Goal: Task Accomplishment & Management: Manage account settings

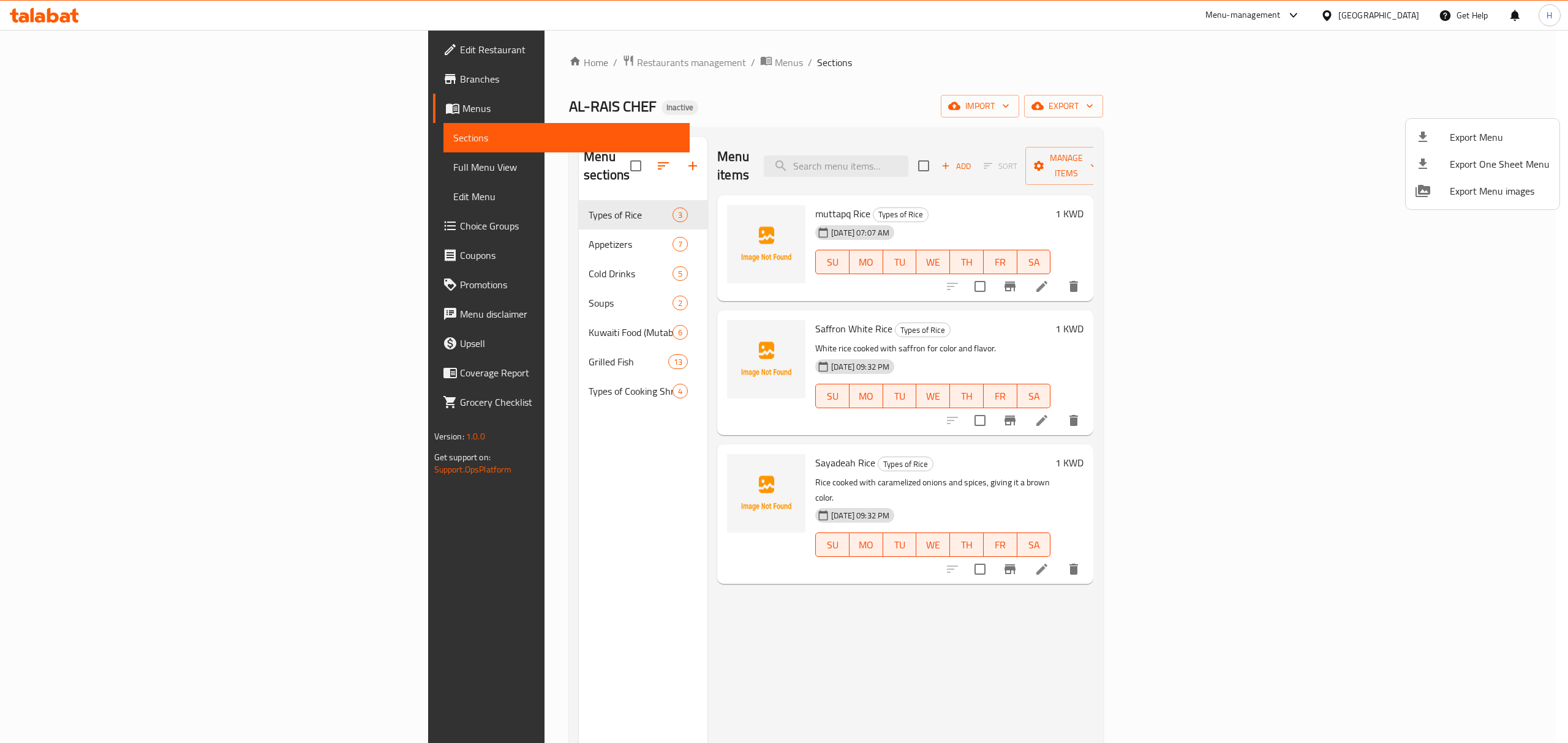
click at [57, 14] on div at bounding box center [784, 371] width 1568 height 743
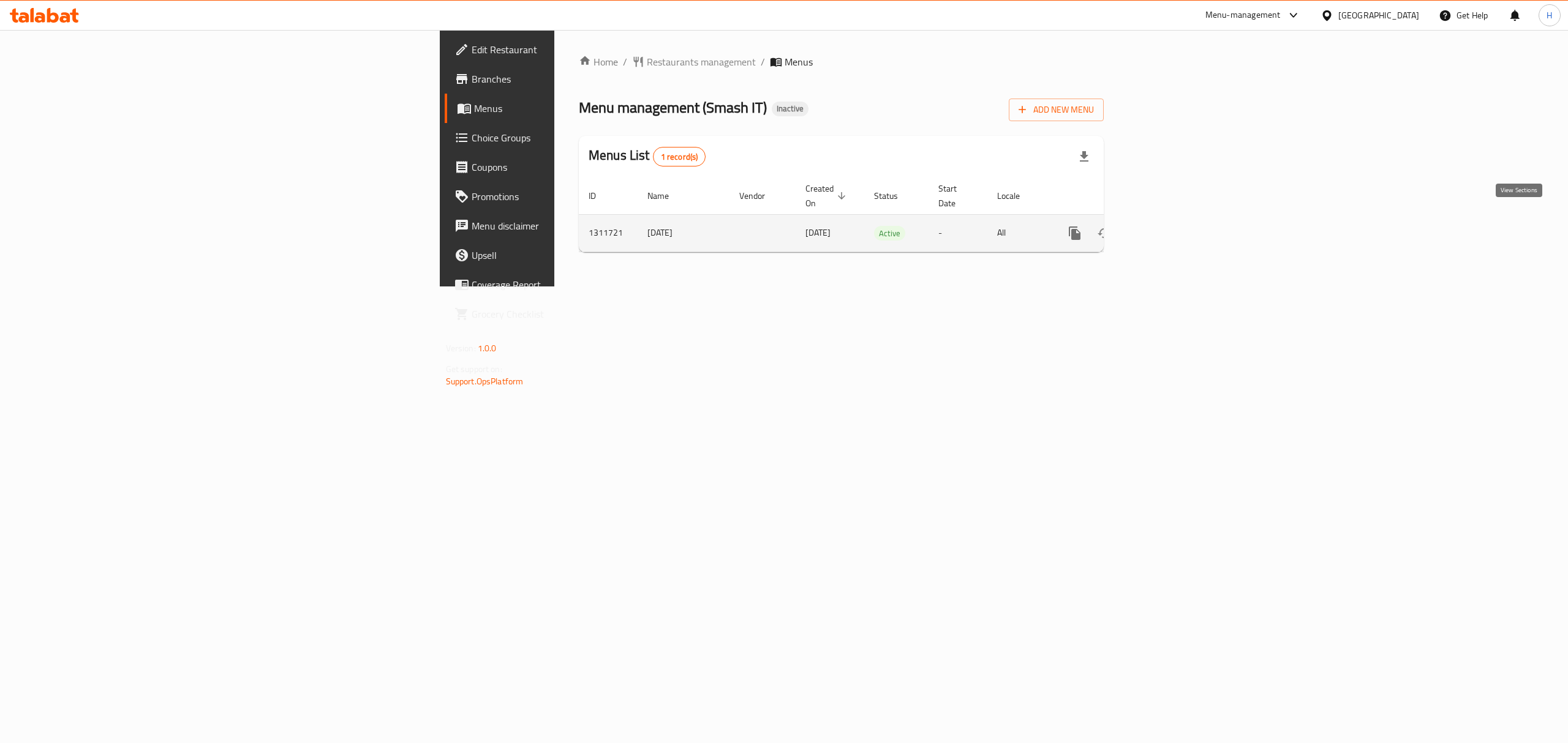
click at [1170, 226] on icon "enhanced table" at bounding box center [1163, 233] width 14 height 14
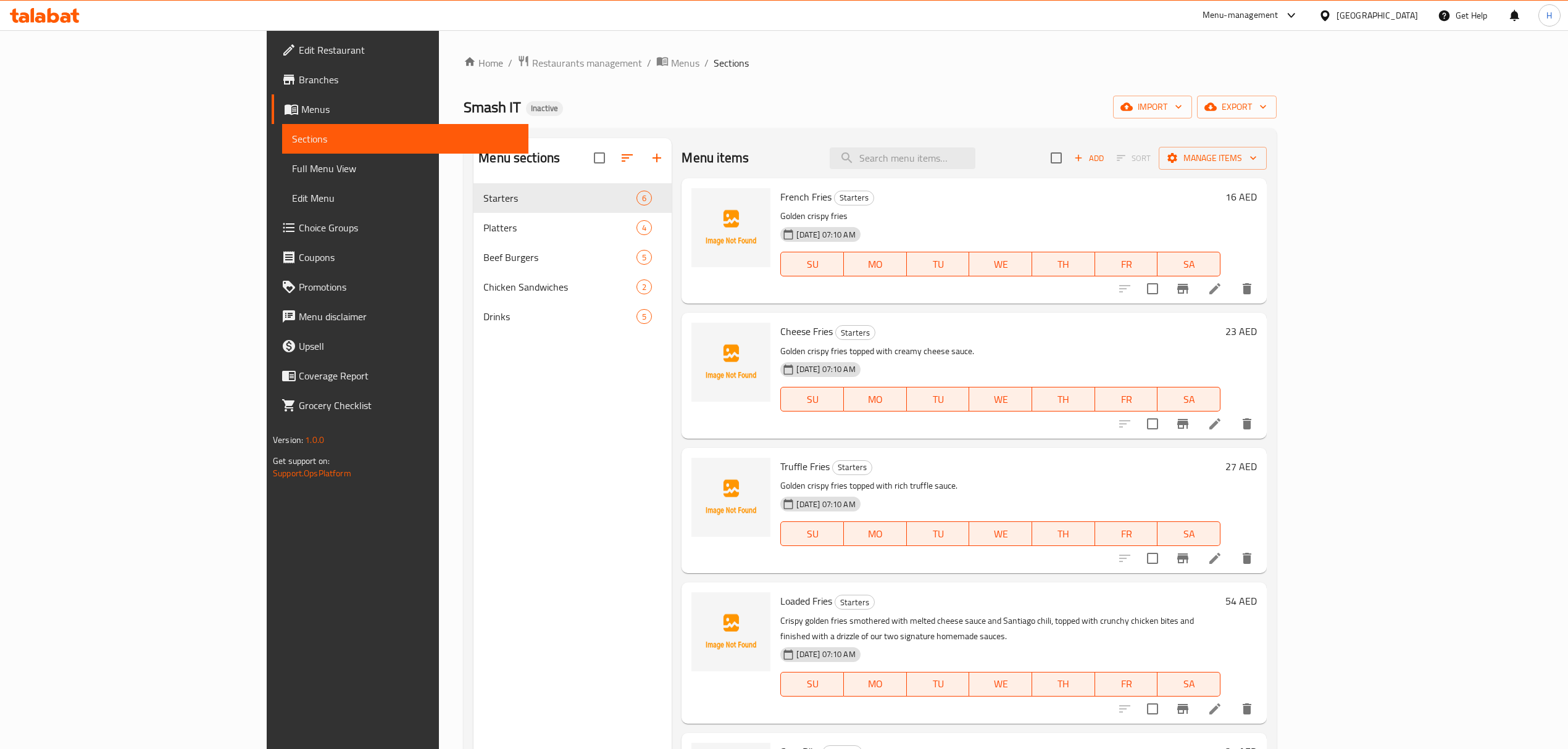
click at [292, 161] on span "Full Menu View" at bounding box center [405, 168] width 227 height 14
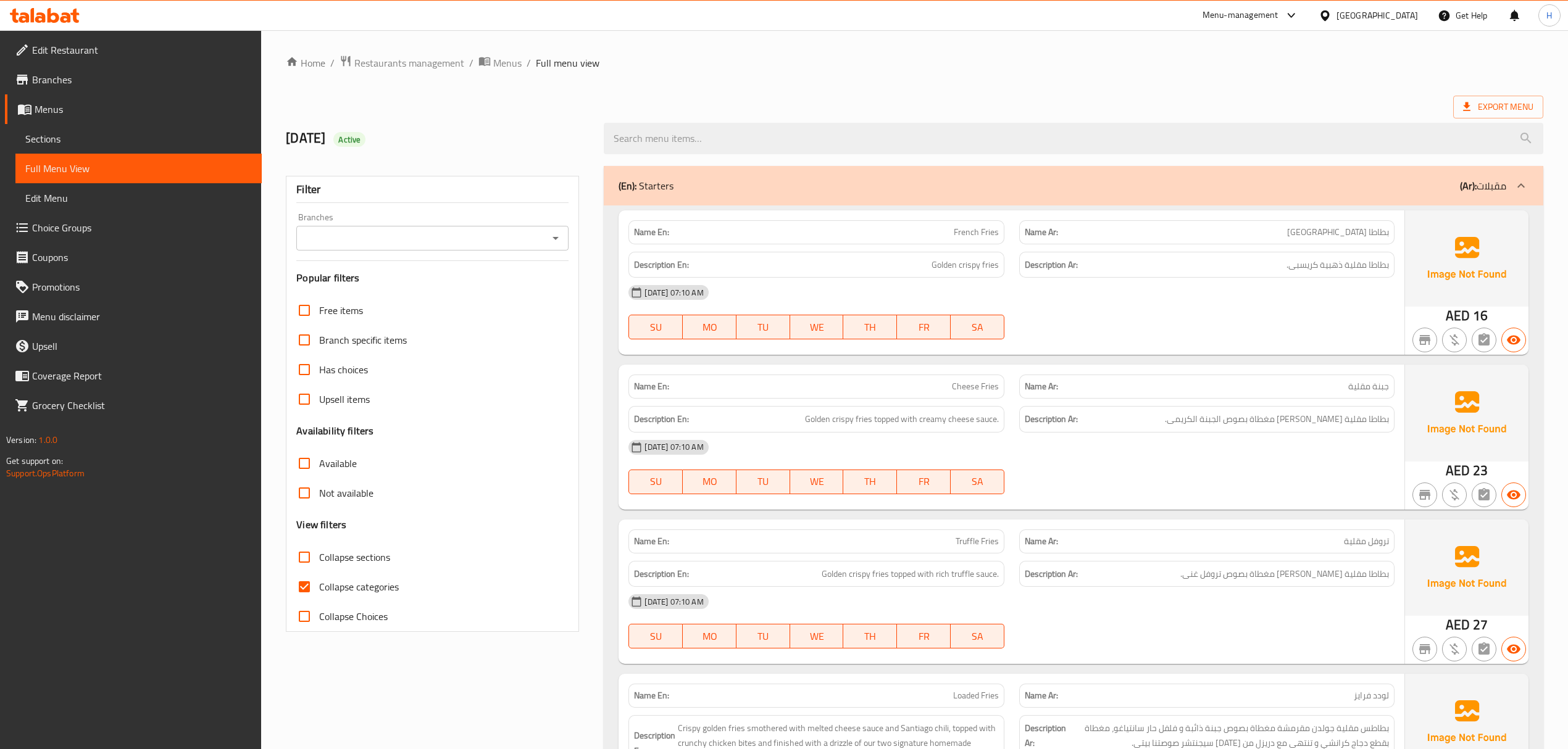
click at [297, 585] on input "Collapse categories" at bounding box center [304, 586] width 30 height 30
checkbox input "false"
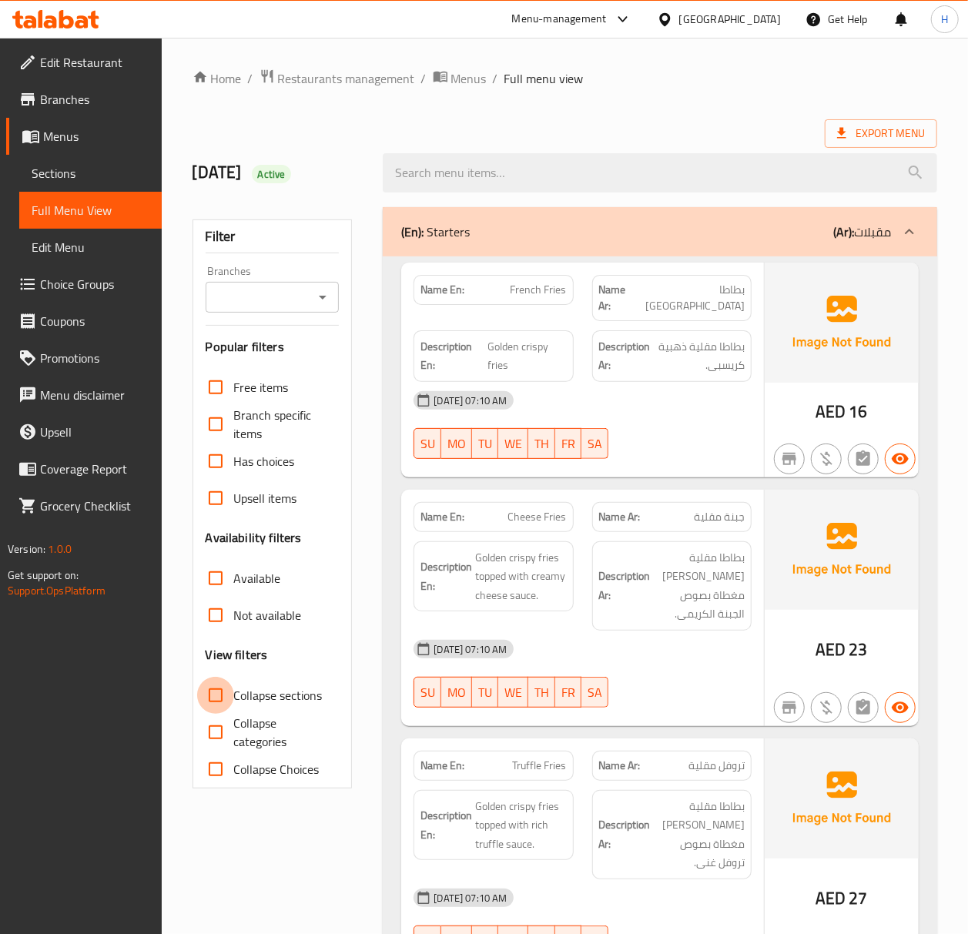
click at [216, 700] on input "Collapse sections" at bounding box center [215, 695] width 37 height 37
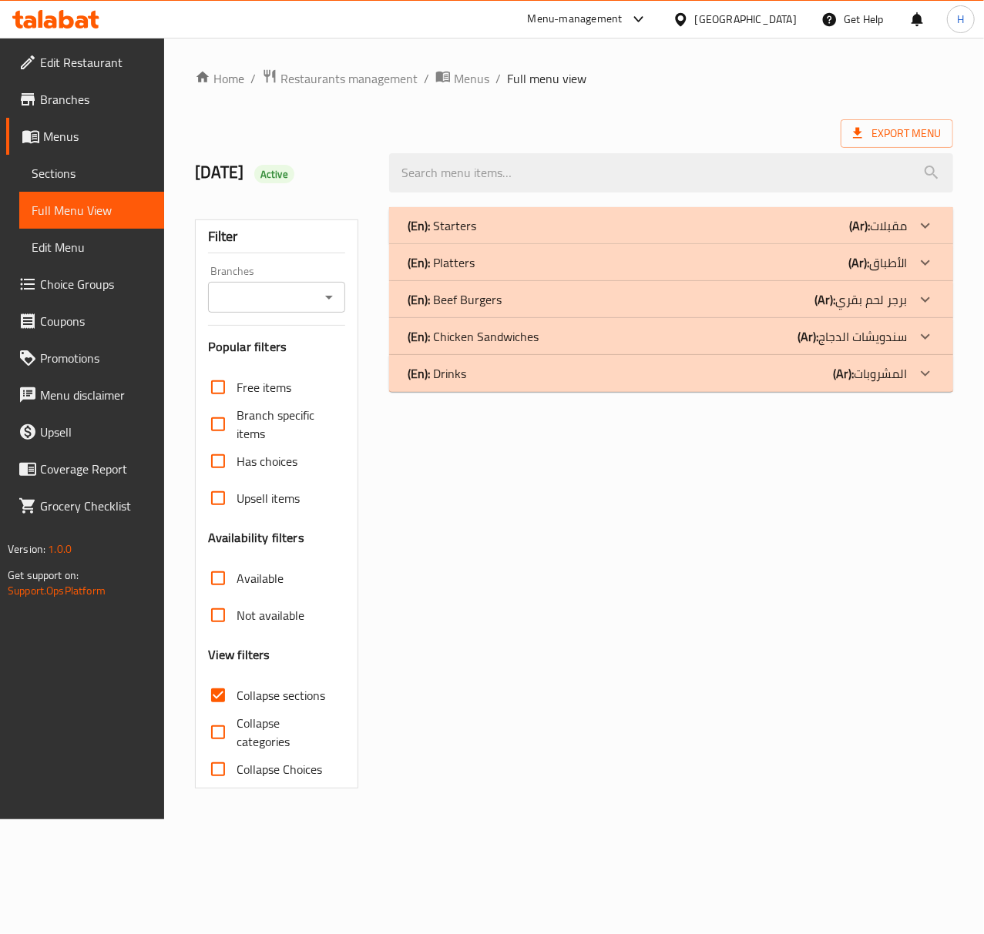
click at [216, 698] on input "Collapse sections" at bounding box center [218, 695] width 37 height 37
checkbox input "false"
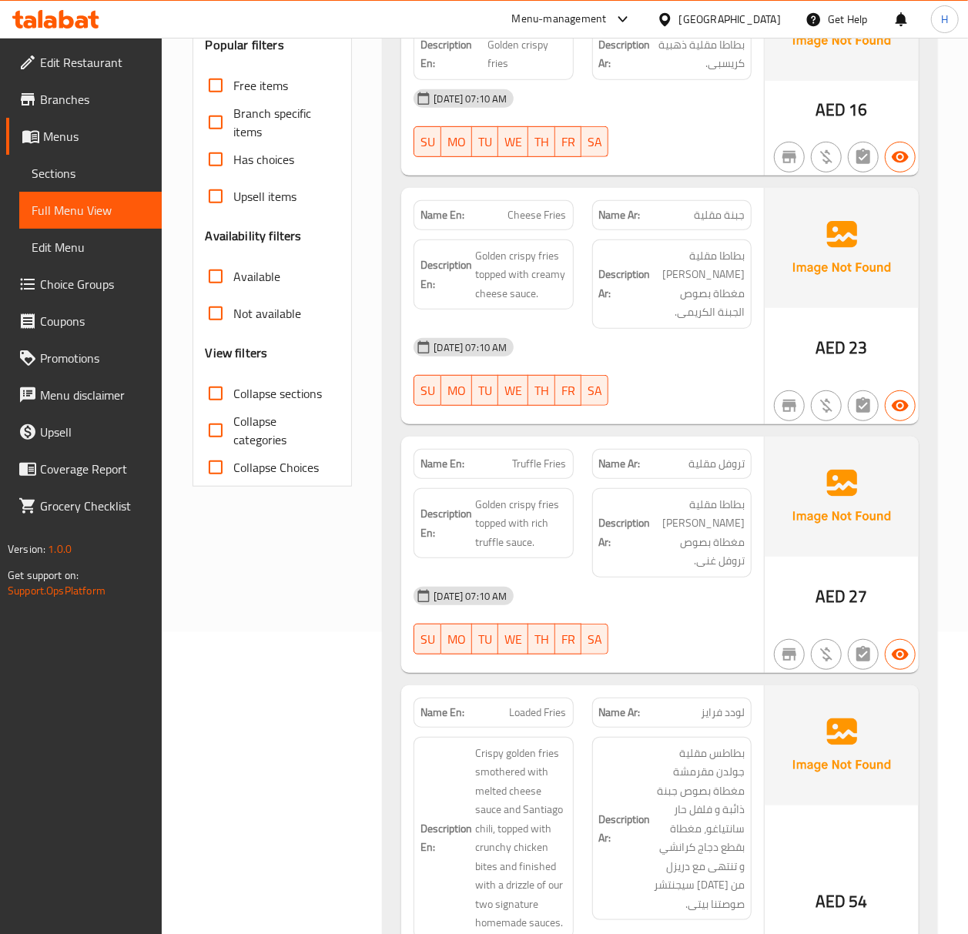
scroll to position [308, 0]
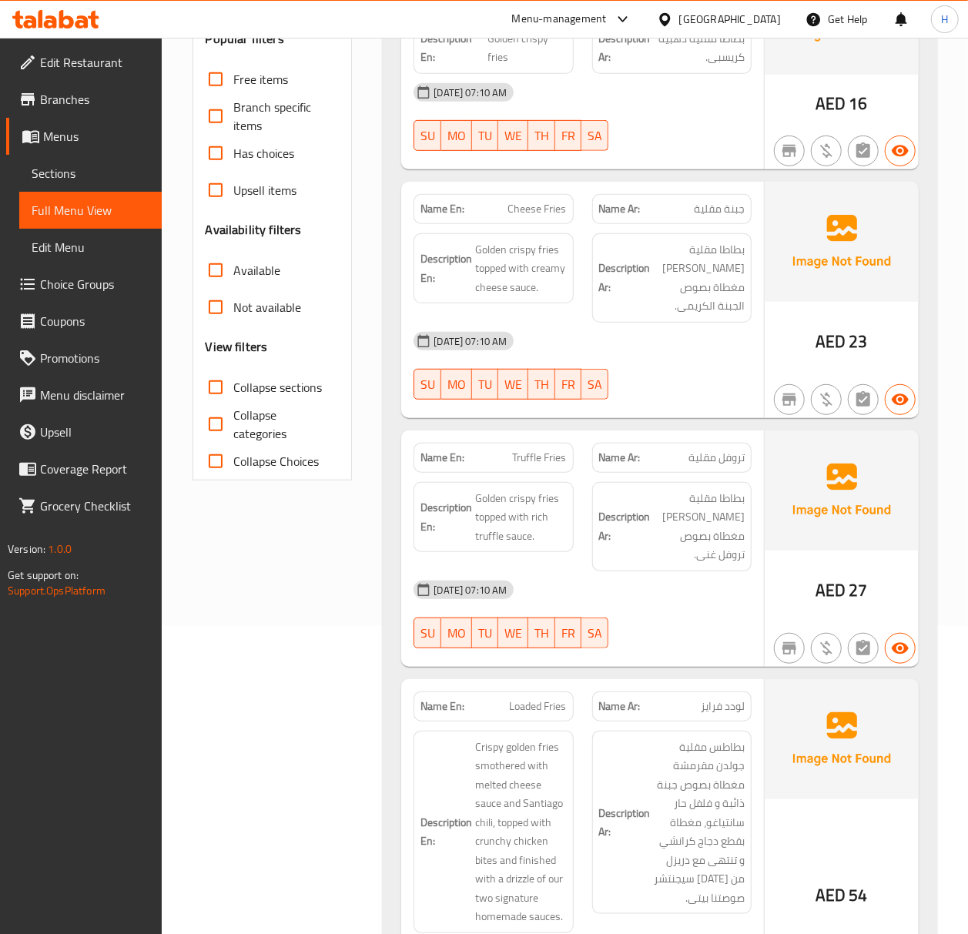
click at [559, 450] on span "Truffle Fries" at bounding box center [540, 458] width 54 height 16
copy span "Truffle Fries"
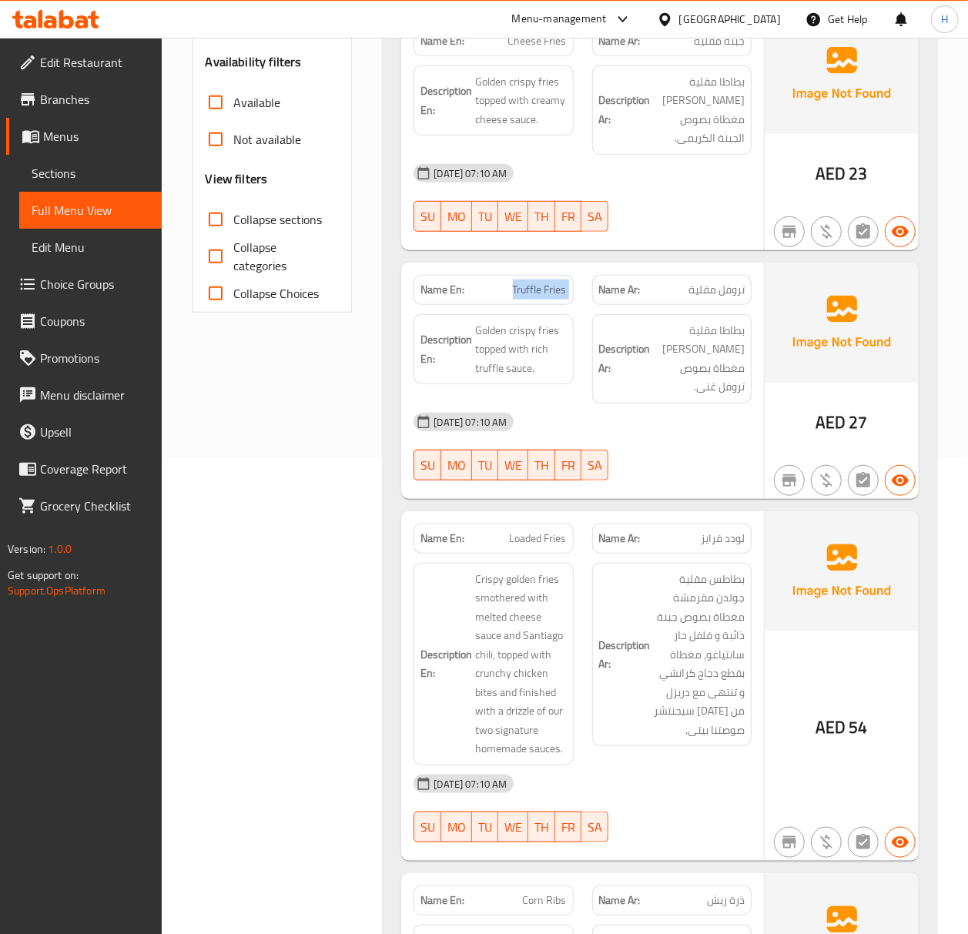
scroll to position [513, 0]
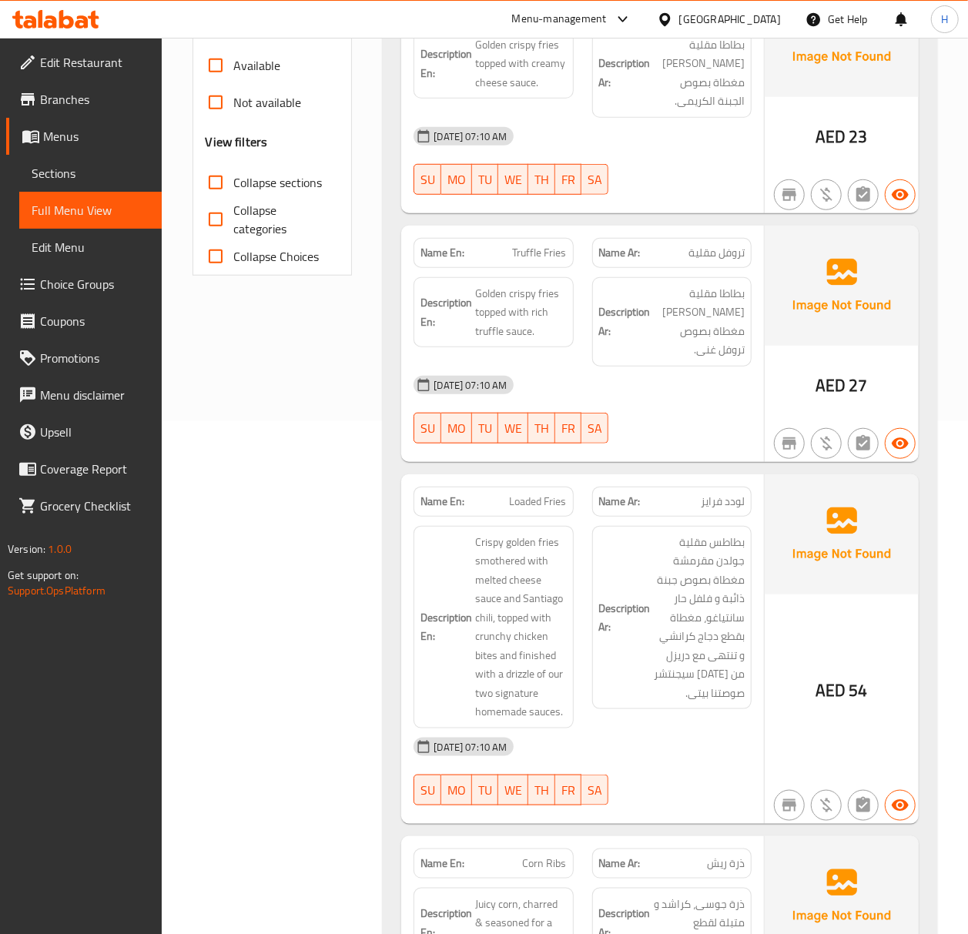
click at [534, 494] on span "Loaded Fries" at bounding box center [538, 502] width 57 height 16
click at [533, 494] on span "Loaded Fries" at bounding box center [538, 502] width 57 height 16
copy span "Loaded Fries"
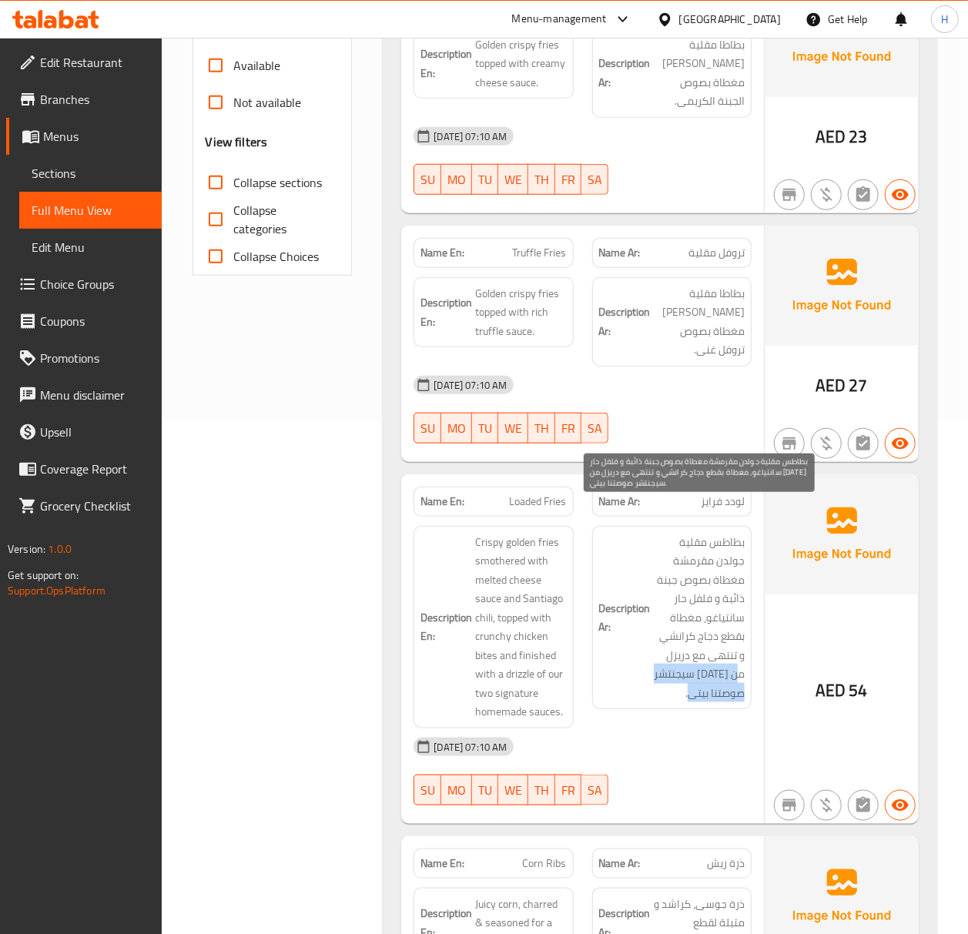
drag, startPoint x: 733, startPoint y: 641, endPoint x: 657, endPoint y: 663, distance: 79.3
click at [657, 663] on span "بطاطس مقلية جولدن مقرمشة مغطاة بصوص جبنة ذائبة و فلفل حار سانتياغو، مغطاة بقطع …" at bounding box center [699, 618] width 91 height 170
copy span "ن اثنين سيجنتشر صوصتنا بيتى."
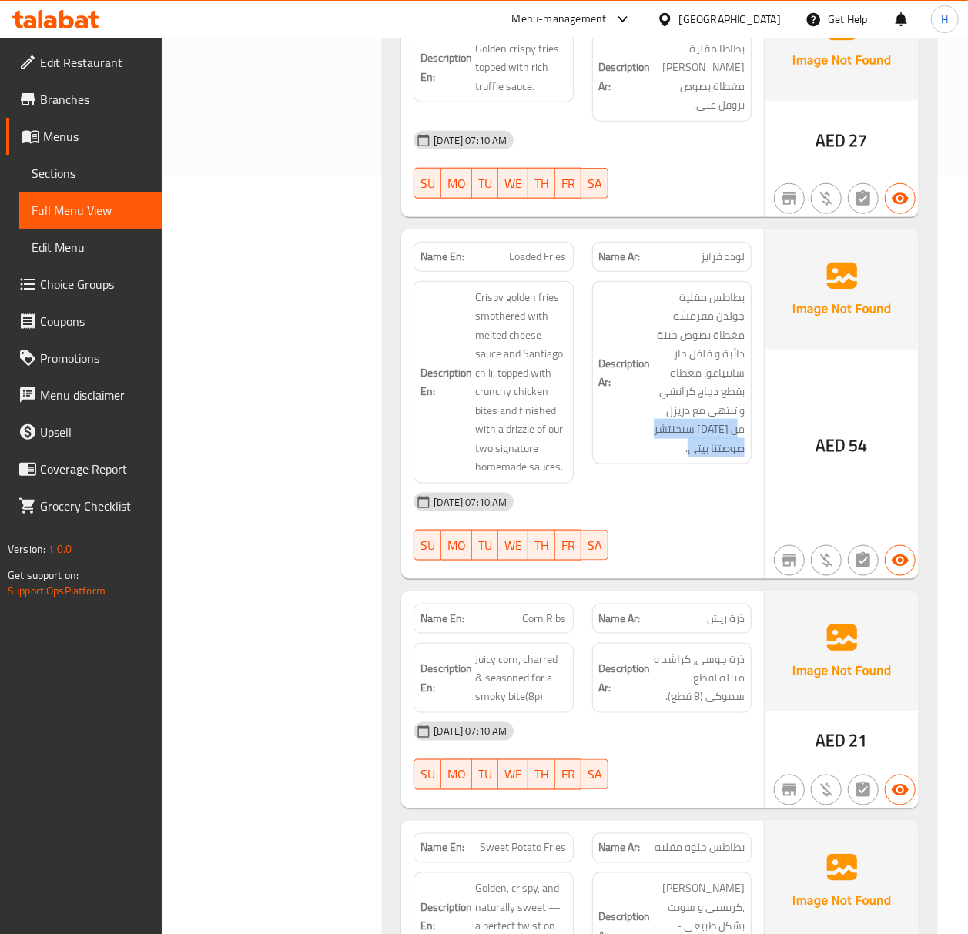
scroll to position [821, 0]
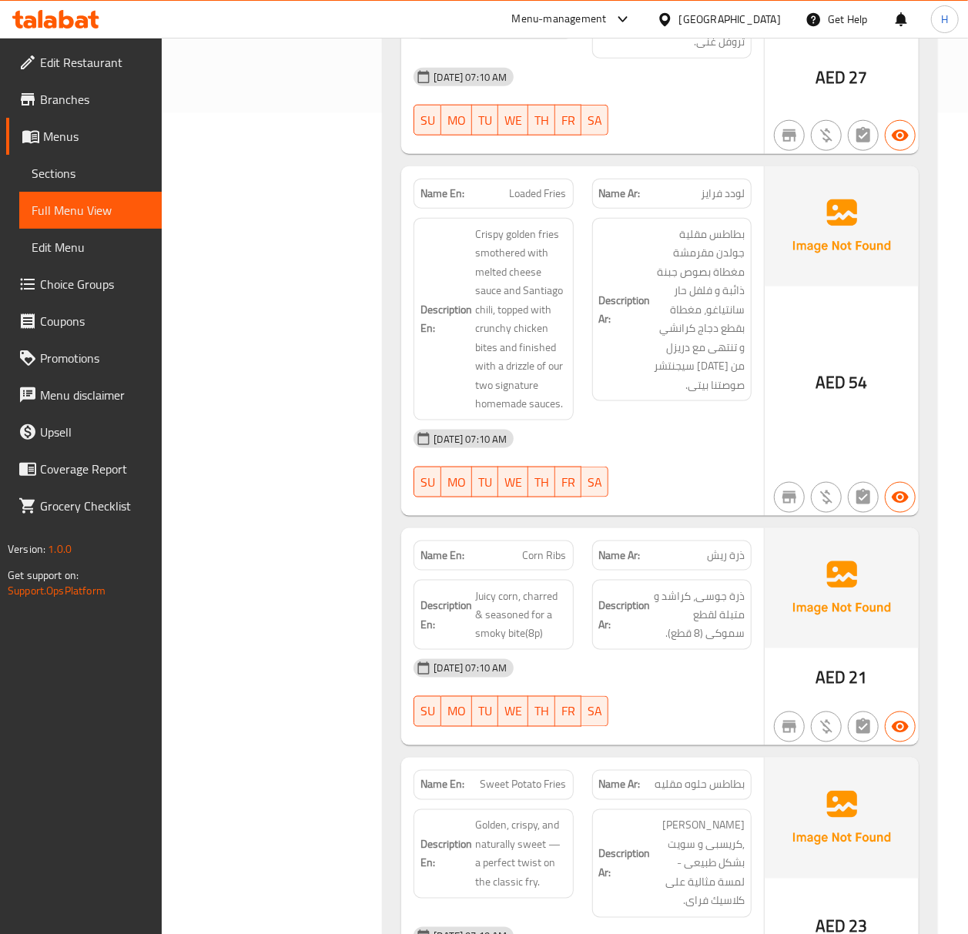
click at [536, 548] on span "Corn Ribs" at bounding box center [545, 556] width 44 height 16
copy span "Corn Ribs"
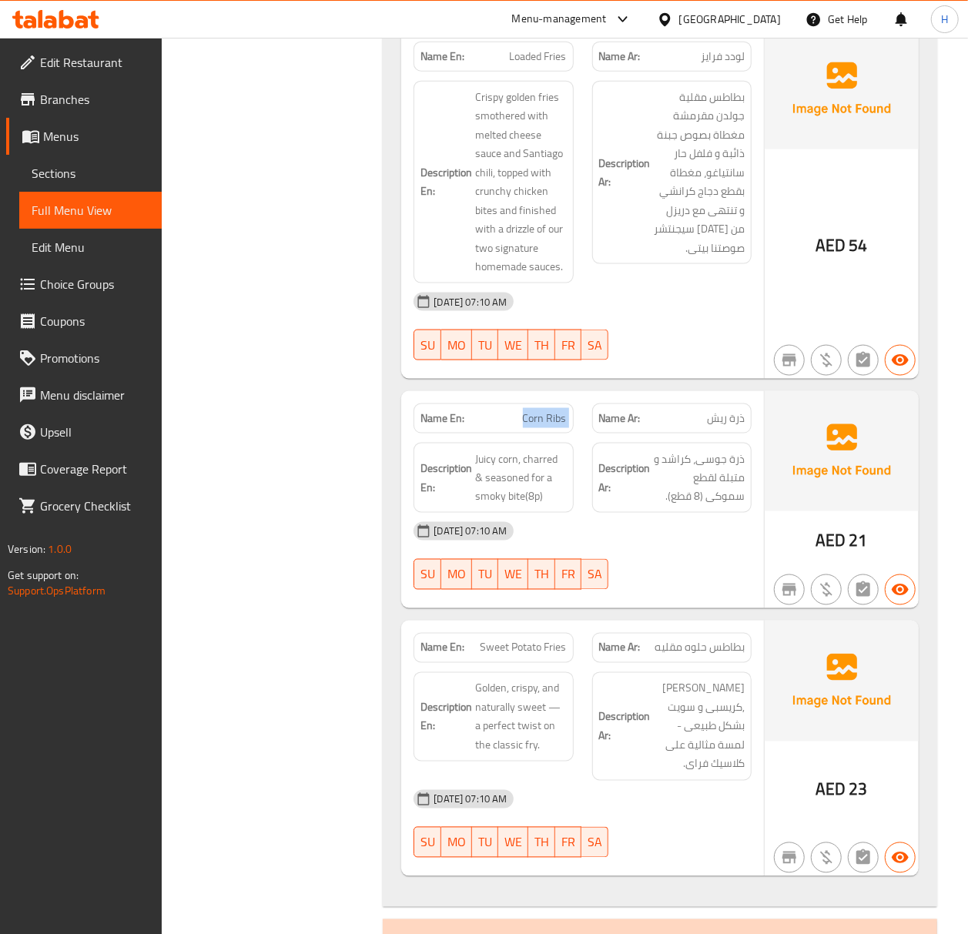
scroll to position [1027, 0]
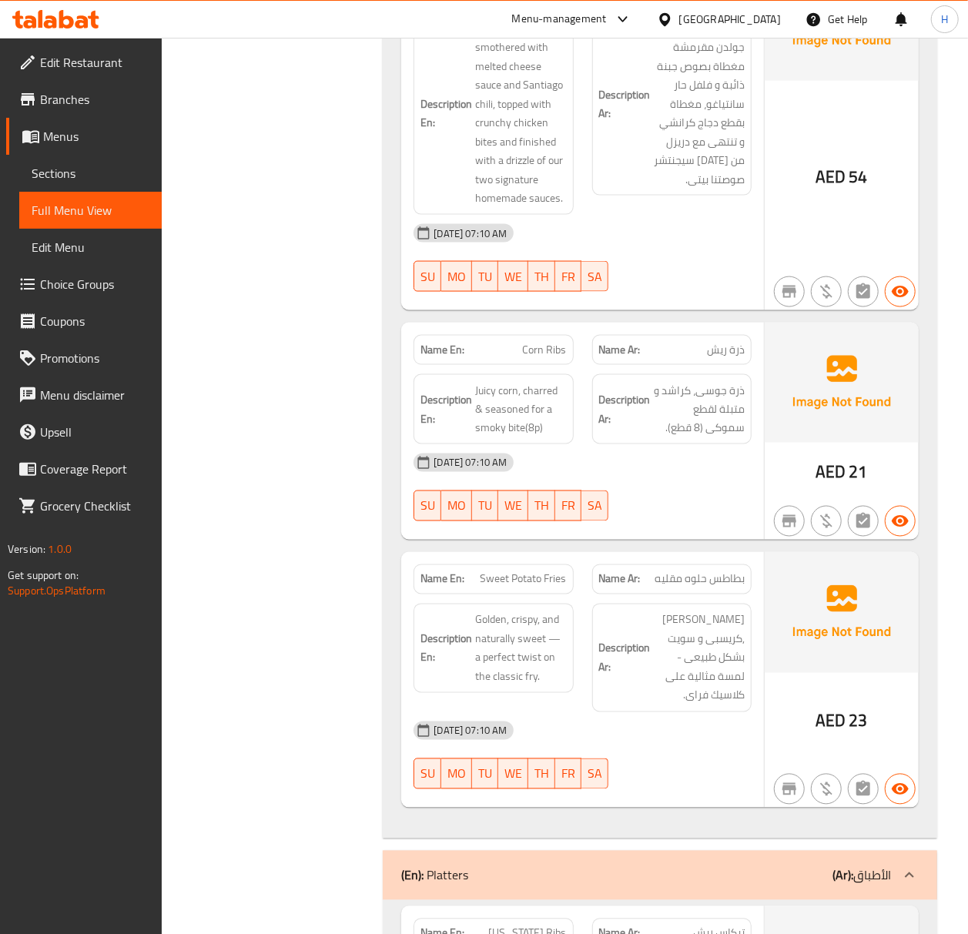
click at [528, 572] on span "Sweet Potato Fries" at bounding box center [524, 580] width 86 height 16
copy span "Sweet Potato Fries"
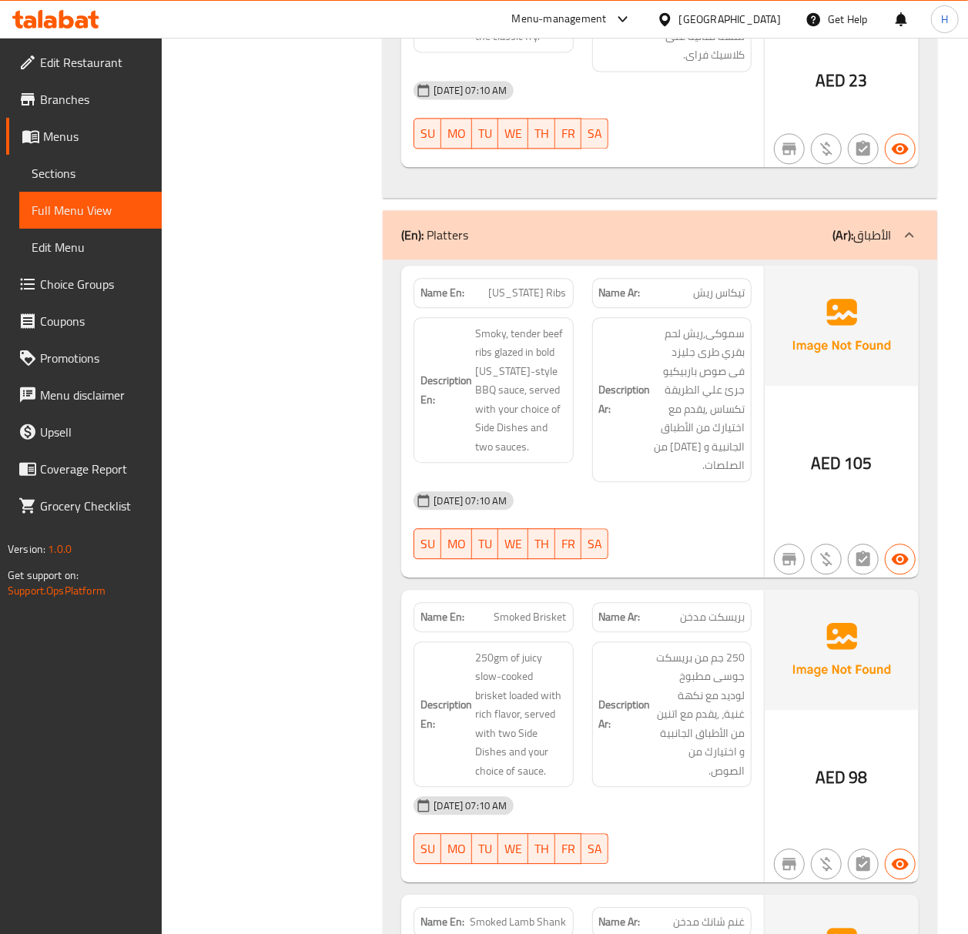
scroll to position [1746, 0]
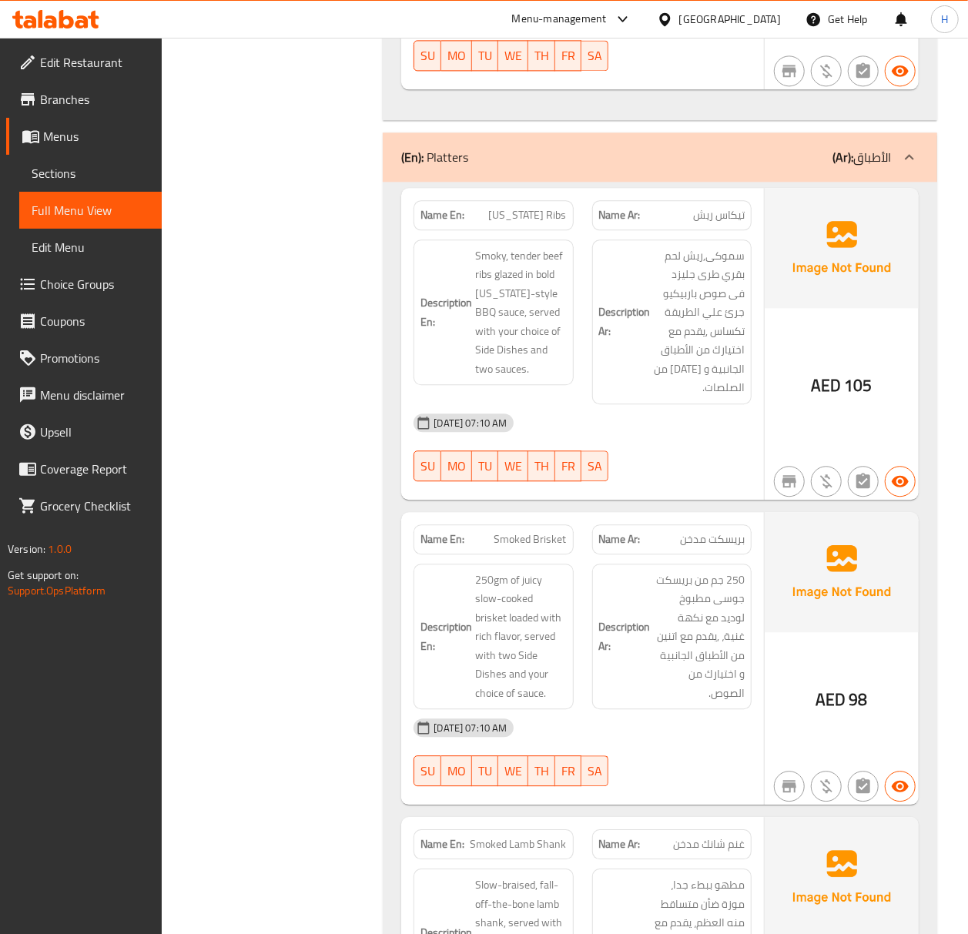
click at [716, 207] on span "تيكاس ريش" at bounding box center [719, 215] width 52 height 16
click at [545, 207] on span "Texas Ribs" at bounding box center [528, 215] width 78 height 16
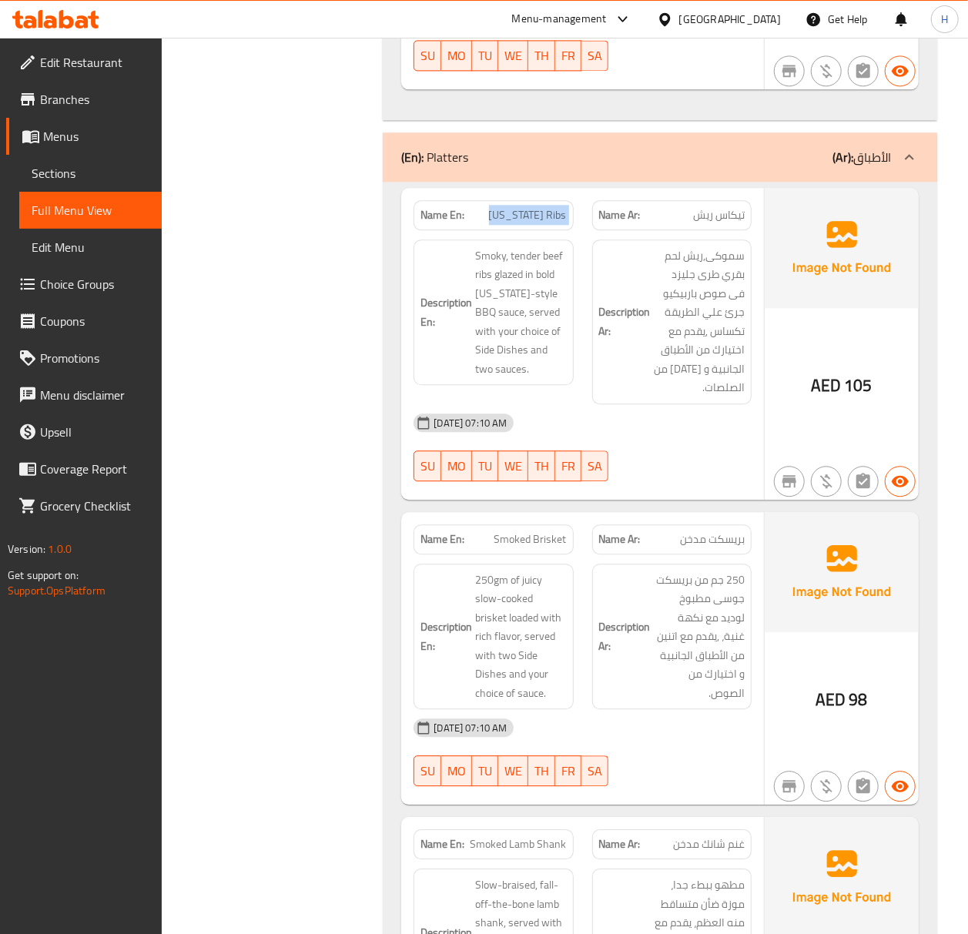
click at [545, 207] on span "Texas Ribs" at bounding box center [528, 215] width 78 height 16
copy span "Texas Ribs"
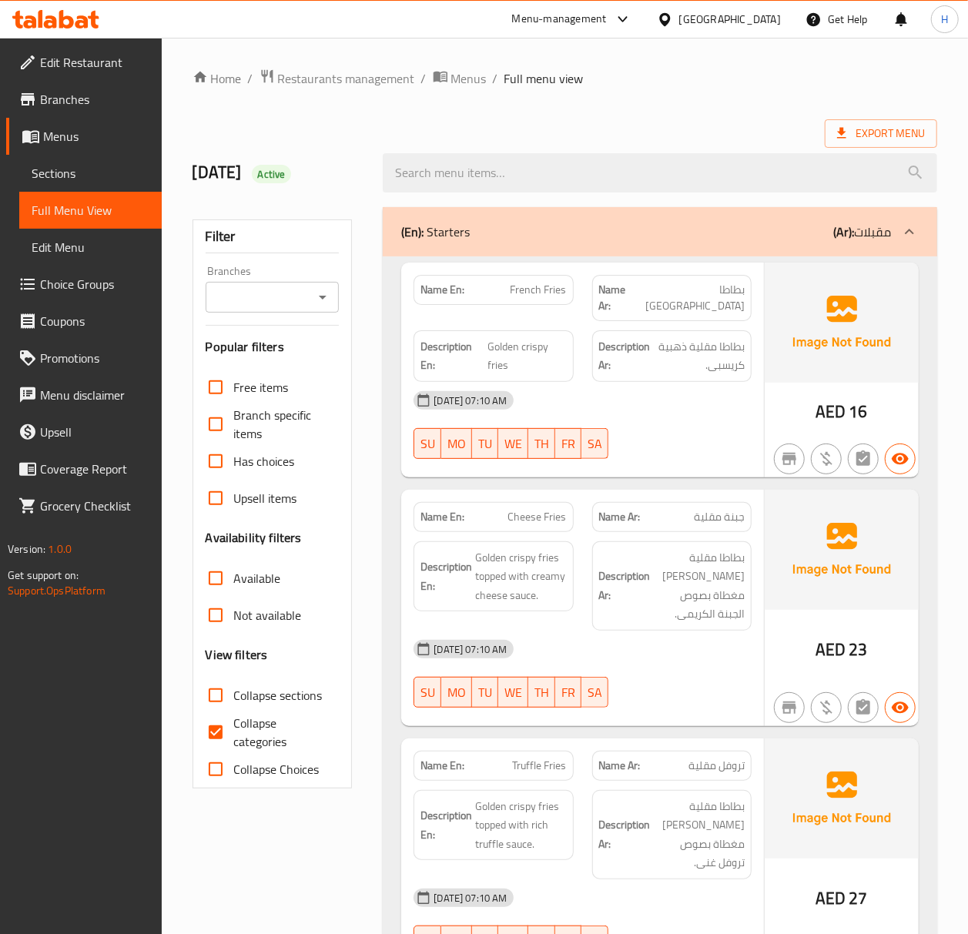
drag, startPoint x: 69, startPoint y: 176, endPoint x: 72, endPoint y: 183, distance: 8.3
click at [69, 176] on span "Sections" at bounding box center [91, 173] width 118 height 18
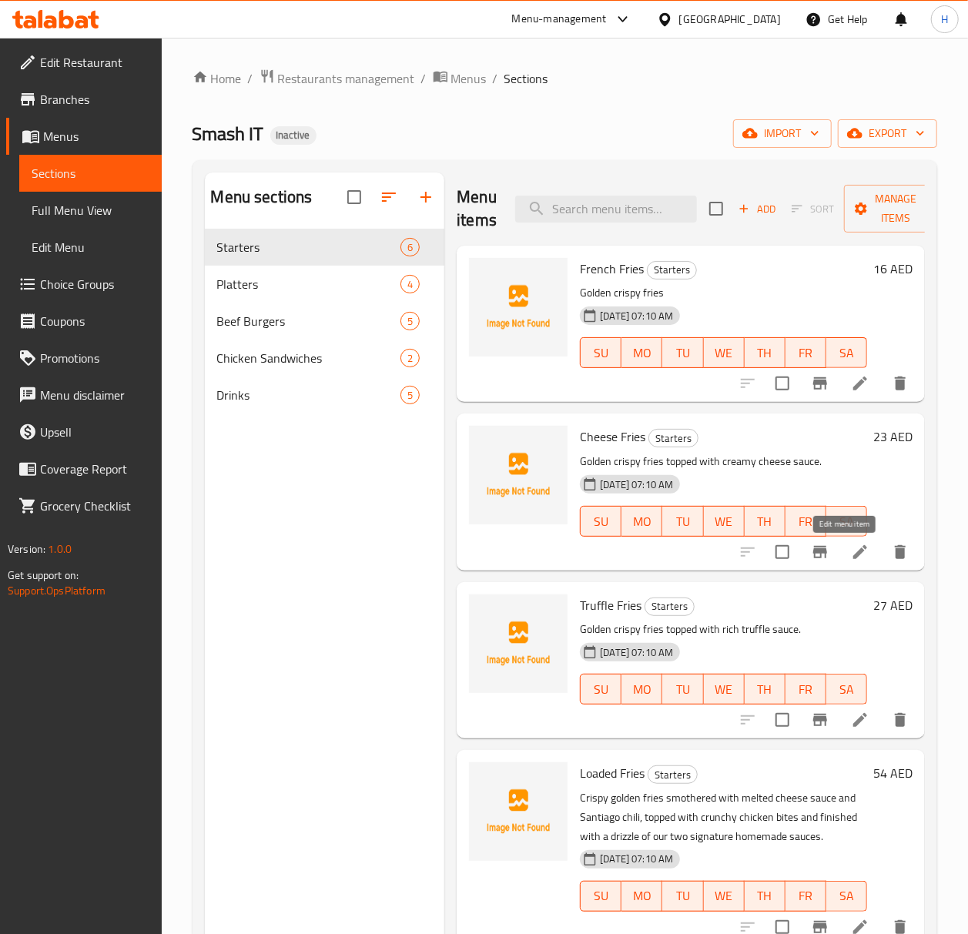
click at [854, 553] on icon at bounding box center [861, 552] width 14 height 14
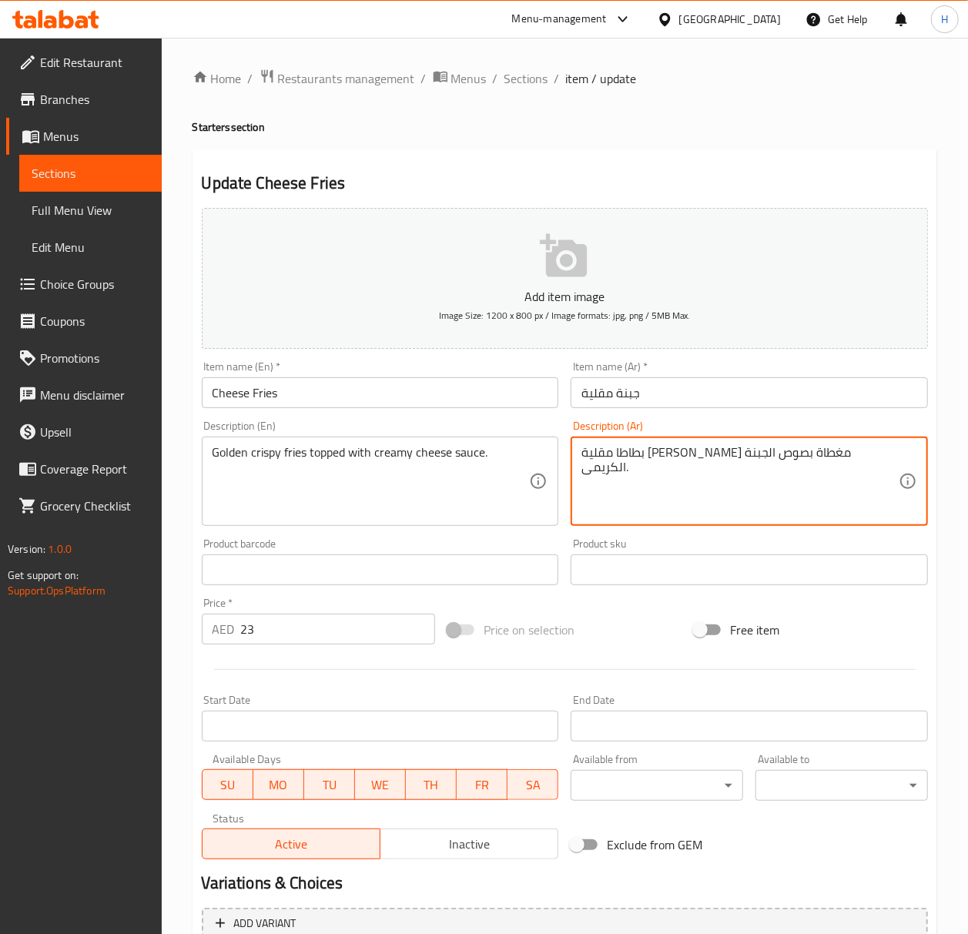
drag, startPoint x: 814, startPoint y: 455, endPoint x: 879, endPoint y: 457, distance: 65.5
click at [629, 393] on input "جبنة مقلية" at bounding box center [749, 392] width 357 height 31
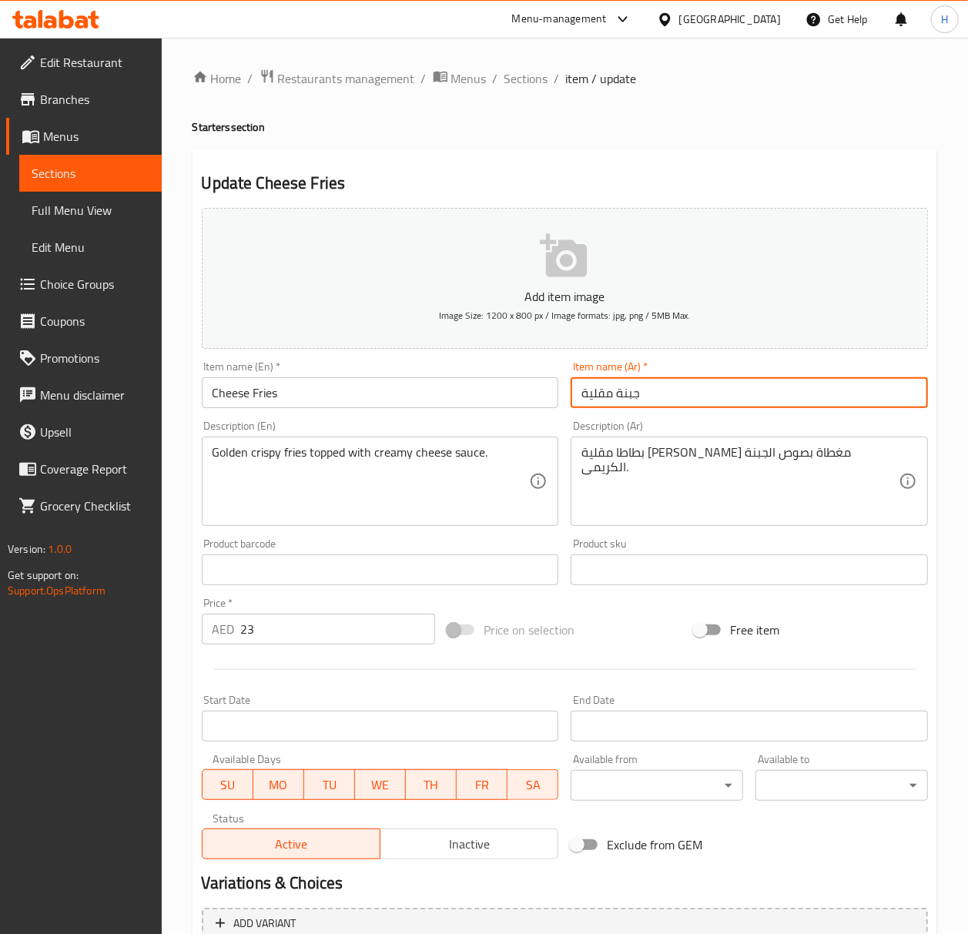
click at [629, 393] on input "جبنة مقلية" at bounding box center [749, 392] width 357 height 31
click at [636, 392] on input "جبنة مقلية" at bounding box center [749, 392] width 357 height 31
click at [651, 398] on input "جبنة مقلية" at bounding box center [749, 392] width 357 height 31
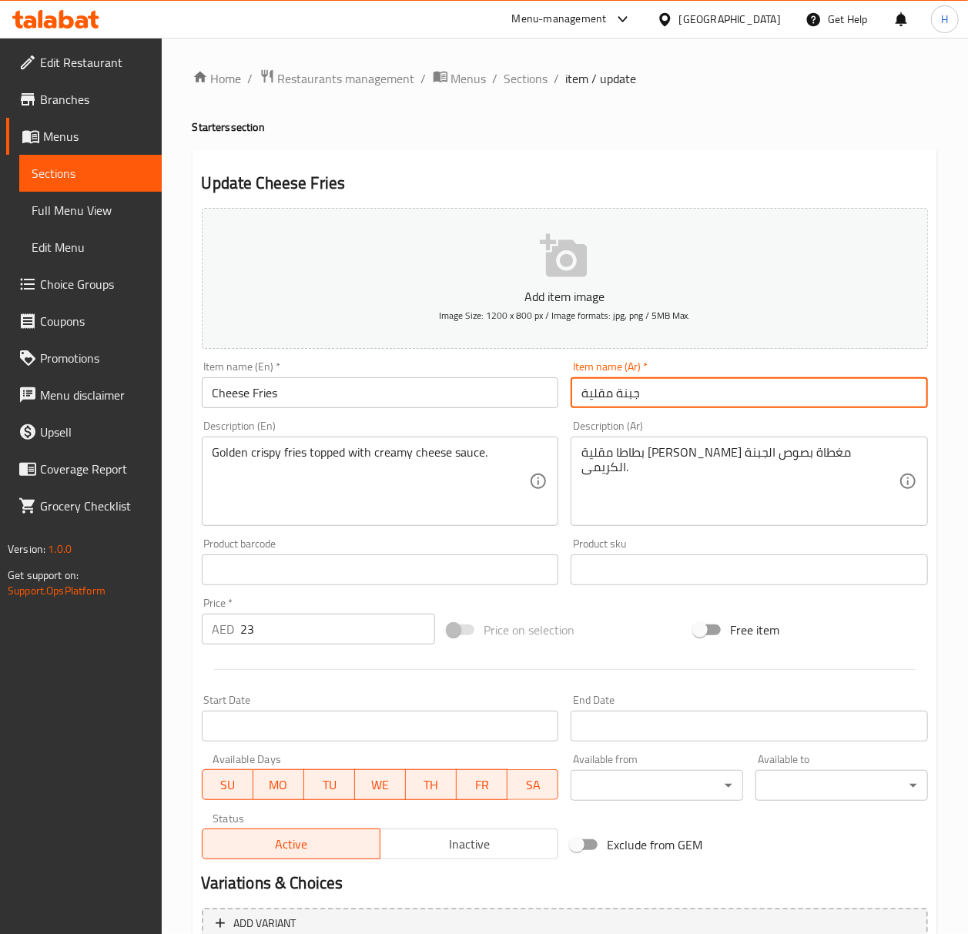
click at [651, 398] on input "جبنة مقلية" at bounding box center [749, 392] width 357 height 31
paste input "طاطا مقلية"
drag, startPoint x: 889, startPoint y: 401, endPoint x: 897, endPoint y: 411, distance: 13.3
click at [891, 404] on input "بطاطا مقلية بالجبنة" at bounding box center [749, 392] width 357 height 31
click at [898, 398] on input "بطاطس مقلية بالجبنة" at bounding box center [749, 392] width 357 height 31
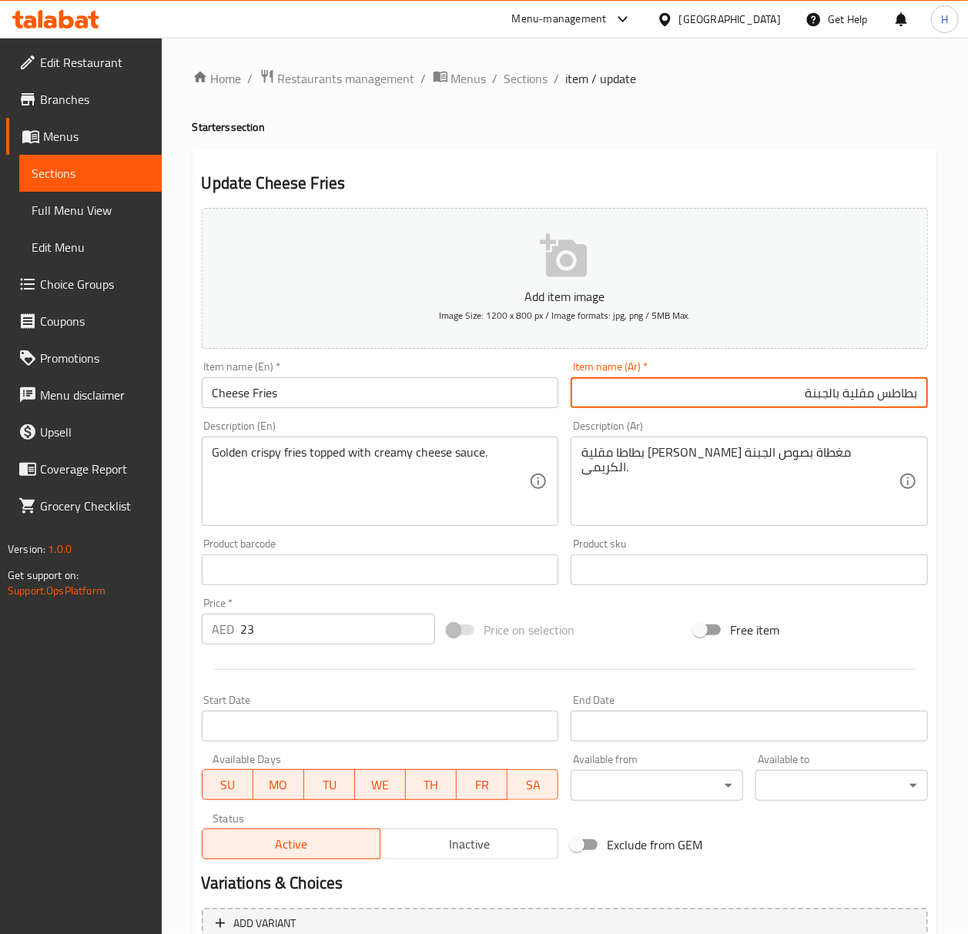
click at [898, 399] on input "بطاطس مقلية بالجبنة" at bounding box center [749, 392] width 357 height 31
type input "بطاطس مقلية بالجبنة"
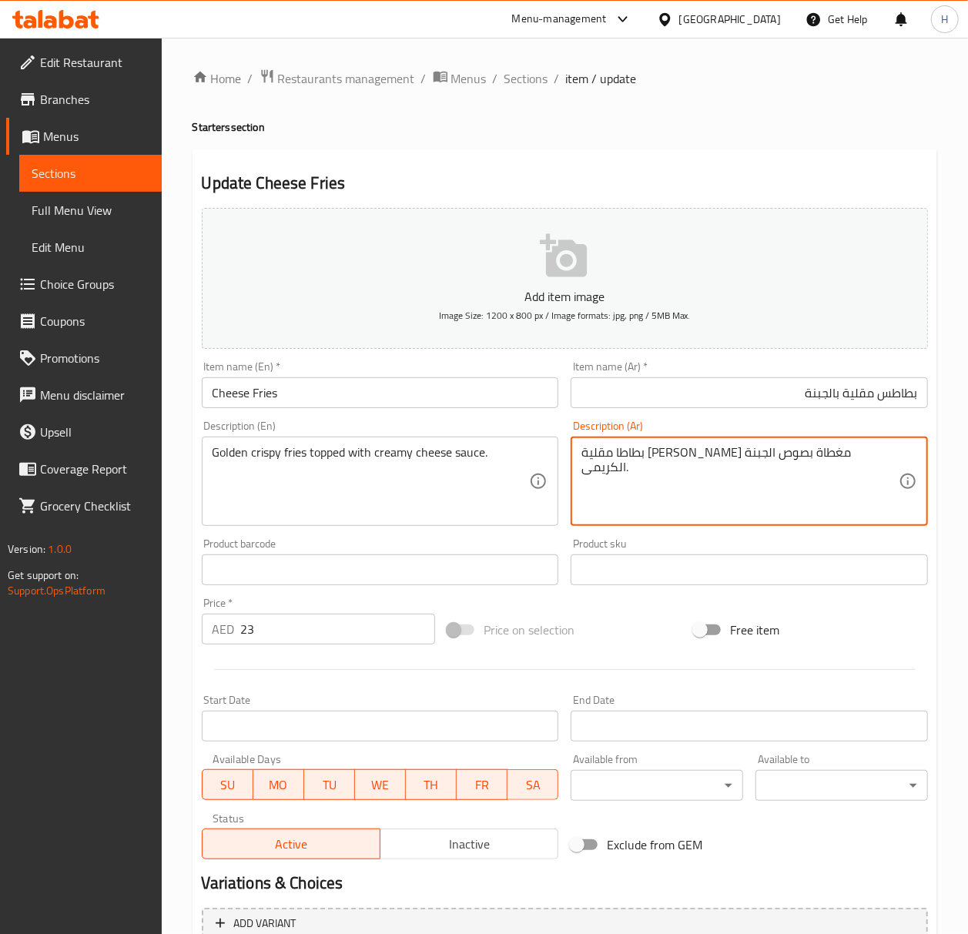
click at [866, 448] on textarea "بطاطا مقلية جولدن كريسبى مغطاة بصوص الجبنة الكريمى." at bounding box center [740, 481] width 317 height 73
paste textarea
type textarea "بطاطس مقلية جولدن كريسبى مغطاة بصوص الجبنة الكريمى."
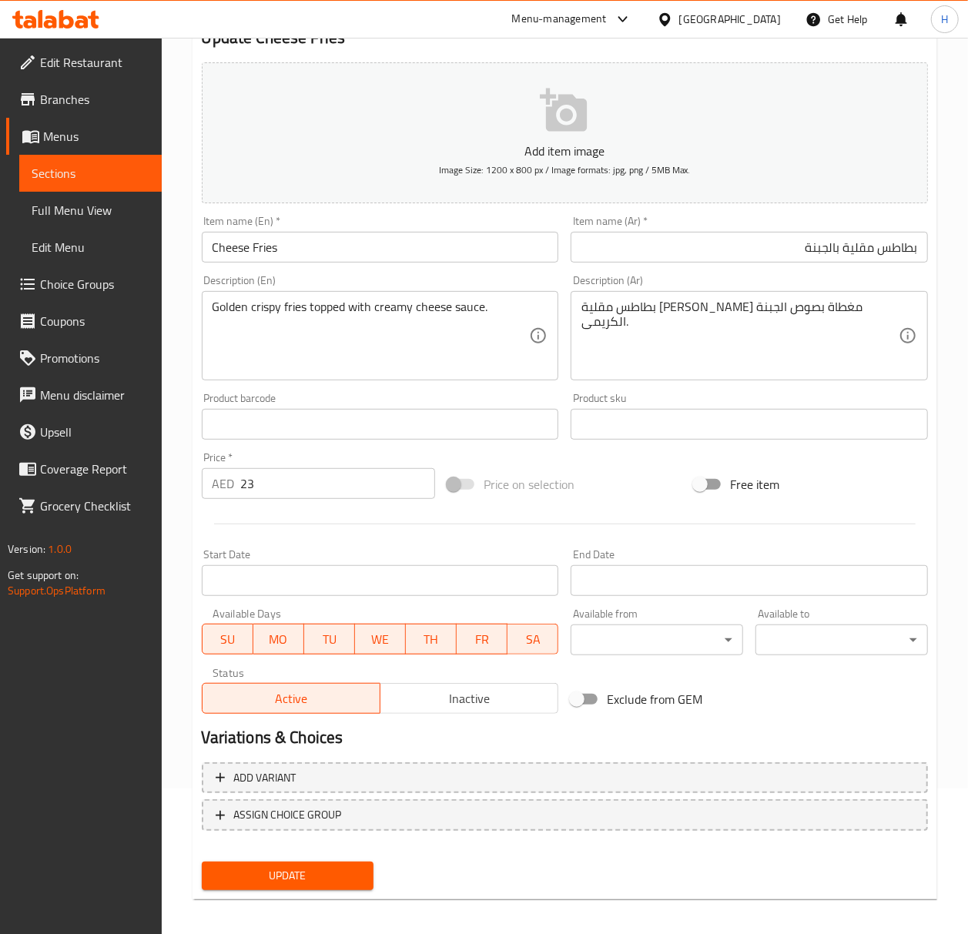
scroll to position [153, 0]
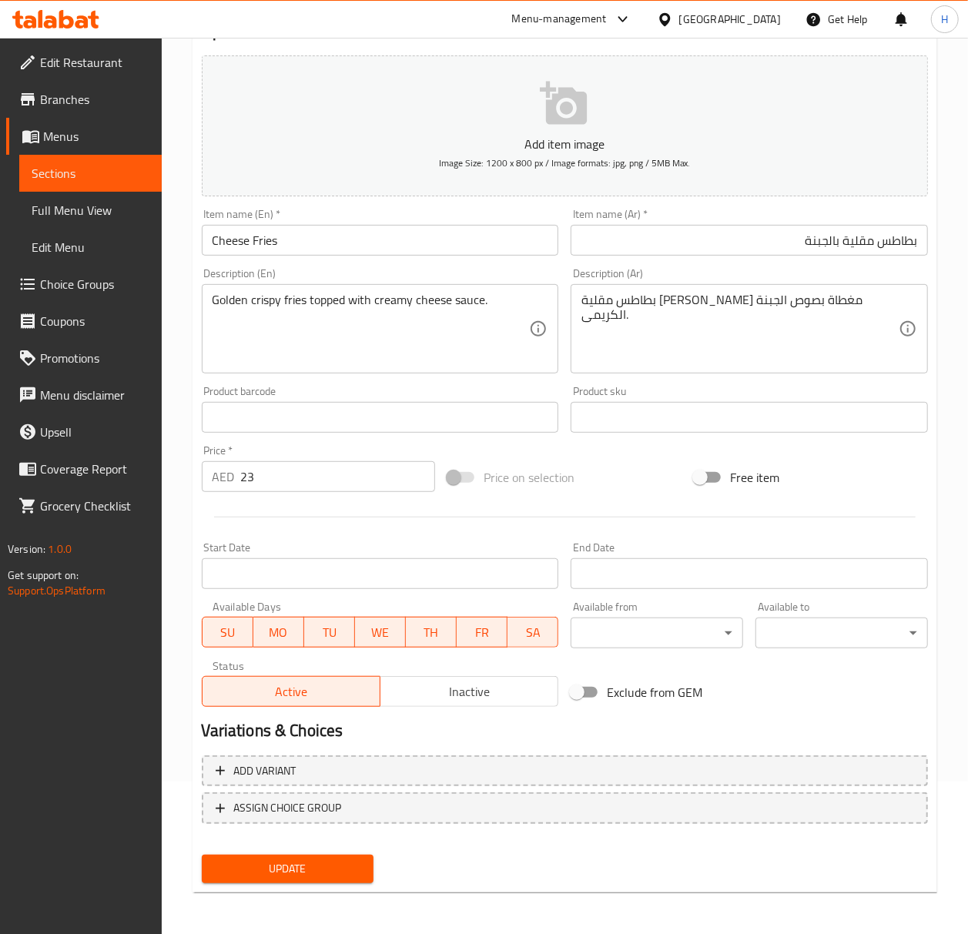
click at [309, 860] on span "Update" at bounding box center [288, 869] width 148 height 19
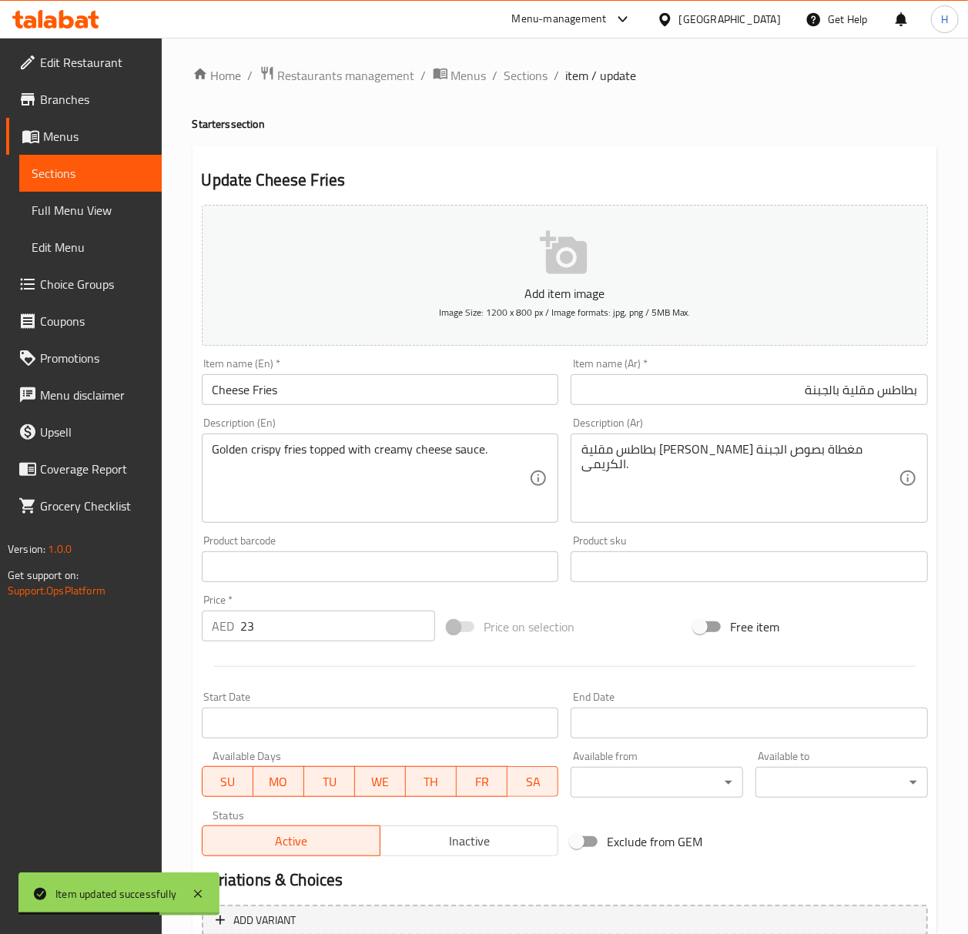
scroll to position [0, 0]
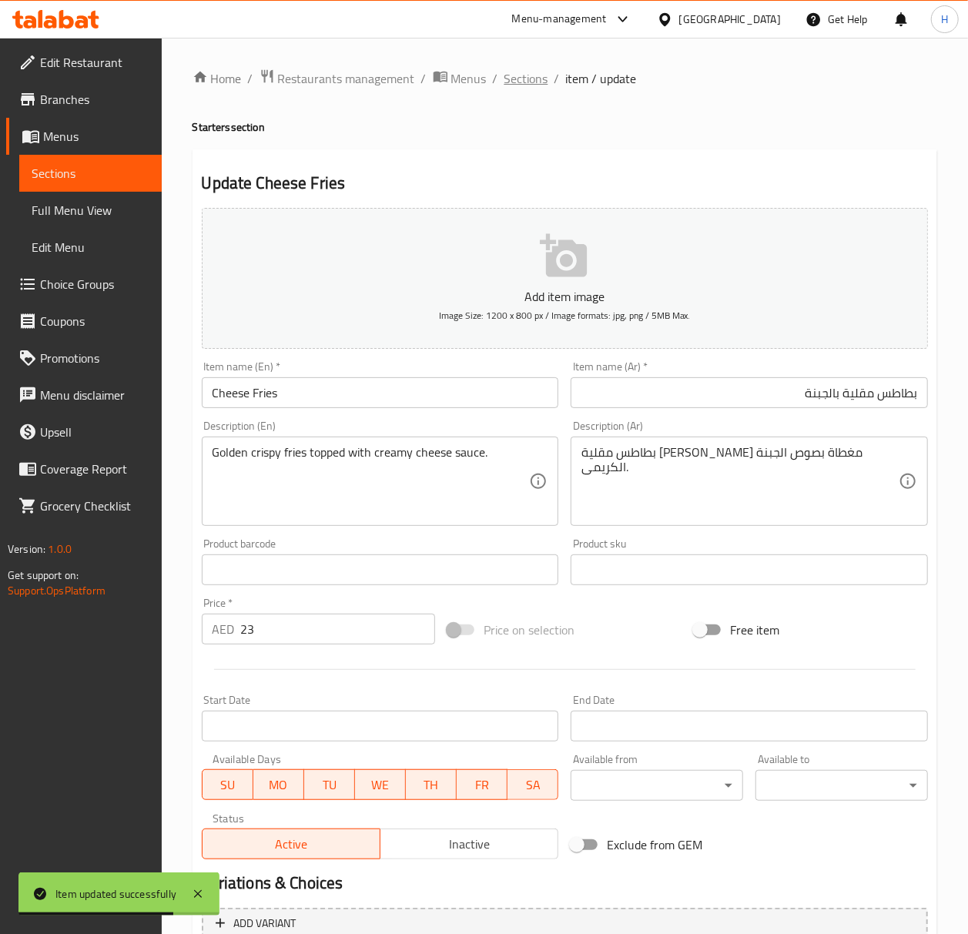
click at [537, 81] on span "Sections" at bounding box center [527, 78] width 44 height 18
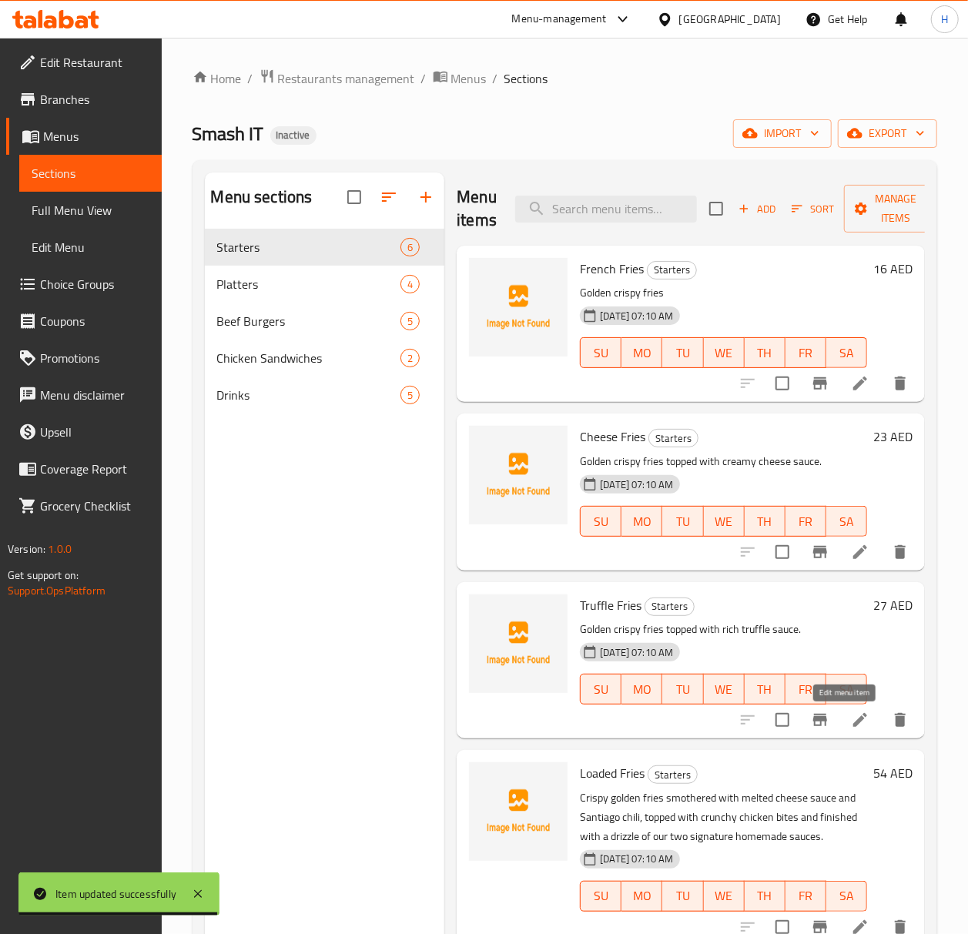
click at [851, 715] on icon at bounding box center [860, 720] width 18 height 18
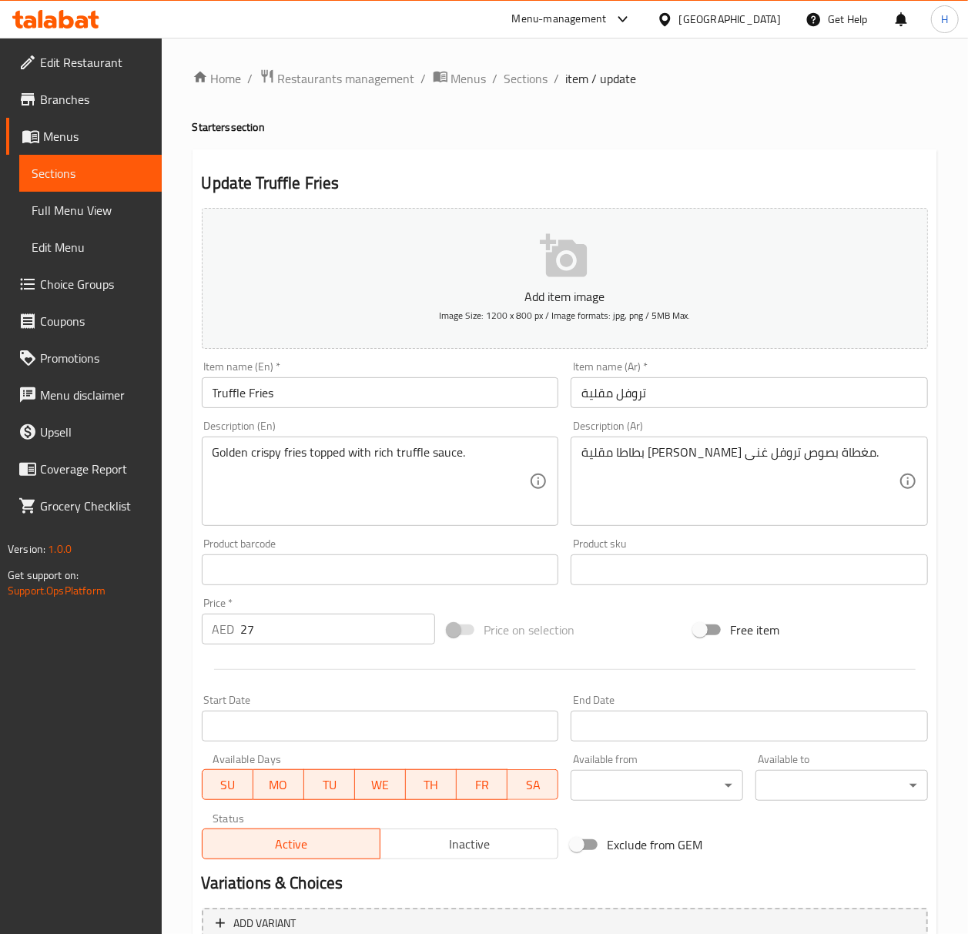
click at [596, 394] on input "تروفل مقلية" at bounding box center [749, 392] width 357 height 31
click at [910, 401] on input "بطاطس مقلية بالتروفل" at bounding box center [749, 392] width 357 height 31
type input "بطاطس مقلية بالتروفل"
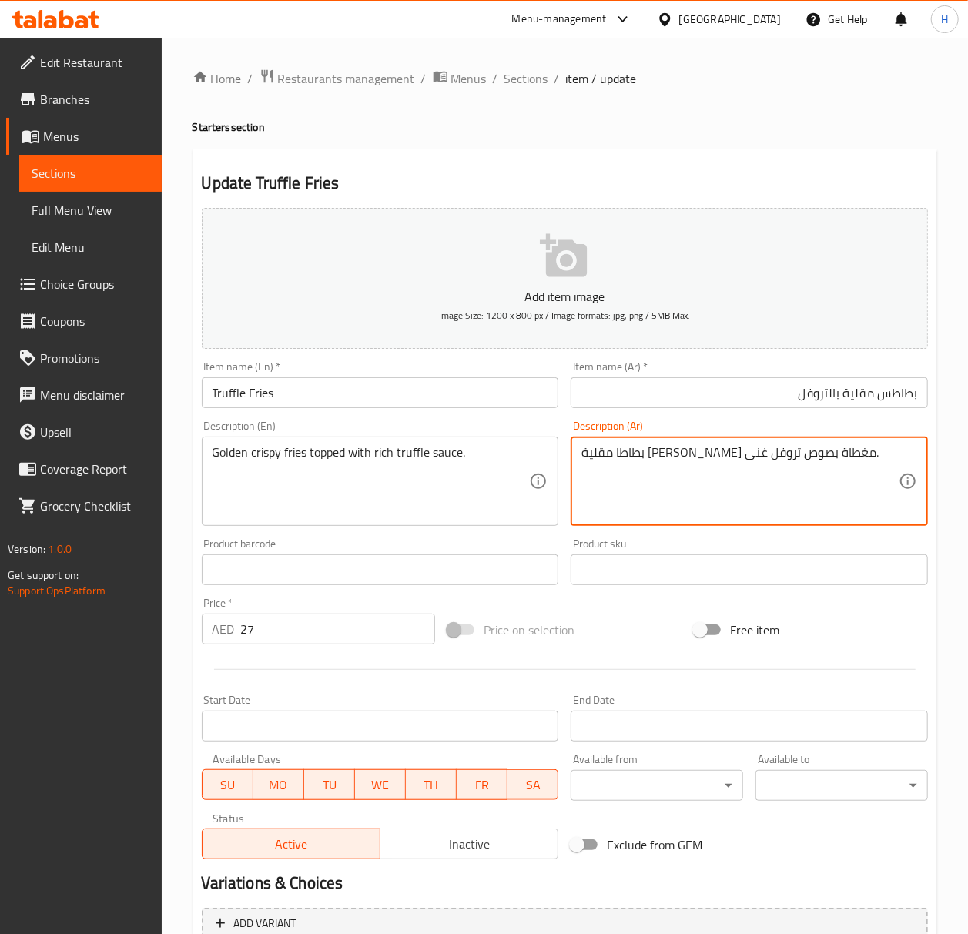
click at [837, 451] on textarea "بطاطا مقلية جولدن كريسبى مغطاة بصوص تروفل غنى." at bounding box center [740, 481] width 317 height 73
paste textarea
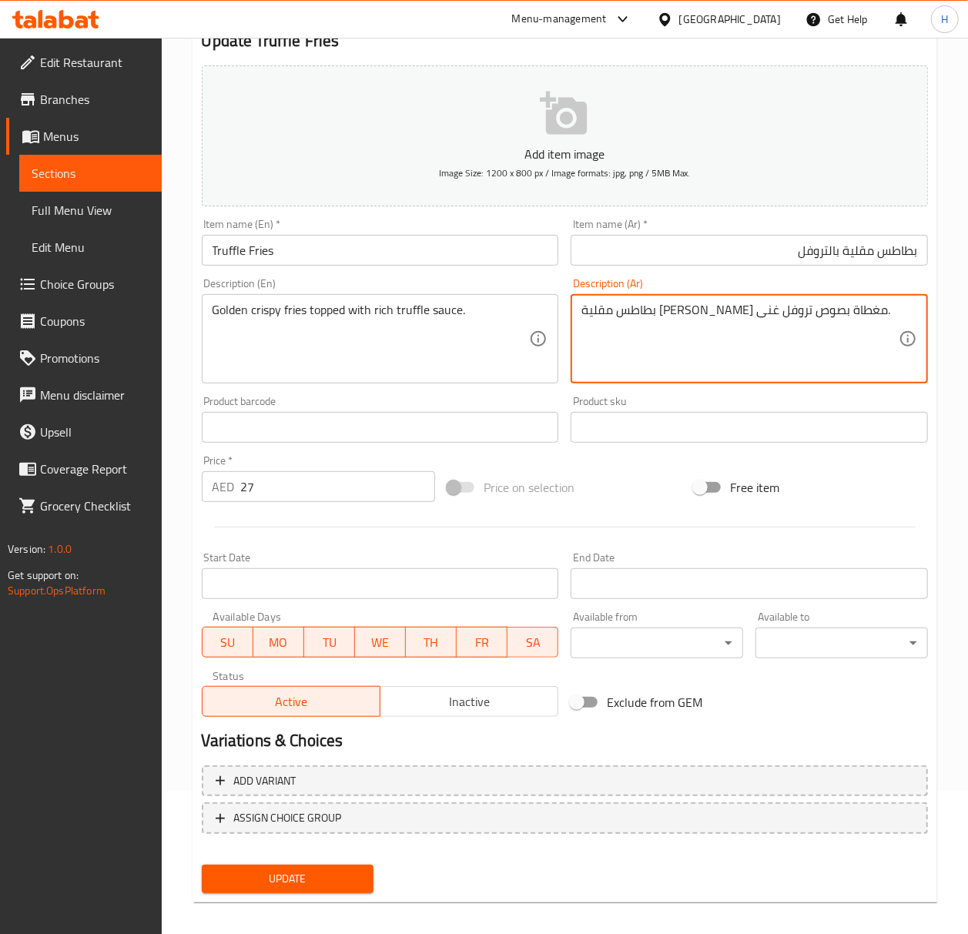
scroll to position [153, 0]
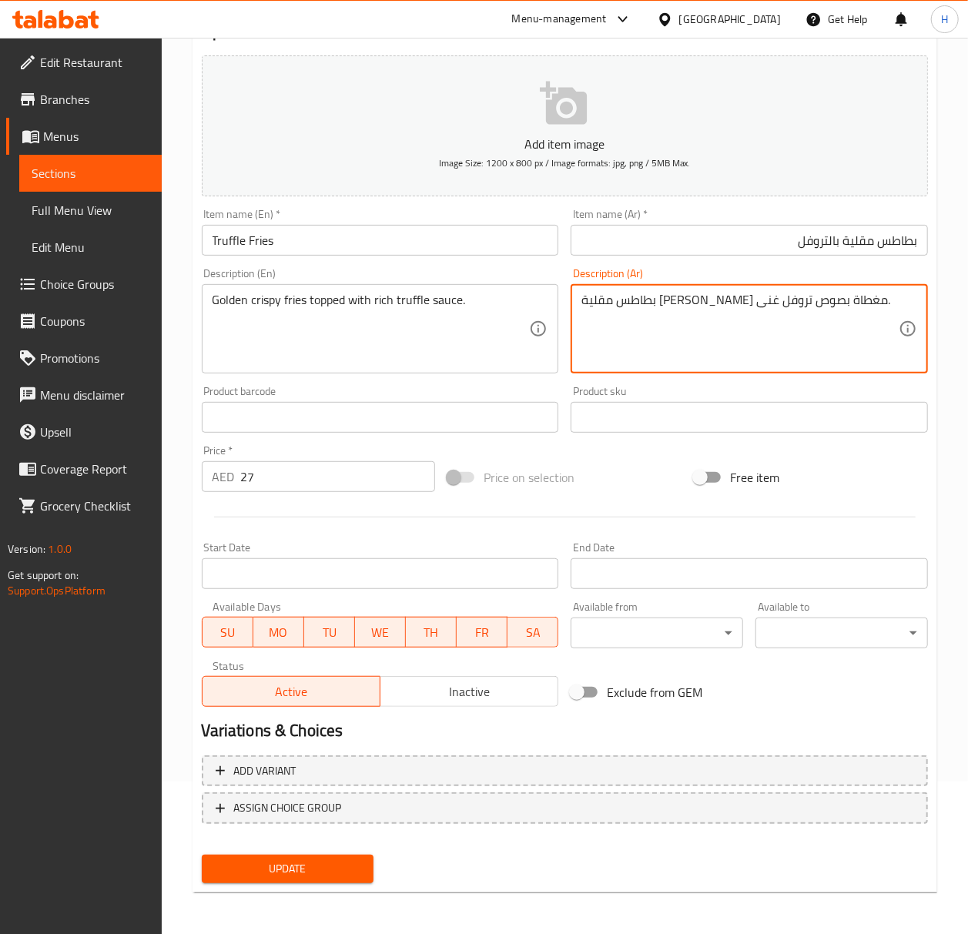
type textarea "بطاطس مقلية جولدن كريسبى مغطاة بصوص تروفل غنى."
click at [263, 861] on span "Update" at bounding box center [288, 869] width 148 height 19
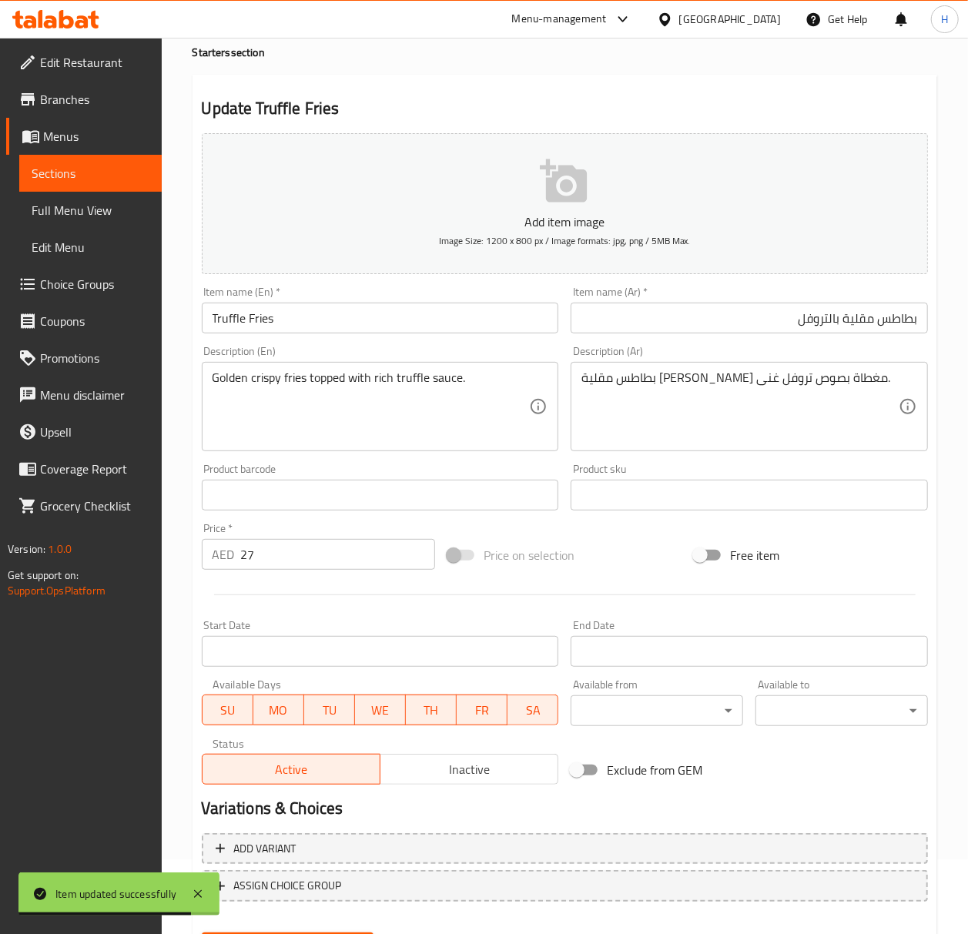
scroll to position [0, 0]
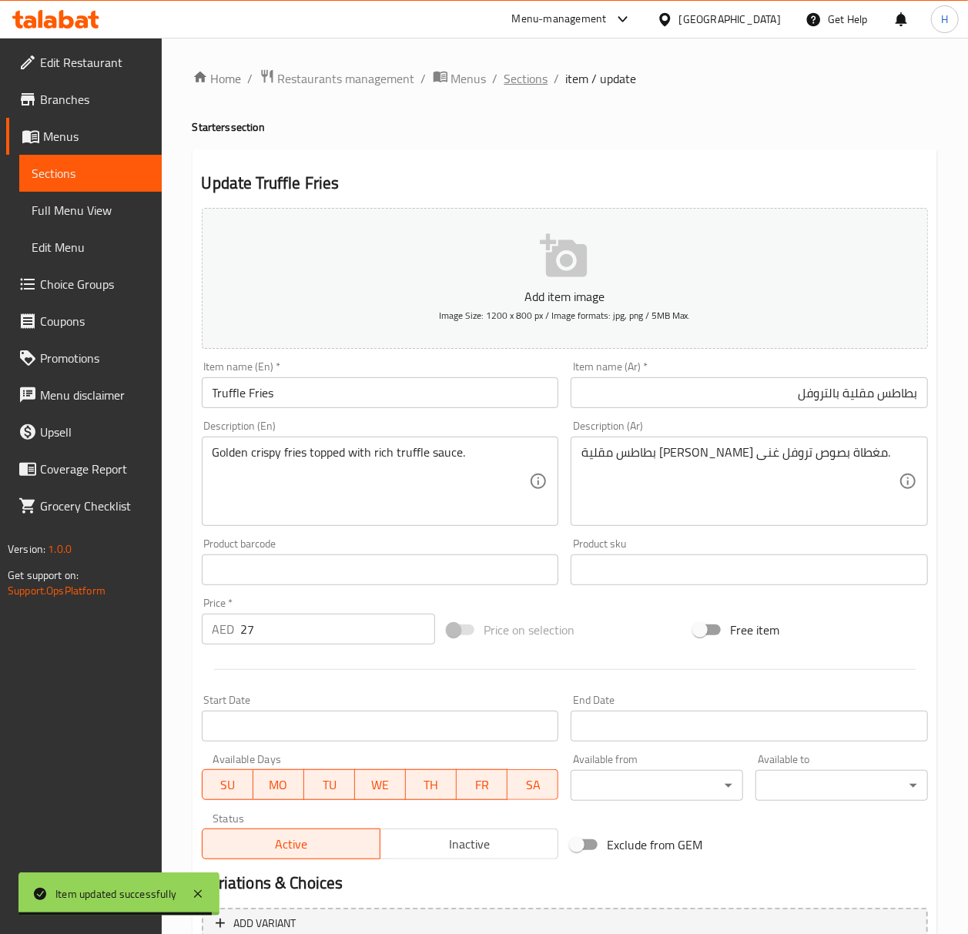
click at [522, 78] on span "Sections" at bounding box center [527, 78] width 44 height 18
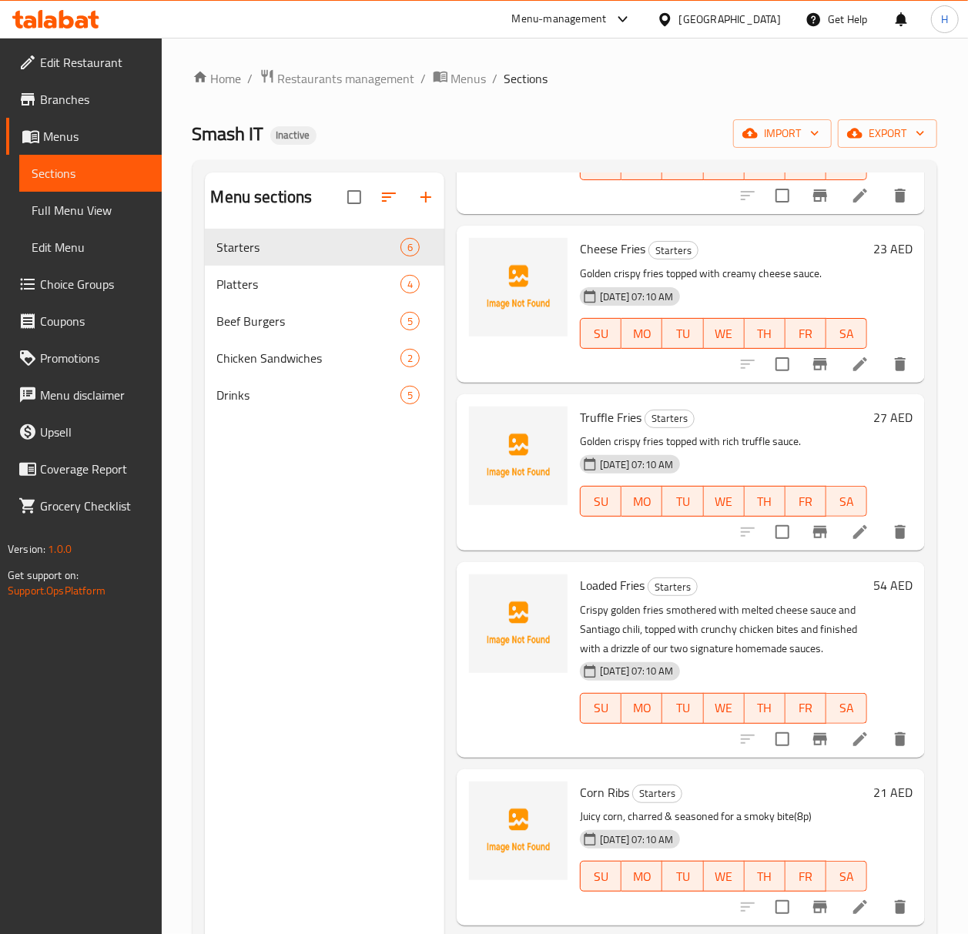
scroll to position [205, 0]
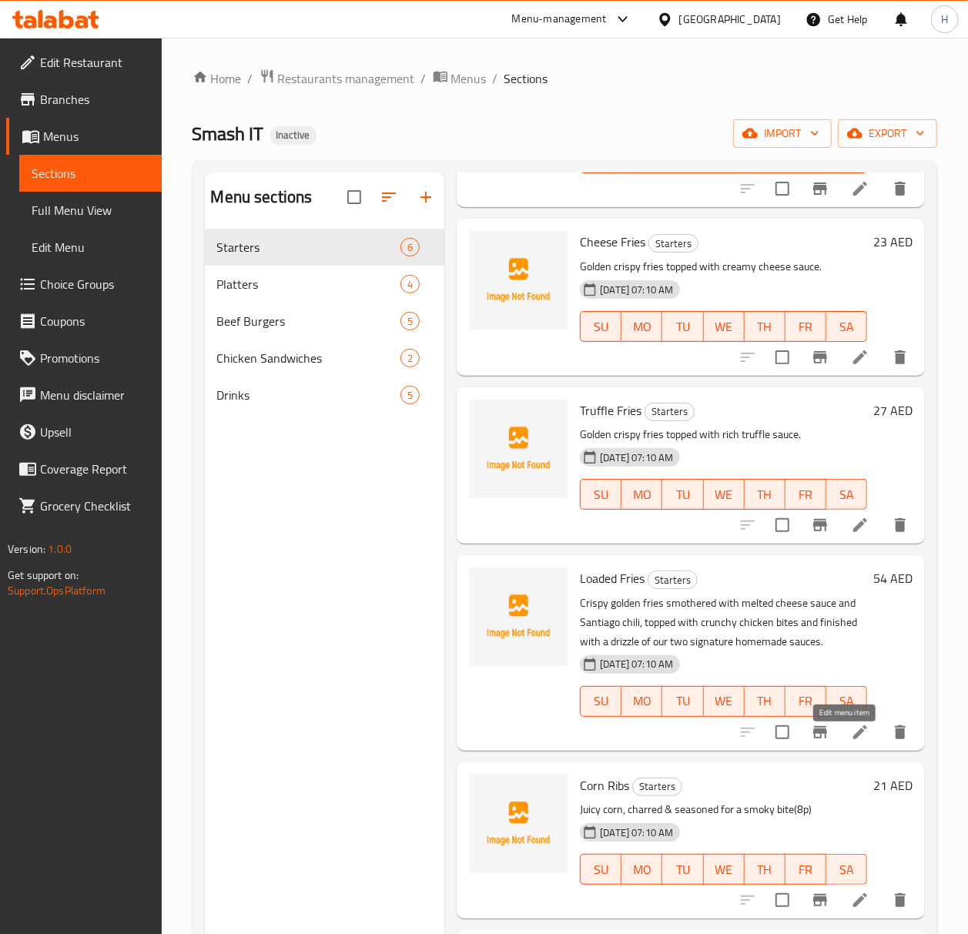
click at [851, 740] on icon at bounding box center [860, 732] width 18 height 18
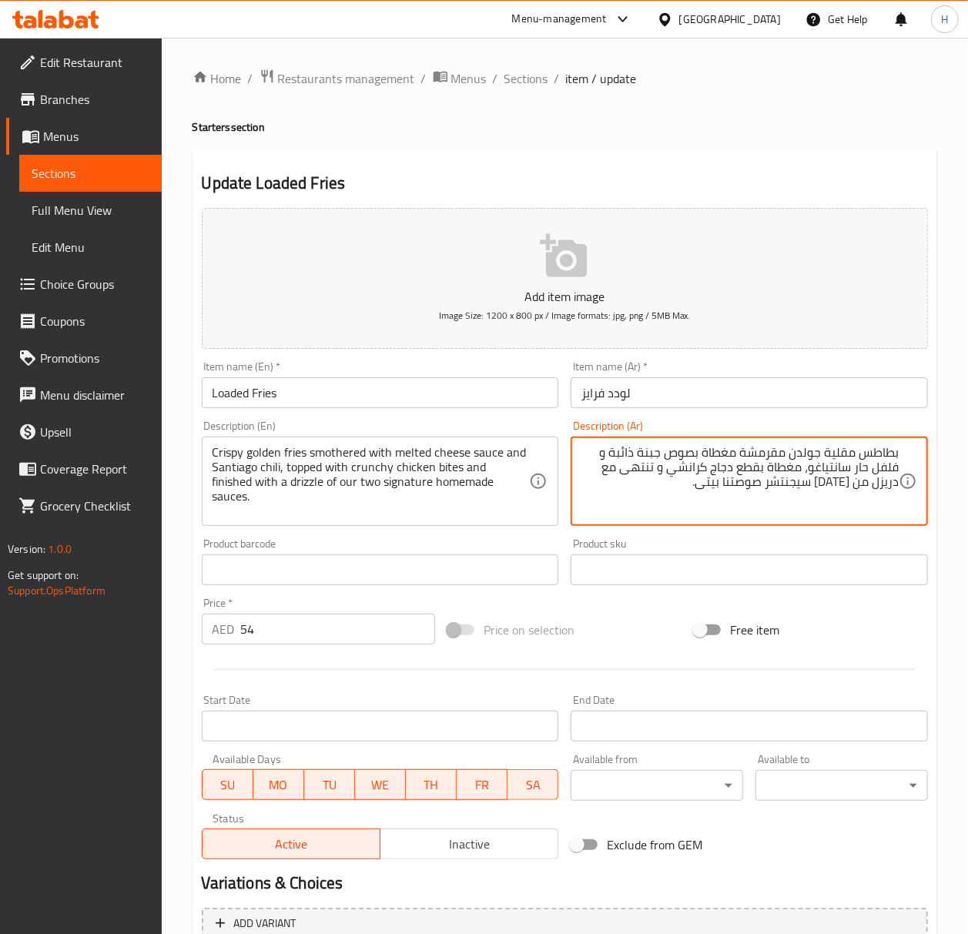
click at [839, 481] on textarea "بطاطس مقلية جولدن مقرمشة مغطاة بصوص جبنة ذائبة و فلفل حار سانتياغو، مغطاة بقطع …" at bounding box center [740, 481] width 317 height 73
drag, startPoint x: 744, startPoint y: 484, endPoint x: 730, endPoint y: 490, distance: 15.2
click at [729, 488] on textarea "بطاطس مقلية جولدن مقرمشة مغطاة بصوص جبنة ذائبة و فلفل حار سانتياغو، مغطاة بقطع …" at bounding box center [740, 481] width 317 height 73
click at [719, 485] on textarea "بطاطس مقلية جولدن مقرمشة مغطاة بصوص جبنة ذائبة و فلفل حار سانتياغو، مغطاة بقطع …" at bounding box center [740, 481] width 317 height 73
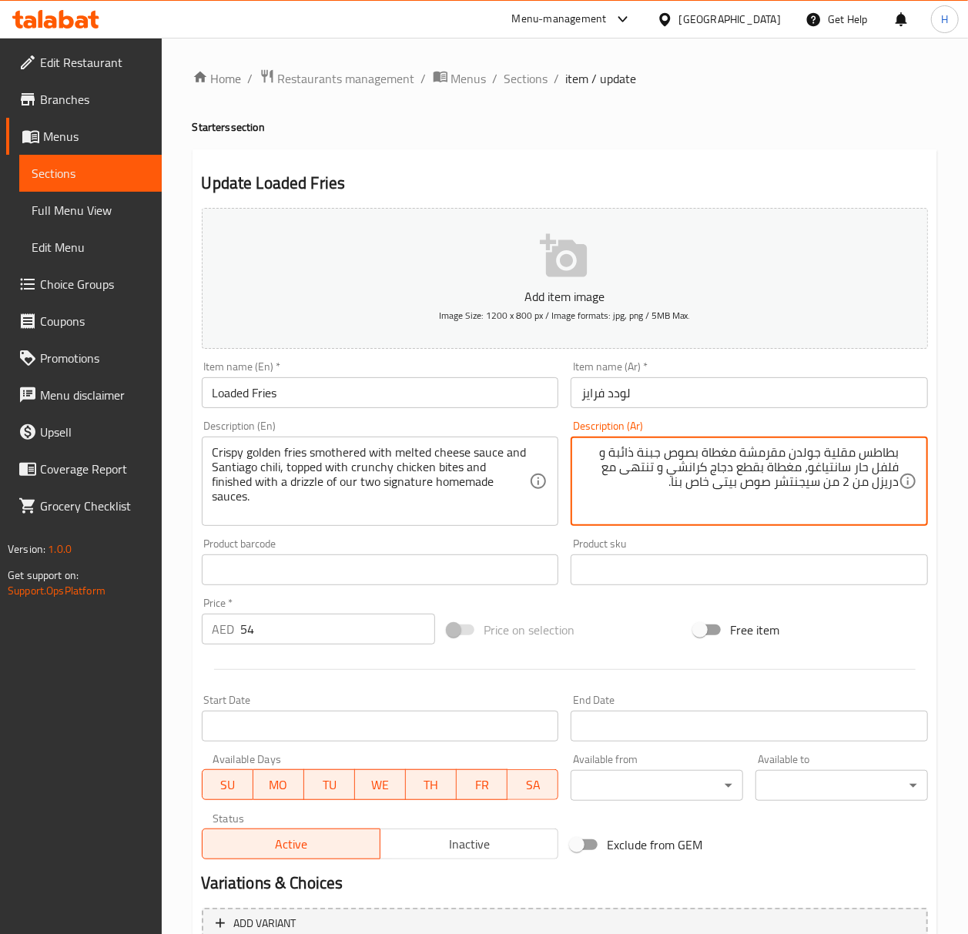
type textarea "بطاطس مقلية جولدن مقرمشة مغطاة بصوص جبنة ذائبة و فلفل حار سانتياغو، مغطاة بقطع …"
drag, startPoint x: 848, startPoint y: 484, endPoint x: 644, endPoint y: 485, distance: 204.2
click at [644, 485] on textarea "بطاطس مقلية جولدن مقرمشة مغطاة بصوص جبنة ذائبة و فلفل حار سانتياغو، مغطاة بقطع …" at bounding box center [740, 481] width 317 height 73
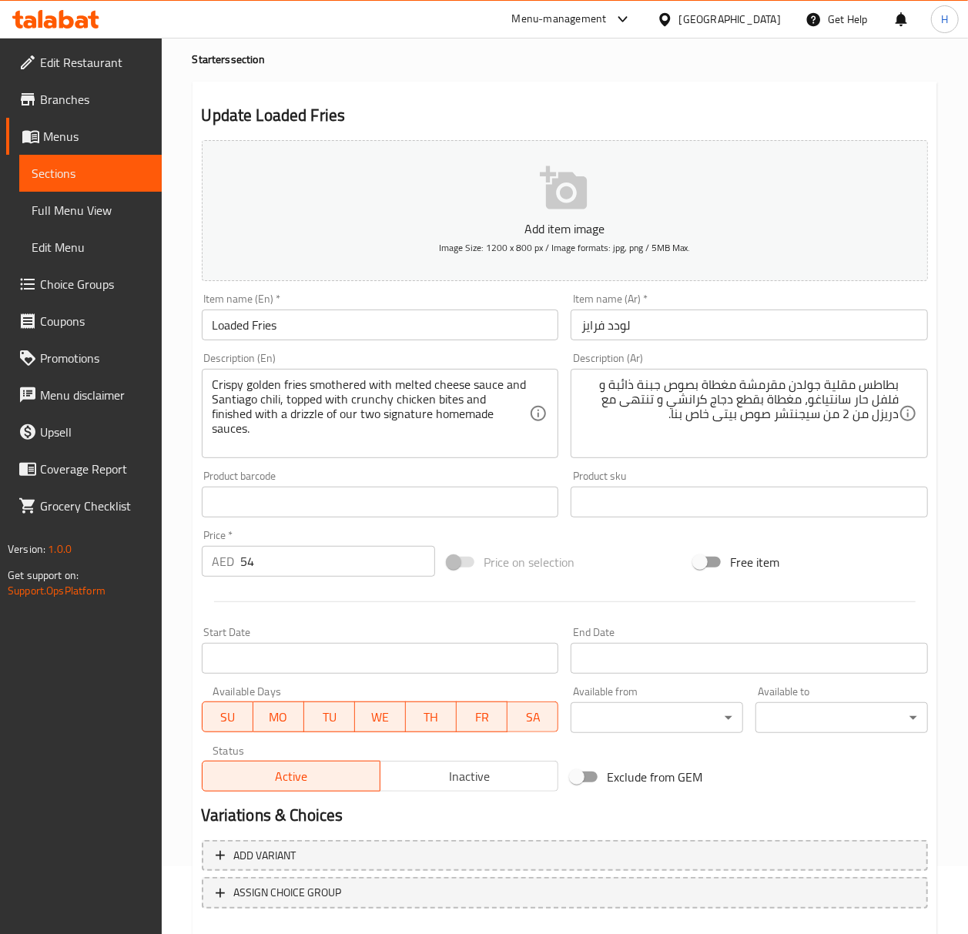
scroll to position [153, 0]
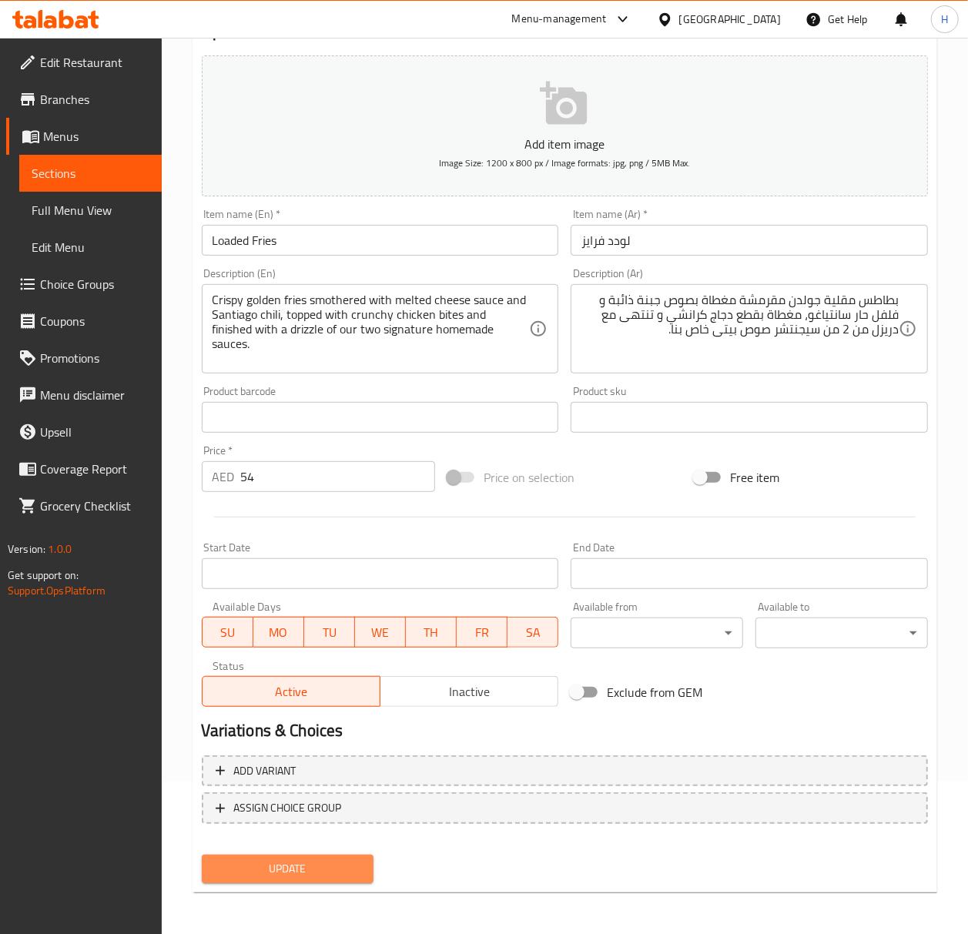
click at [321, 882] on button "Update" at bounding box center [288, 869] width 173 height 29
click at [343, 877] on span "Update" at bounding box center [288, 869] width 148 height 19
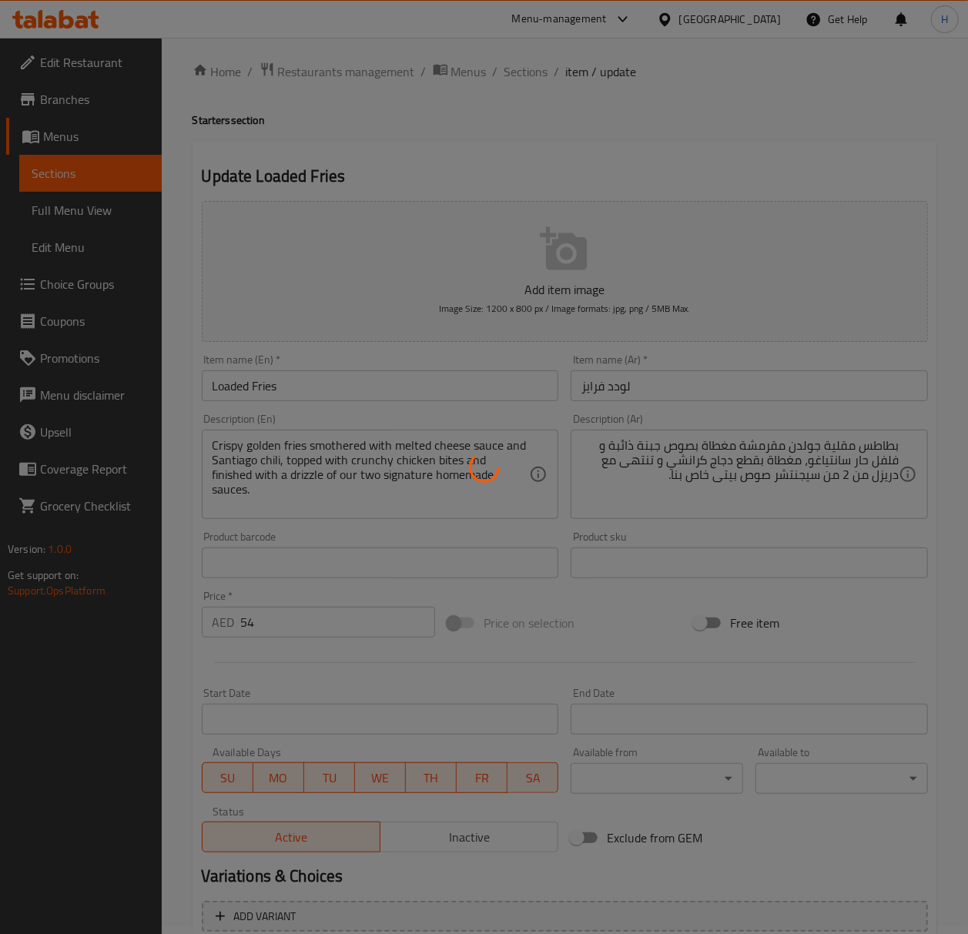
scroll to position [0, 0]
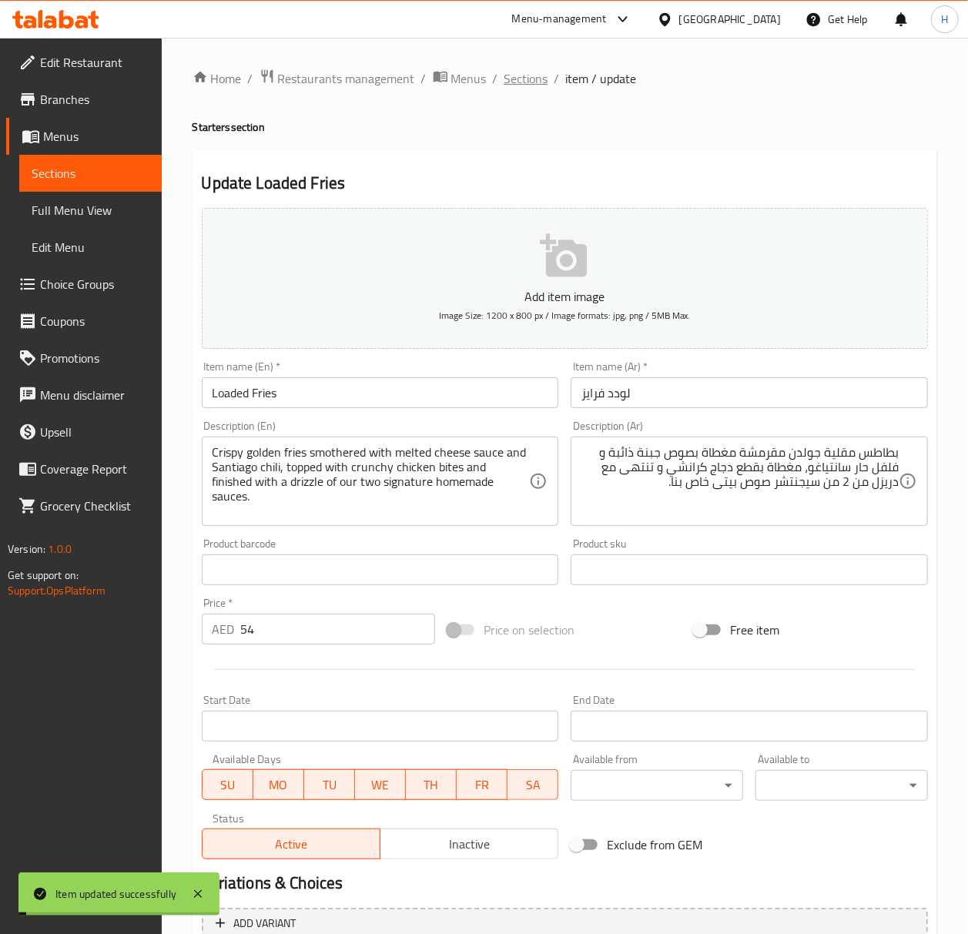
click at [512, 79] on span "Sections" at bounding box center [527, 78] width 44 height 18
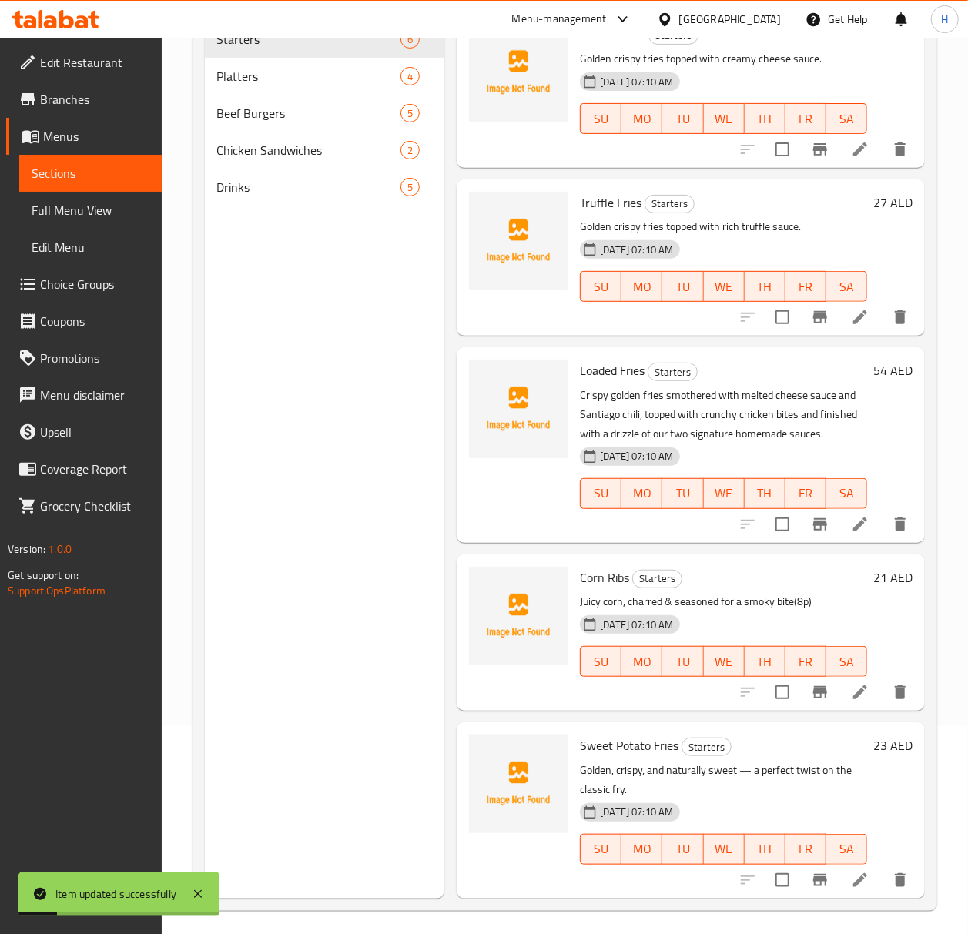
scroll to position [216, 0]
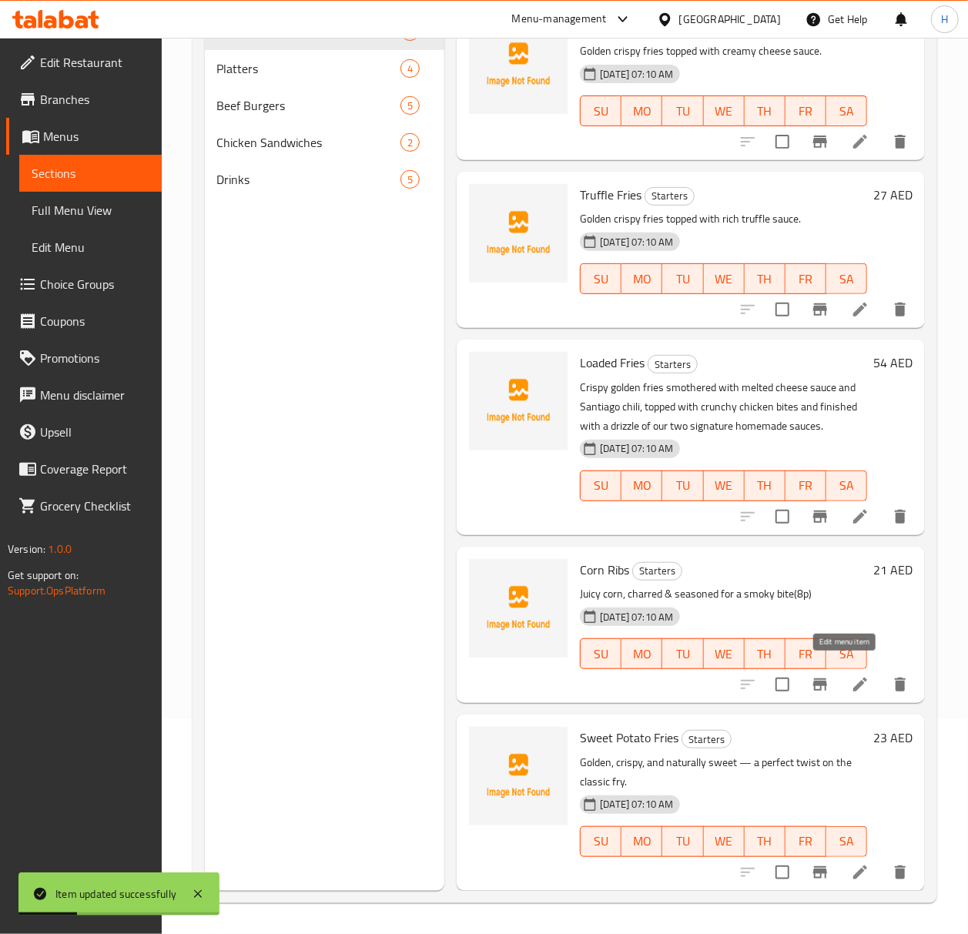
click at [851, 678] on icon at bounding box center [860, 685] width 18 height 18
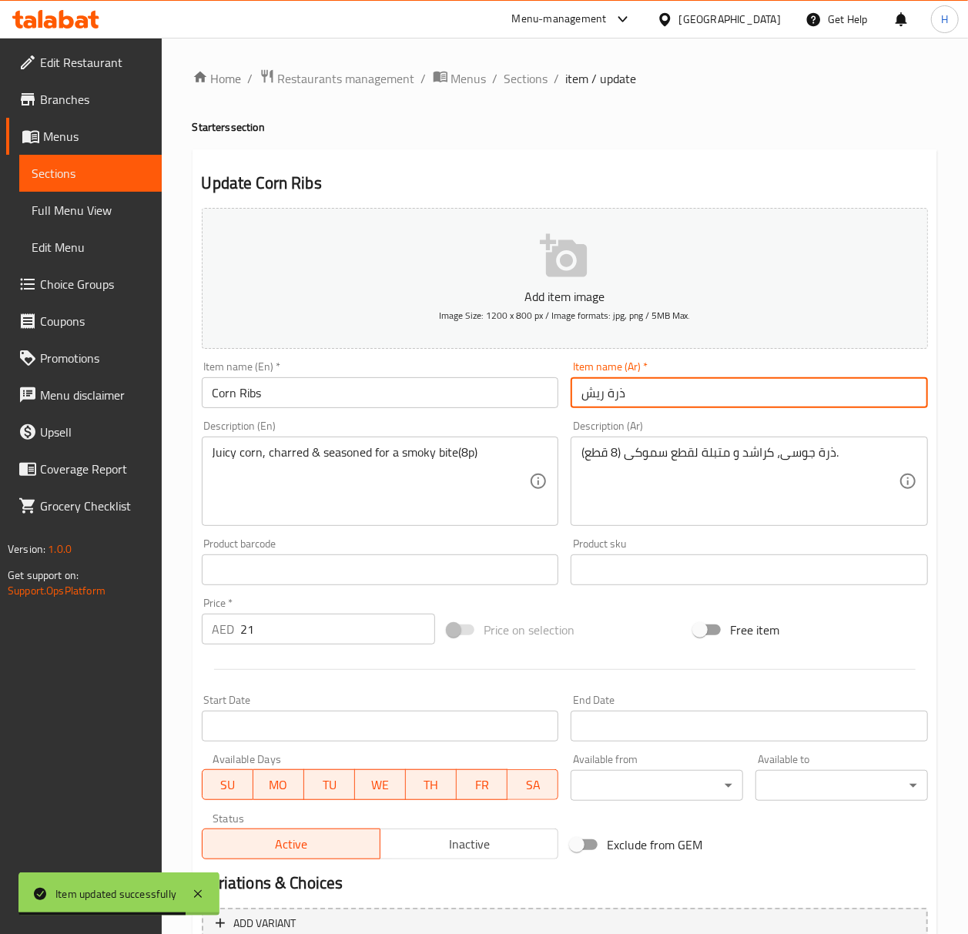
click at [586, 398] on input "ذرة ريش" at bounding box center [749, 392] width 357 height 31
click at [609, 396] on input "ذرة ريش" at bounding box center [749, 392] width 357 height 31
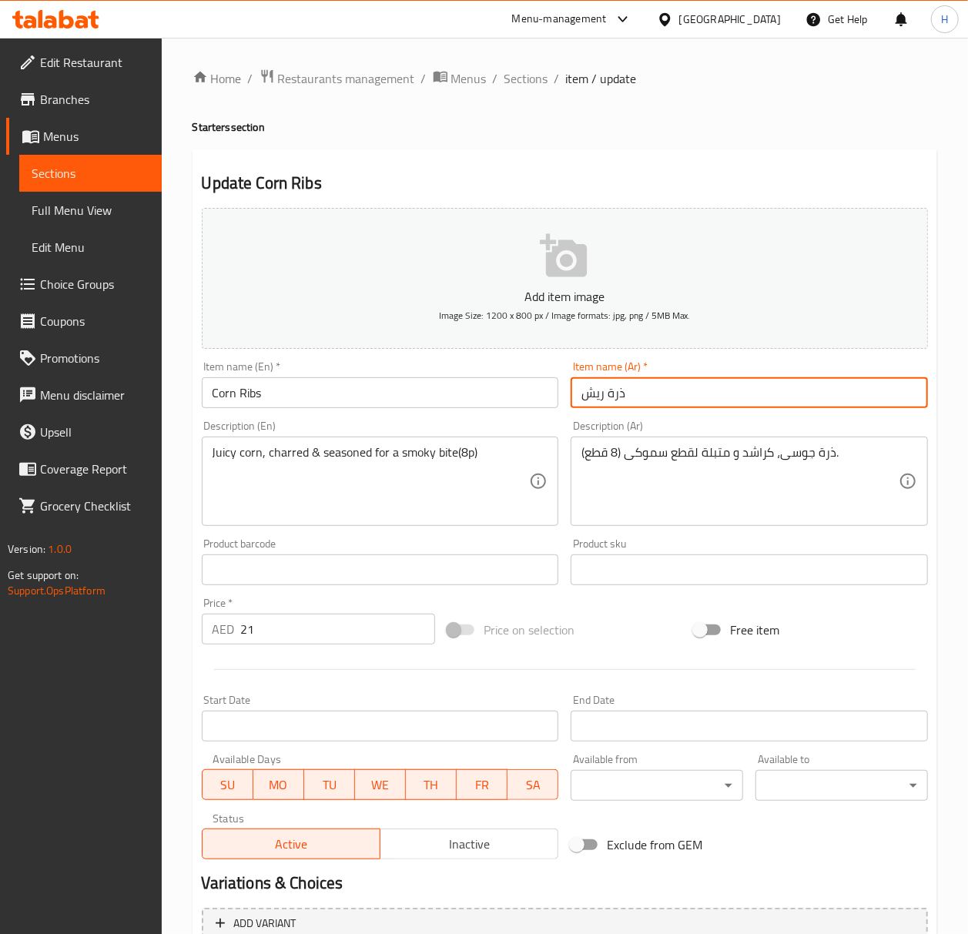
paste input "ضلاع الذرة"
type input "أضلاع الذرة"
click at [244, 395] on input "Corn Ribs" at bounding box center [380, 392] width 357 height 31
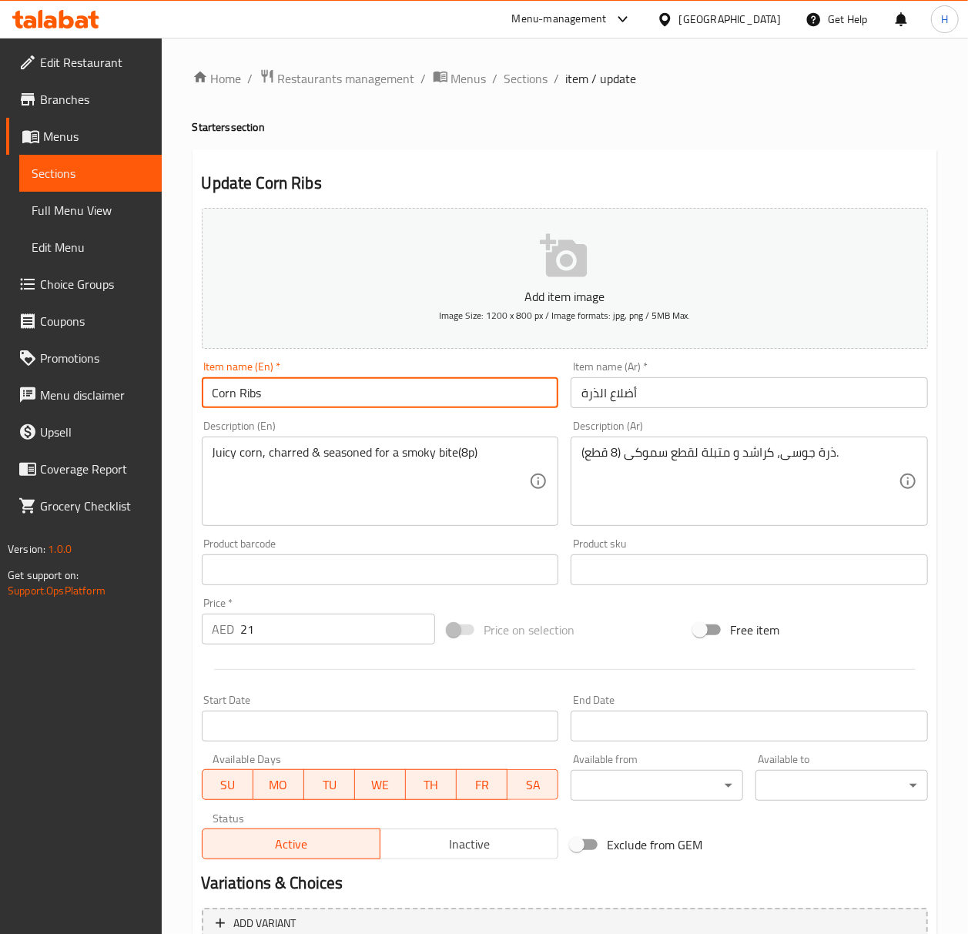
click at [244, 395] on input "Corn Ribs" at bounding box center [380, 392] width 357 height 31
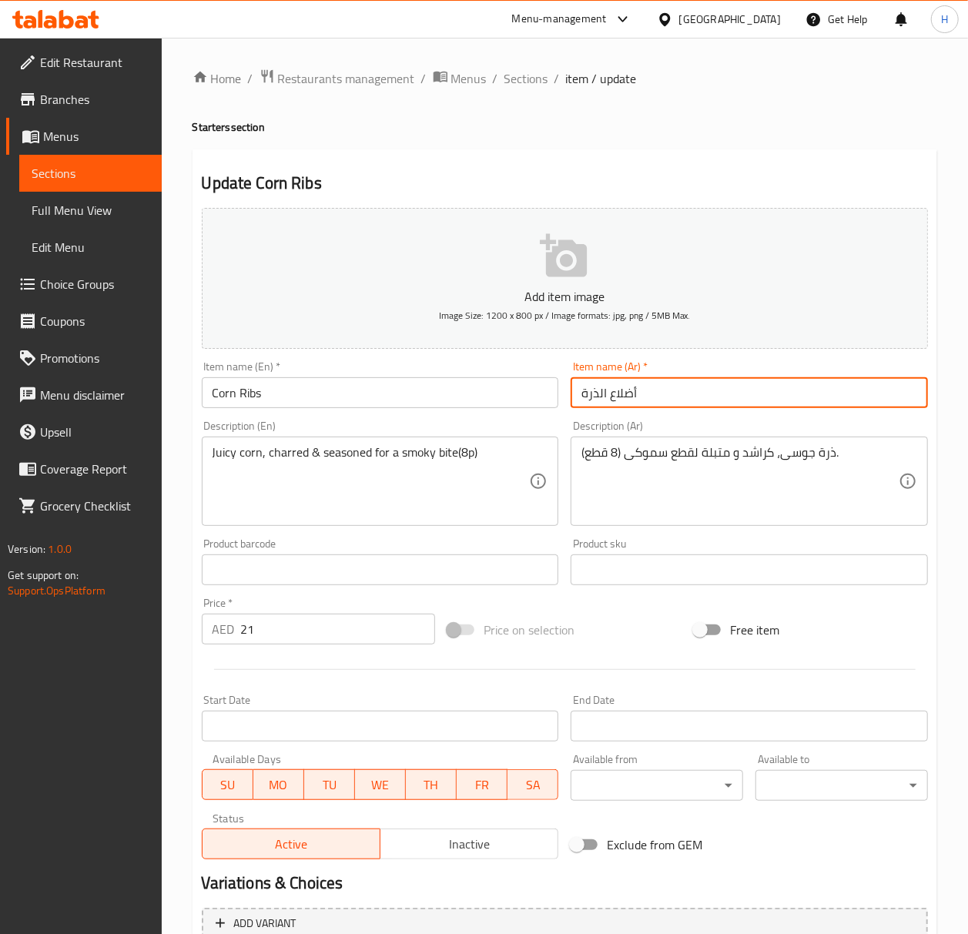
click at [615, 384] on input "أضلاع الذرة" at bounding box center [749, 392] width 357 height 31
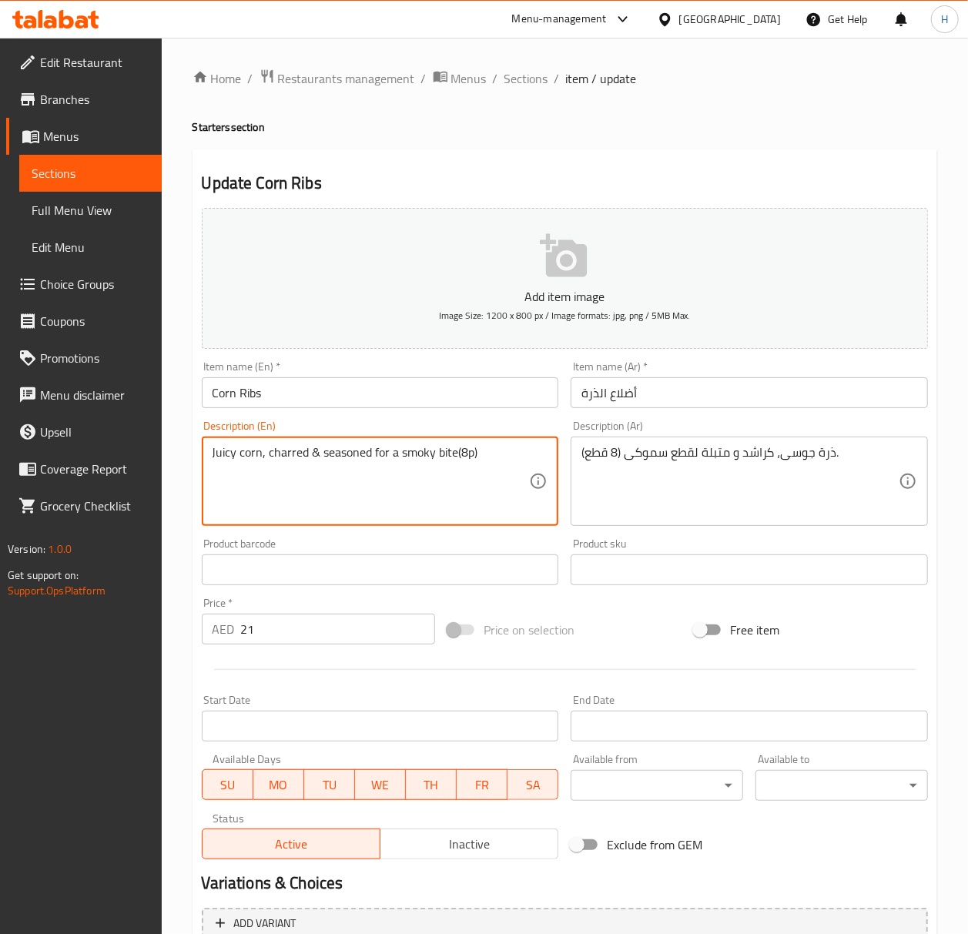
click at [282, 453] on textarea "Juicy corn, charred & seasoned for a smoky bite(8p)" at bounding box center [371, 481] width 317 height 73
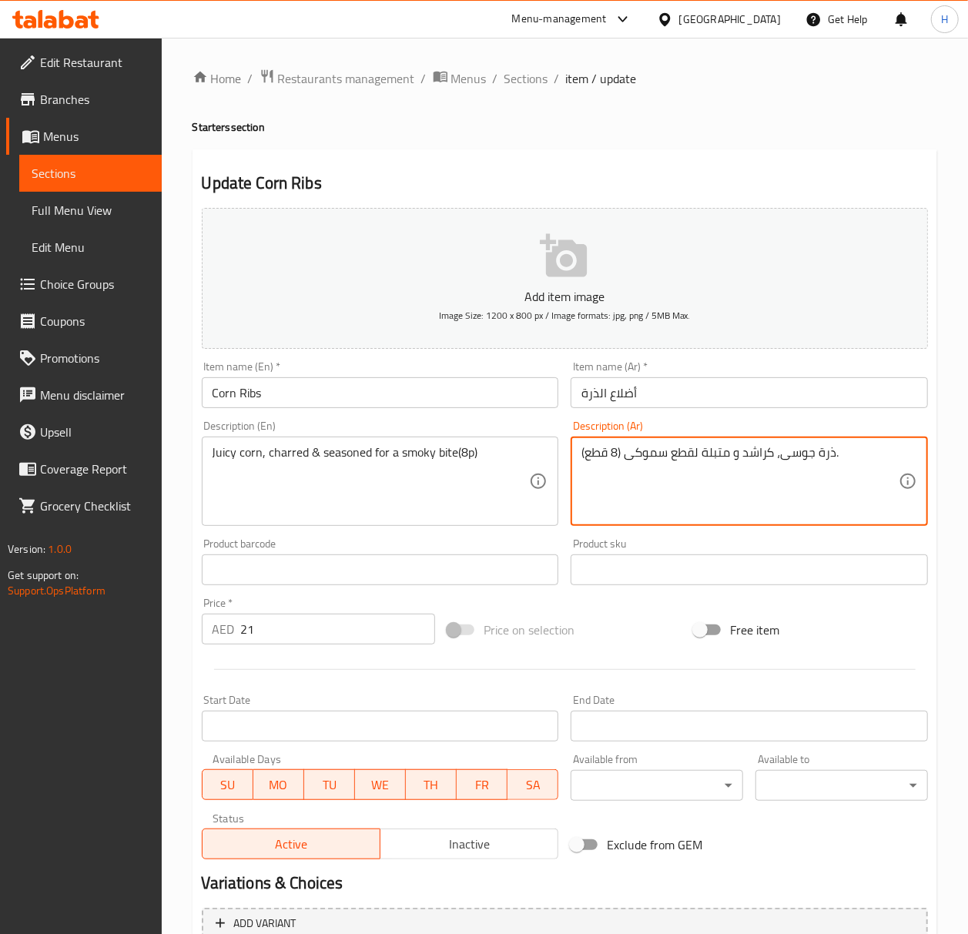
click at [760, 459] on textarea "ذرة جوسى، كراشد و متبلة لقطع سموكى (8 قطع)." at bounding box center [740, 481] width 317 height 73
paste textarea "تفحمة"
type textarea "ذرة جوسى، متفحمة و متبلة لقطع سموكى (8 قطع)."
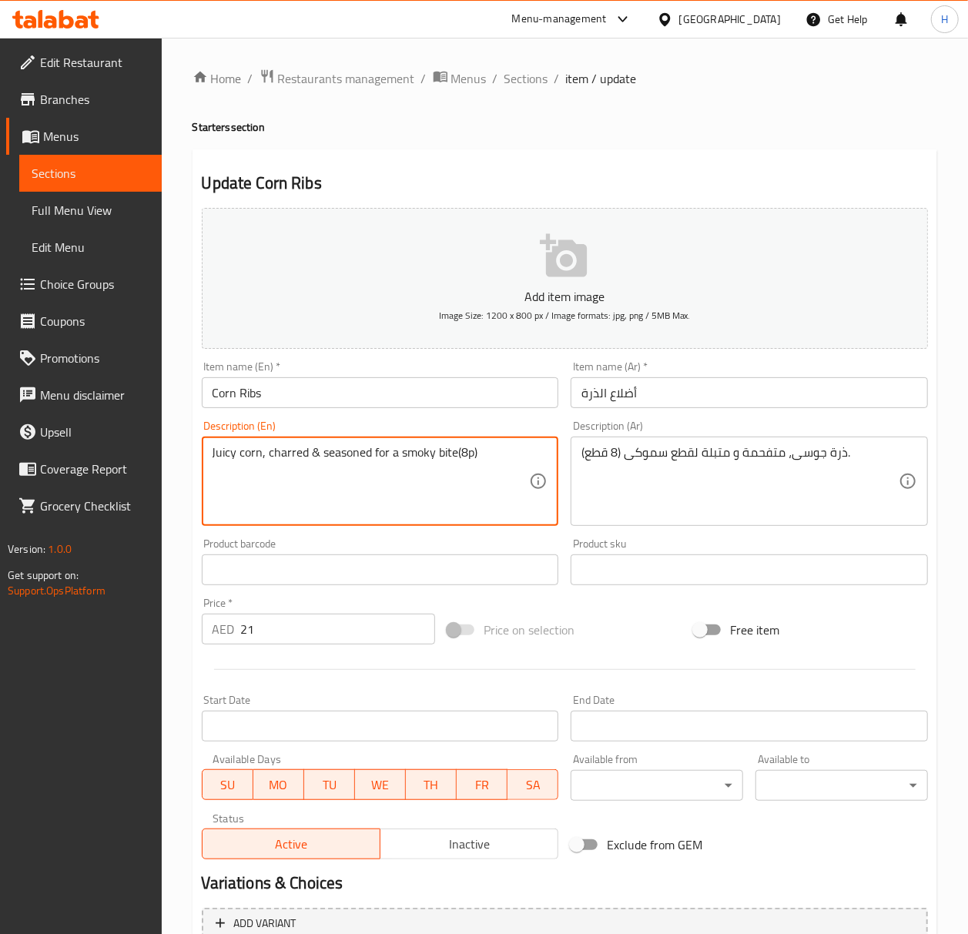
click at [294, 459] on textarea "Juicy corn, charred & seasoned for a smoky bite(8p)" at bounding box center [371, 481] width 317 height 73
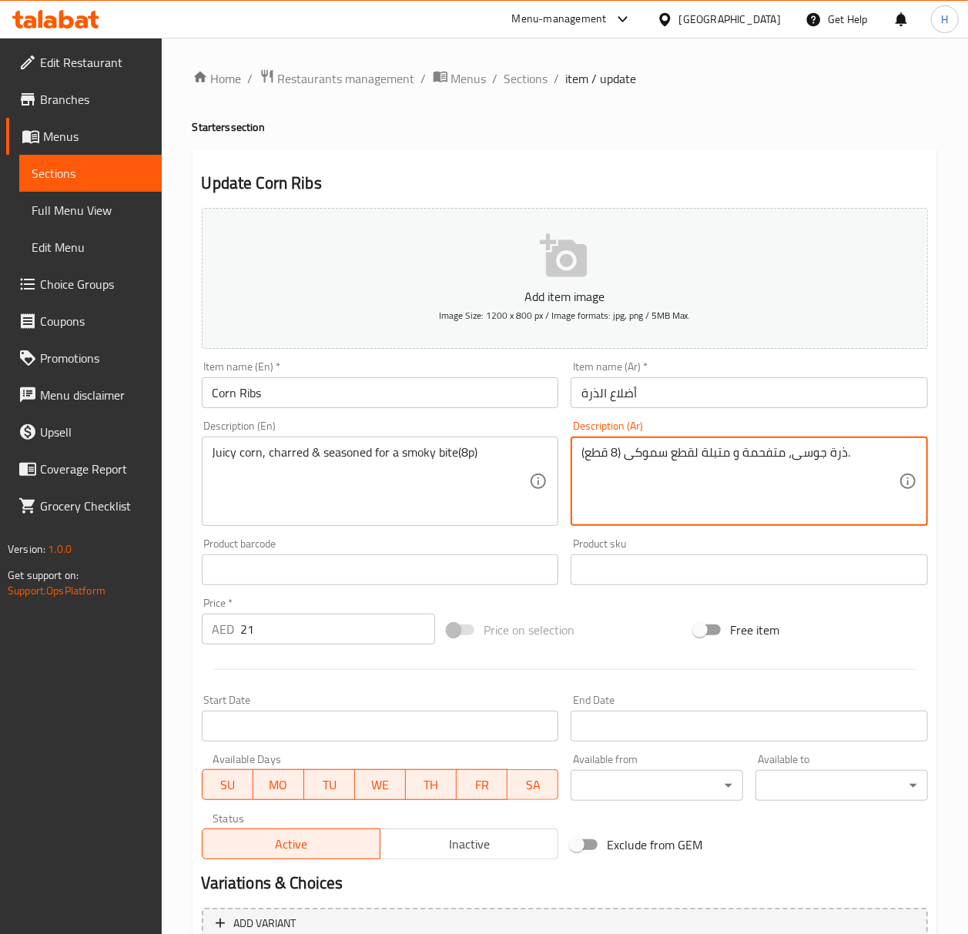
click at [766, 454] on textarea "ذرة جوسى، متفحمة و متبلة لقطع سموكى (8 قطع)." at bounding box center [740, 481] width 317 height 73
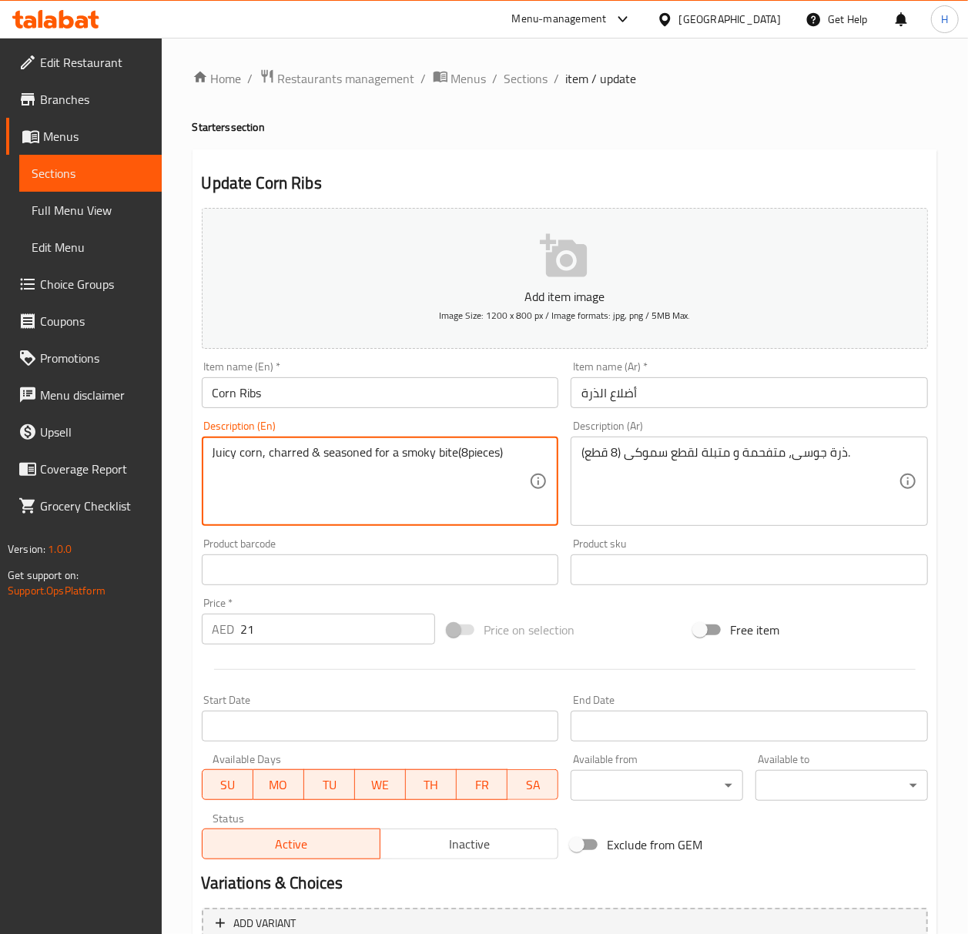
click at [468, 455] on textarea "Juicy corn, charred & seasoned for a smoky bite(8pieces)" at bounding box center [371, 481] width 317 height 73
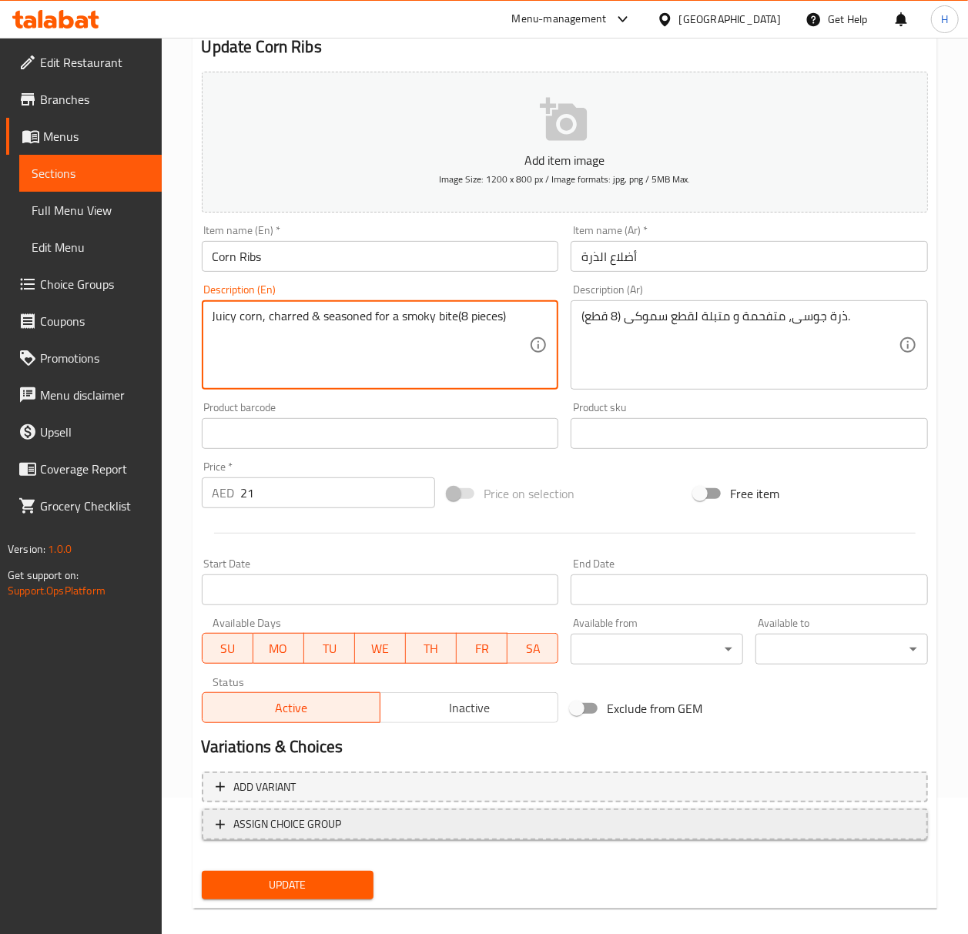
scroll to position [153, 0]
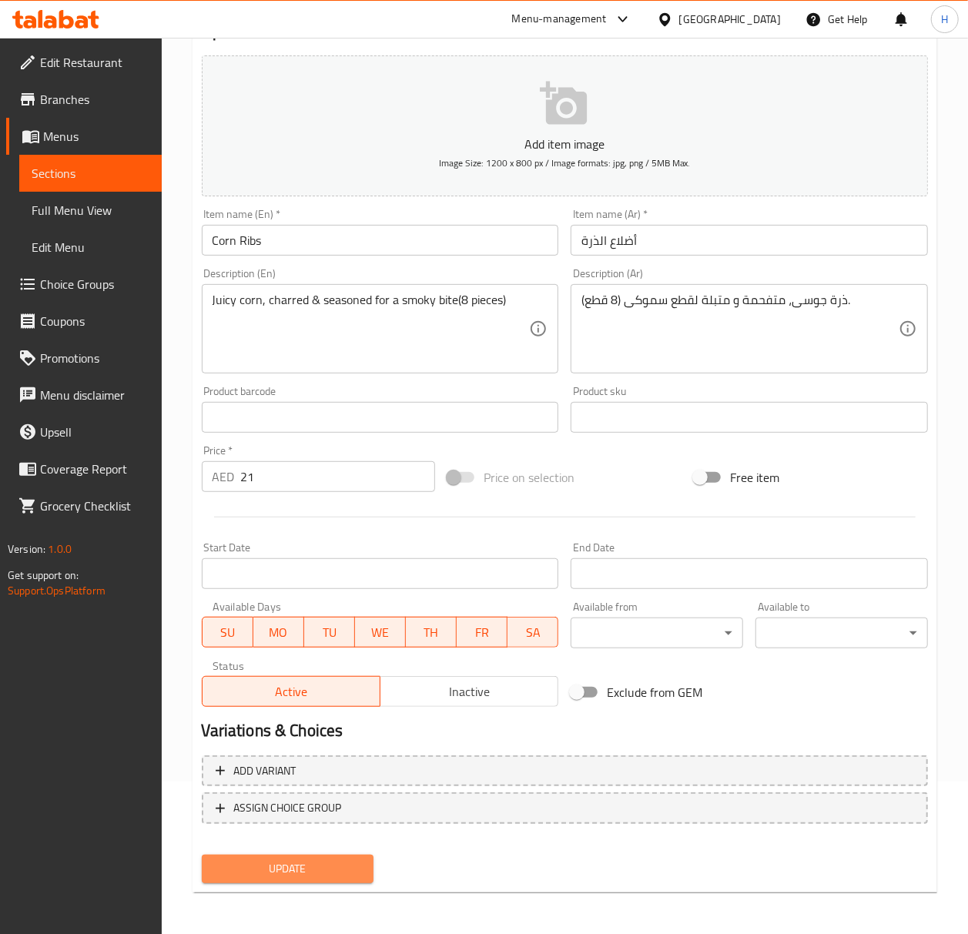
click at [279, 871] on span "Update" at bounding box center [288, 869] width 148 height 19
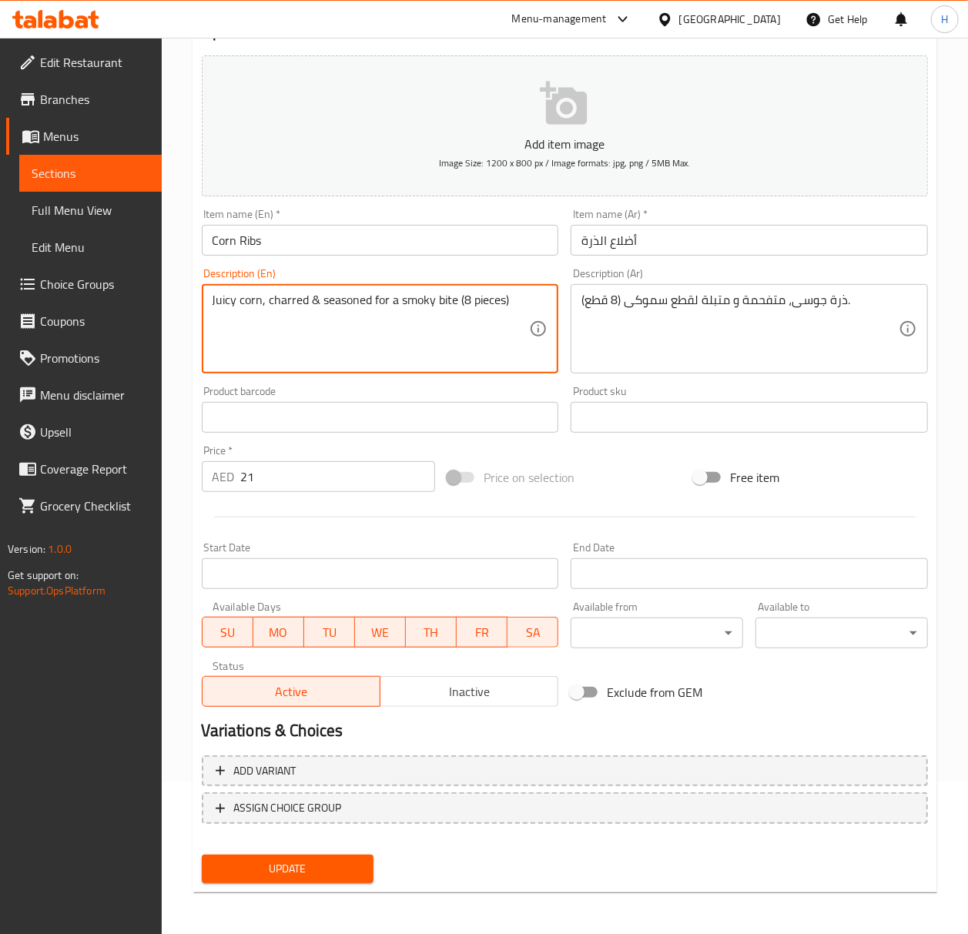
type textarea "Juicy corn, charred & seasoned for a smoky bite (8 pieces)"
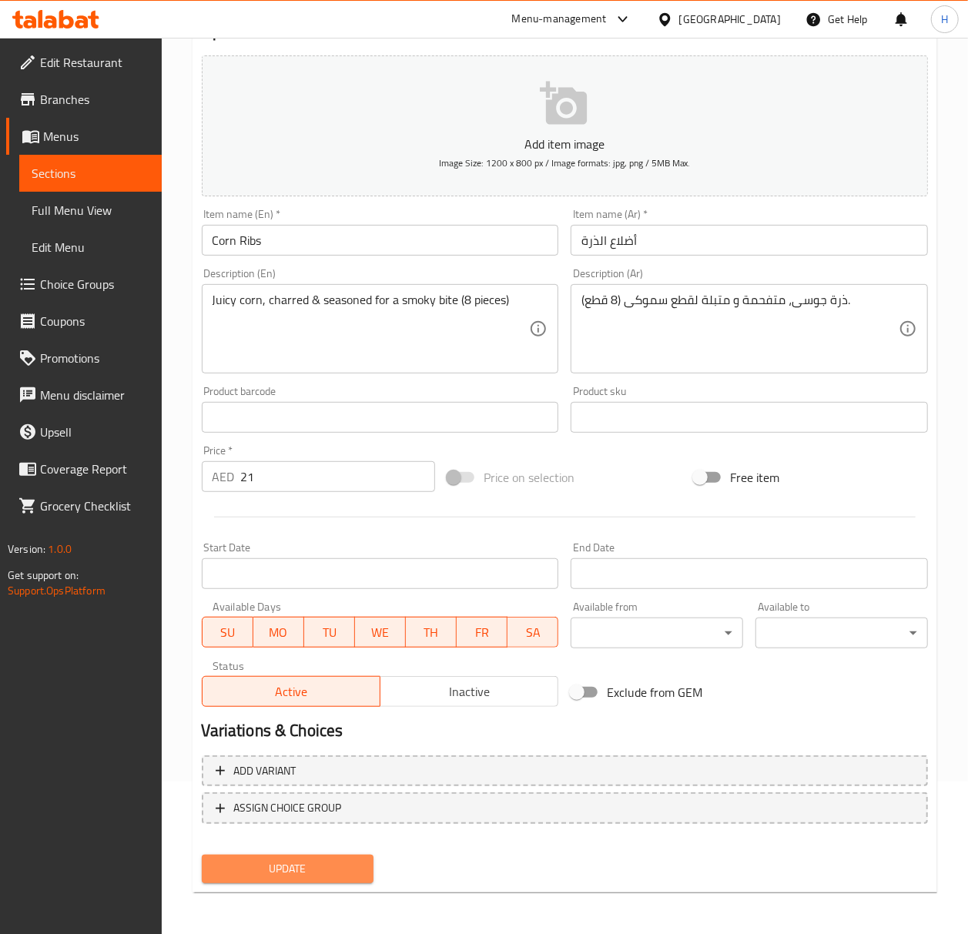
click at [306, 863] on span "Update" at bounding box center [288, 869] width 148 height 19
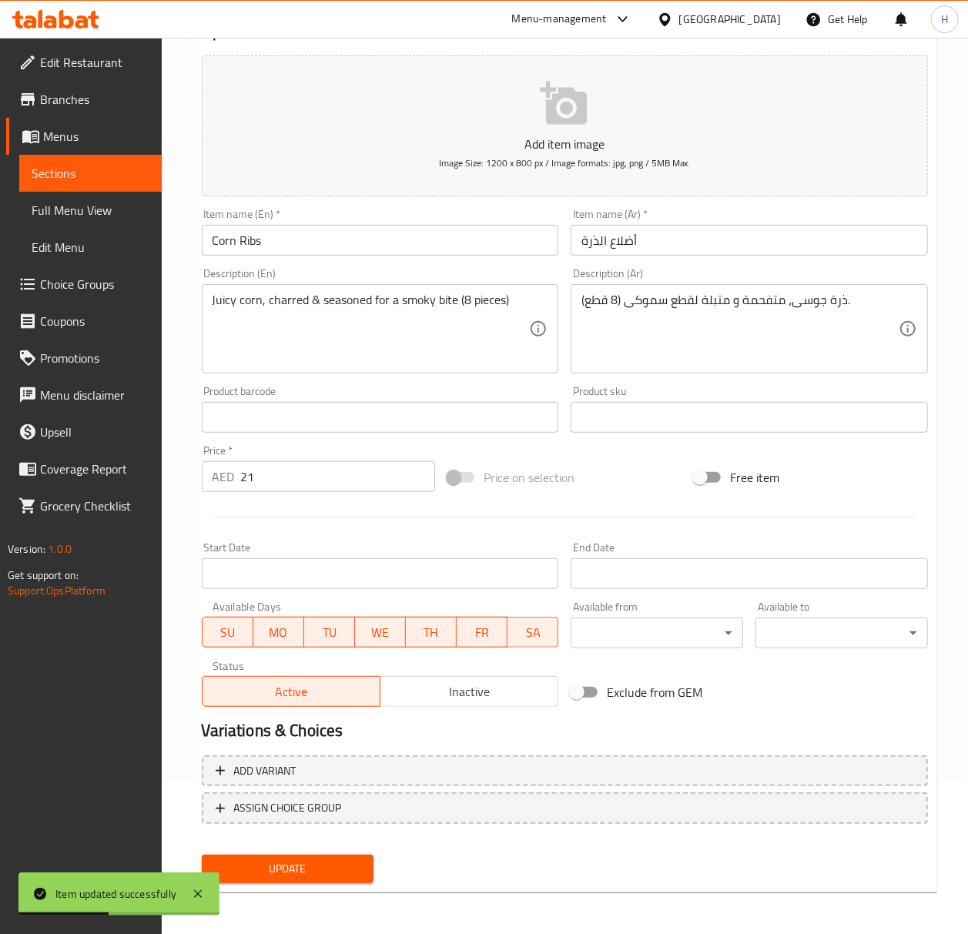
scroll to position [0, 0]
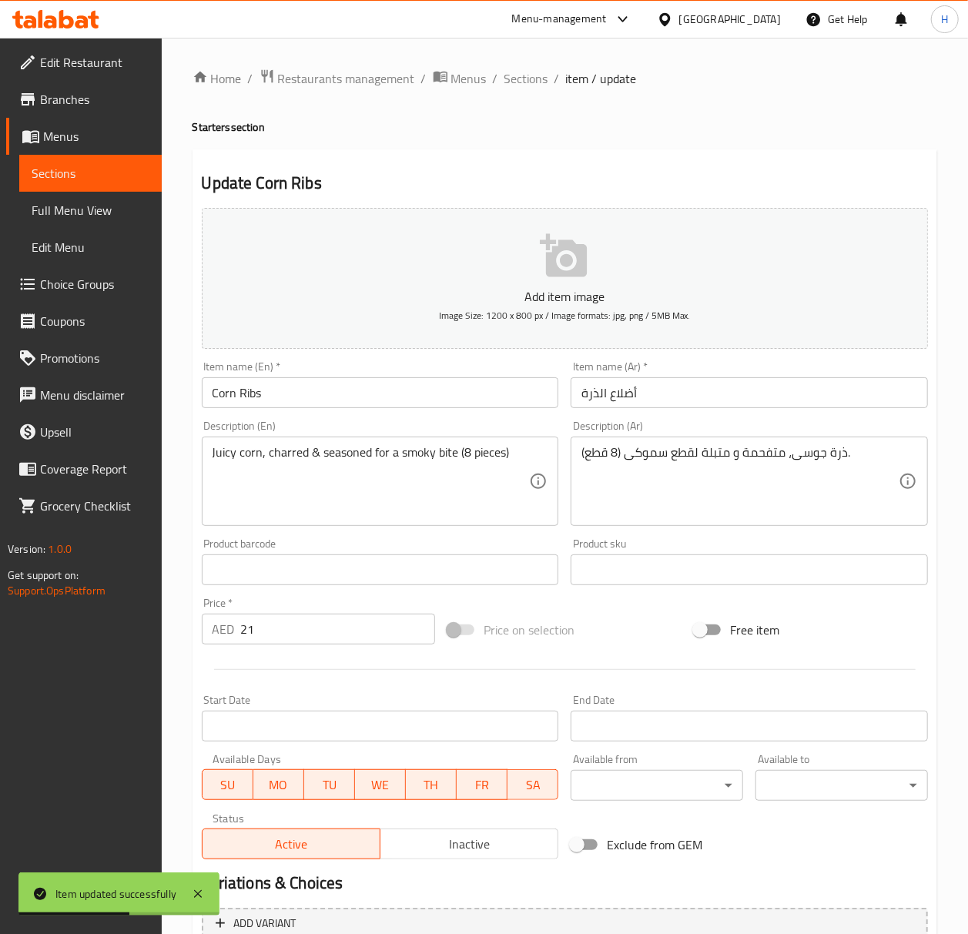
drag, startPoint x: 527, startPoint y: 75, endPoint x: 571, endPoint y: 116, distance: 59.4
click at [527, 75] on span "Sections" at bounding box center [527, 78] width 44 height 18
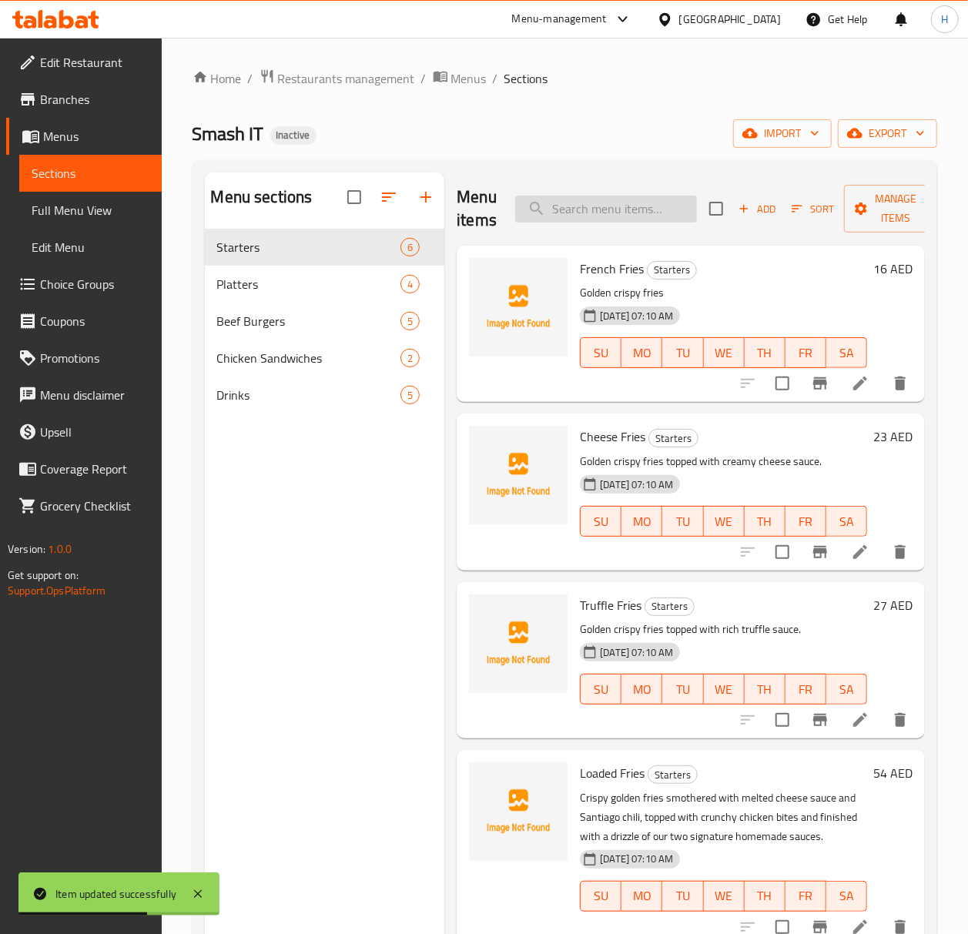
click at [596, 211] on input "search" at bounding box center [606, 209] width 182 height 27
paste input "Sweet Potato Fries"
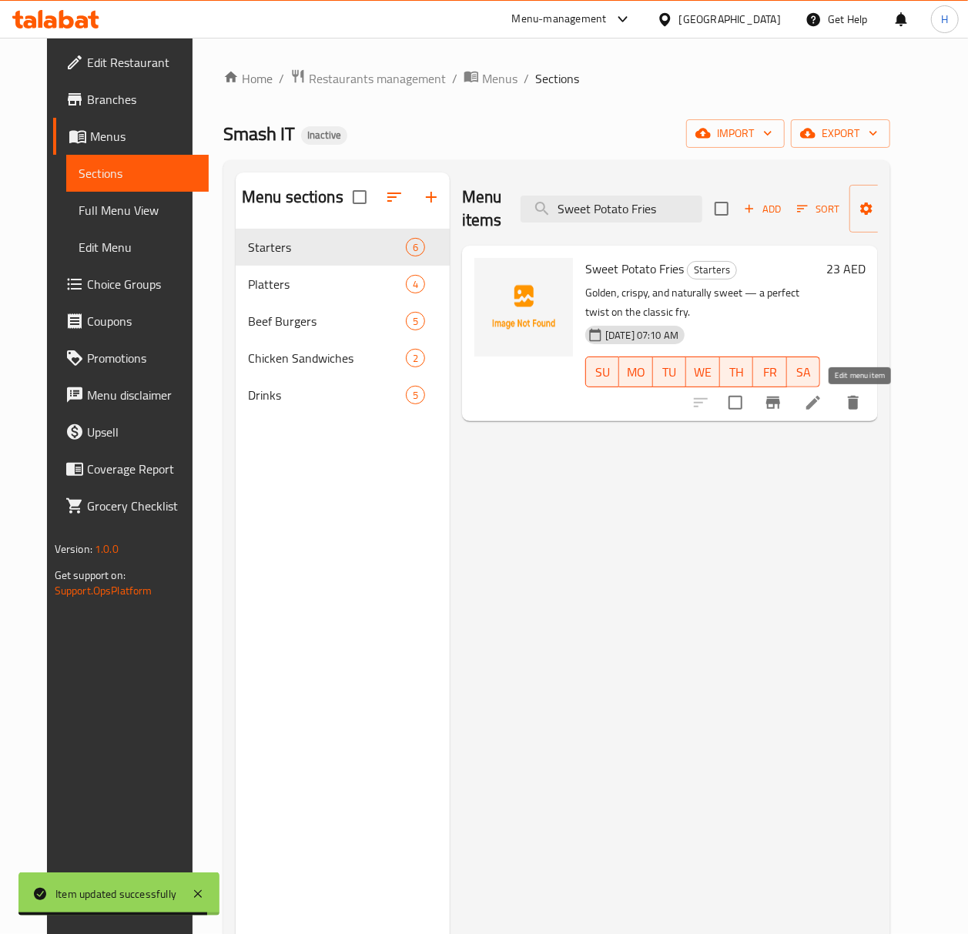
type input "Sweet Potato Fries"
click at [823, 402] on icon at bounding box center [813, 403] width 18 height 18
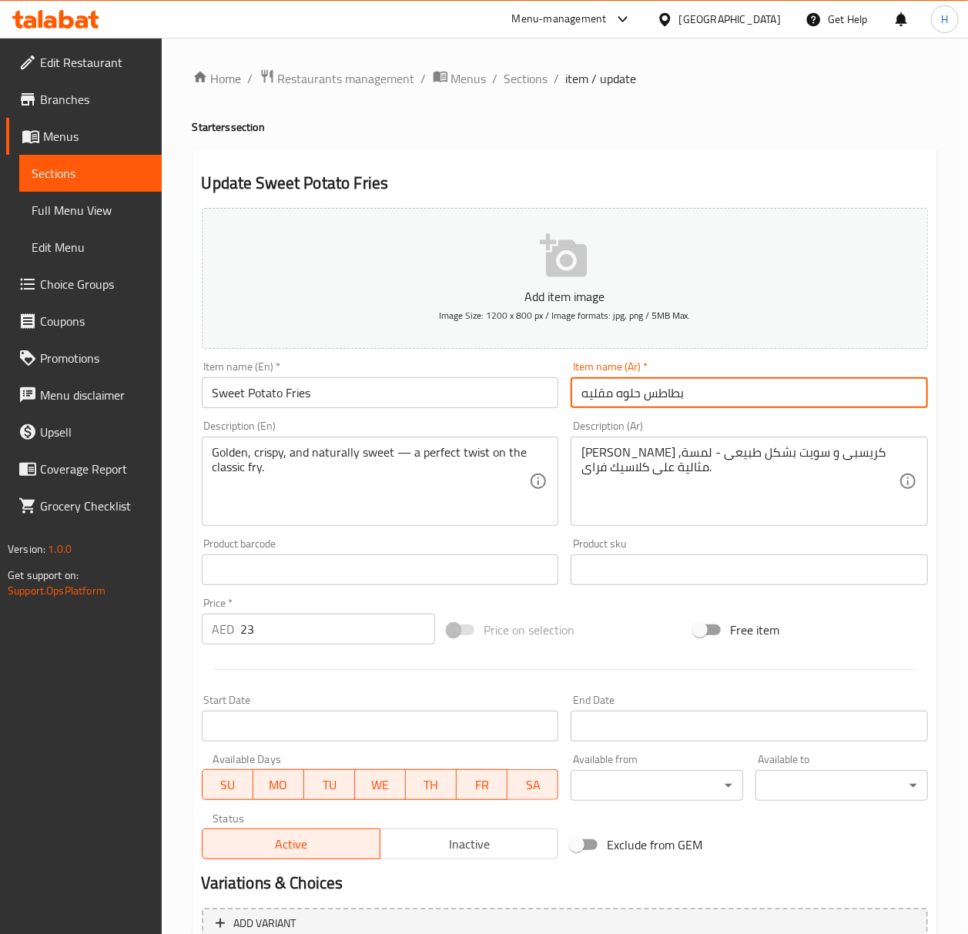
click at [666, 396] on input "بطاطس حلوه مقليه" at bounding box center [749, 392] width 357 height 31
click at [713, 395] on input "بطاطس حلوه مقليه" at bounding box center [749, 392] width 357 height 31
click at [924, 399] on input "بطاطس حلوه مقليه" at bounding box center [749, 392] width 357 height 31
click at [803, 389] on input "فرايز بطاطس حلوه مقليه" at bounding box center [749, 392] width 357 height 31
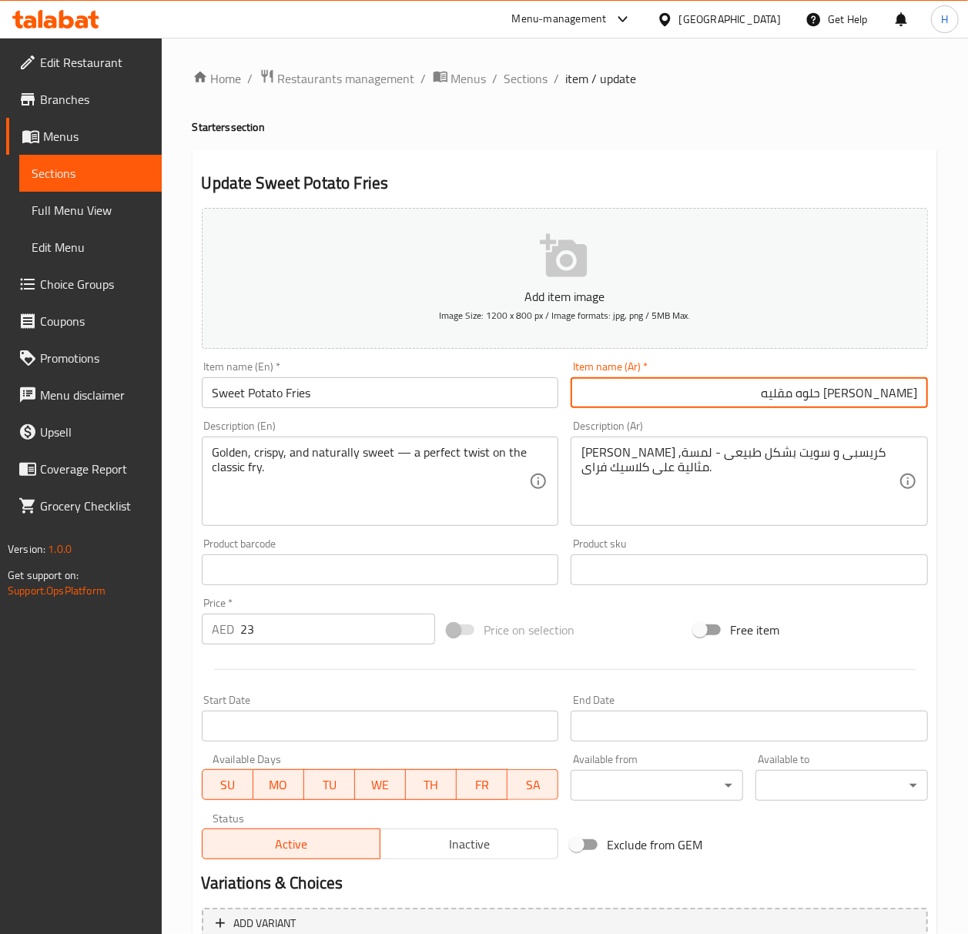
click at [803, 389] on input "فرايز بطاطس حلوه مقليه" at bounding box center [749, 392] width 357 height 31
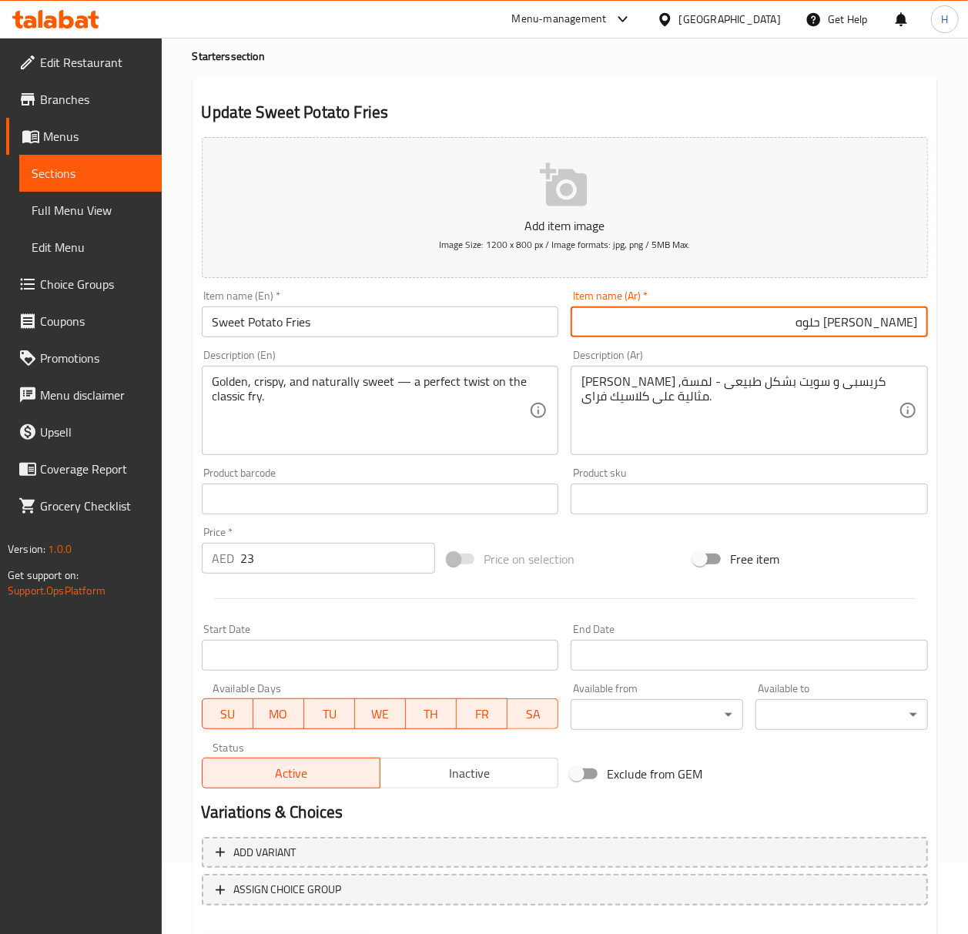
scroll to position [153, 0]
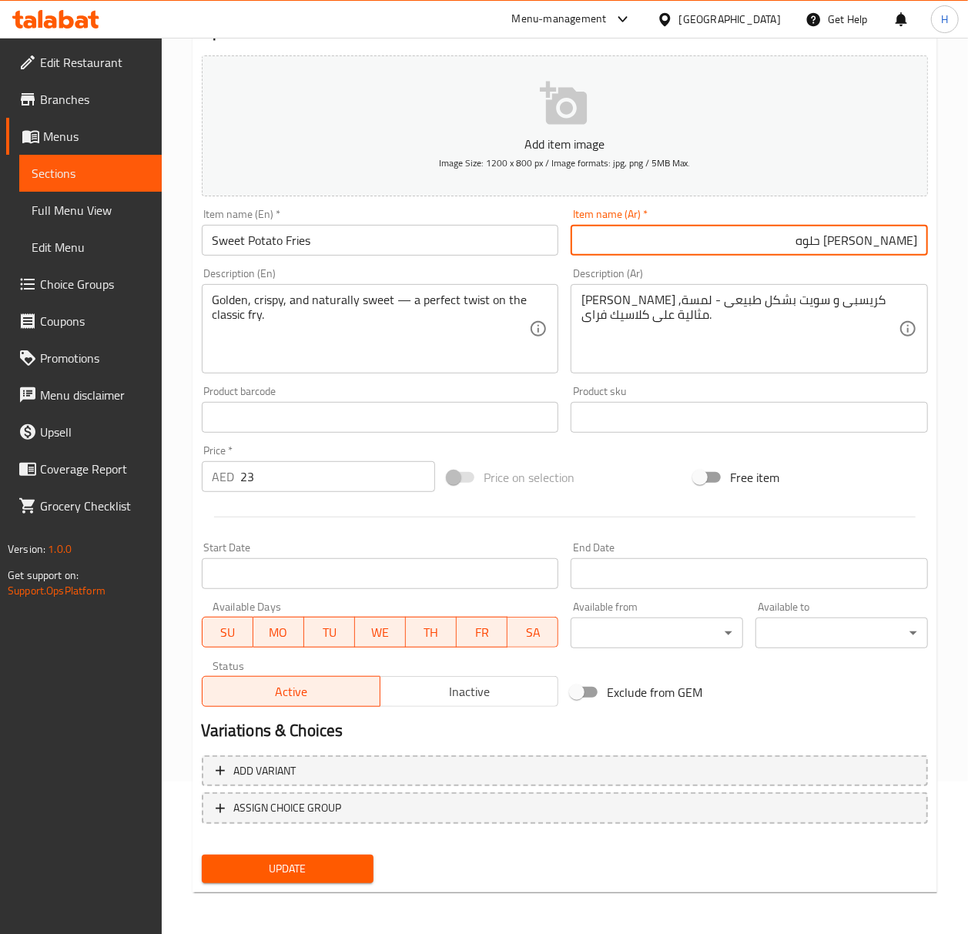
type input "فرايز بطاطس حلوه"
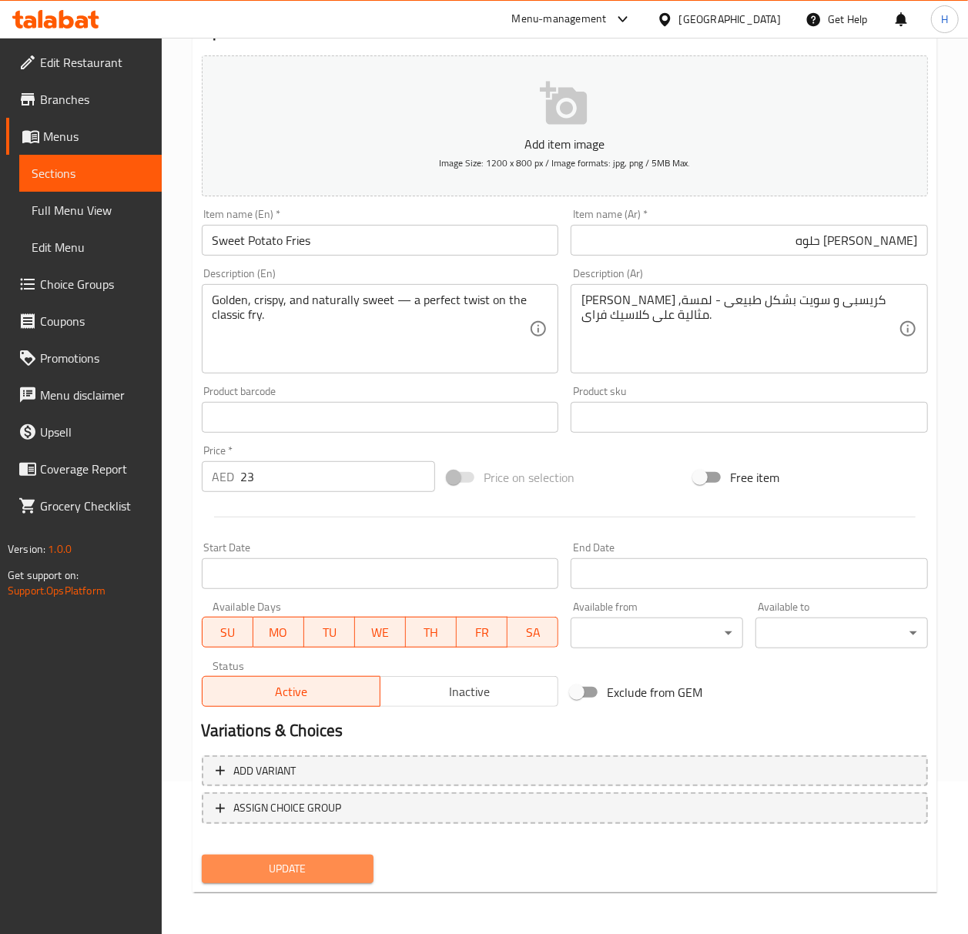
click at [280, 871] on span "Update" at bounding box center [288, 869] width 148 height 19
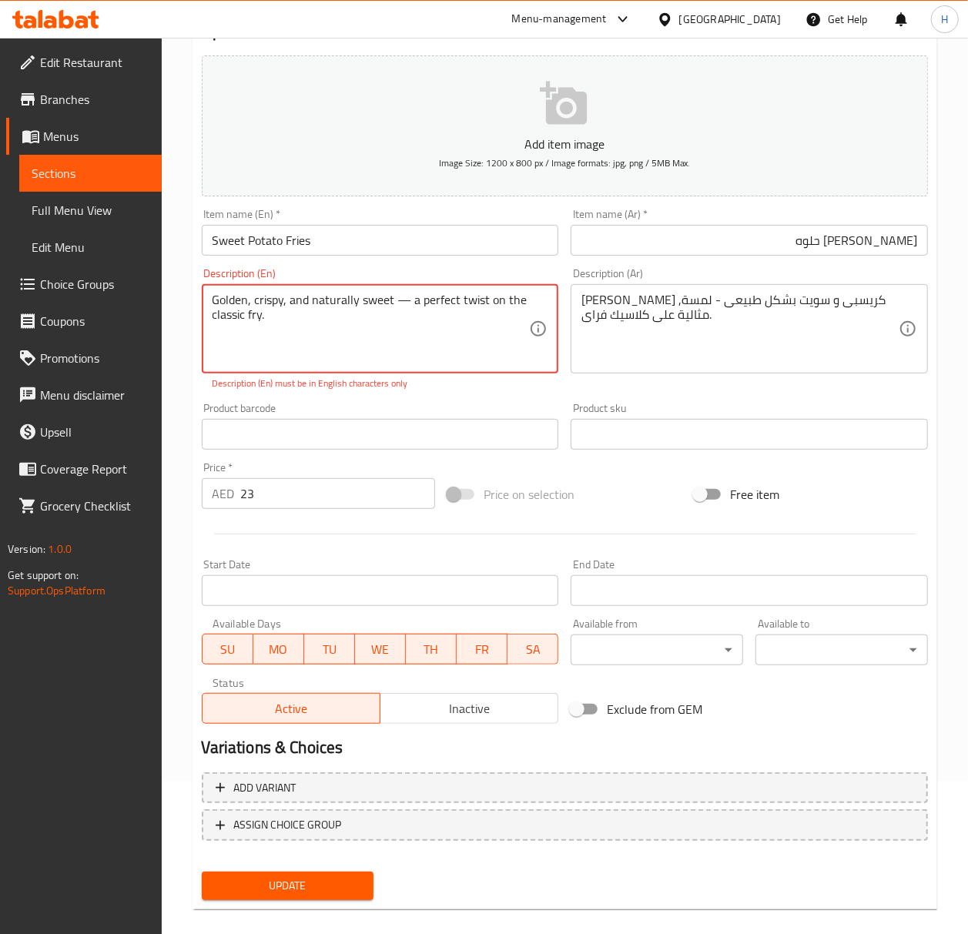
drag, startPoint x: 404, startPoint y: 307, endPoint x: 389, endPoint y: 311, distance: 15.3
click at [389, 311] on textarea "Golden, crispy, and naturally sweet — a perfect twist on the classic fry." at bounding box center [371, 329] width 317 height 73
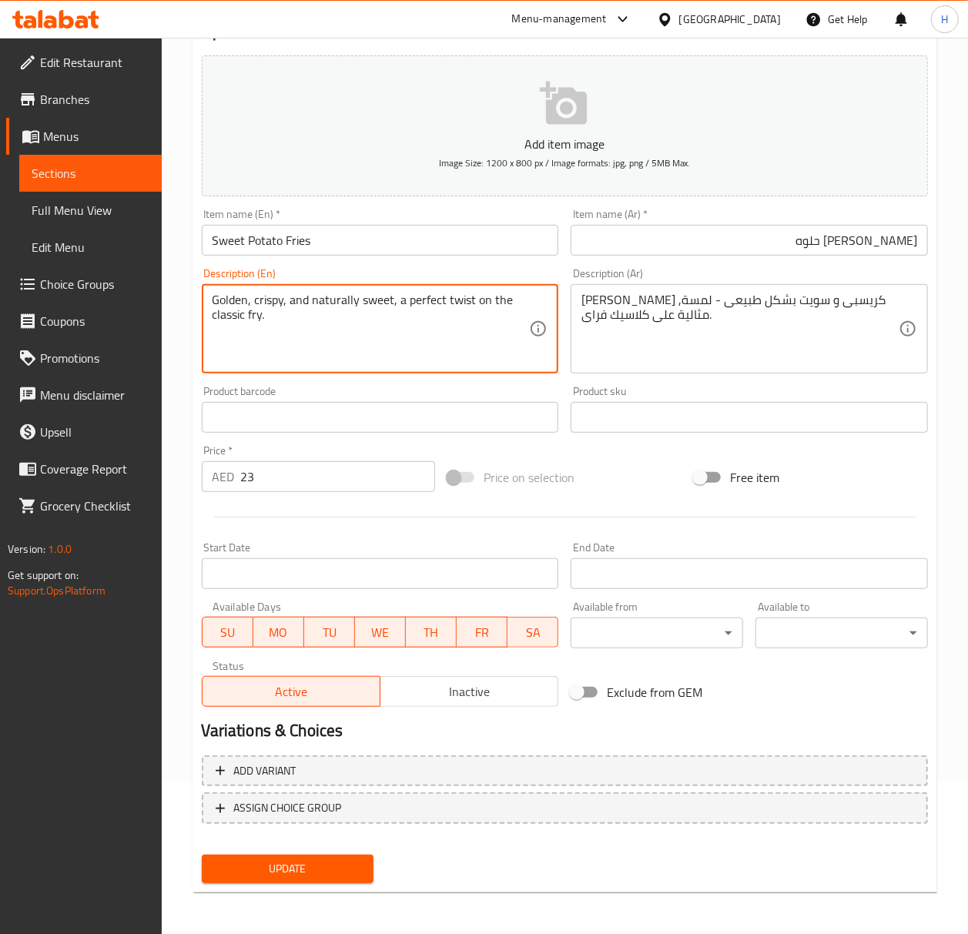
type textarea "Golden, crispy, and naturally sweet, a perfect twist on the classic fry."
click at [327, 878] on button "Update" at bounding box center [288, 869] width 173 height 29
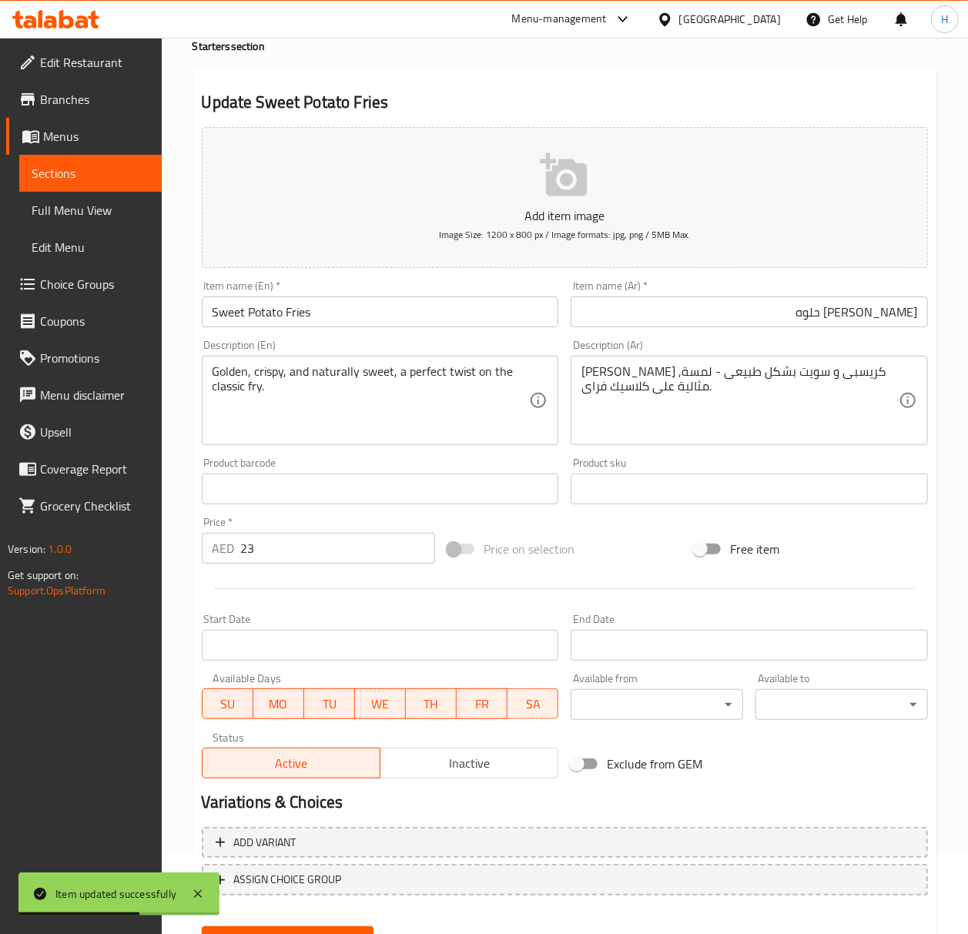
scroll to position [0, 0]
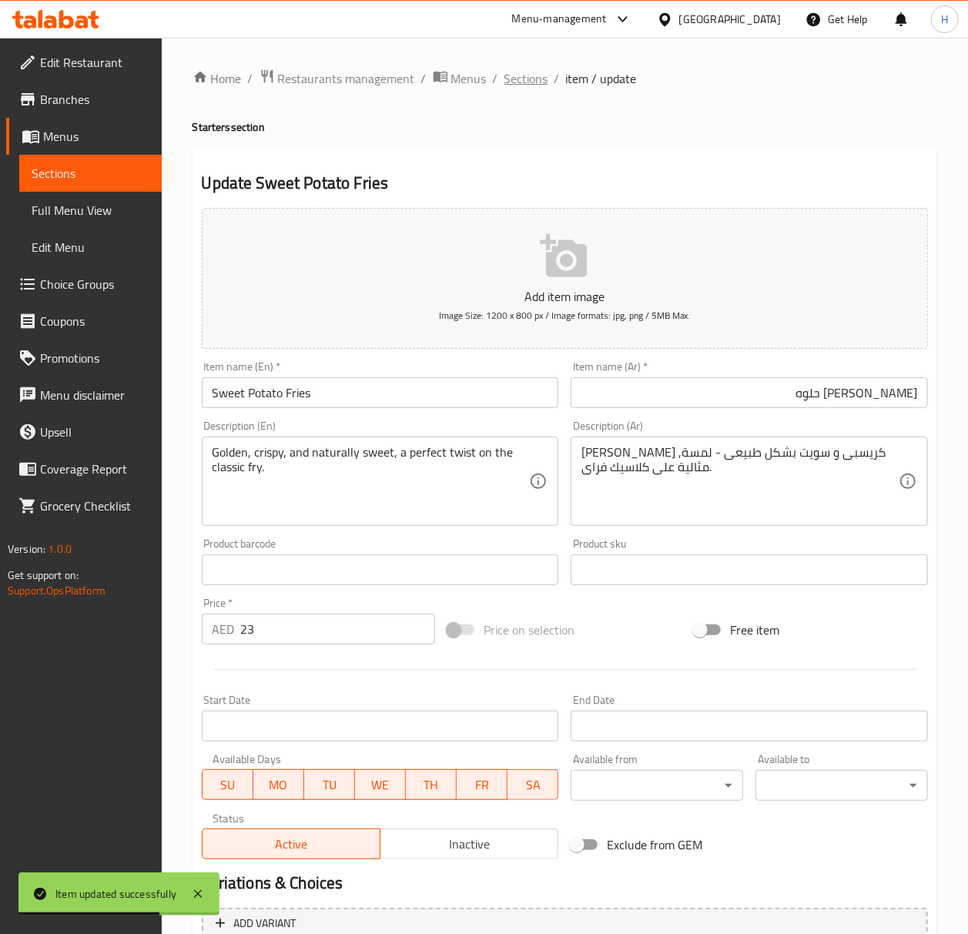
click at [531, 87] on span "Sections" at bounding box center [527, 78] width 44 height 18
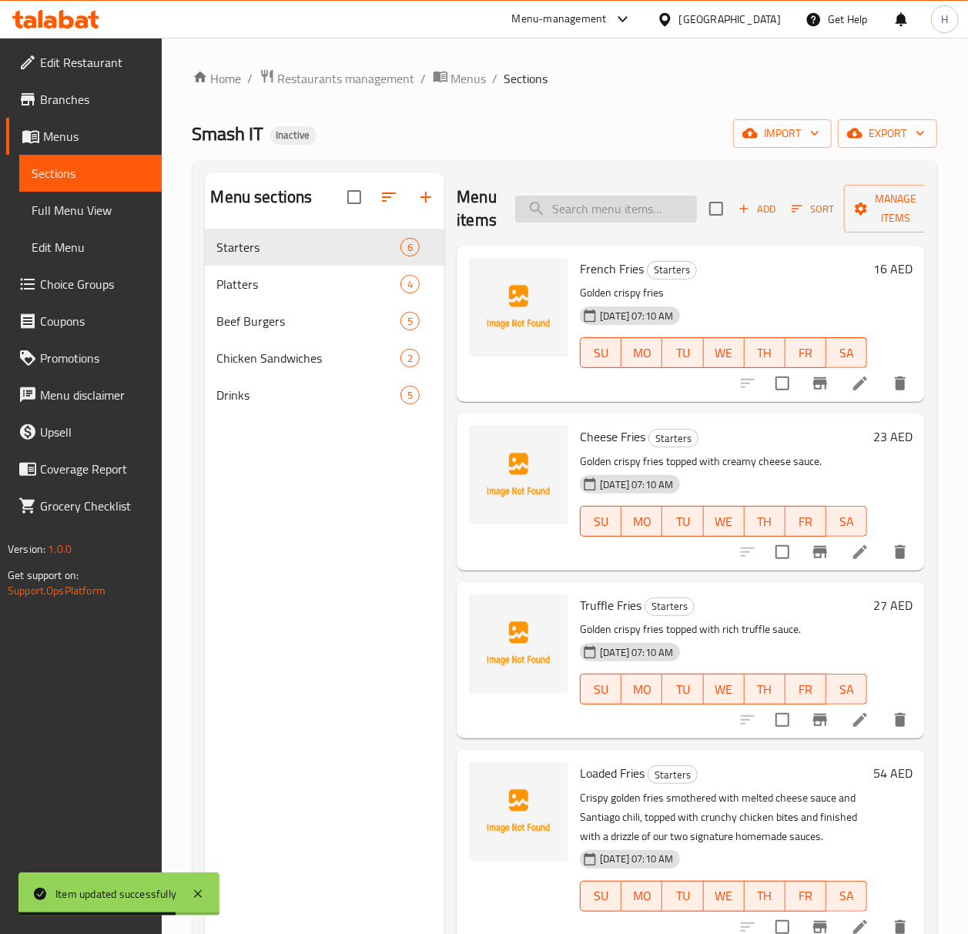
click at [608, 208] on input "search" at bounding box center [606, 209] width 182 height 27
paste input "Texas Ribs"
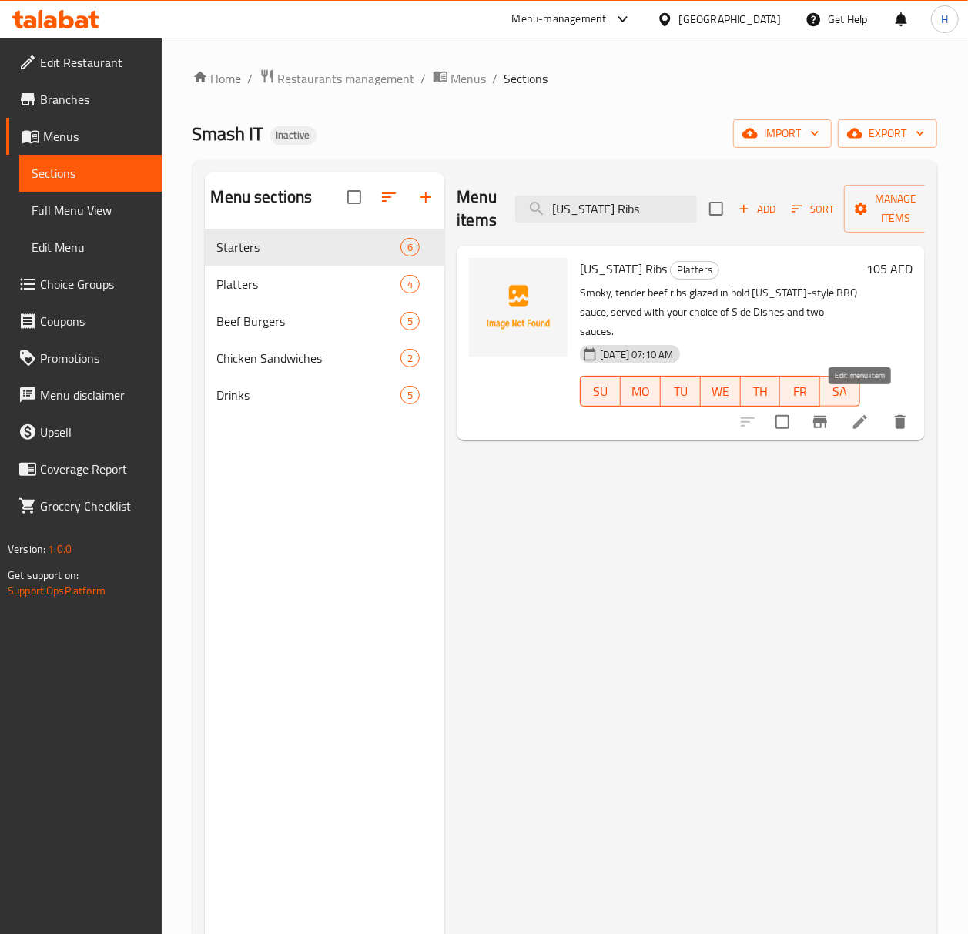
type input "Texas Ribs"
click at [857, 415] on icon at bounding box center [861, 422] width 14 height 14
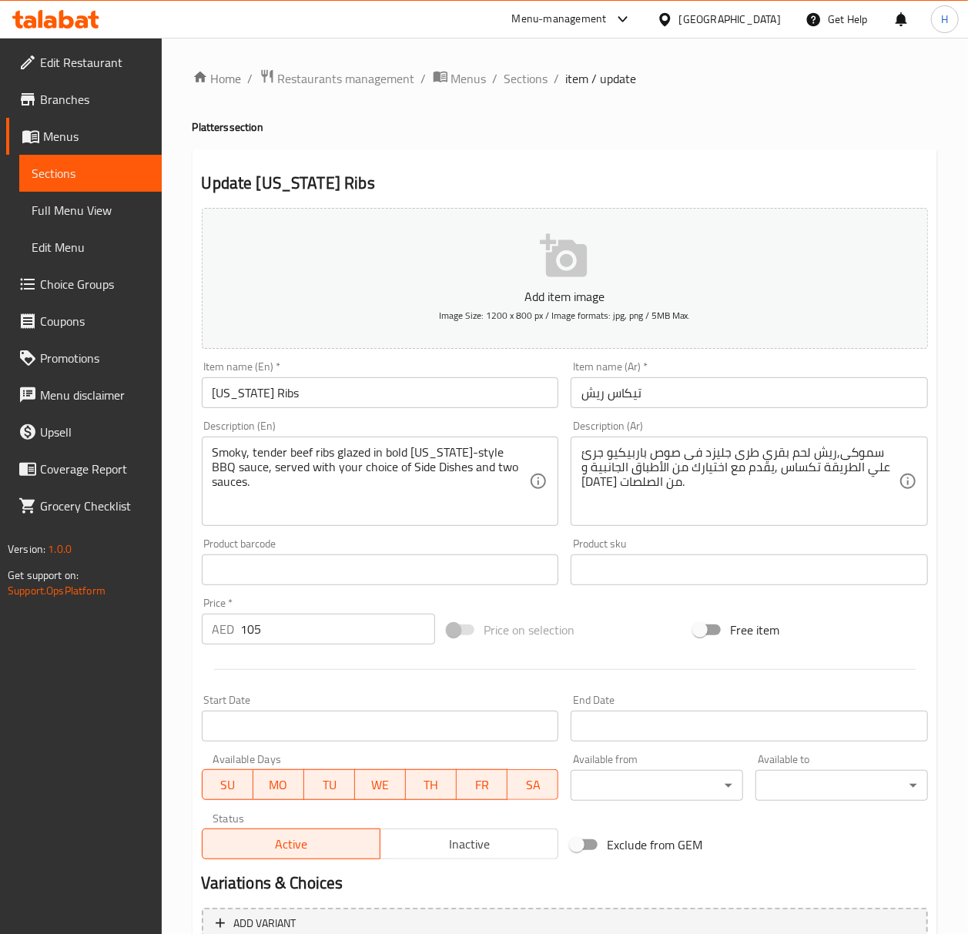
click at [627, 399] on input "تيكاس ريش" at bounding box center [749, 392] width 357 height 31
type input "v"
type input "ريش تكساس"
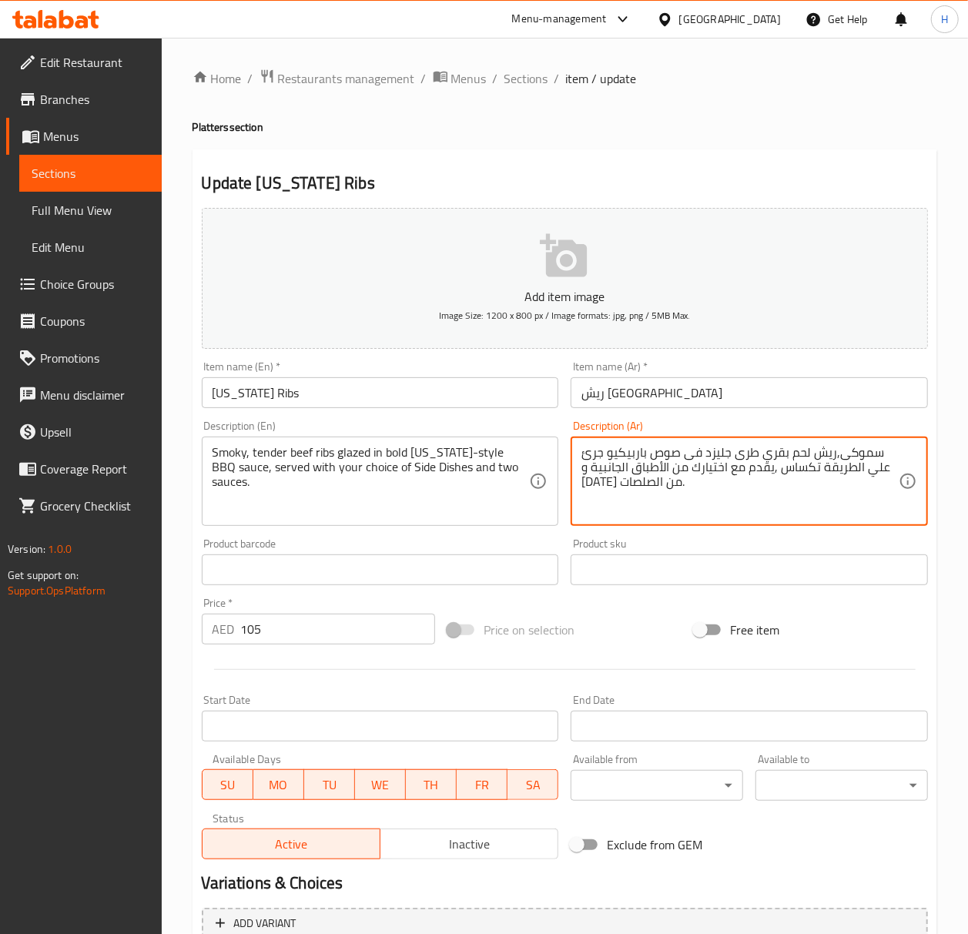
click at [616, 465] on textarea "سموكى,ريش لحم بقري طرى جليزد فى صوص باربيكيو جرئ علي الطريقة تكساس ,يقدم مع اخت…" at bounding box center [740, 481] width 317 height 73
click at [881, 455] on textarea "سموكى,ريش لحم بقري طرى جليزد فى صوص باربيكيو جرئ علي الطريقة تكساس ,يقدم مع اخت…" at bounding box center [740, 481] width 317 height 73
drag, startPoint x: 880, startPoint y: 451, endPoint x: 894, endPoint y: 455, distance: 14.4
click at [880, 451] on textarea "سموكى,ريش لحم بقري طرى جليزد فى صوص باربيكيو جرئ علي الطريقة تكساس ,يقدم مع اخت…" at bounding box center [740, 481] width 317 height 73
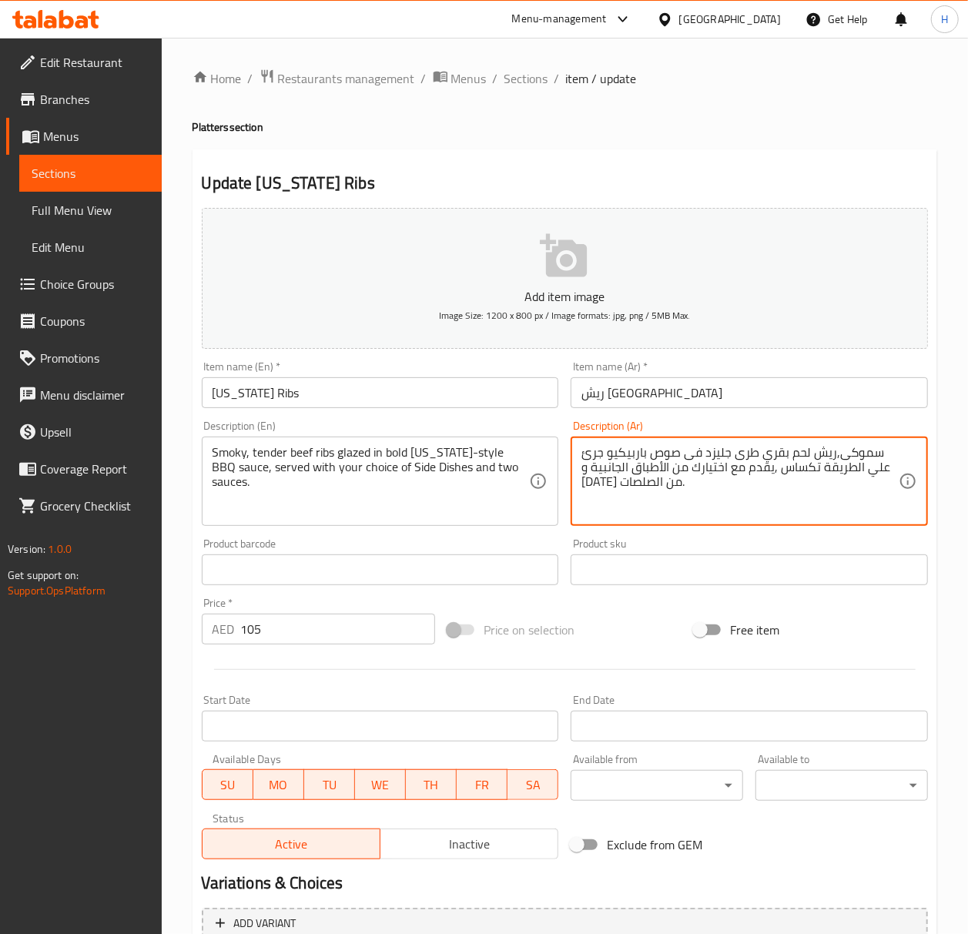
click at [687, 475] on textarea "سموكى,ريش لحم بقري طرى جليزد فى صوص باربيكيو جرئ علي الطريقة تكساس ,يقدم مع اخت…" at bounding box center [740, 481] width 317 height 73
click at [881, 454] on textarea "سموكى,ريش لحم بقري طرى جليزد فى صوص باربيكيو جرئ علي الطريقة تكساس ,يقدم مع اخت…" at bounding box center [740, 481] width 317 height 73
click at [876, 445] on textarea "سموكى,ريش لحم بقري طرى جليزد فى صوص باربيكيو جرئ علي الطريقة تكساس ,يقدم مع اخت…" at bounding box center [740, 481] width 317 height 73
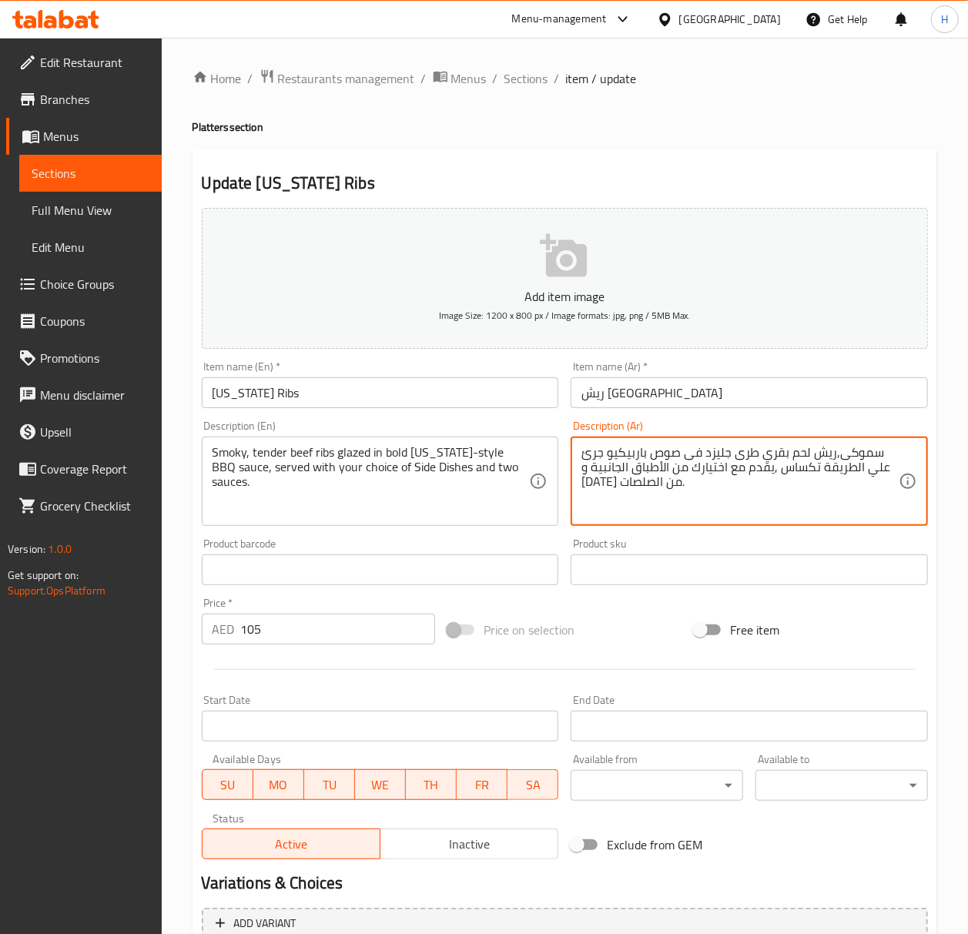
click at [876, 445] on textarea "سموكى,ريش لحم بقري طرى جليزد فى صوص باربيكيو جرئ علي الطريقة تكساس ,يقدم مع اخت…" at bounding box center [740, 481] width 317 height 73
click at [892, 450] on textarea "سموكى,ريش لحم بقري طرى جليزد فى صوص باربيكيو جرئ علي الطريقة تكساس ,يقدم مع اخت…" at bounding box center [740, 481] width 317 height 73
click at [888, 451] on textarea "سموكى,ريش لحم بقري طرى جليزد فى صوص باربيكيو جرئ علي الطريقة تكساس ,يقدم مع اخت…" at bounding box center [740, 481] width 317 height 73
click at [884, 453] on textarea "سموكى,ريش لحم بقري طرى جليزد فى صوص باربيكيو جرئ علي الطريقة تكساس ,يقدم مع اخت…" at bounding box center [740, 481] width 317 height 73
click at [870, 455] on textarea "سموكى,ريش لحم بقري طرى جليزد فى صوص باربيكيو جرئ علي الطريقة تكساس ,يقدم مع اخت…" at bounding box center [740, 481] width 317 height 73
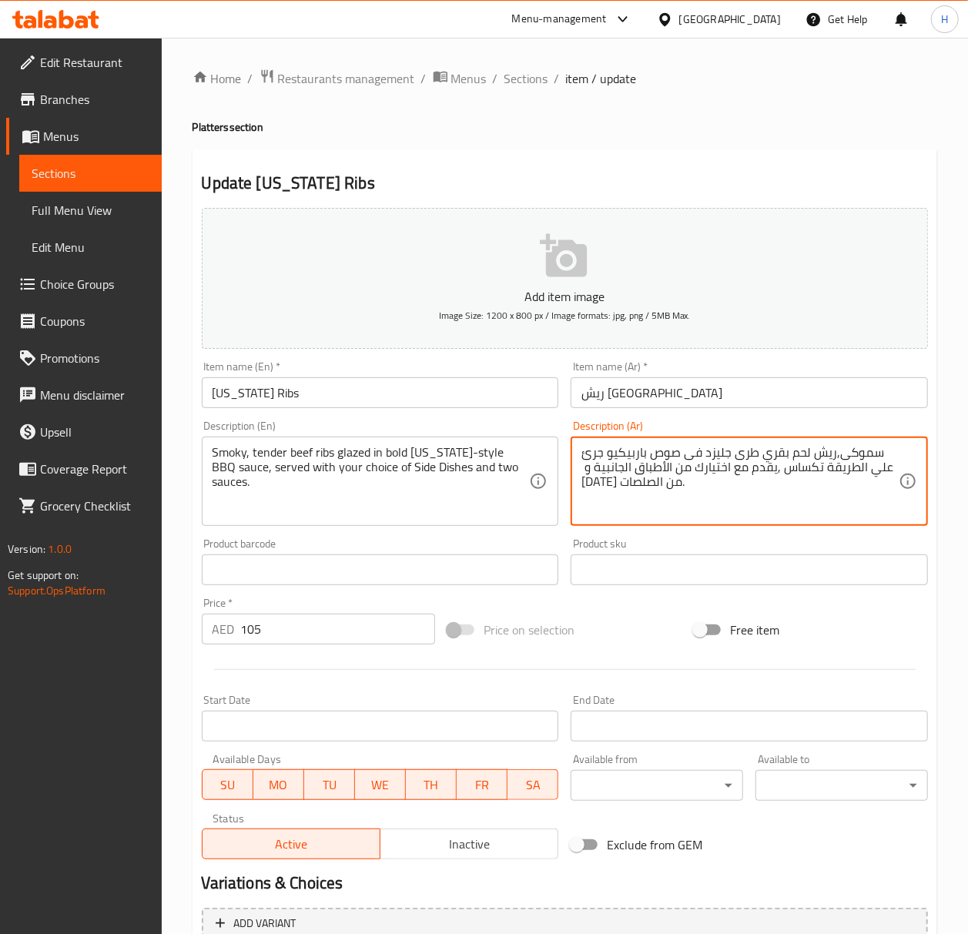
click at [884, 453] on textarea "سموكى,ريش لحم بقري طرى جليزد فى صوص باربيكيو جرئ علي الطريقة تكساس ,يقدم مع اخت…" at bounding box center [740, 481] width 317 height 73
type textarea "سموكى,ريش لحم بقري طرى جليزد فى صوص باربيكيو جرئ علي الطريقة تكساس ,يقدم مع اخت…"
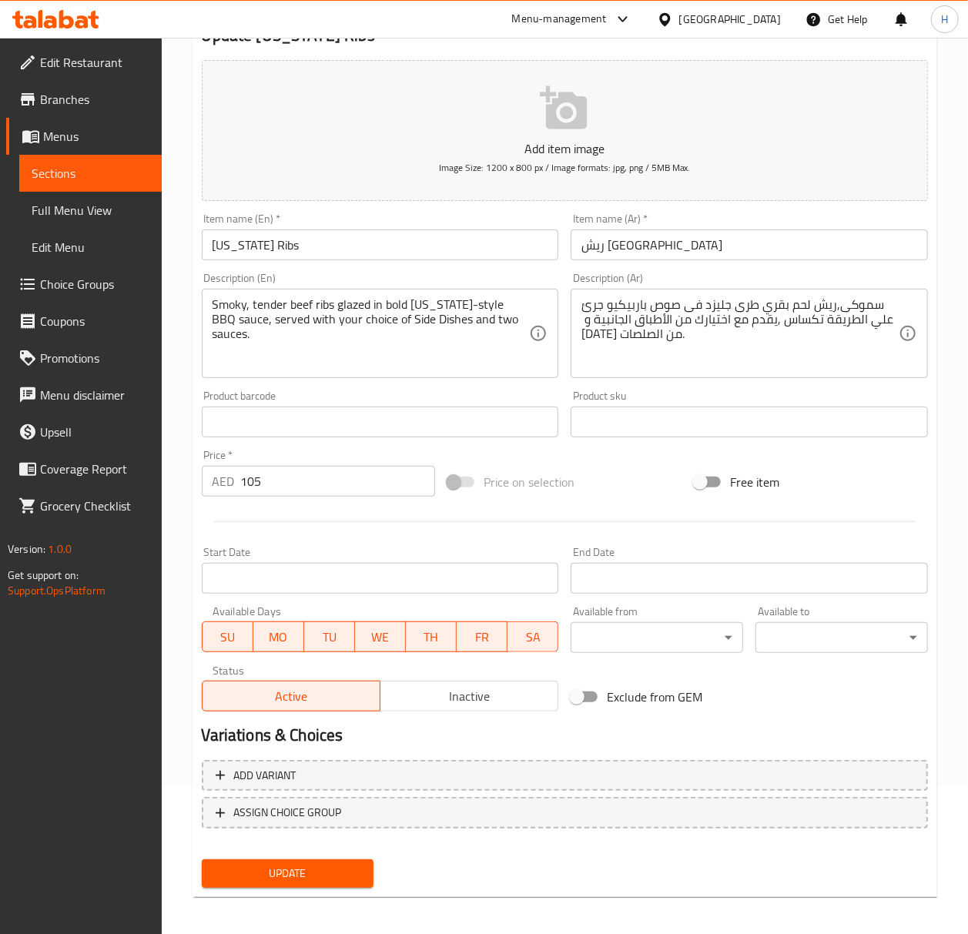
scroll to position [153, 0]
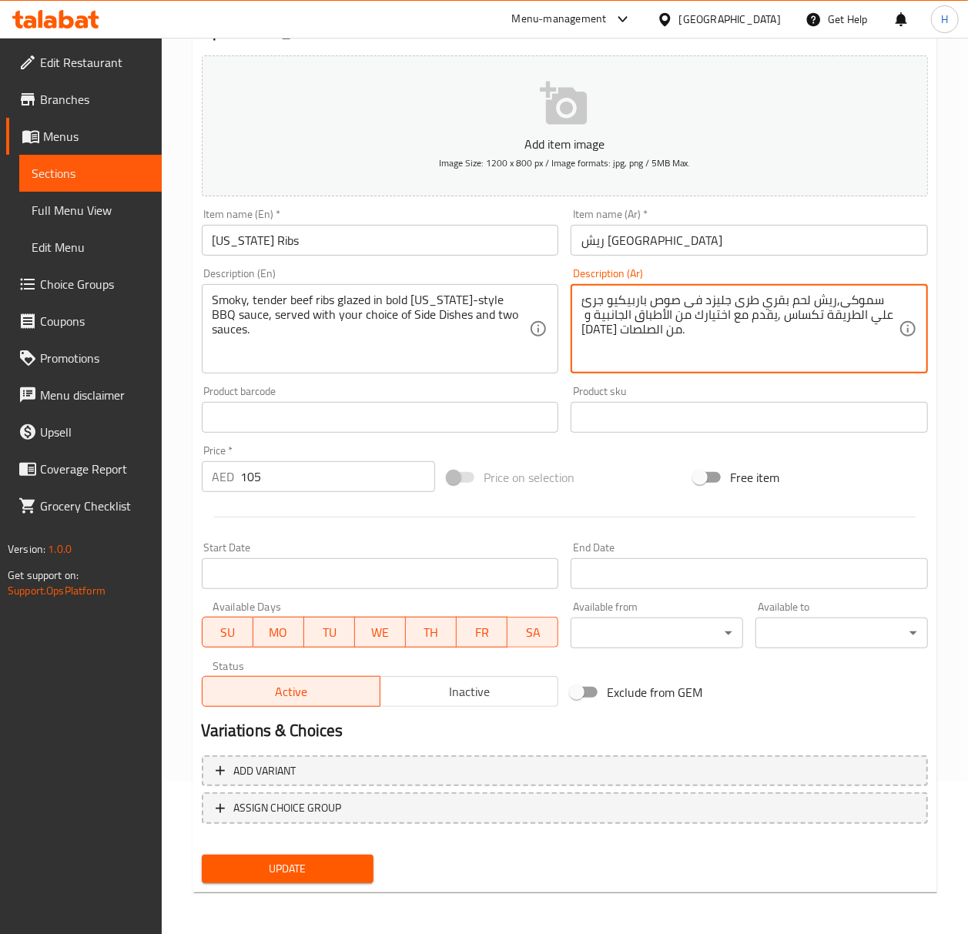
click at [214, 247] on input "Texas Ribs" at bounding box center [380, 240] width 357 height 31
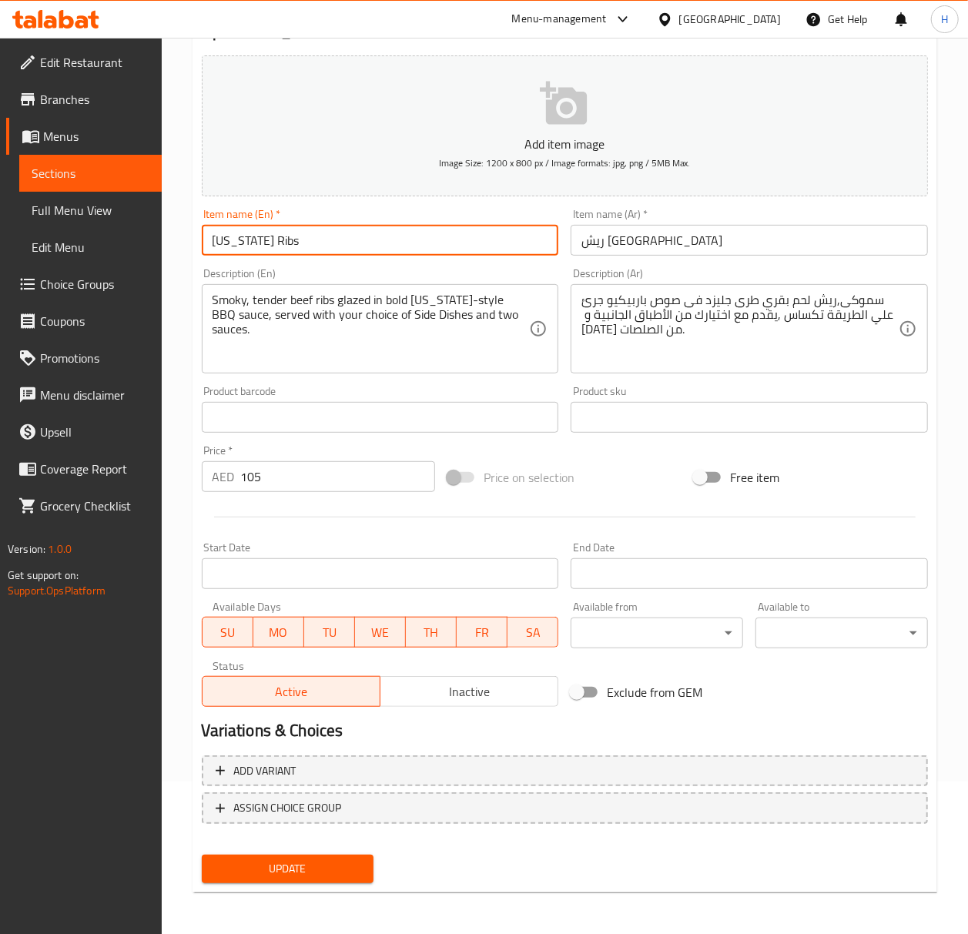
click at [214, 247] on input "Texas Ribs" at bounding box center [380, 240] width 357 height 31
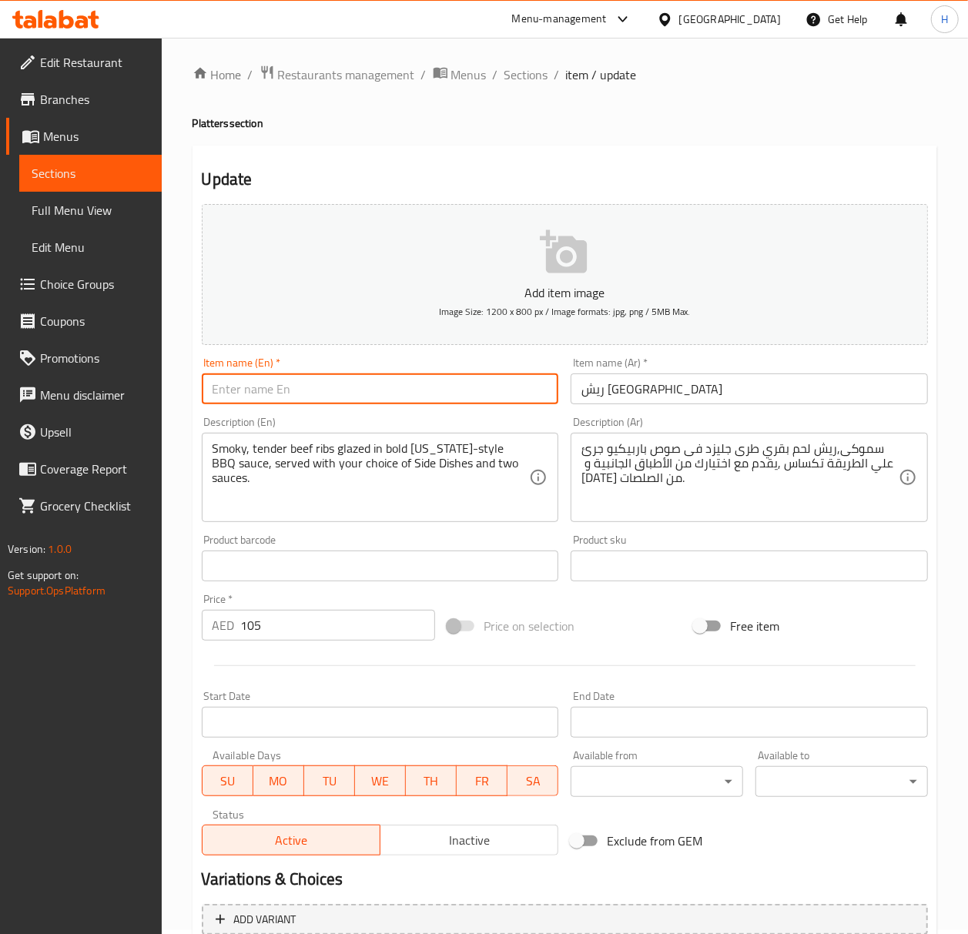
scroll to position [0, 0]
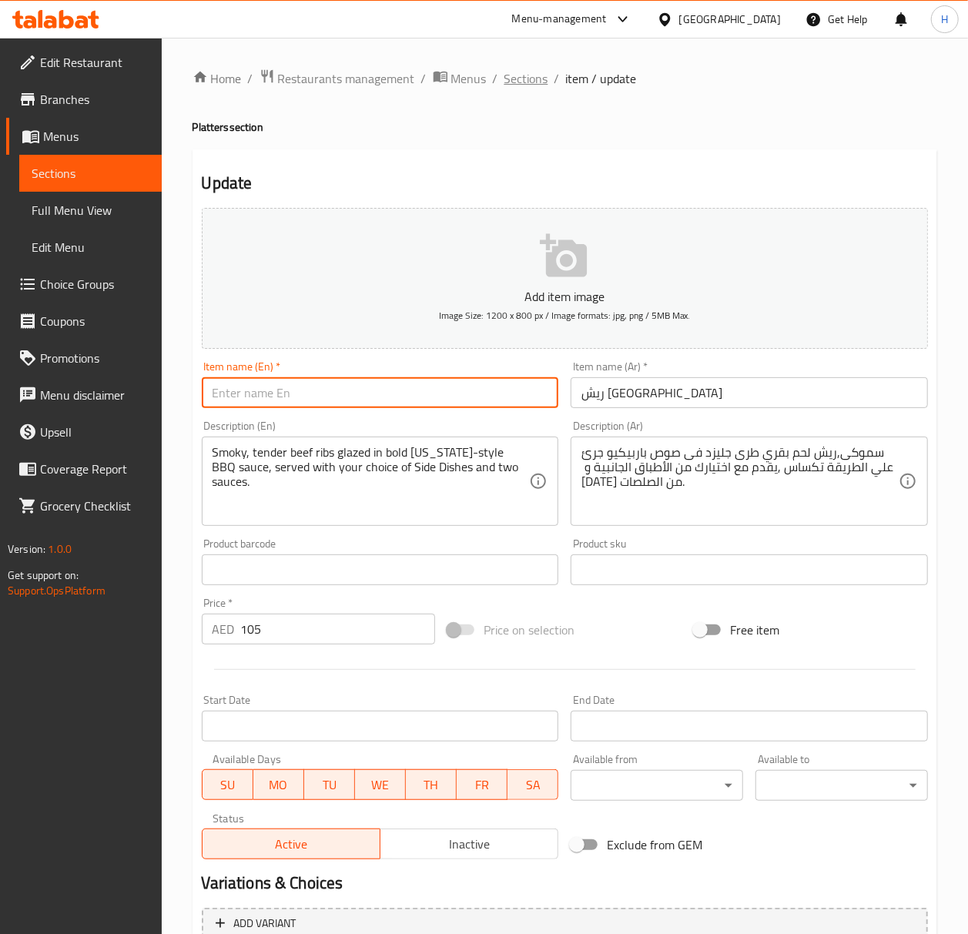
click at [533, 79] on span "Sections" at bounding box center [527, 78] width 44 height 18
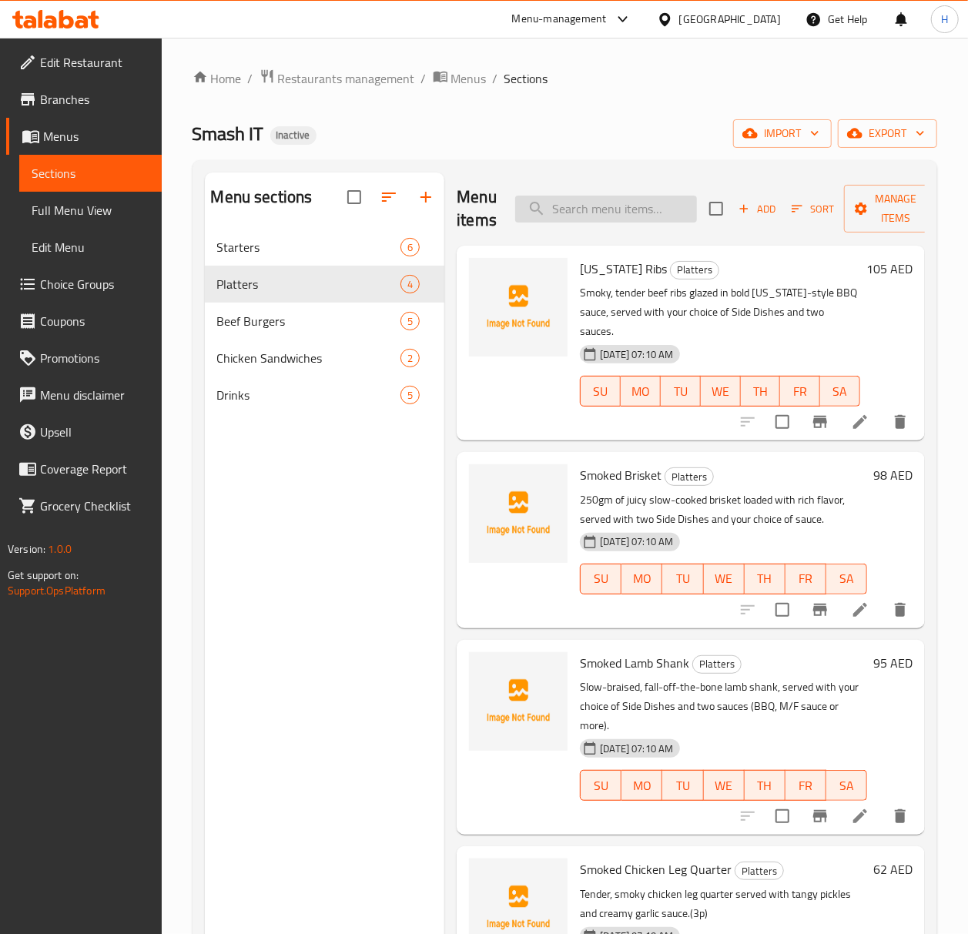
click at [595, 213] on input "search" at bounding box center [606, 209] width 182 height 27
paste input "Texas Ribs"
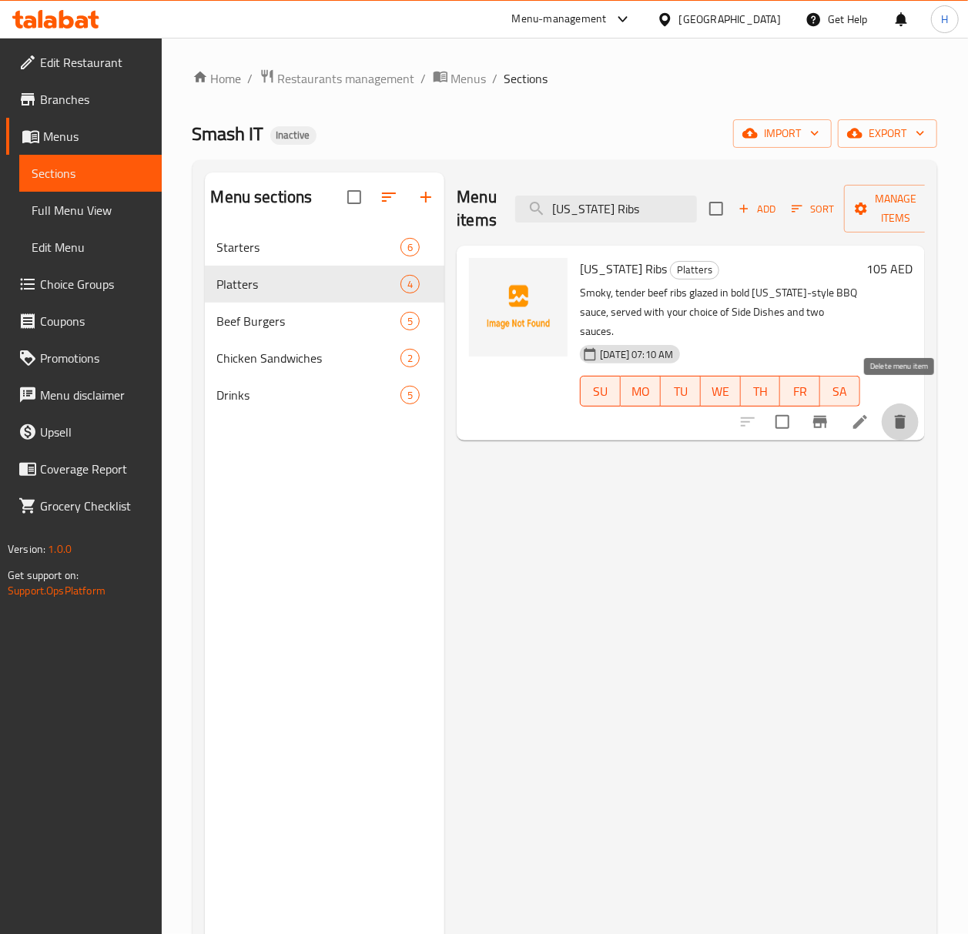
click at [894, 413] on icon "delete" at bounding box center [900, 422] width 18 height 18
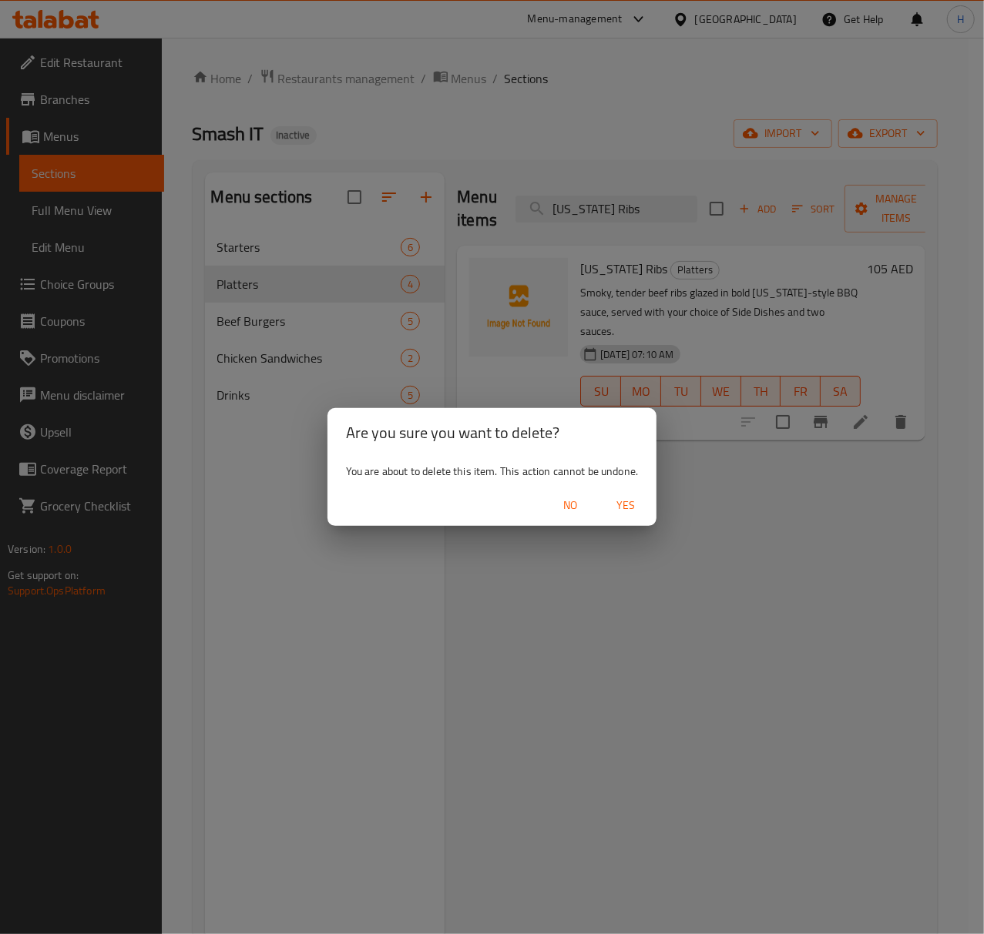
click at [568, 508] on span "No" at bounding box center [570, 505] width 37 height 19
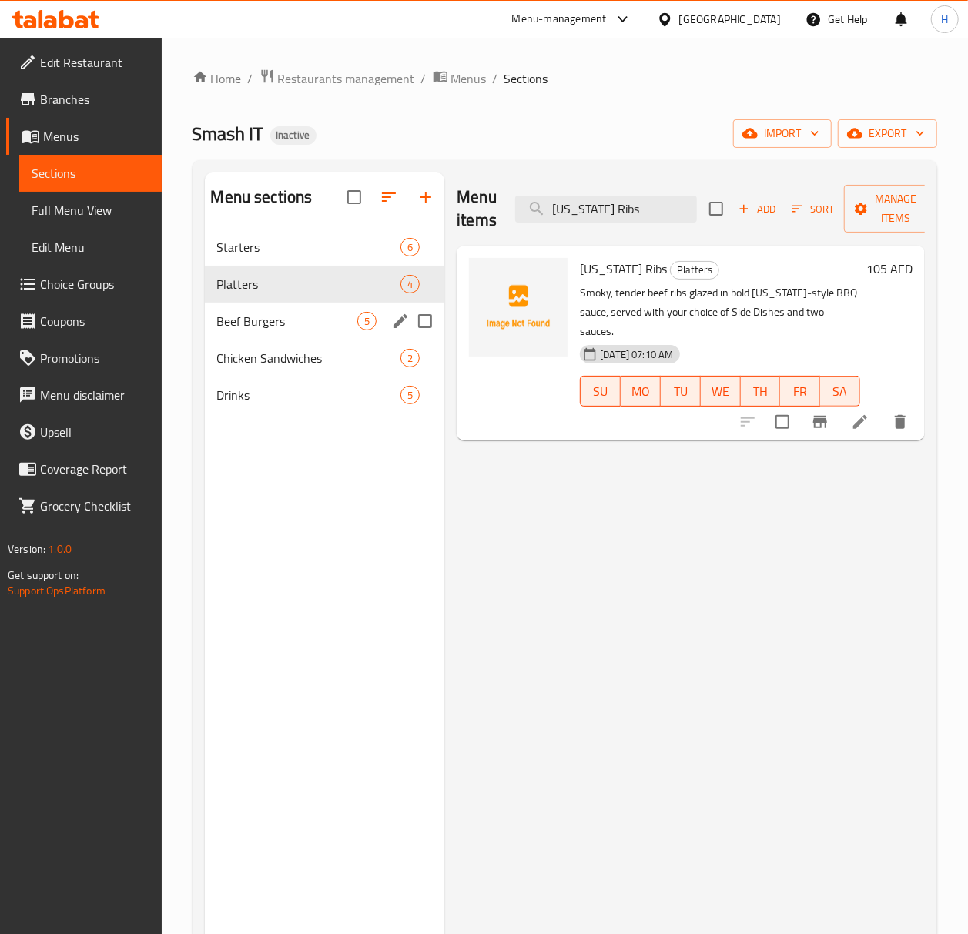
click at [327, 320] on span "Beef Burgers" at bounding box center [287, 321] width 141 height 18
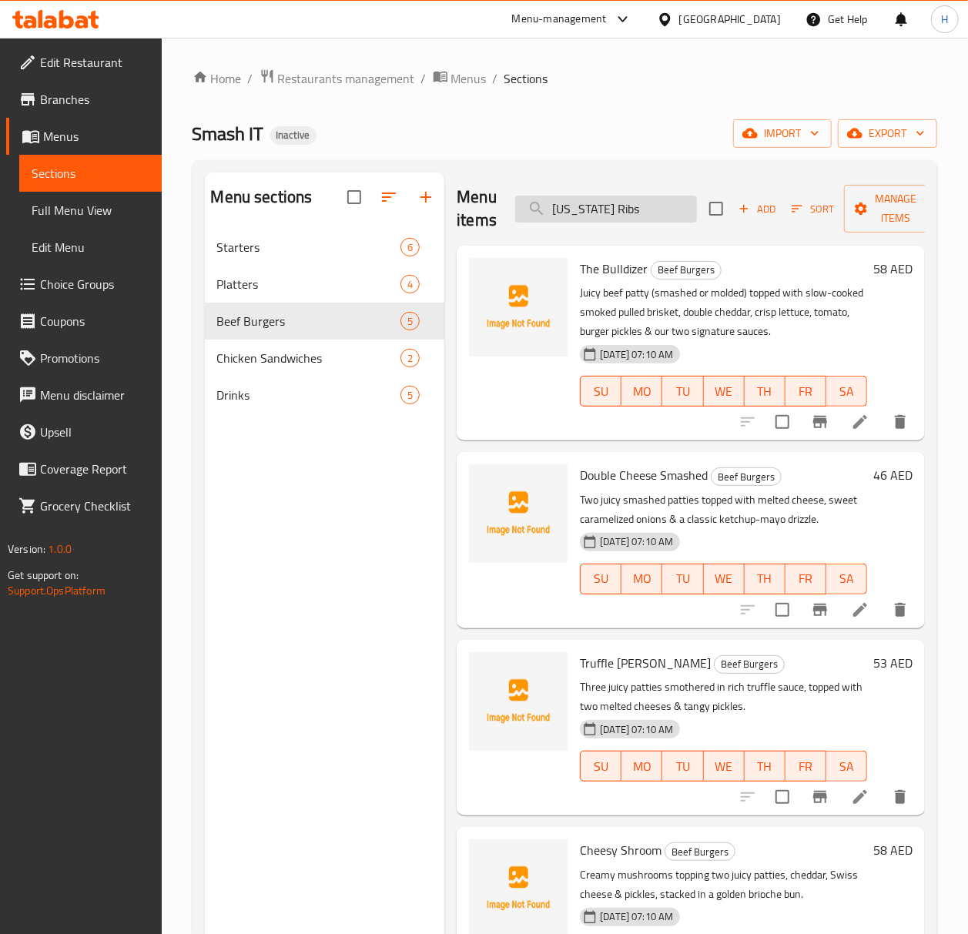
click at [565, 216] on input "Texas Ribs" at bounding box center [606, 209] width 182 height 27
paste input "EXAS RIBS"
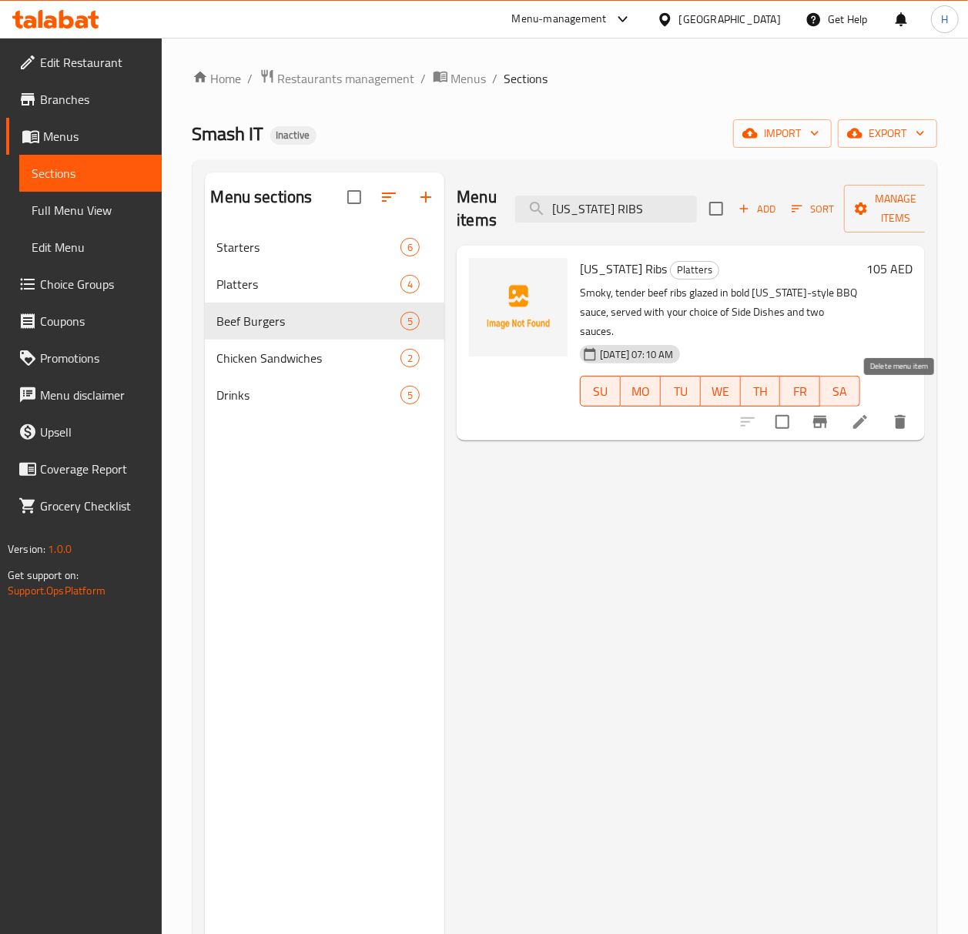
click at [894, 413] on icon "delete" at bounding box center [900, 422] width 18 height 18
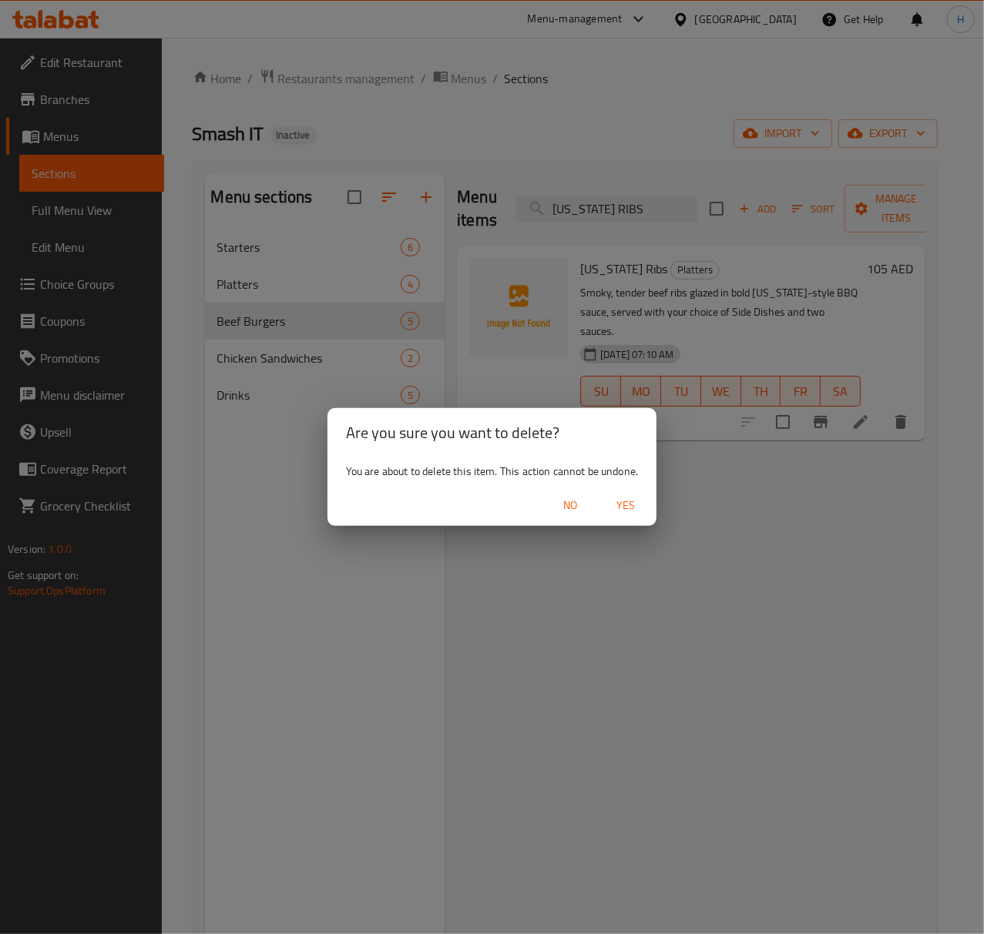
click at [627, 503] on span "Yes" at bounding box center [625, 505] width 37 height 19
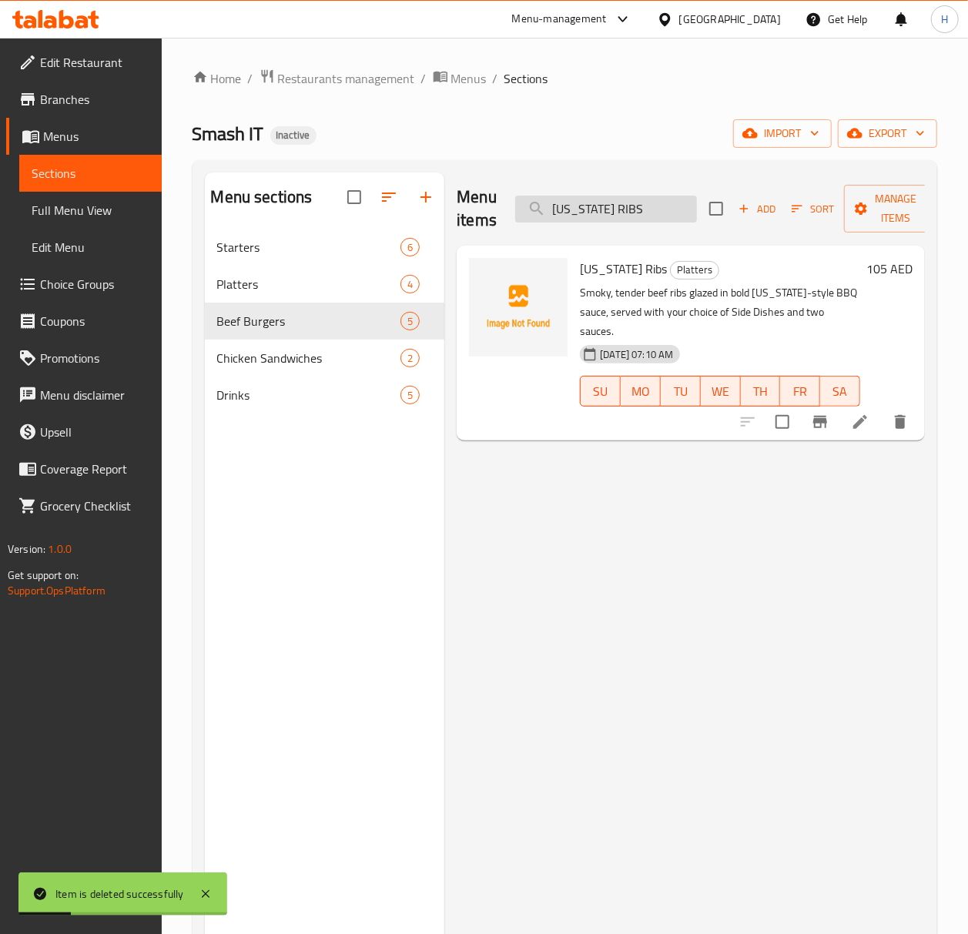
click at [579, 210] on input "TEXAS RIBS" at bounding box center [606, 209] width 182 height 27
paste input "SMOKED BRISKET"
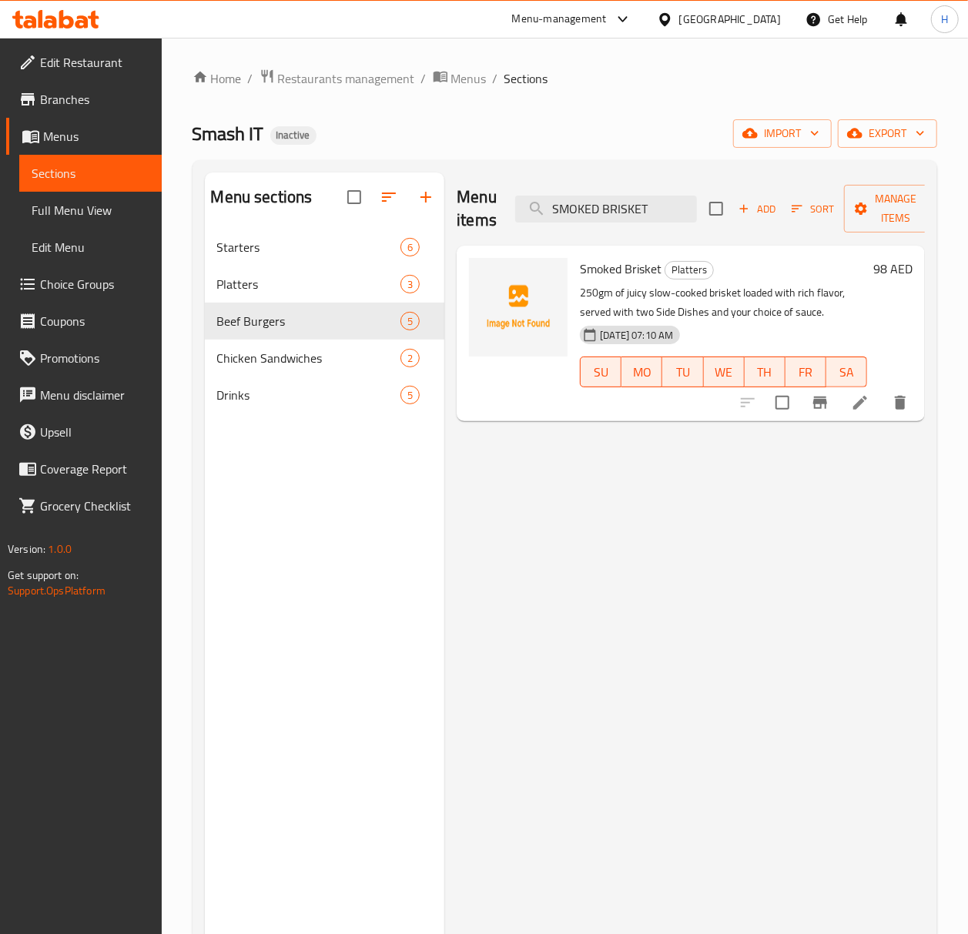
click at [552, 598] on div "Menu items SMOKED BRISKET Add Sort Manage items Smoked Brisket Platters 250gm o…" at bounding box center [685, 640] width 481 height 934
click at [898, 410] on icon "delete" at bounding box center [900, 403] width 11 height 14
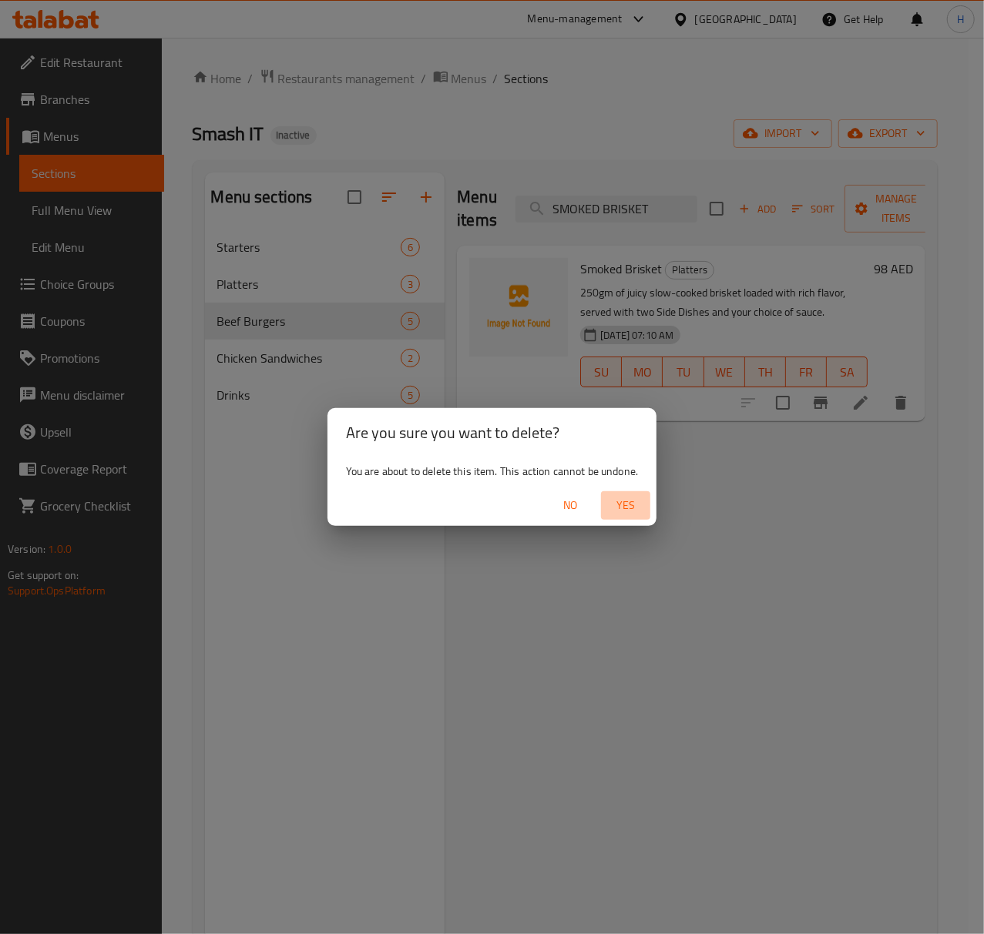
click at [620, 509] on span "Yes" at bounding box center [625, 505] width 37 height 19
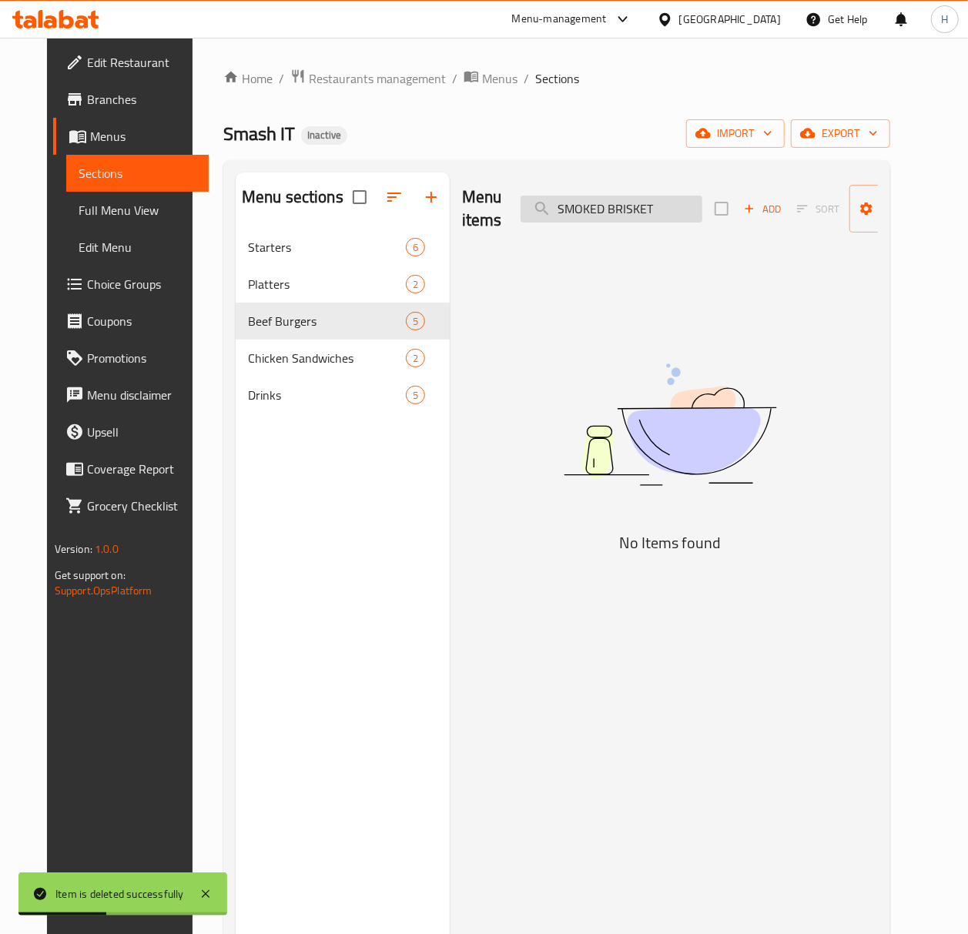
click at [574, 210] on input "SMOKED BRISKET" at bounding box center [612, 209] width 182 height 27
paste input "LAMB SHANK"
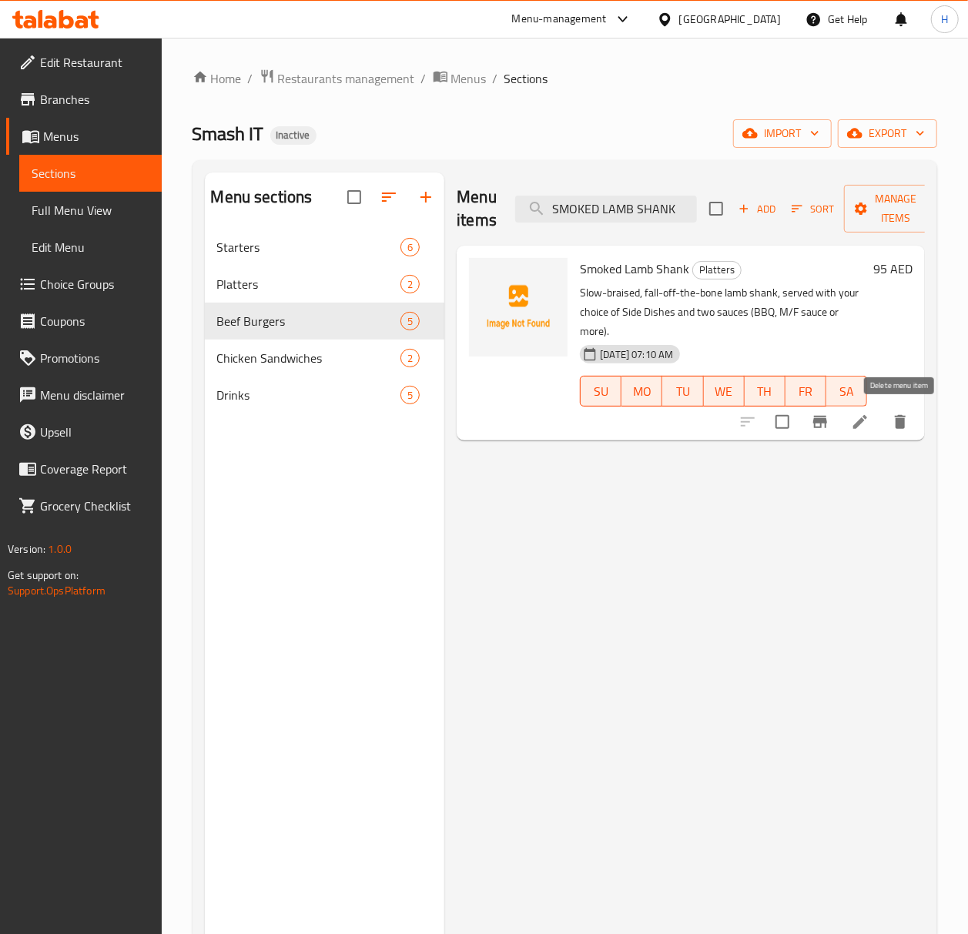
type input "SMOKED LAMB SHANK"
click at [894, 426] on icon "delete" at bounding box center [900, 422] width 18 height 18
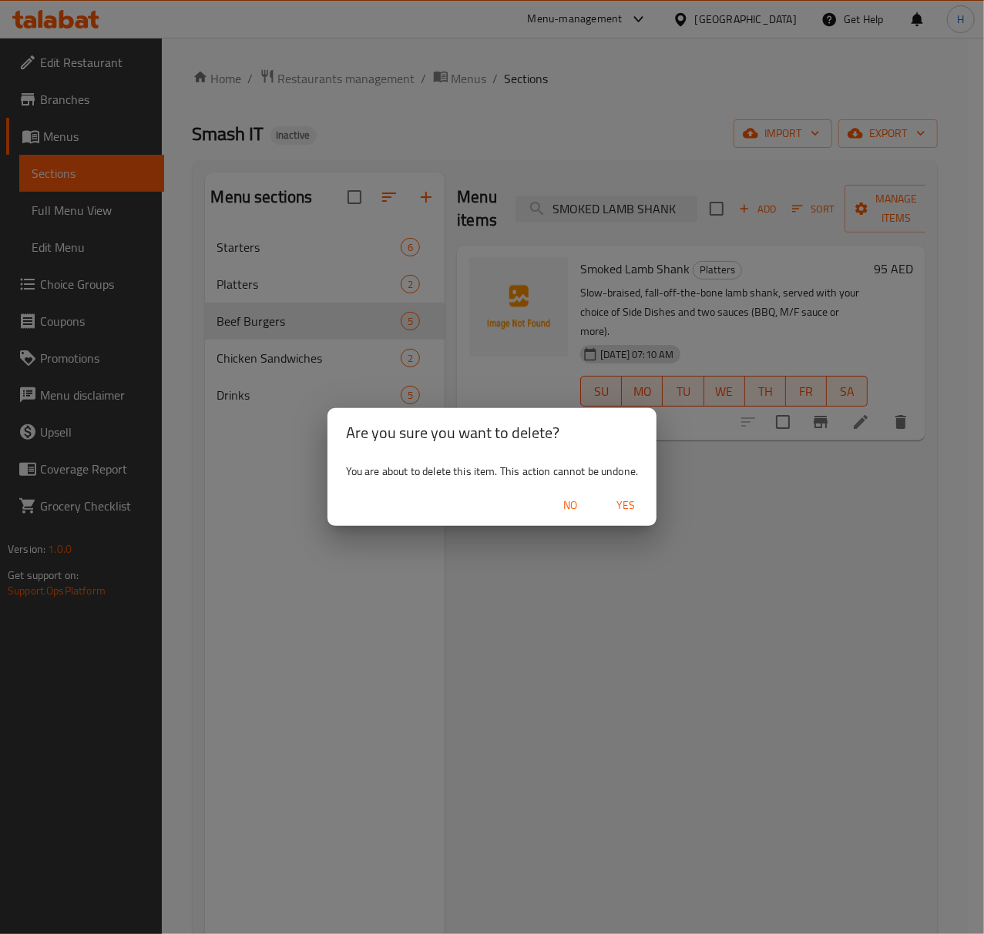
click at [636, 502] on span "Yes" at bounding box center [625, 505] width 37 height 19
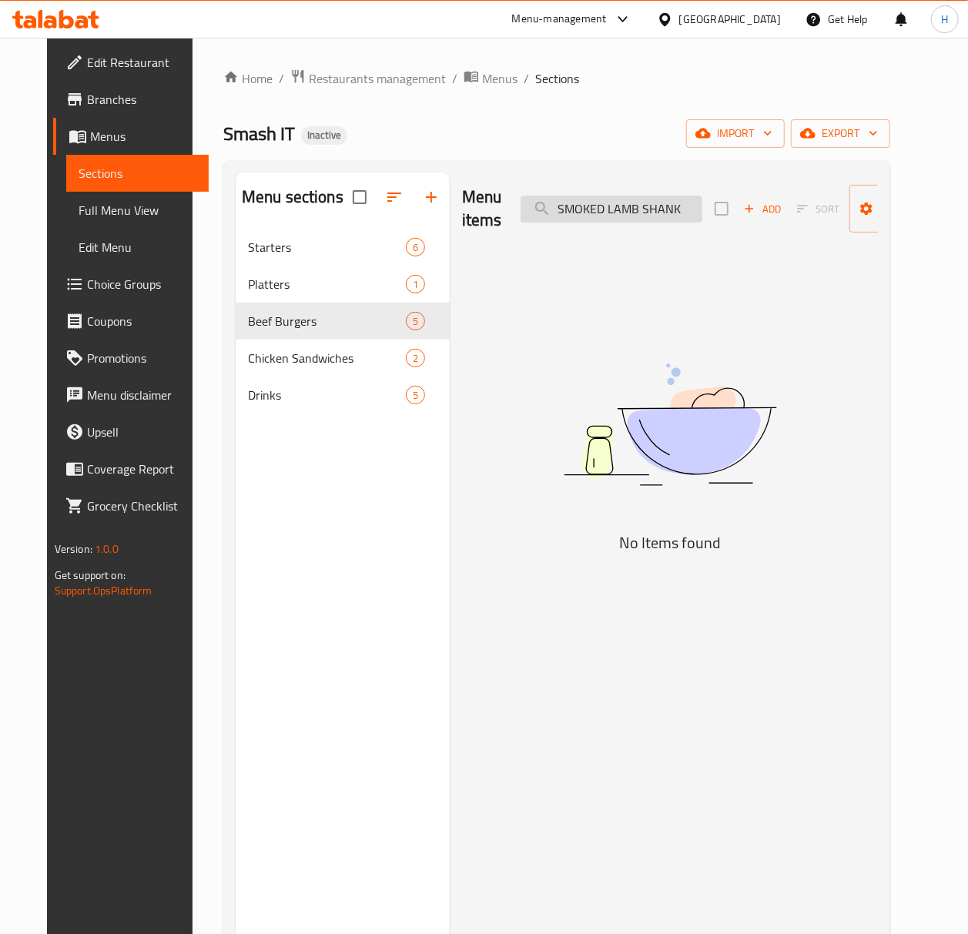
click at [617, 213] on input "SMOKED LAMB SHANK" at bounding box center [612, 209] width 182 height 27
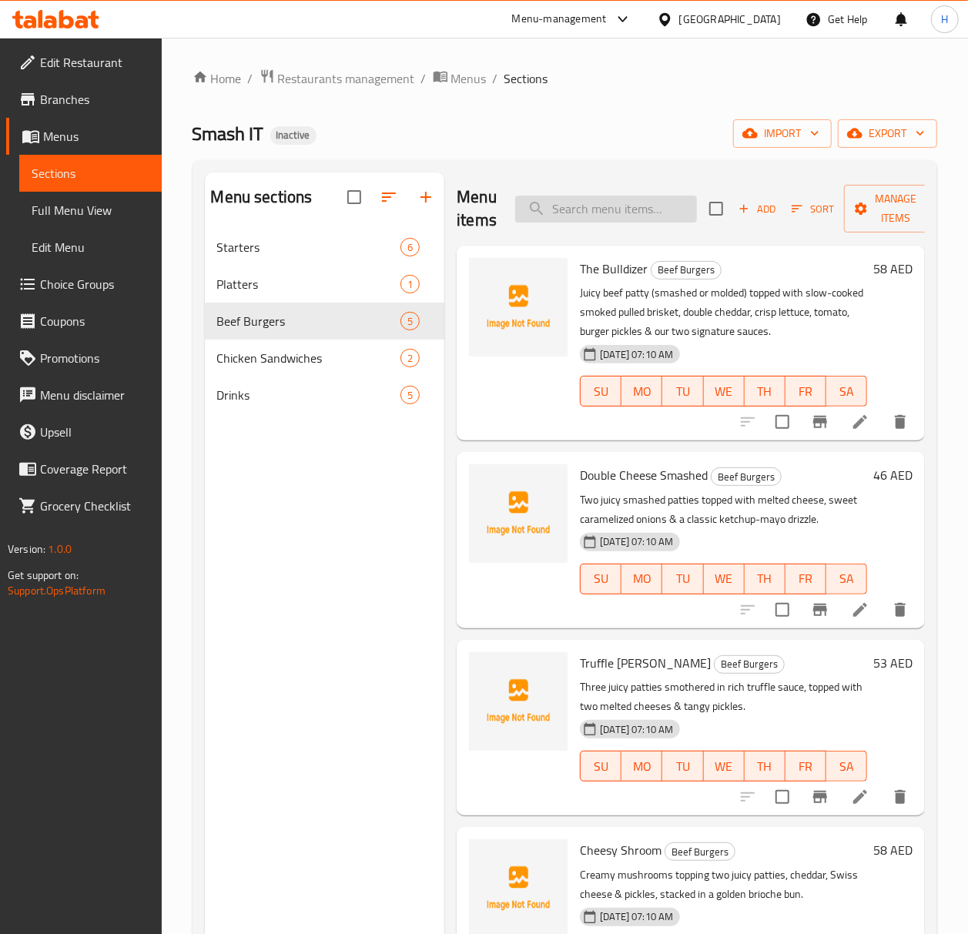
click at [585, 213] on input "search" at bounding box center [606, 209] width 182 height 27
paste input "SMOKED LAMB SHANK"
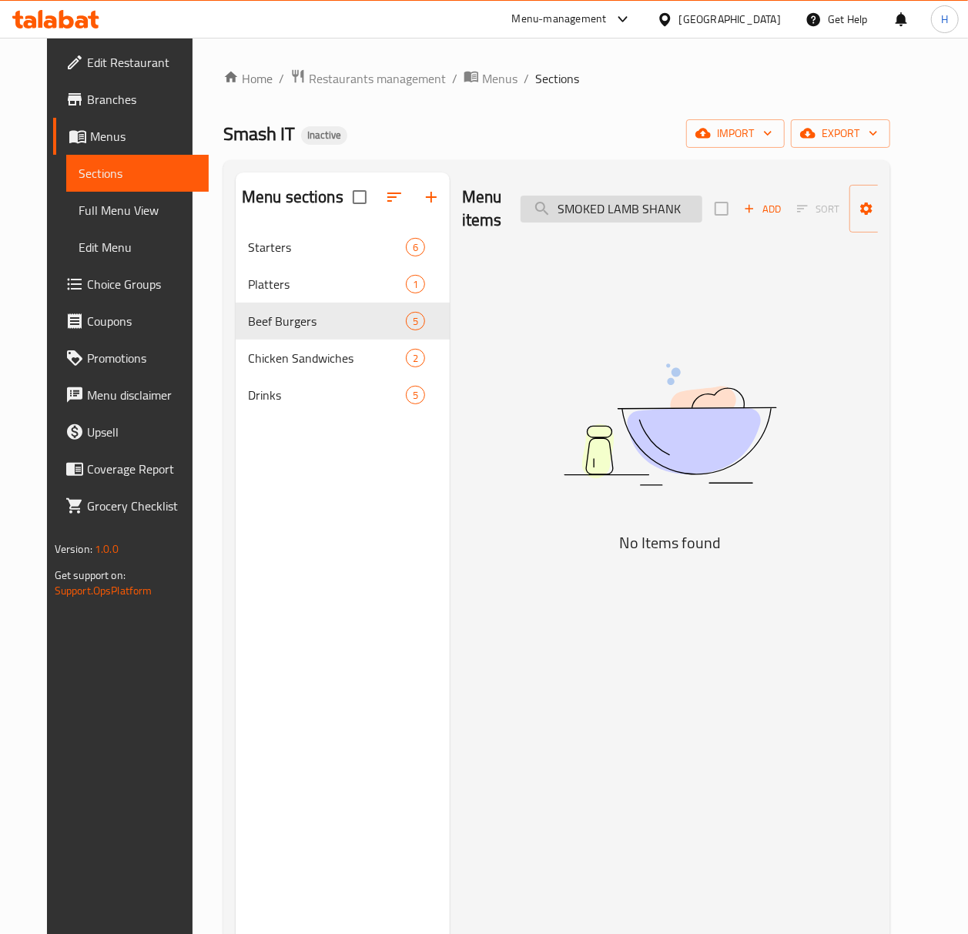
click at [590, 213] on input "SMOKED LAMB SHANK" at bounding box center [612, 209] width 182 height 27
paste input "THE BULLDIZER"
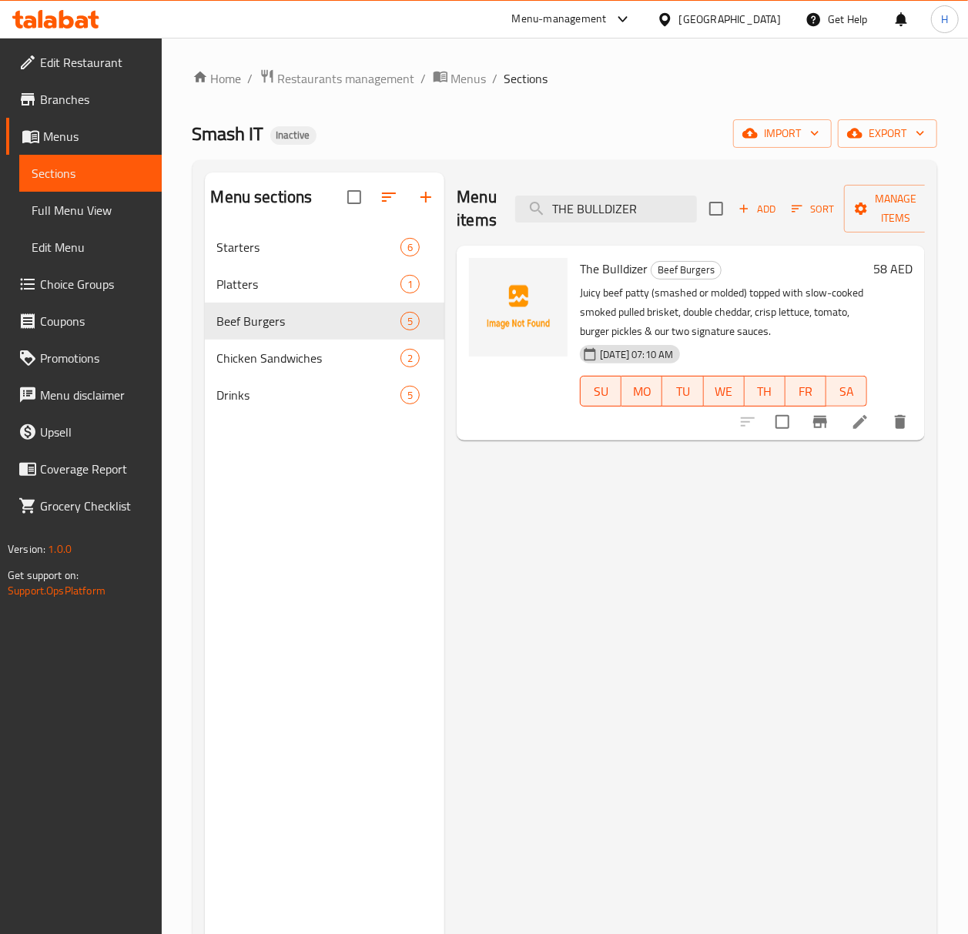
type input "THE BULLDIZER"
click at [867, 423] on icon at bounding box center [860, 422] width 18 height 18
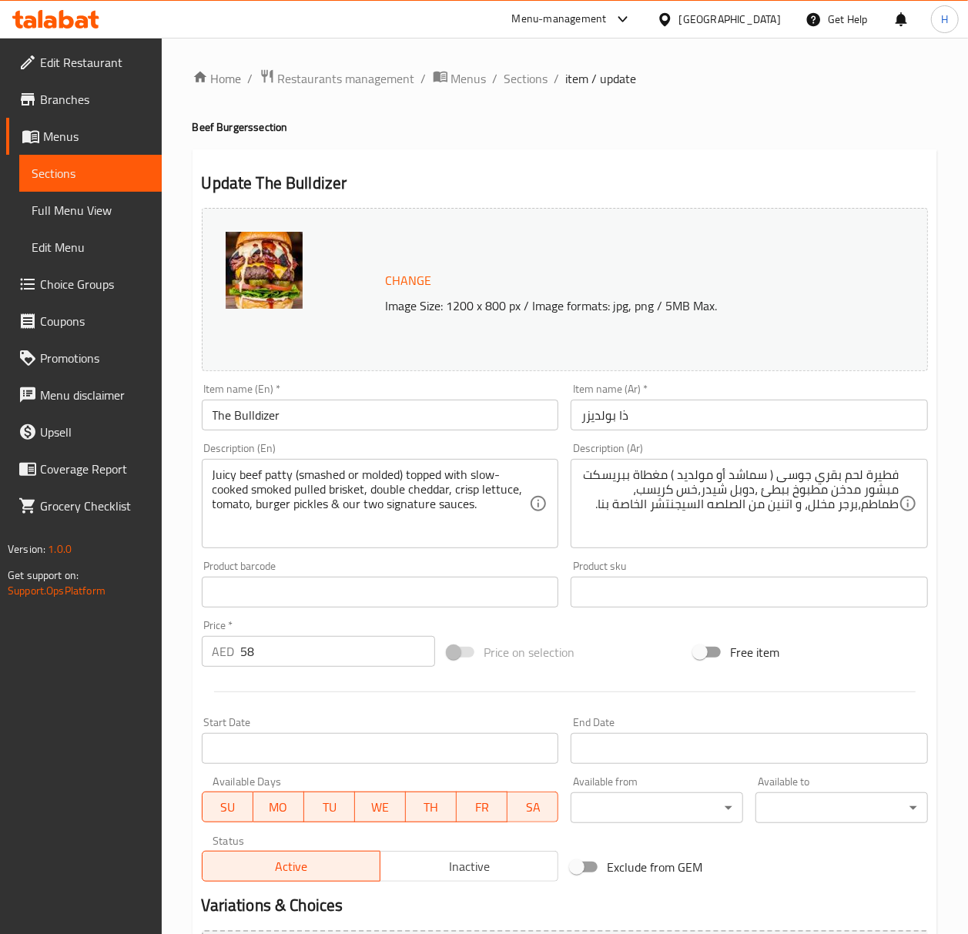
click at [875, 495] on textarea "فطيرة لحم بقري جوسى ( سماشد أو مولديد ) مغطاة ببريسكت مبشور مدخن مطبوخ ببطئ ،دو…" at bounding box center [740, 504] width 317 height 73
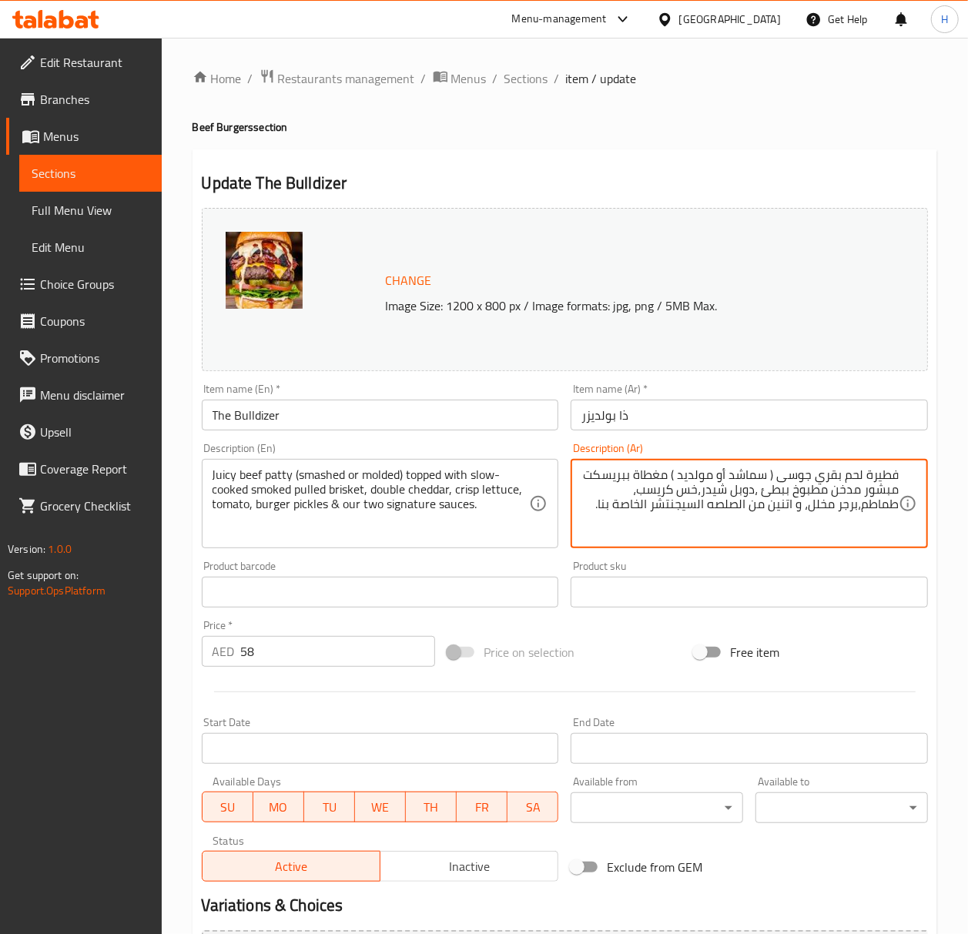
click at [875, 495] on textarea "فطيرة لحم بقري جوسى ( سماشد أو مولديد ) مغطاة ببريسكت مبشور مدخن مطبوخ ببطئ ،دو…" at bounding box center [740, 504] width 317 height 73
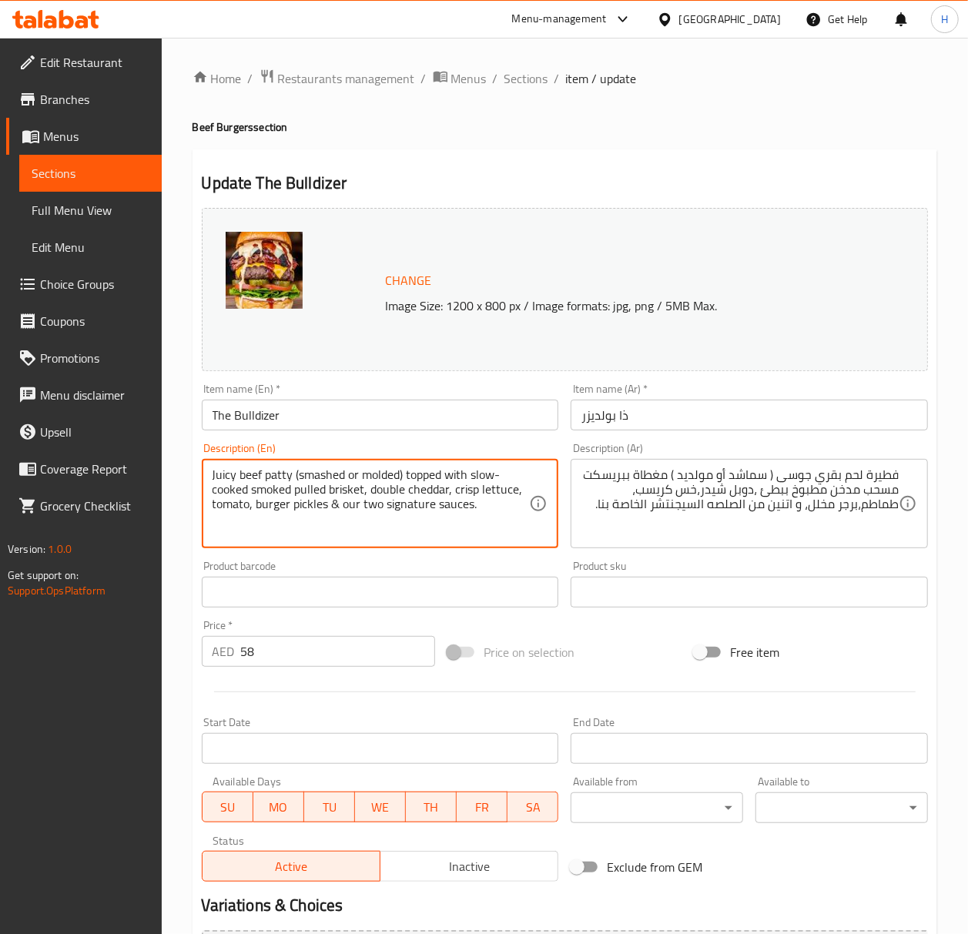
click at [318, 493] on textarea "Juicy beef patty (smashed or molded) topped with slow-cooked smoked pulled bris…" at bounding box center [371, 504] width 317 height 73
drag, startPoint x: 365, startPoint y: 488, endPoint x: 294, endPoint y: 488, distance: 71.7
click at [294, 488] on textarea "Juicy beef patty (smashed or molded) topped with slow-cooked smoked pulled bris…" at bounding box center [371, 504] width 317 height 73
click at [234, 418] on input "The Bulldizer" at bounding box center [380, 415] width 357 height 31
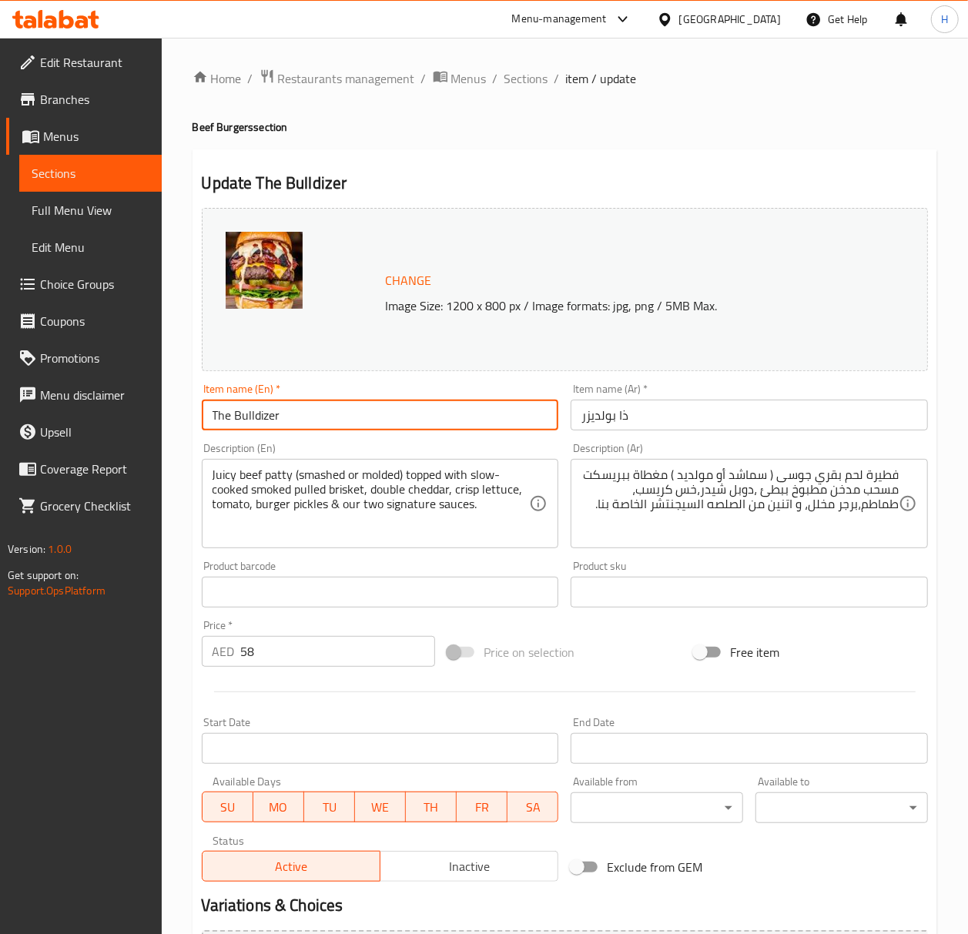
click at [234, 418] on input "The Bulldizer" at bounding box center [380, 415] width 357 height 31
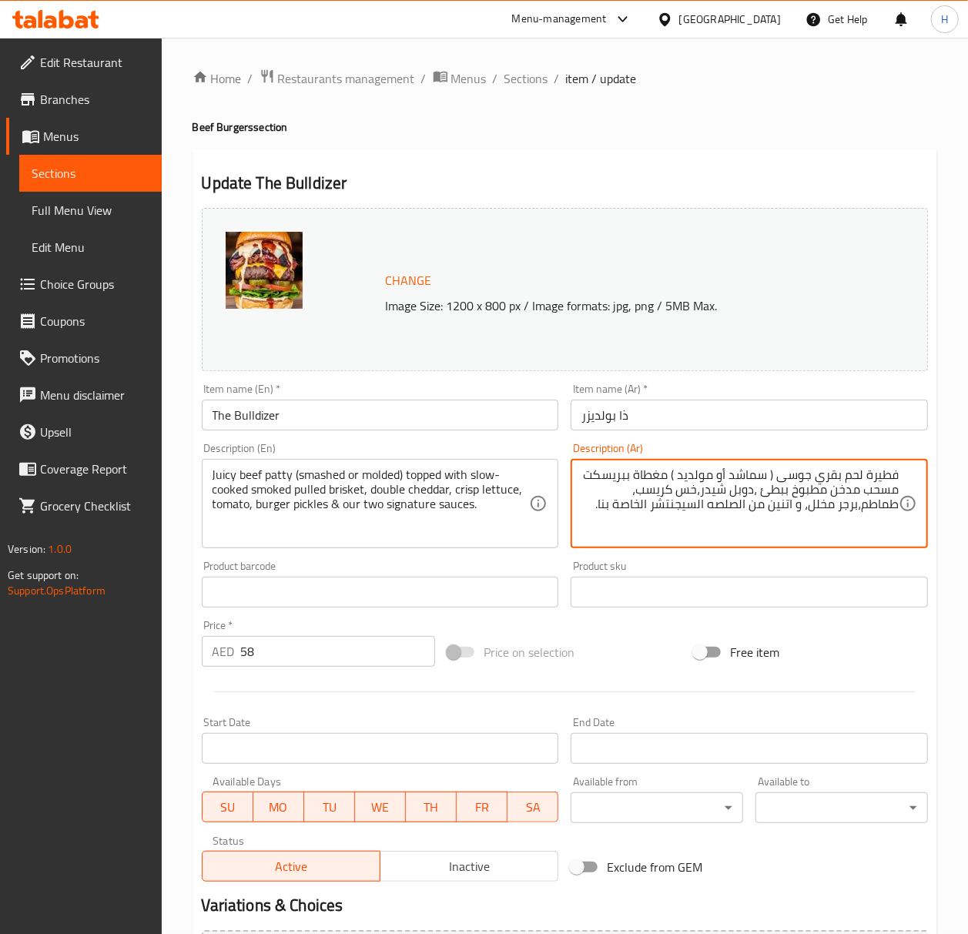
paste textarea "بنة"
type textarea "فطيرة لحم بقري جوسى ( سماشد أو مولديد ) مغطاة ببريسكت مسحب مدخن مطبوخ ببطئ ،دوب…"
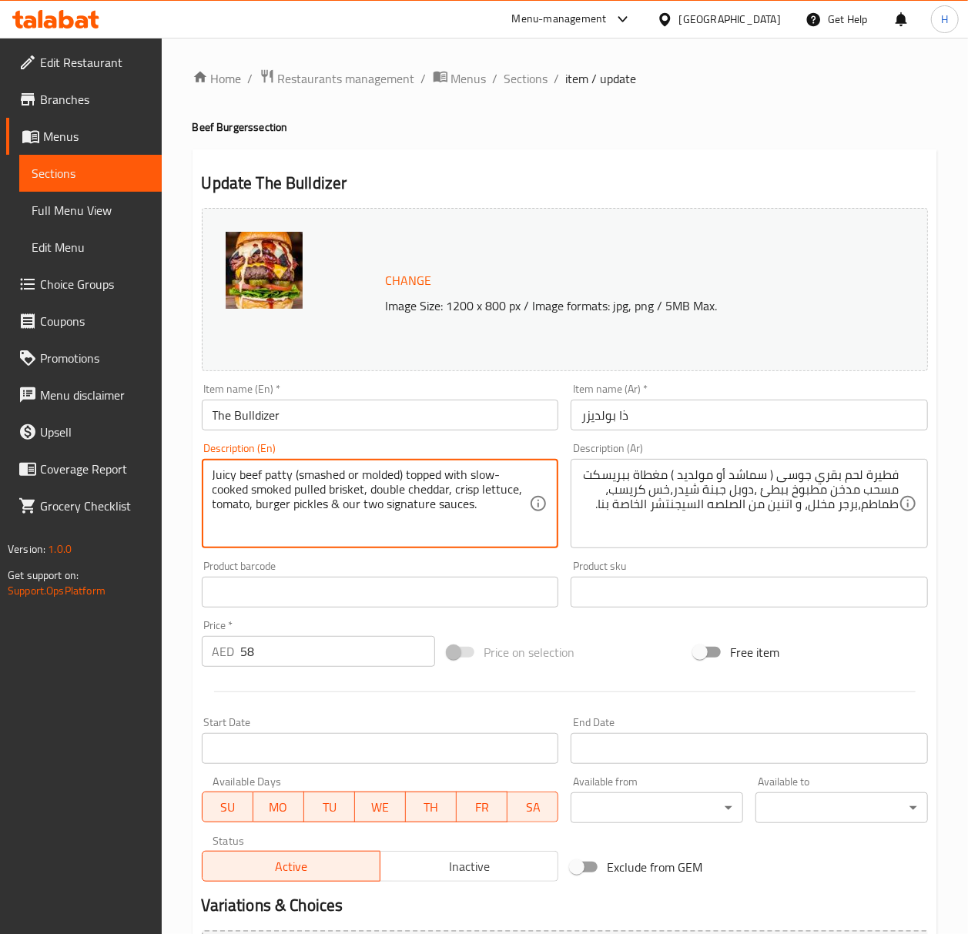
click at [450, 490] on textarea "Juicy beef patty (smashed or molded) topped with slow-cooked smoked pulled bris…" at bounding box center [371, 504] width 317 height 73
type textarea "Juicy beef patty (smashed or molded) topped with slow-cooked smoked pulled bris…"
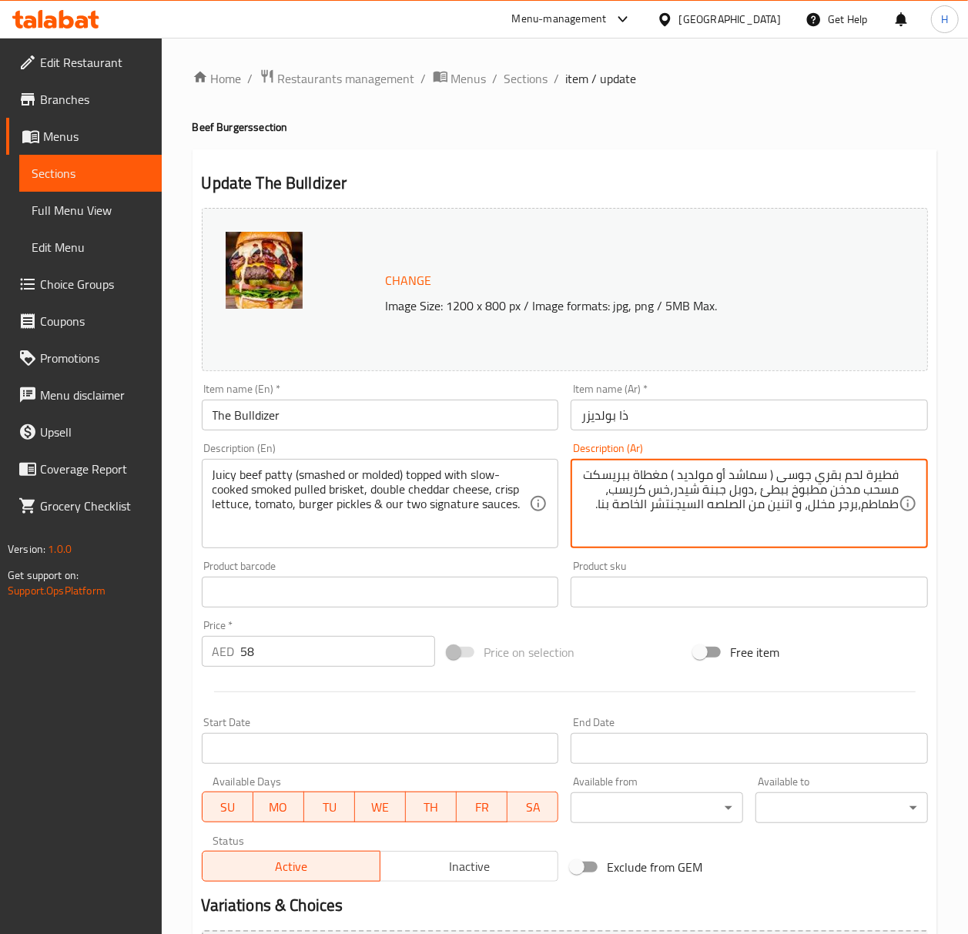
click at [894, 478] on textarea "فطيرة لحم بقري جوسى ( سماشد أو مولديد ) مغطاة ببريسكت مسحب مدخن مطبوخ ببطئ ،دوب…" at bounding box center [740, 504] width 317 height 73
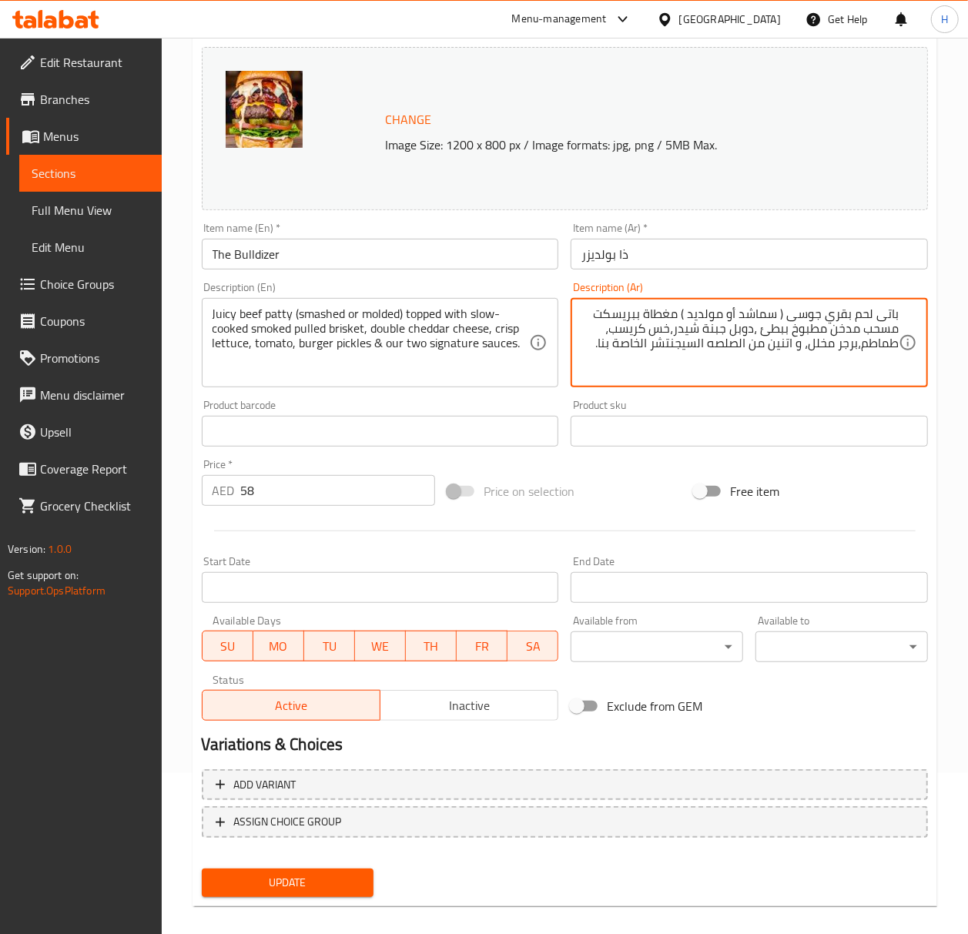
scroll to position [176, 0]
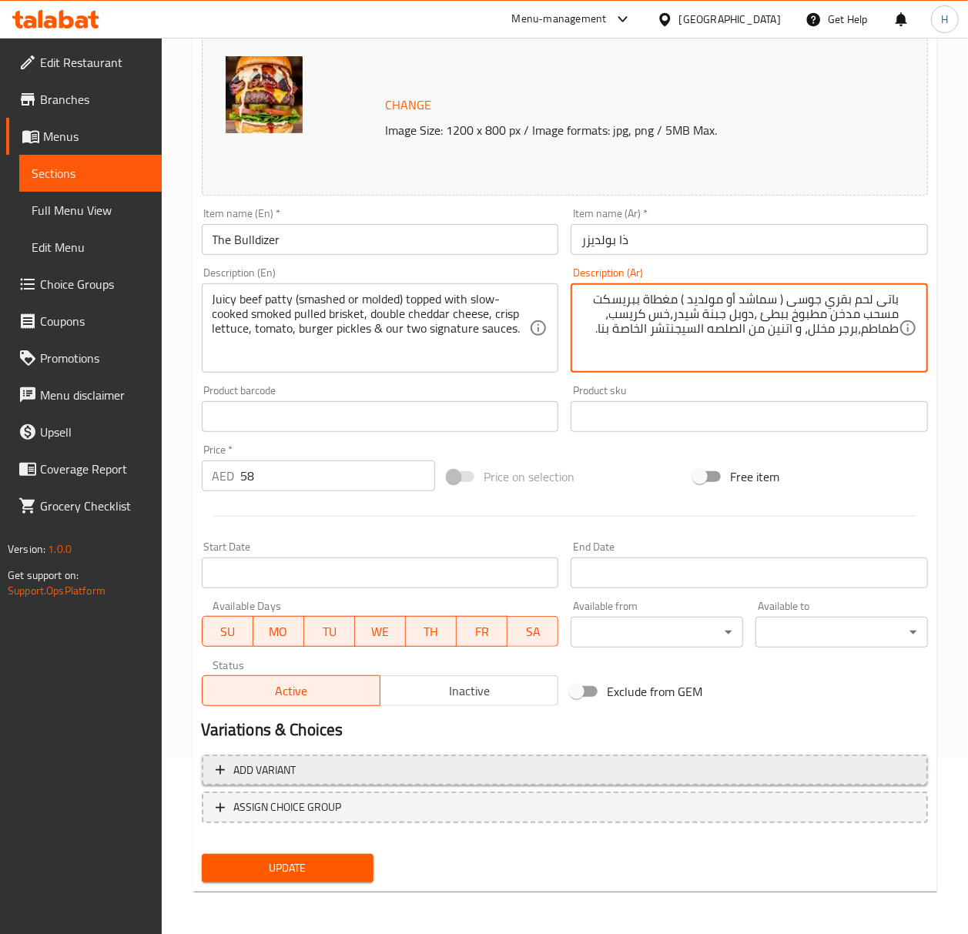
type textarea "باتى لحم بقري جوسى ( سماشد أو مولديد ) مغطاة ببريسكت مسحب مدخن مطبوخ ببطئ ،دوبل…"
click at [294, 778] on span "Add variant" at bounding box center [265, 770] width 62 height 19
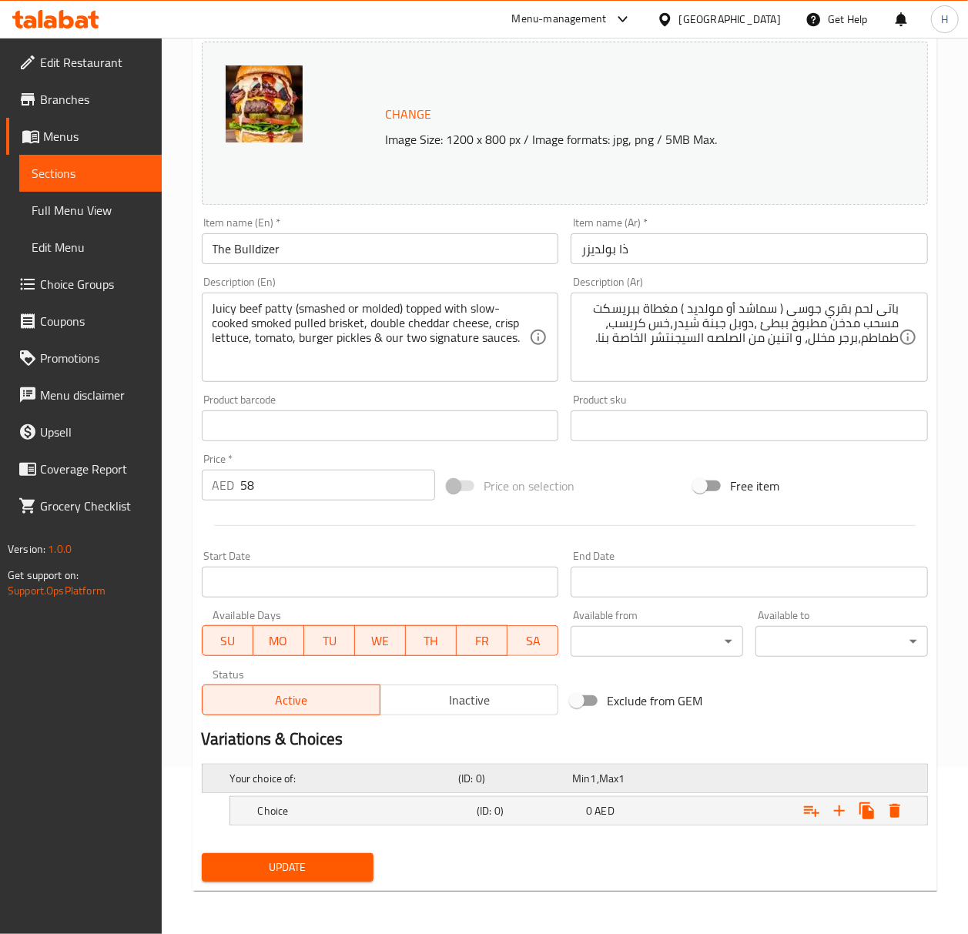
scroll to position [167, 0]
click at [352, 812] on h5 "Choice" at bounding box center [364, 811] width 213 height 15
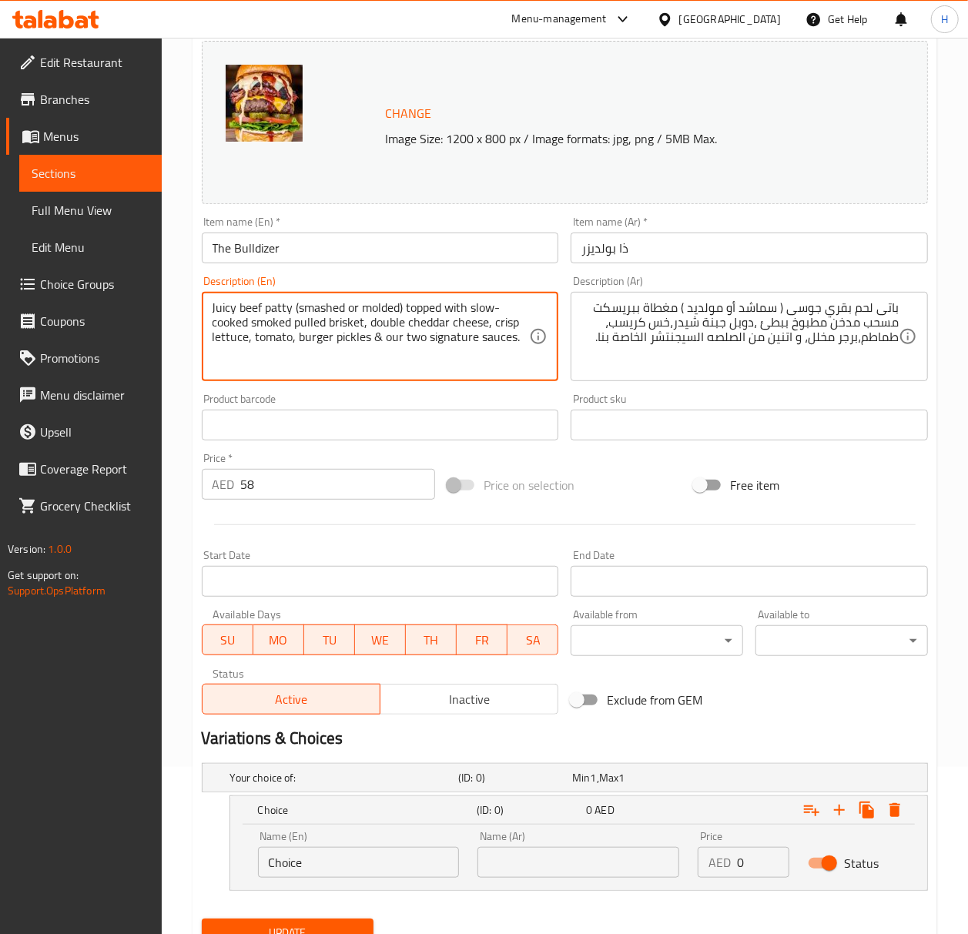
click at [322, 315] on textarea "Juicy beef patty (smashed or molded) topped with slow-cooked smoked pulled bris…" at bounding box center [371, 336] width 317 height 73
click at [285, 861] on input "Choice" at bounding box center [359, 862] width 202 height 31
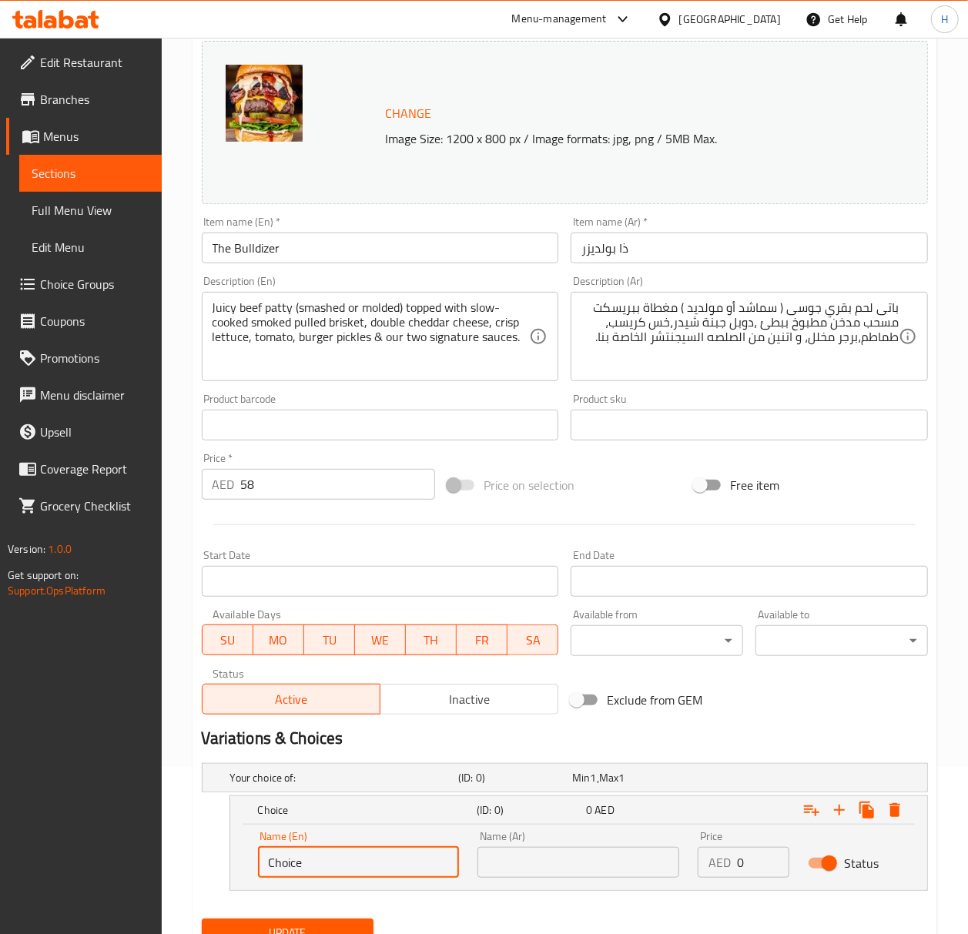
click at [285, 861] on input "Choice" at bounding box center [359, 862] width 202 height 31
paste input "smashed"
type input "smashed"
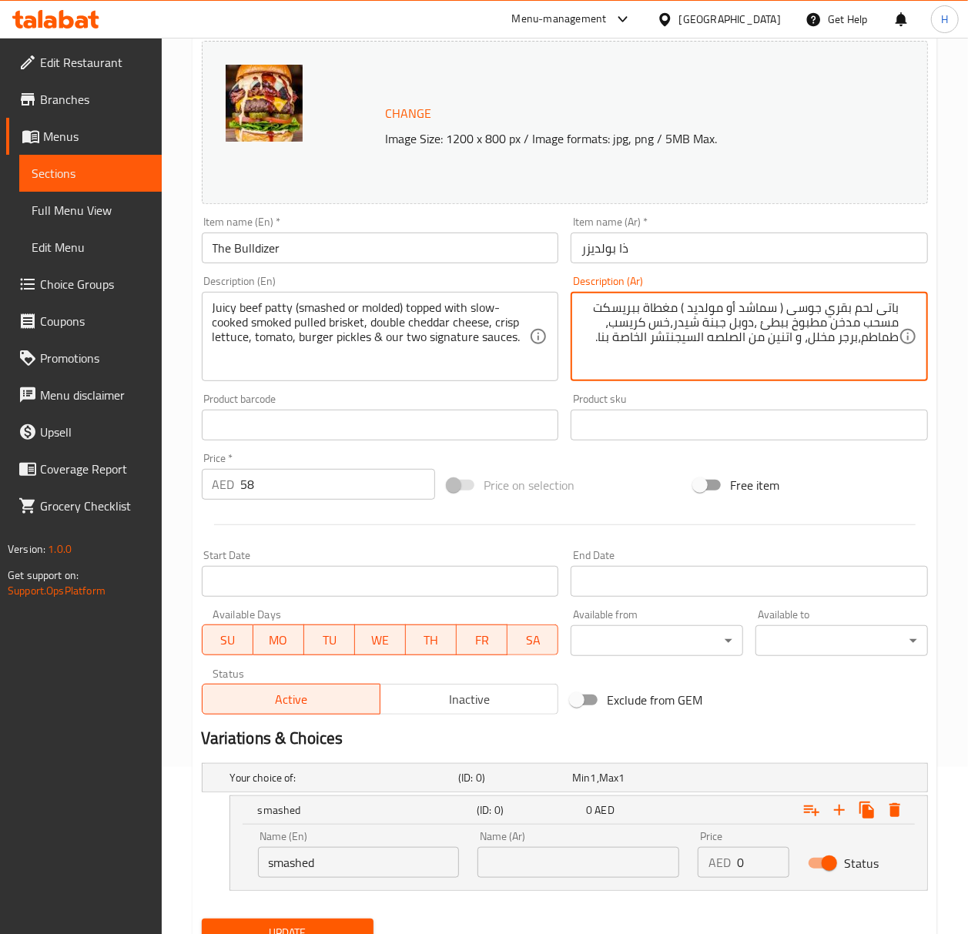
click at [752, 308] on textarea "باتى لحم بقري جوسى ( سماشد أو مولديد ) مغطاة ببريسكت مسحب مدخن مطبوخ ببطئ ،دوبل…" at bounding box center [740, 336] width 317 height 73
click at [613, 860] on input "text" at bounding box center [579, 862] width 202 height 31
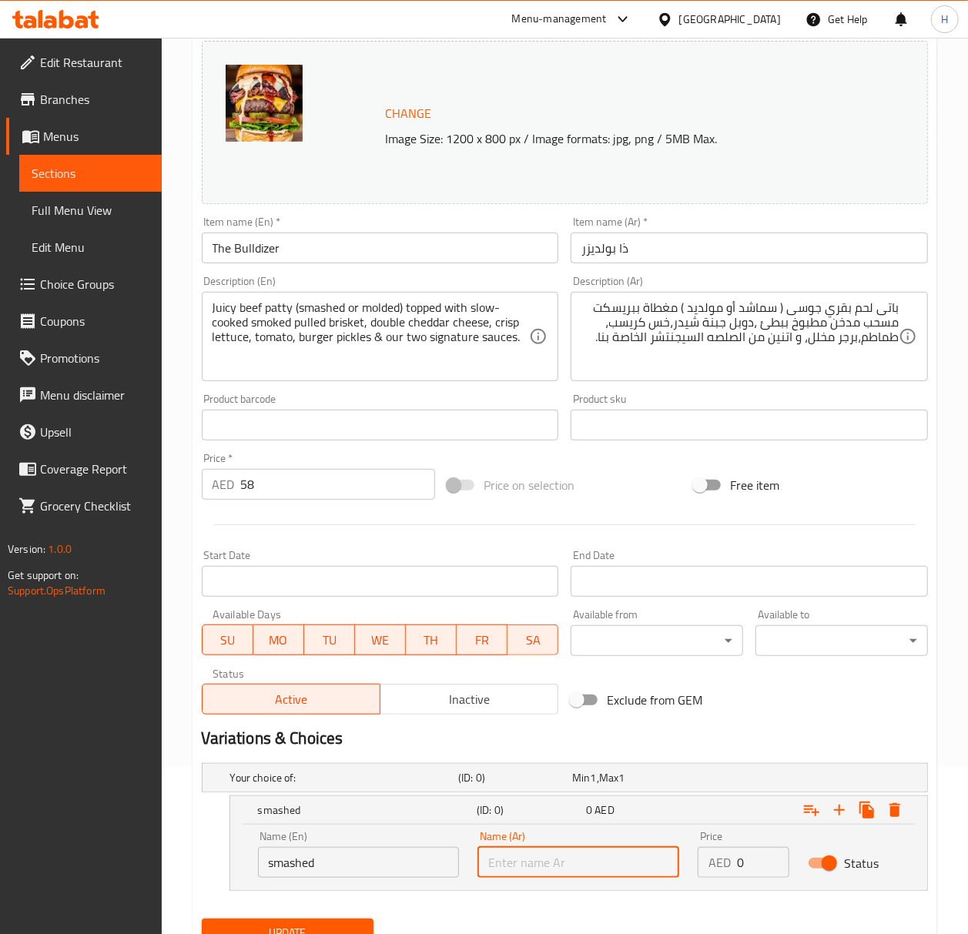
paste input "سماشد"
type input "سماشد"
click at [841, 811] on icon "Expand" at bounding box center [839, 810] width 11 height 11
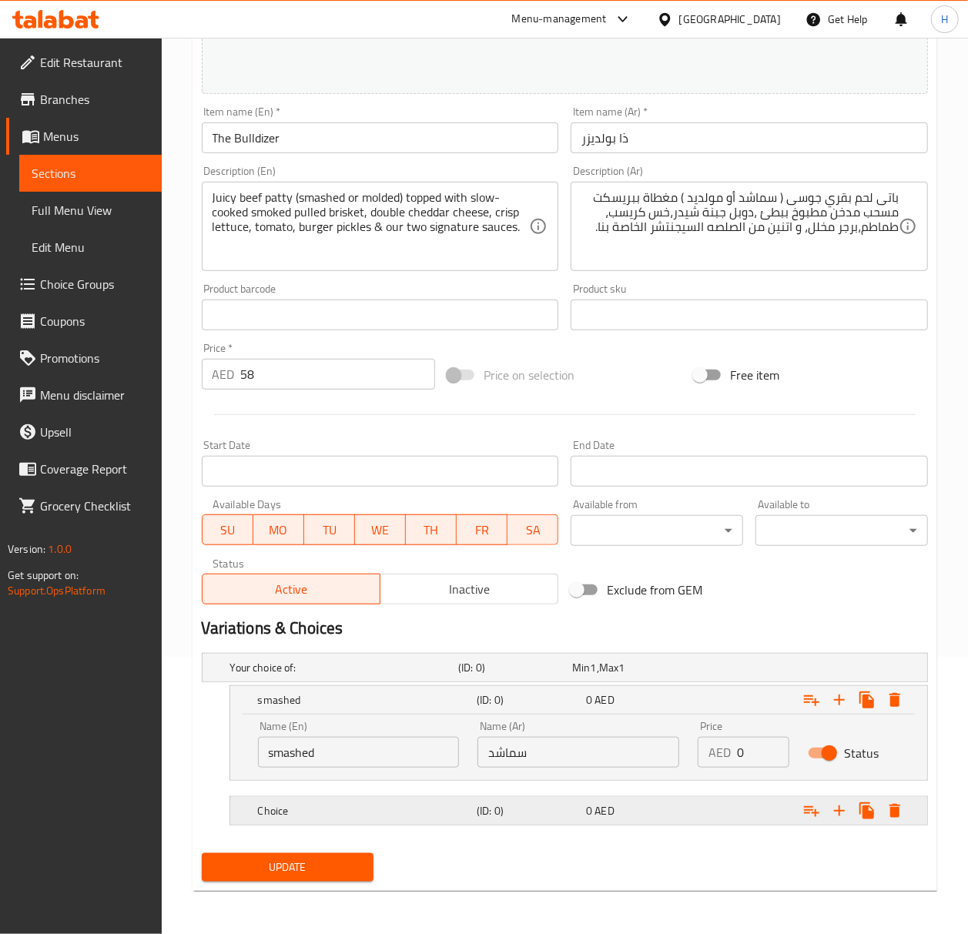
scroll to position [279, 0]
click at [398, 808] on h5 "Choice" at bounding box center [364, 811] width 213 height 15
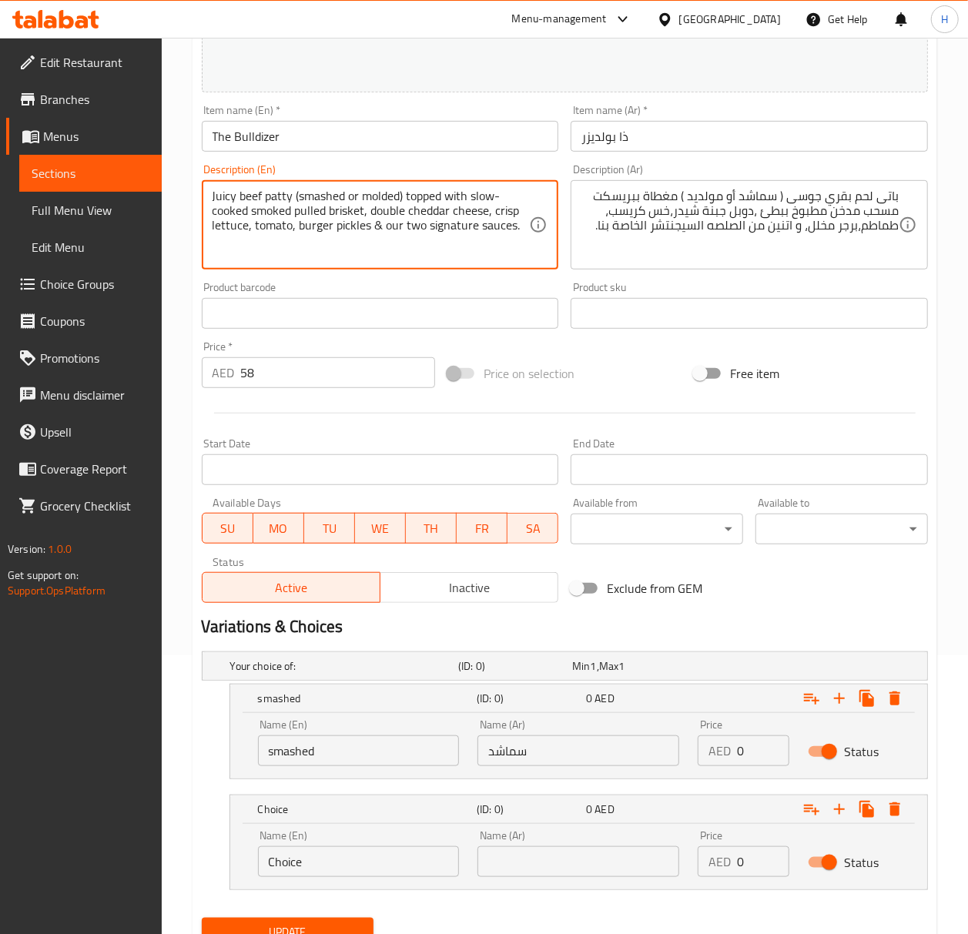
click at [385, 195] on textarea "Juicy beef patty (smashed or molded) topped with slow-cooked smoked pulled bris…" at bounding box center [371, 225] width 317 height 73
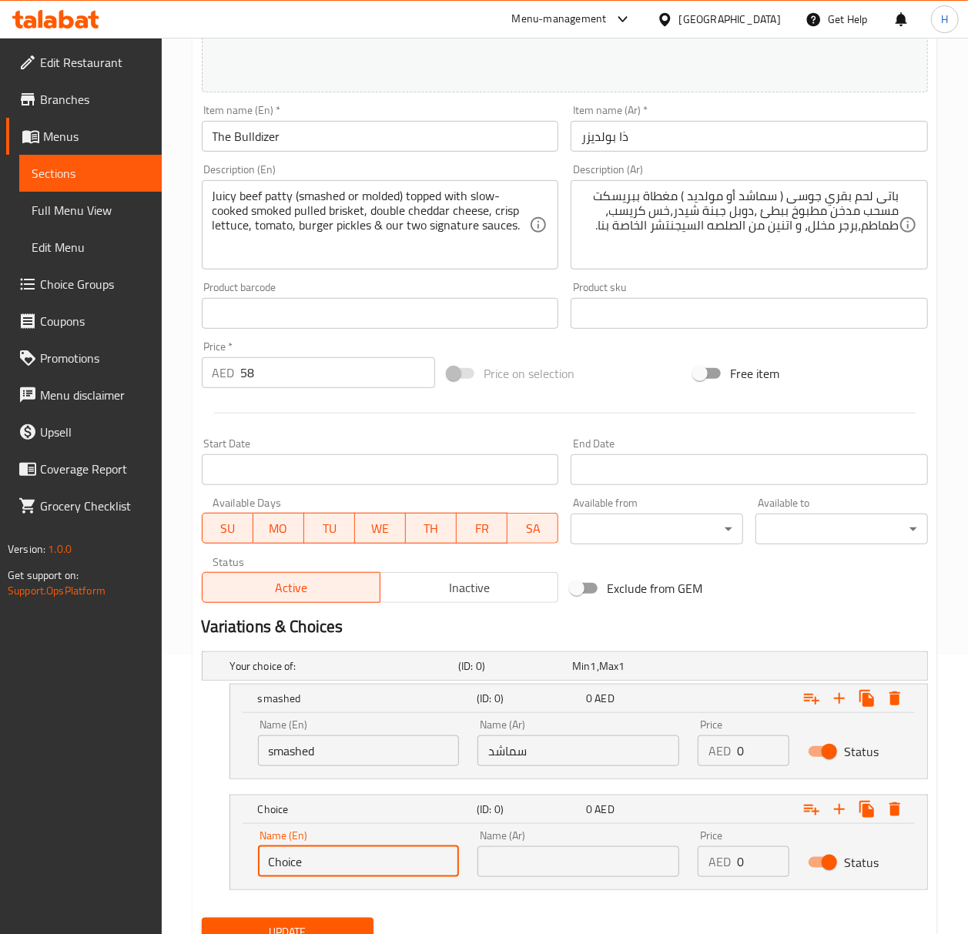
click at [300, 870] on input "Choice" at bounding box center [359, 862] width 202 height 31
paste input "molded"
type input "molded"
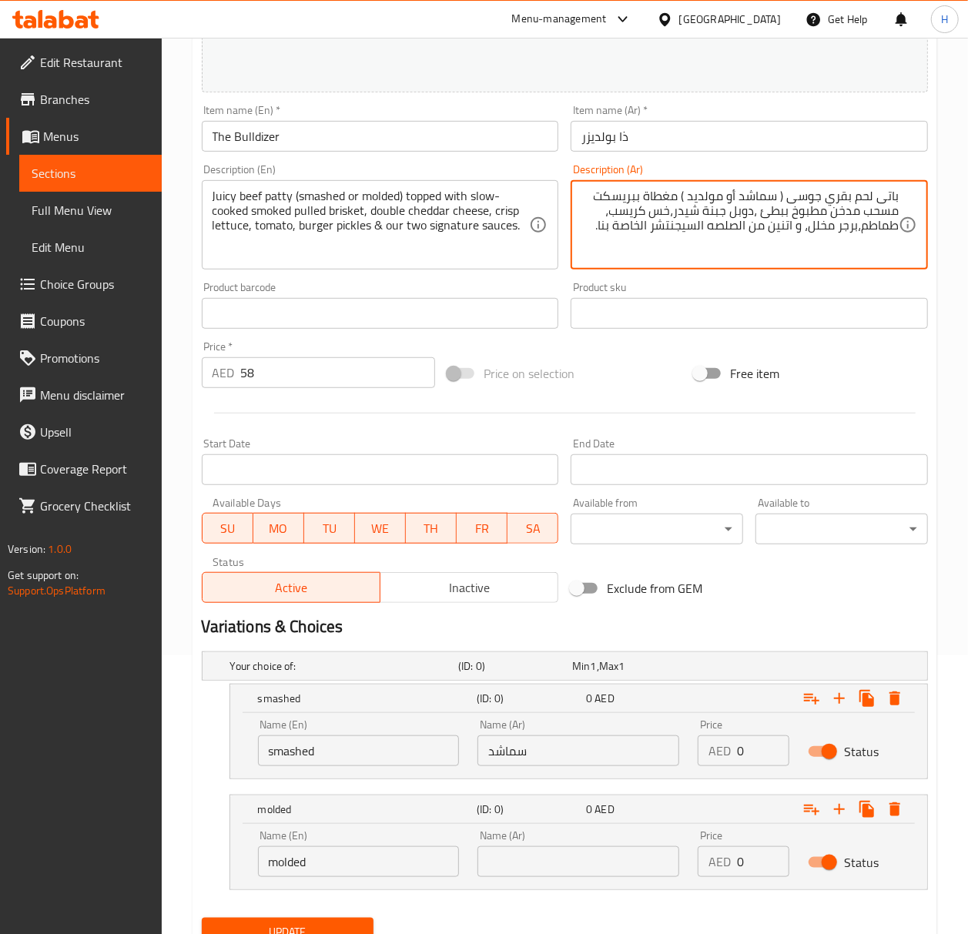
click at [710, 192] on textarea "باتى لحم بقري جوسى ( سماشد أو مولديد ) مغطاة ببريسكت مسحب مدخن مطبوخ ببطئ ،دوبل…" at bounding box center [740, 225] width 317 height 73
click at [545, 860] on input "text" at bounding box center [579, 862] width 202 height 31
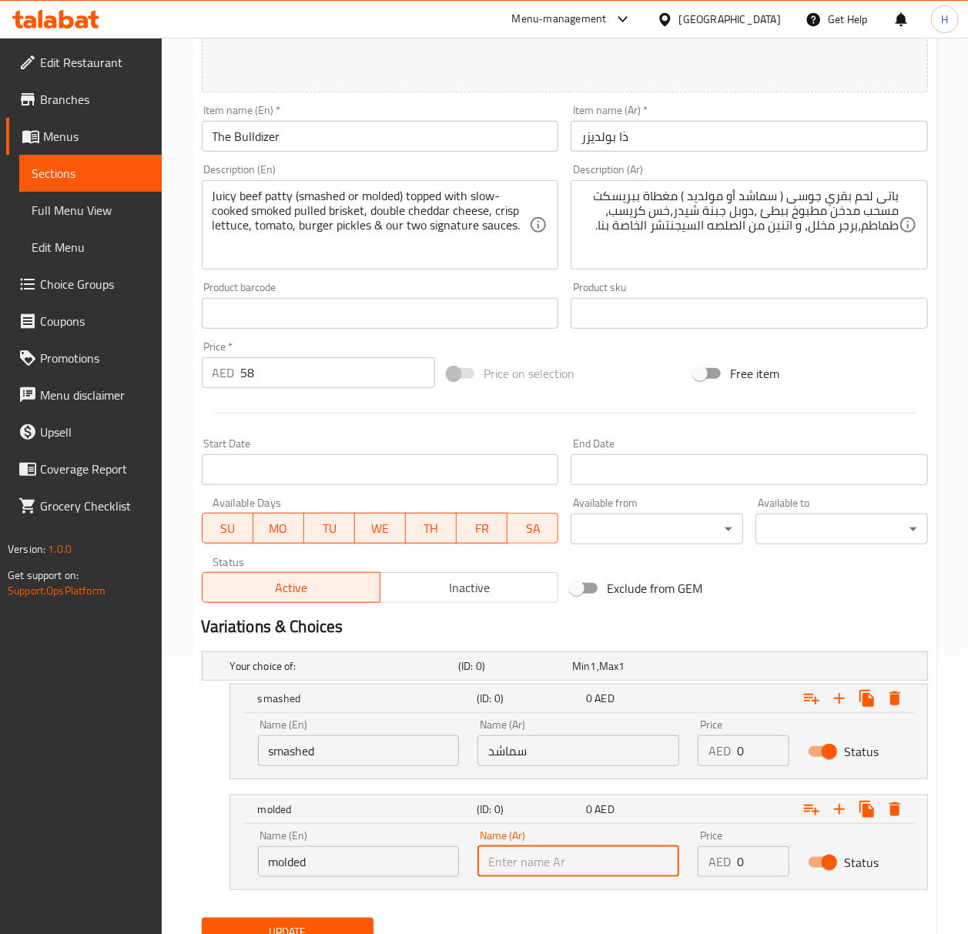
paste input "مولديد"
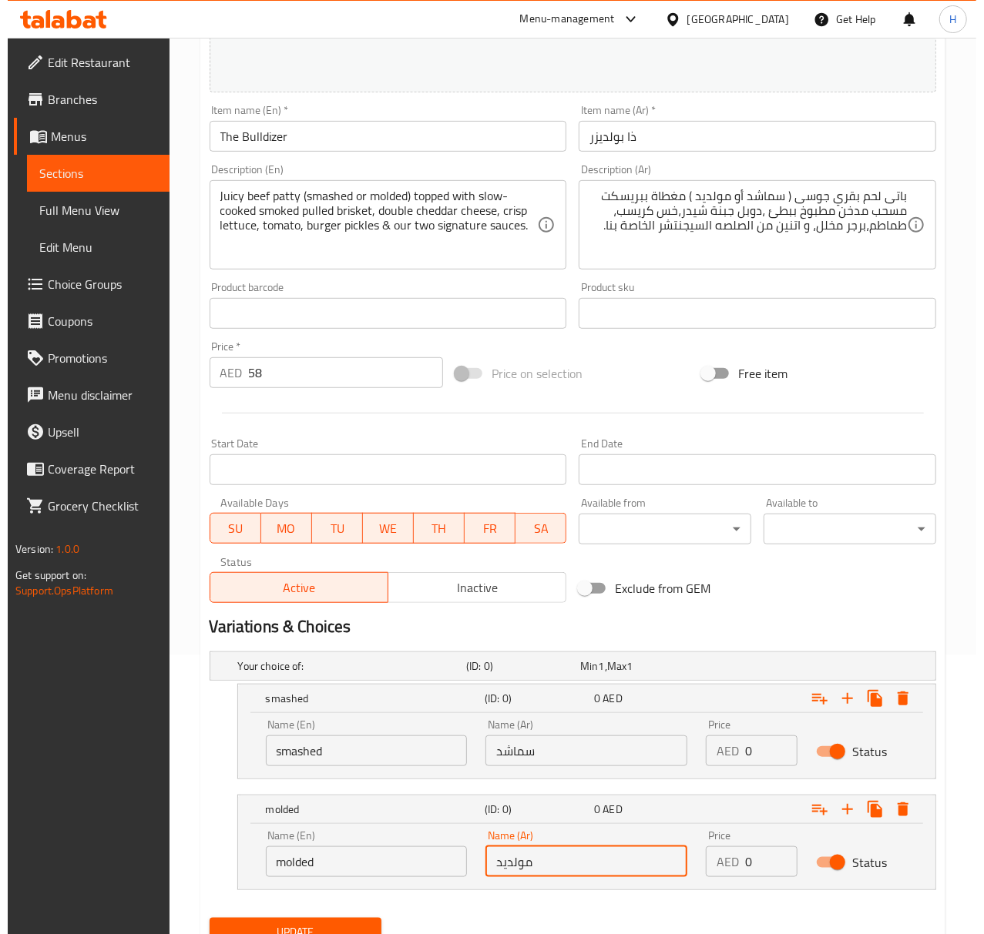
scroll to position [345, 0]
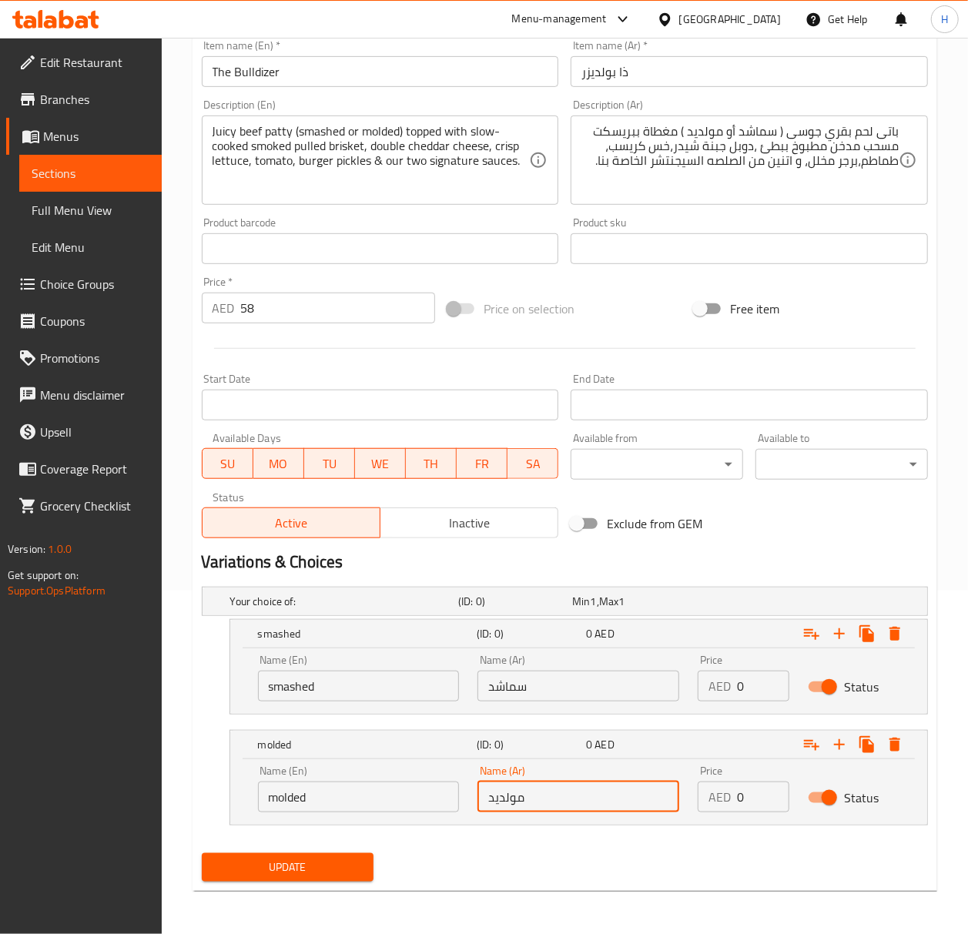
type input "مولديد"
click at [294, 867] on span "Update" at bounding box center [288, 867] width 148 height 19
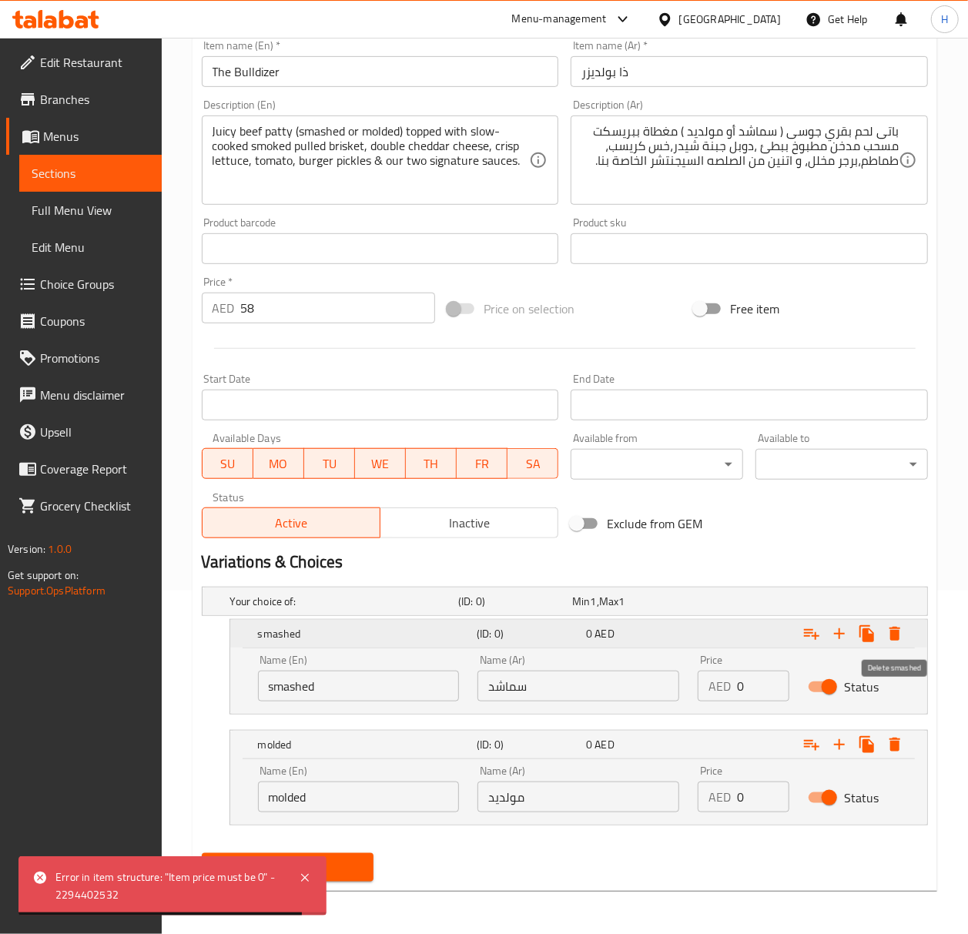
click at [901, 639] on icon "Expand" at bounding box center [895, 634] width 18 height 18
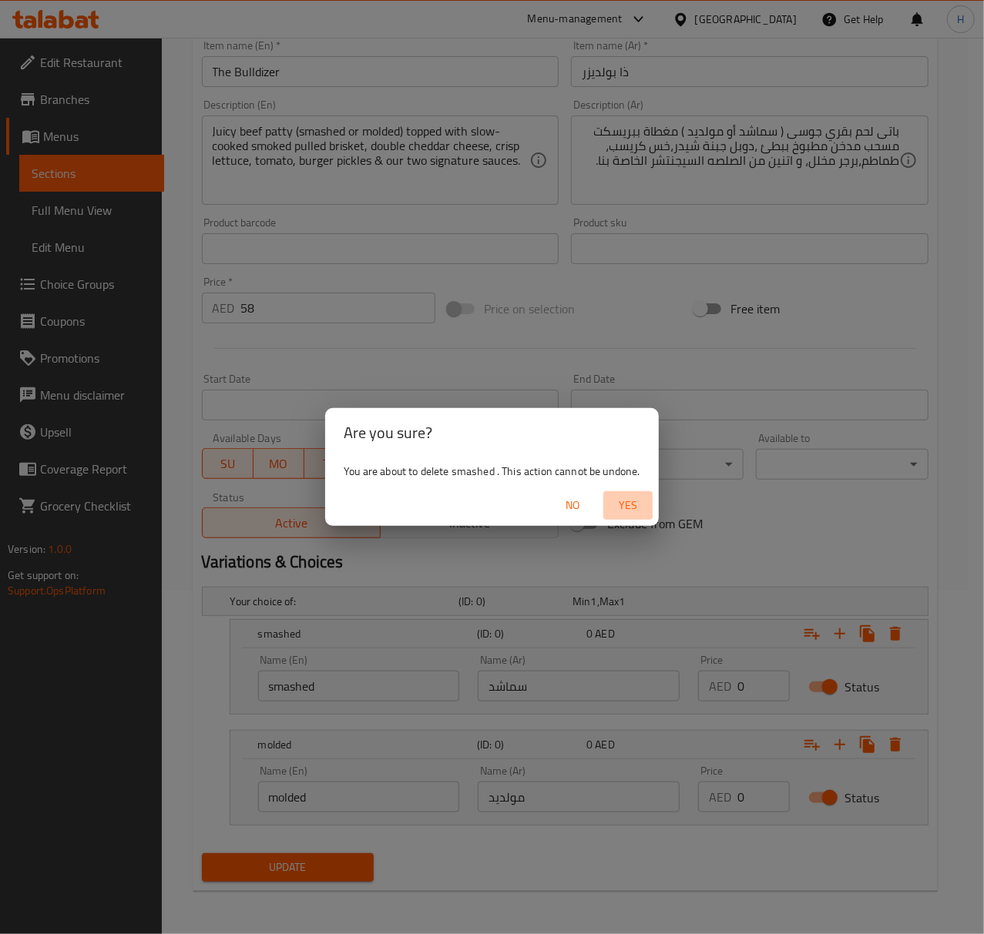
click at [638, 512] on span "Yes" at bounding box center [627, 505] width 37 height 19
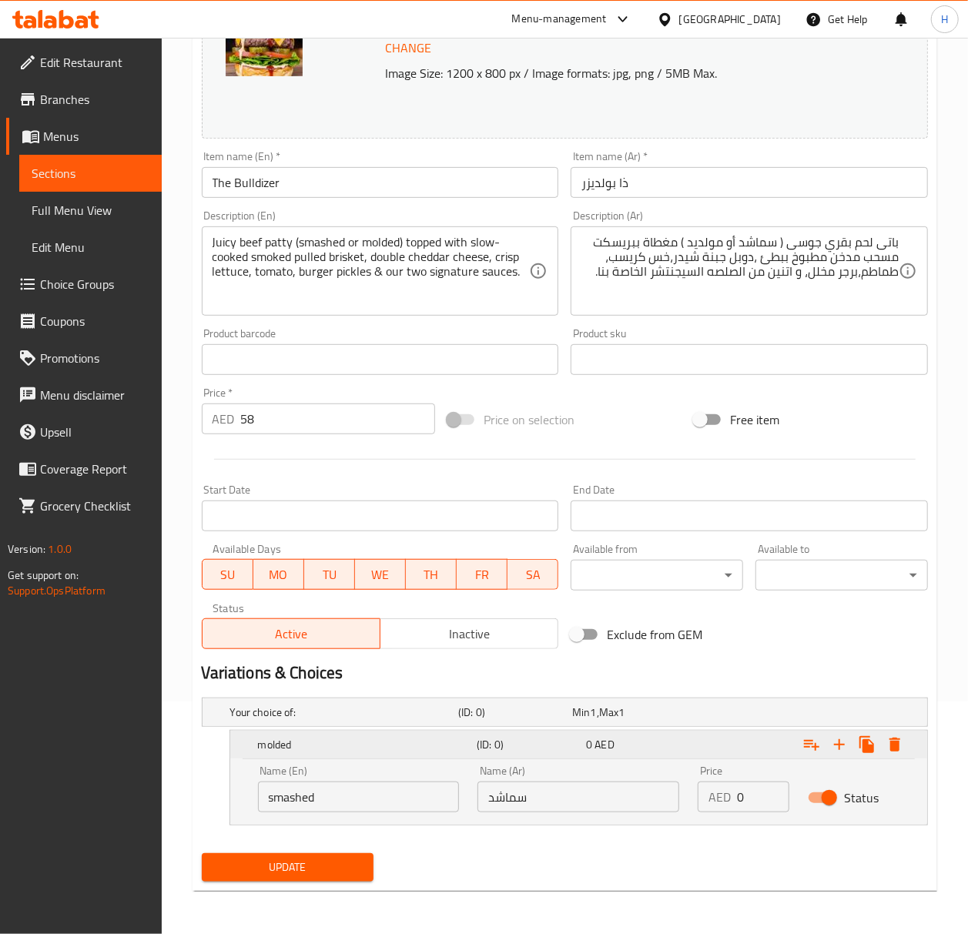
click at [892, 743] on icon "Expand" at bounding box center [895, 745] width 11 height 14
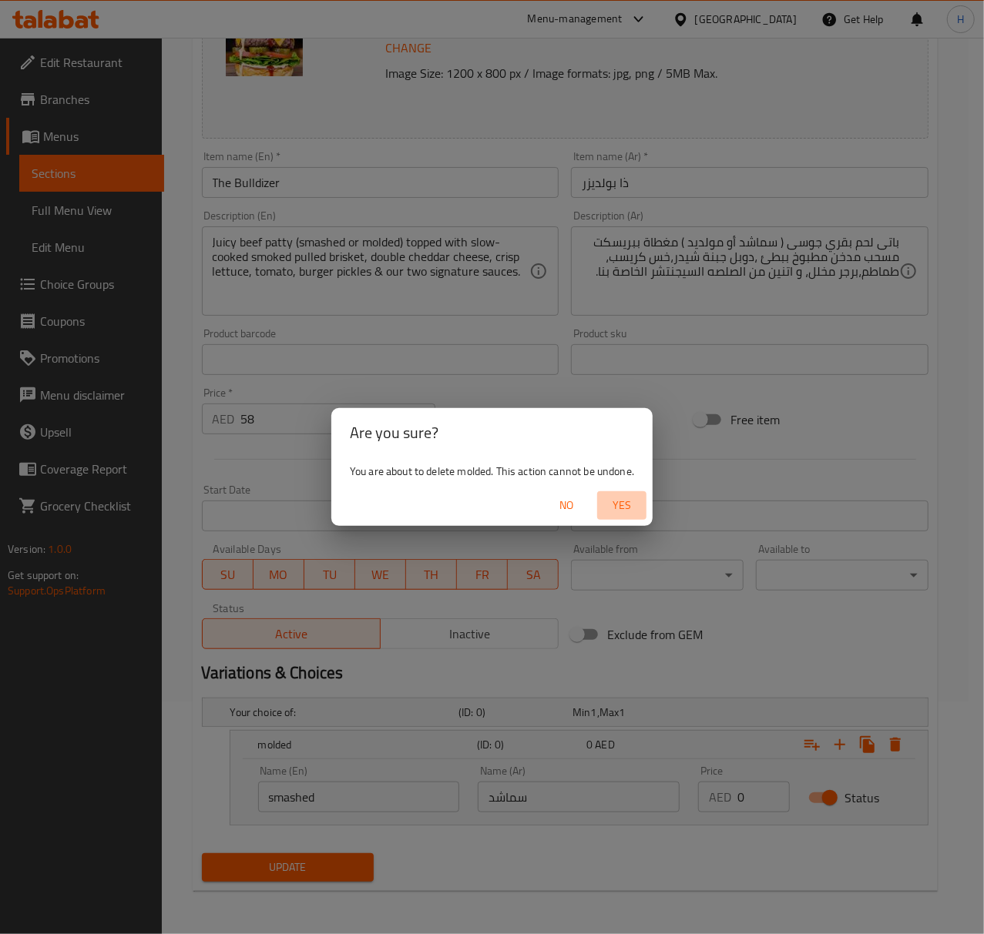
drag, startPoint x: 627, startPoint y: 498, endPoint x: 762, endPoint y: 471, distance: 137.3
click at [627, 499] on span "Yes" at bounding box center [621, 505] width 37 height 19
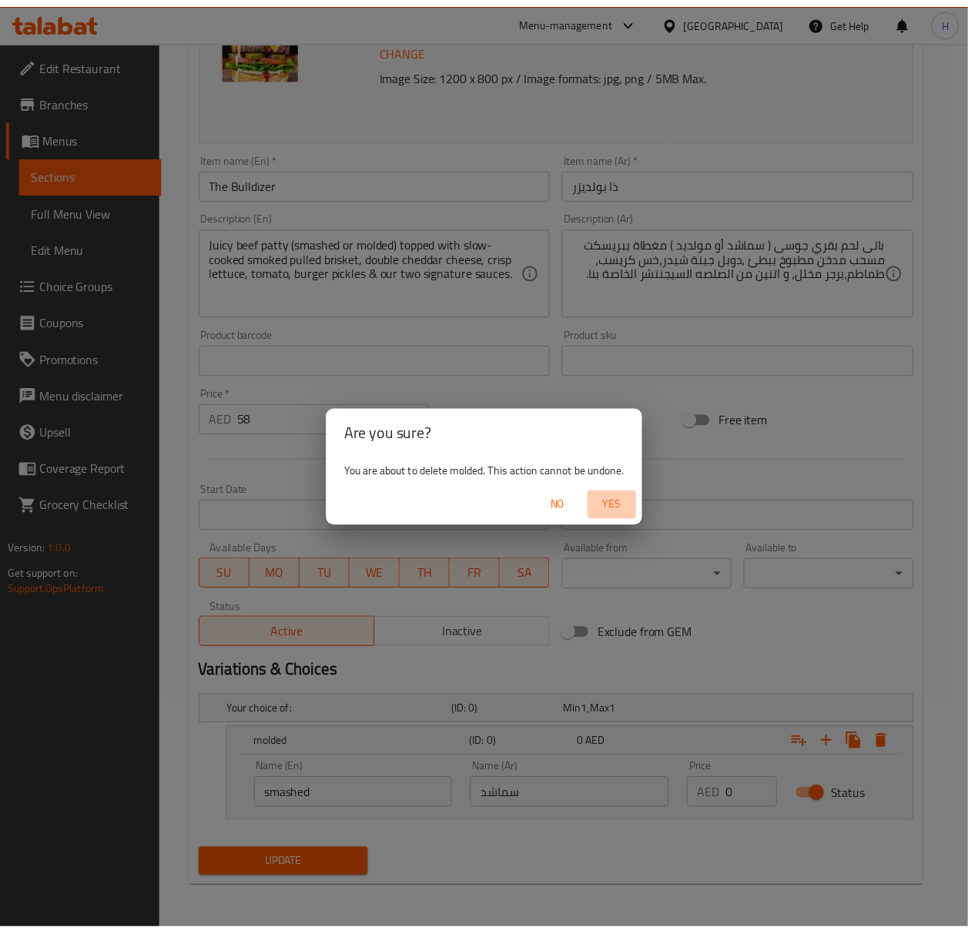
scroll to position [176, 0]
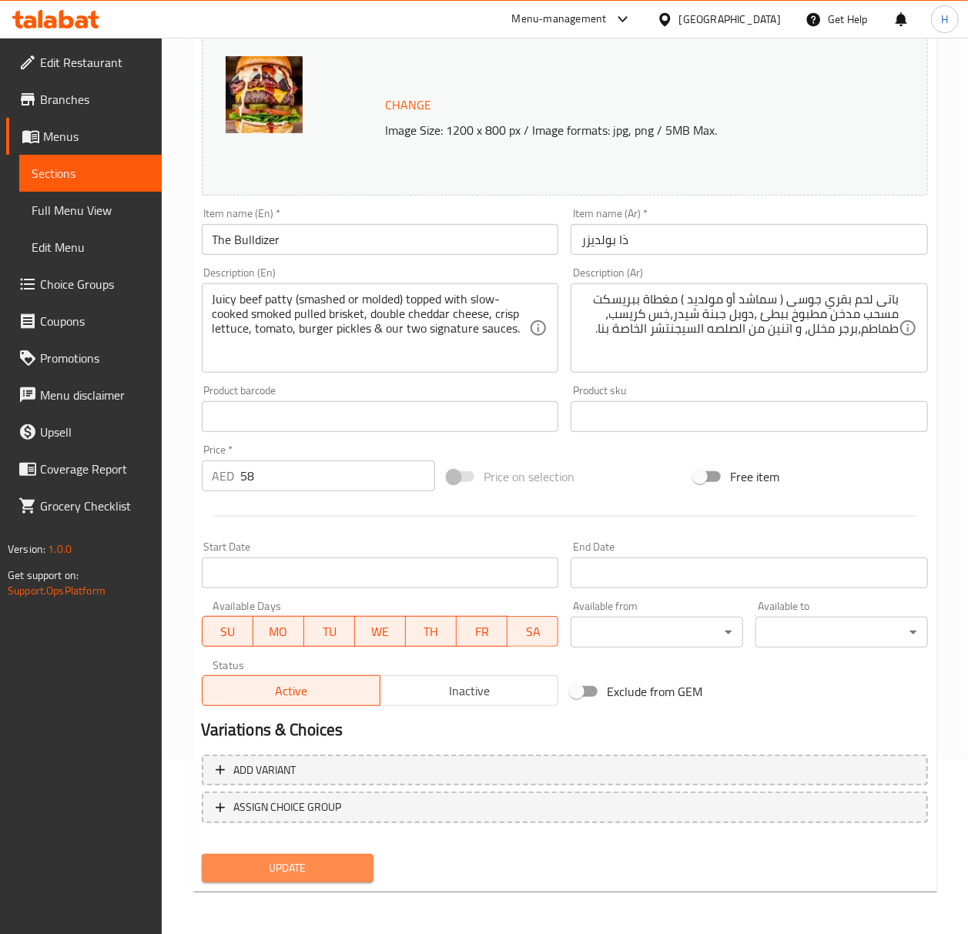
click at [272, 875] on span "Update" at bounding box center [288, 868] width 148 height 19
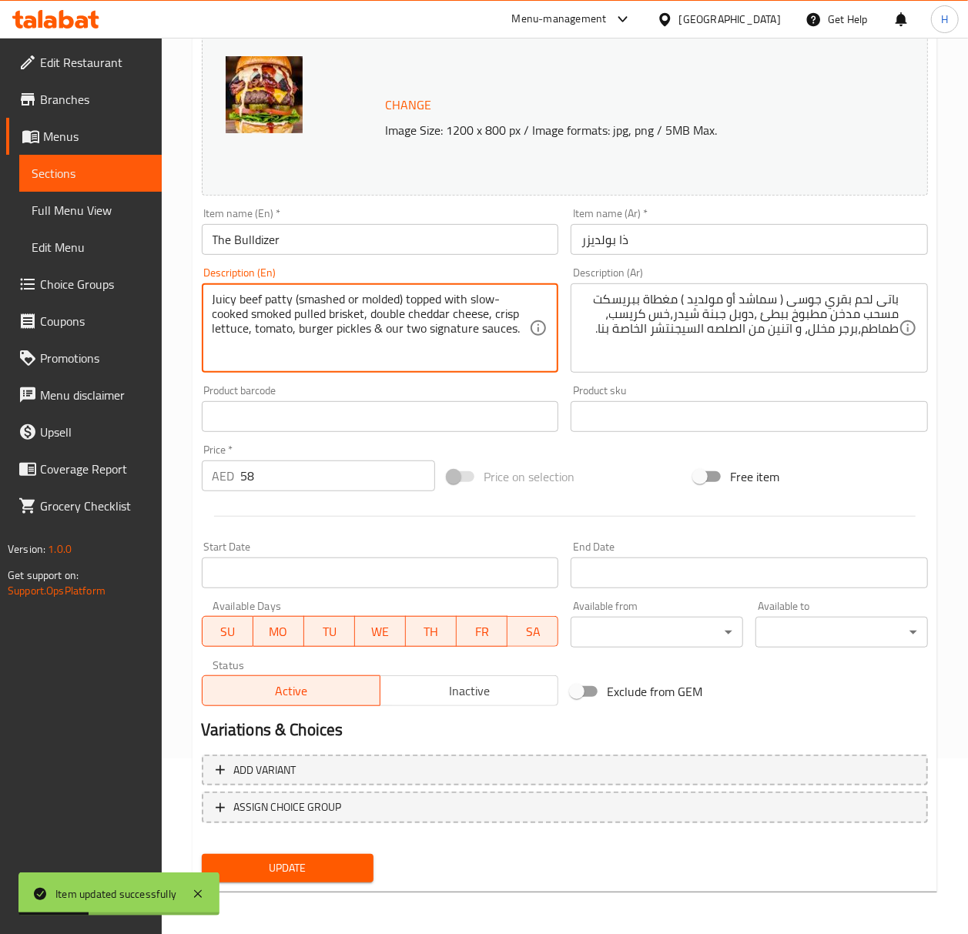
click at [382, 299] on textarea "Juicy beef patty (smashed or molded) topped with slow-cooked smoked pulled bris…" at bounding box center [371, 328] width 317 height 73
click at [328, 296] on textarea "Juicy beef patty (smashed or molded) topped with slow-cooked smoked pulled bris…" at bounding box center [371, 328] width 317 height 73
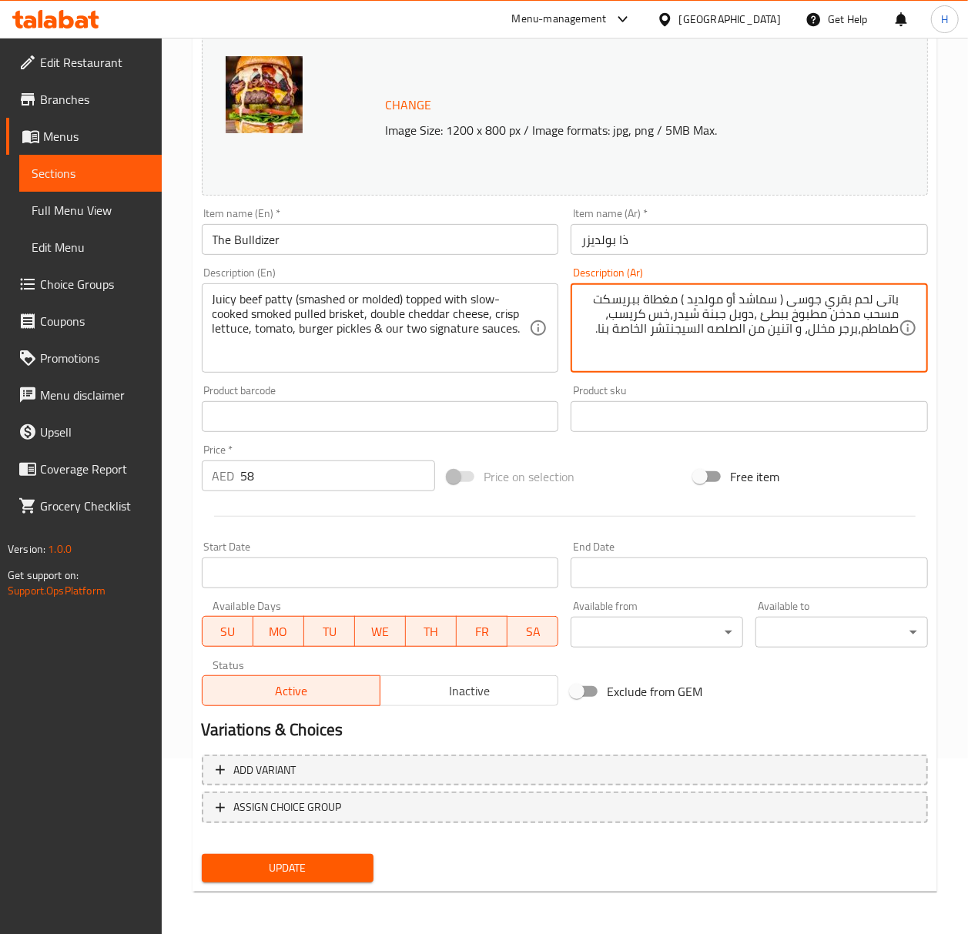
click at [770, 304] on textarea "باتى لحم بقري جوسى ( سماشد أو مولديد ) مغطاة ببريسكت مسحب مدخن مطبوخ ببطئ ،دوبل…" at bounding box center [740, 328] width 317 height 73
click at [314, 802] on span "ASSIGN CHOICE GROUP" at bounding box center [288, 807] width 108 height 19
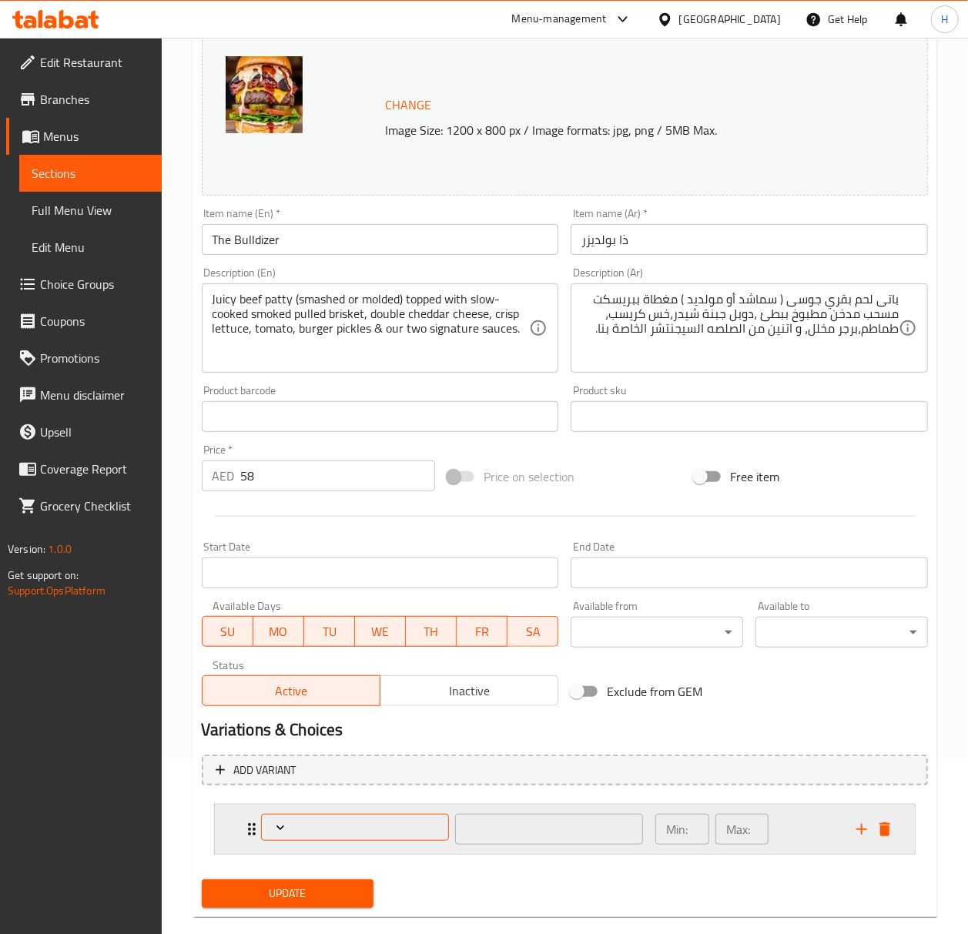
click at [343, 827] on span "Expand" at bounding box center [355, 827] width 177 height 15
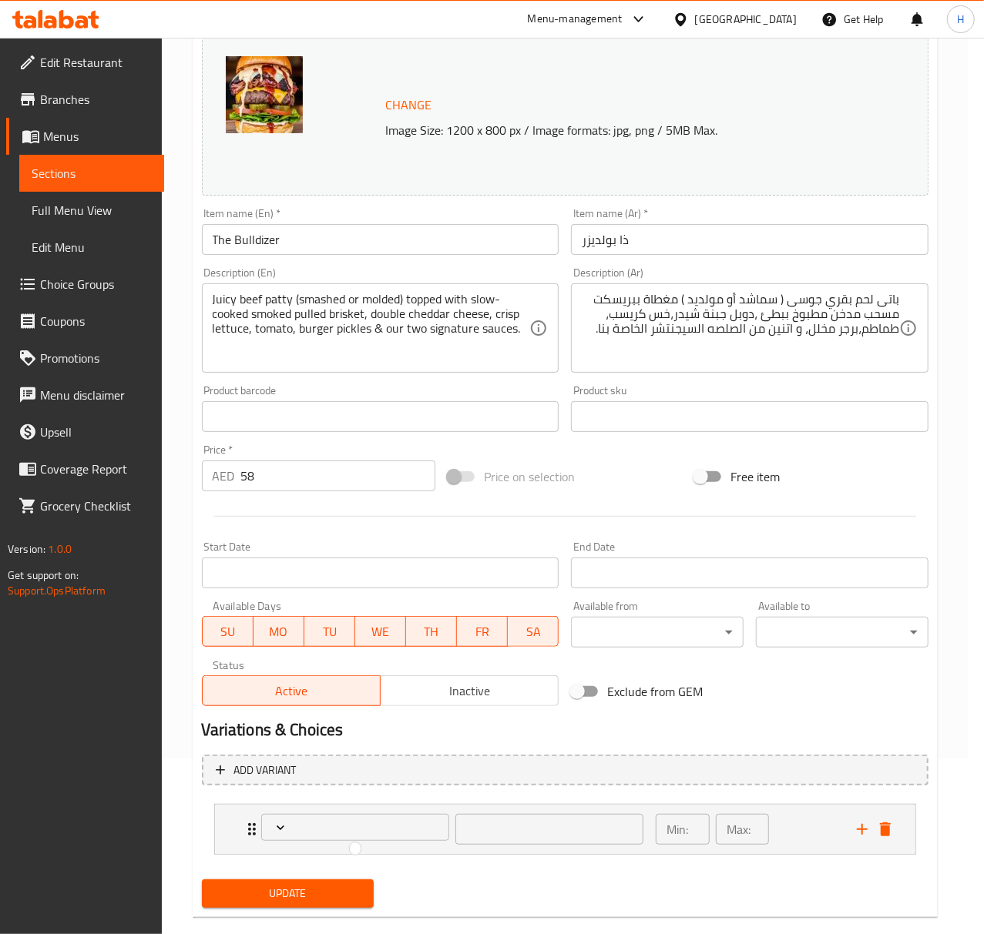
click at [304, 894] on div at bounding box center [492, 467] width 984 height 934
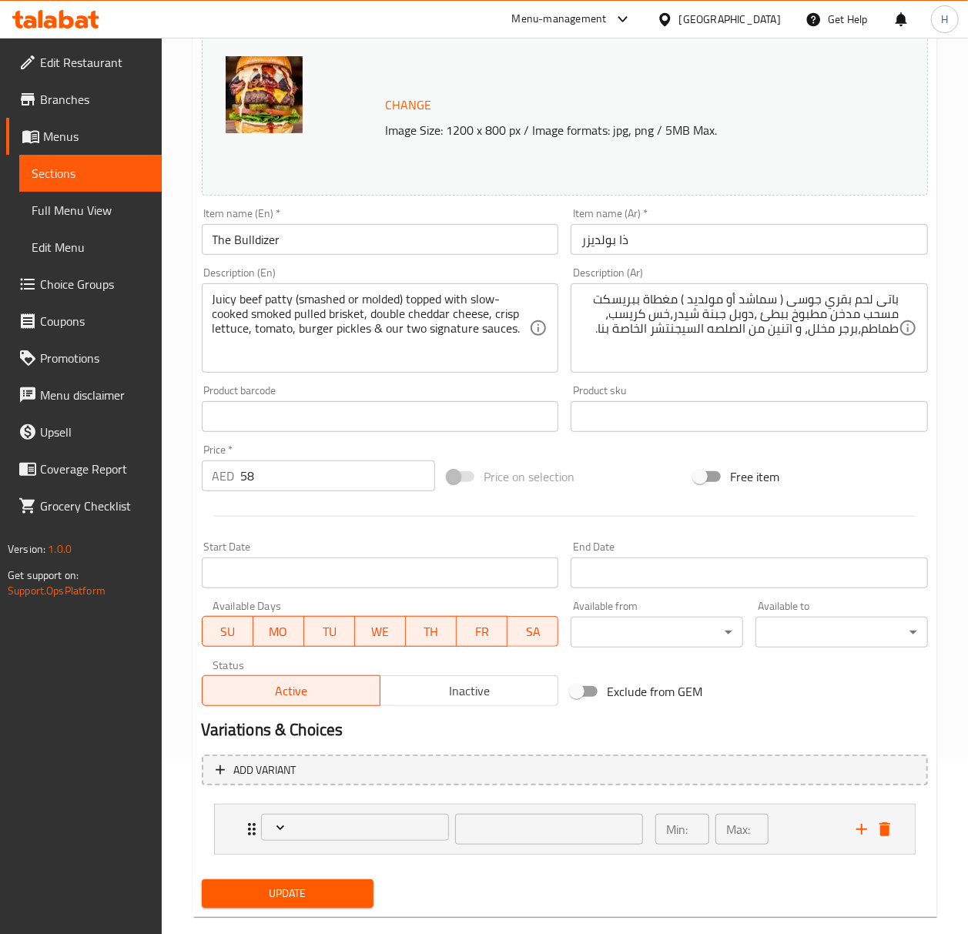
click at [334, 901] on span "Update" at bounding box center [288, 893] width 148 height 19
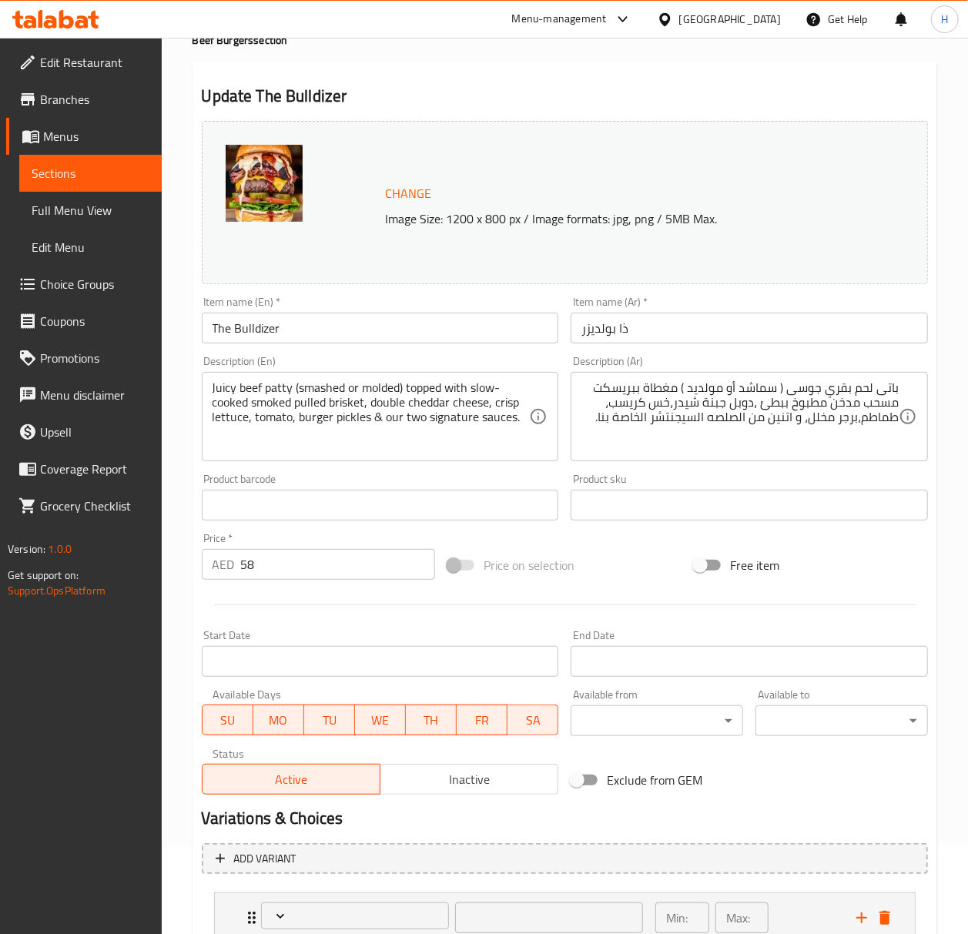
scroll to position [0, 0]
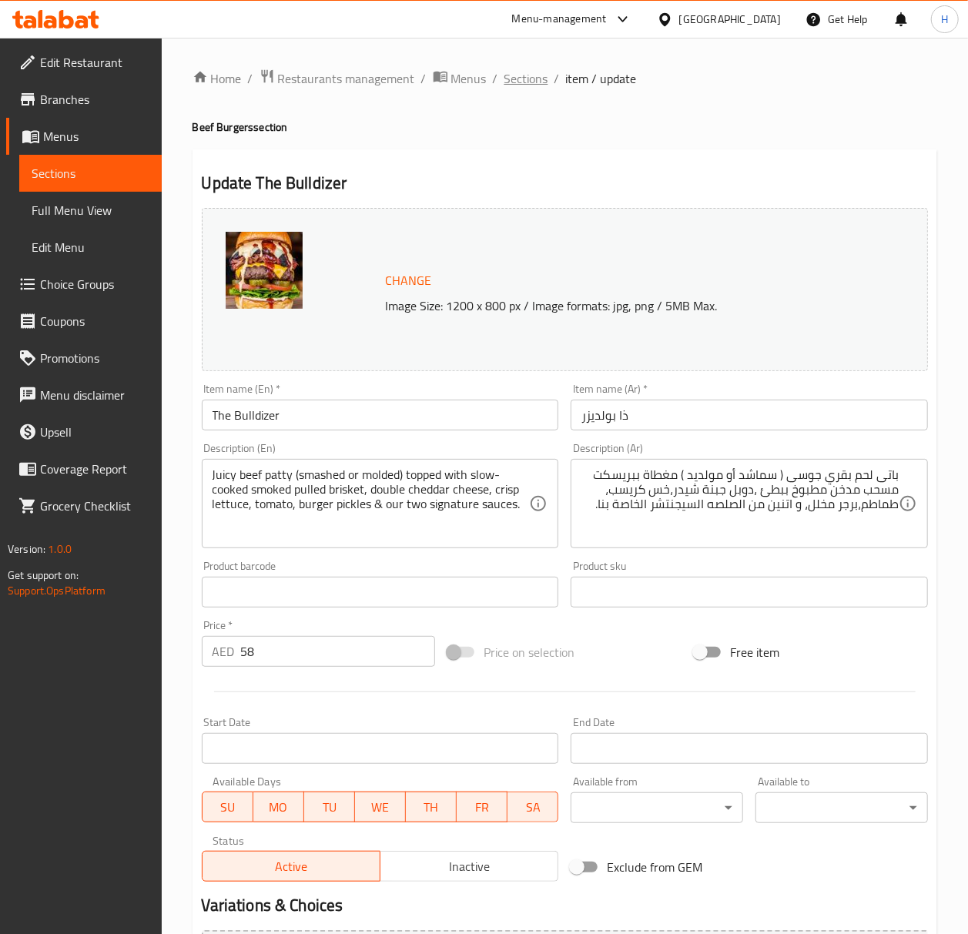
click at [522, 86] on span "Sections" at bounding box center [527, 78] width 44 height 18
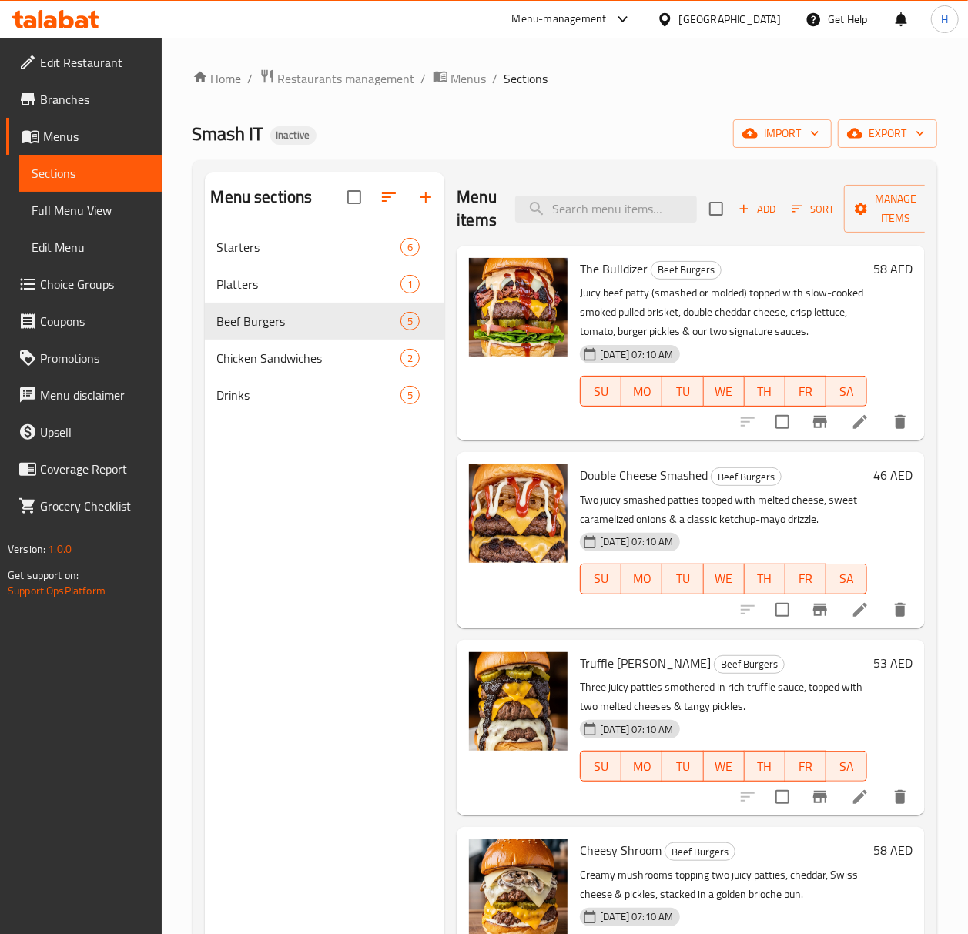
click at [598, 191] on div "Menu items Add Sort Manage items" at bounding box center [691, 209] width 468 height 73
click at [595, 204] on input "search" at bounding box center [606, 209] width 182 height 27
paste input "BULLDIZER"
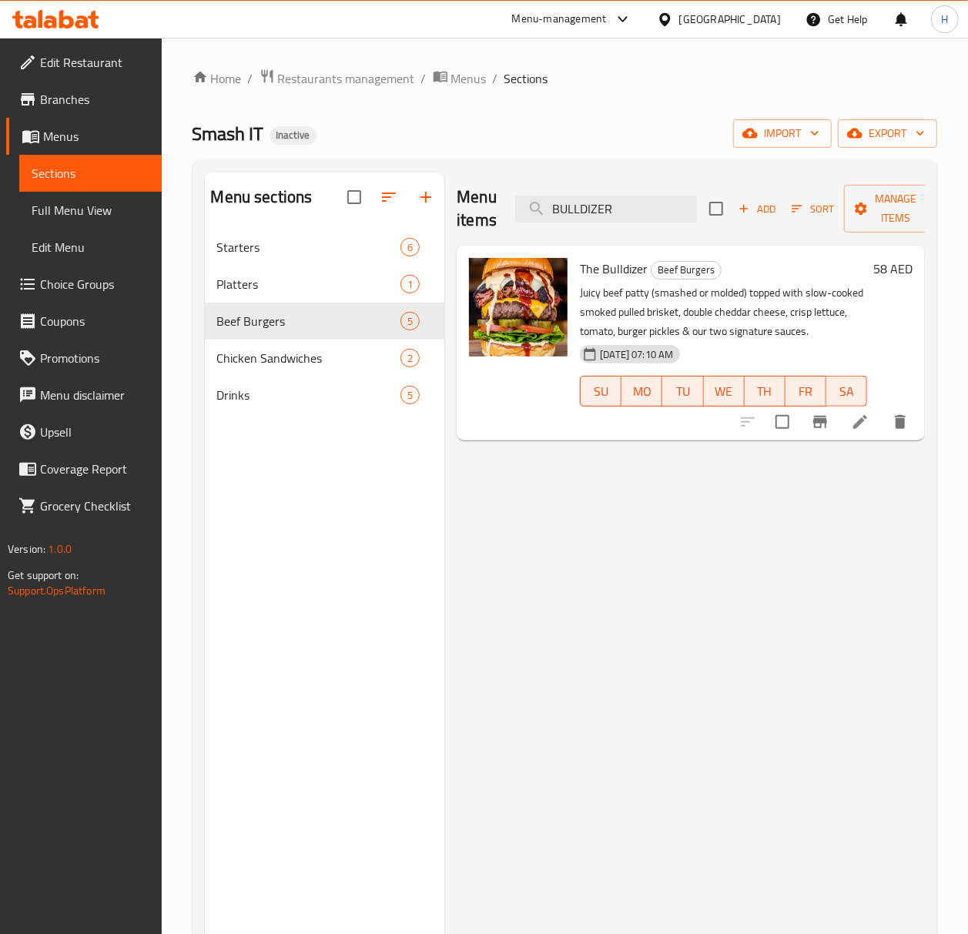
type input "BULLDIZER"
click at [873, 420] on li at bounding box center [860, 422] width 43 height 28
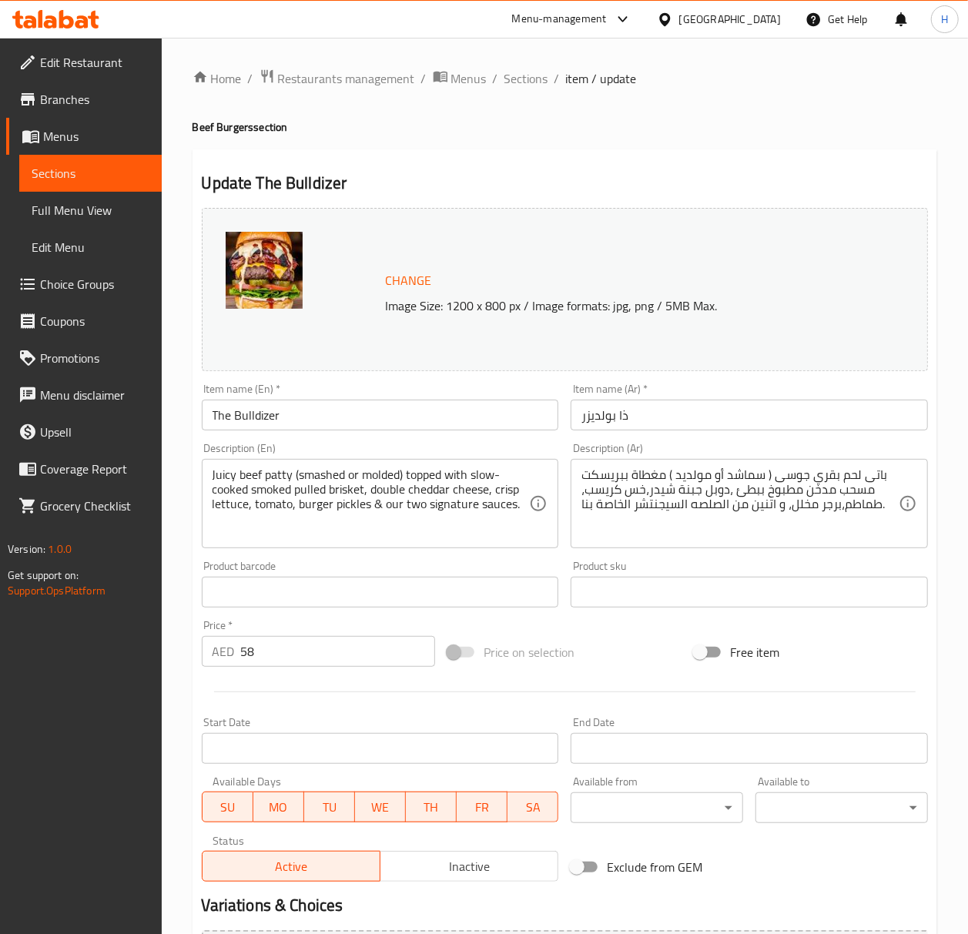
scroll to position [176, 0]
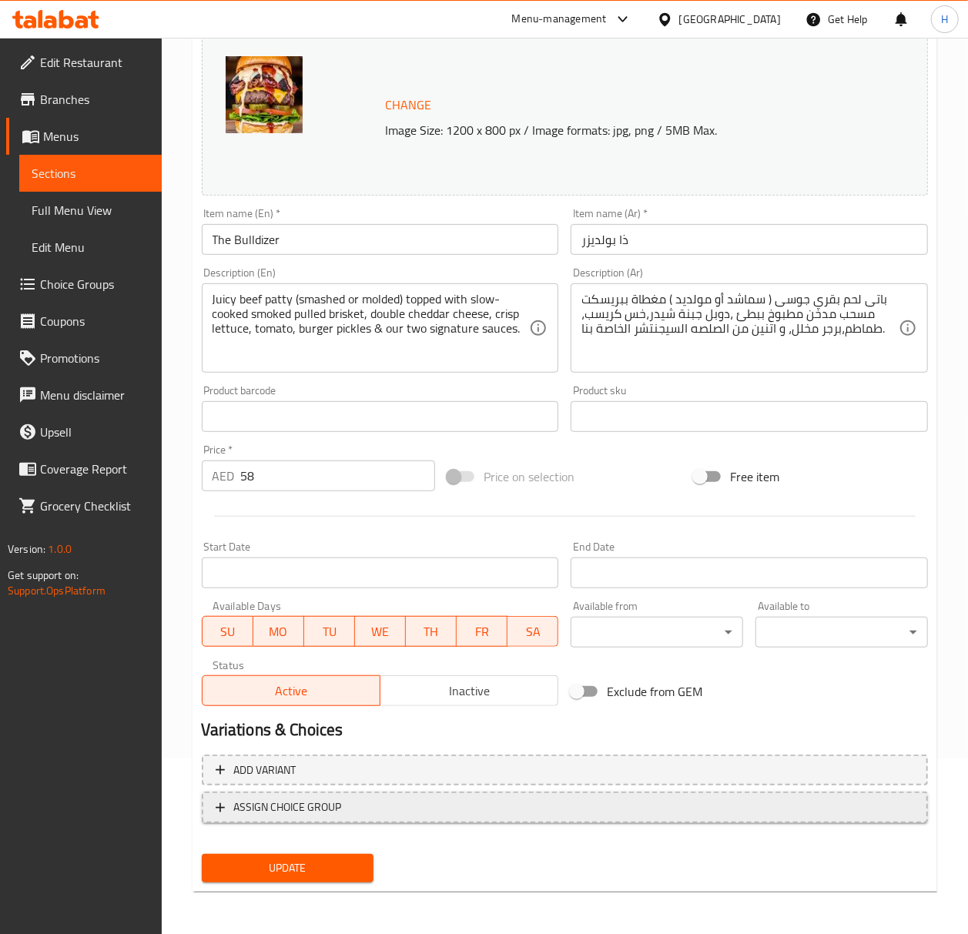
click at [334, 809] on span "ASSIGN CHOICE GROUP" at bounding box center [288, 807] width 108 height 19
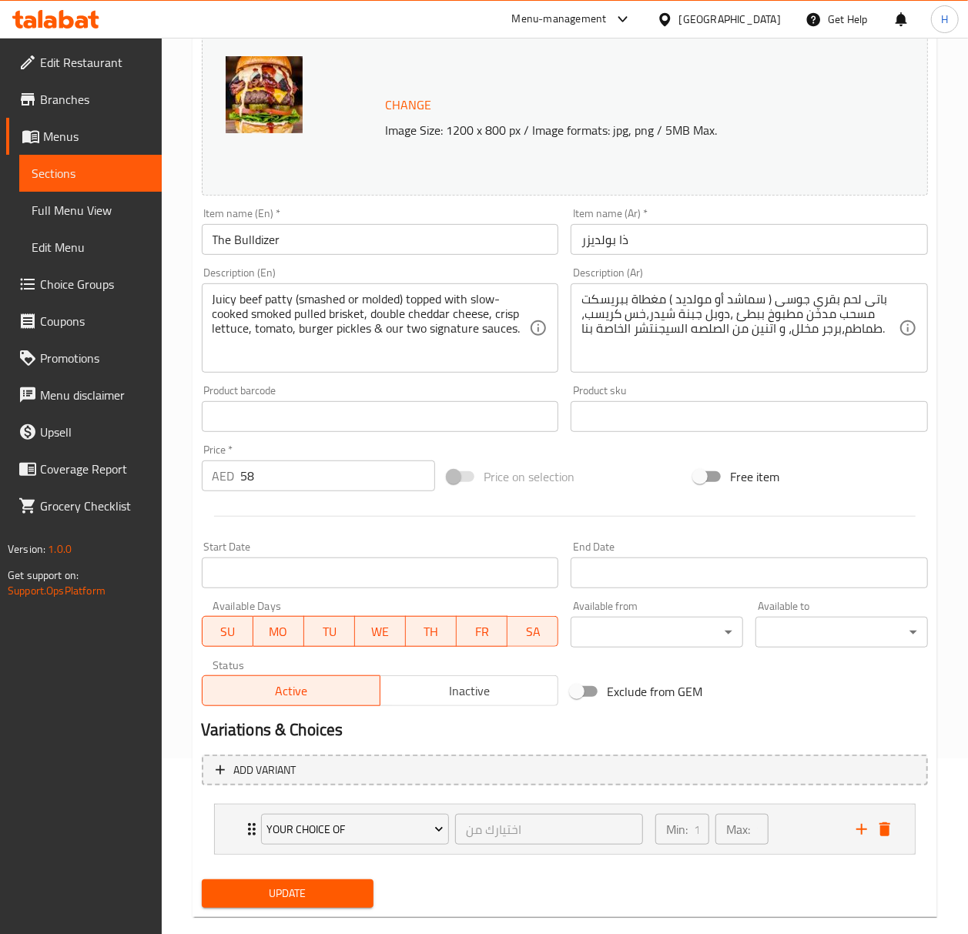
click at [313, 897] on span "Update" at bounding box center [288, 893] width 148 height 19
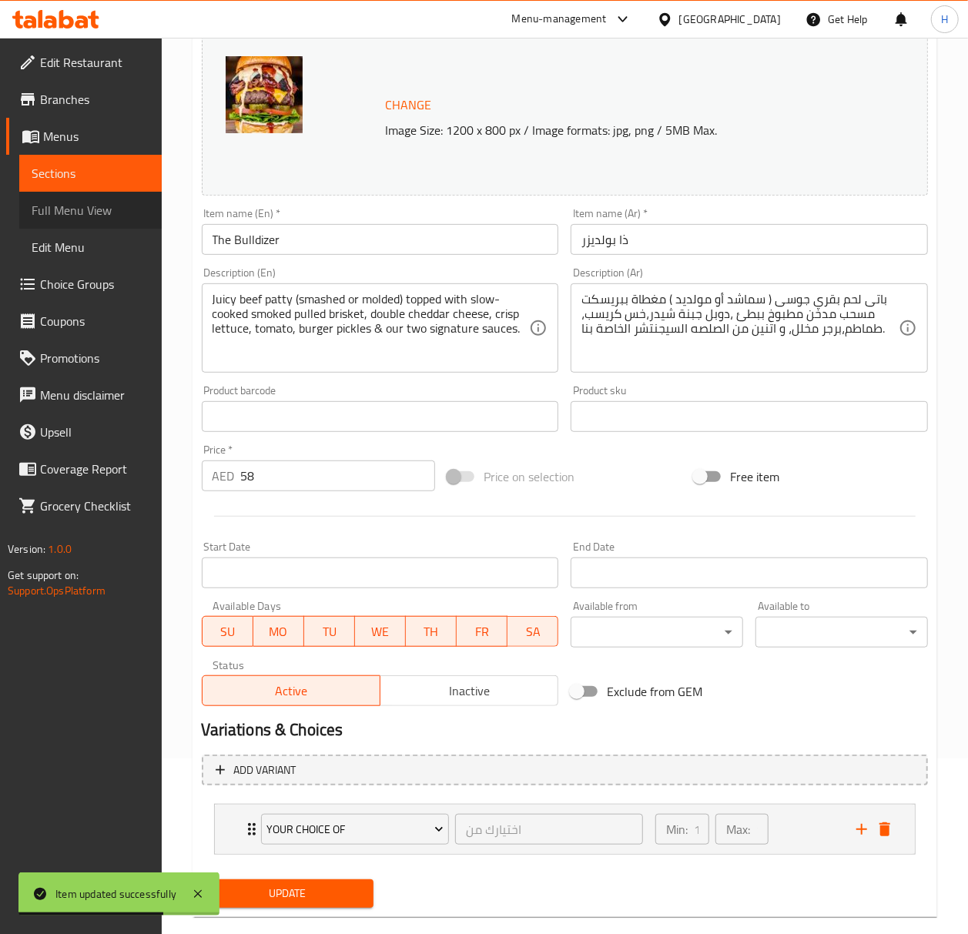
click at [75, 210] on span "Full Menu View" at bounding box center [91, 210] width 118 height 18
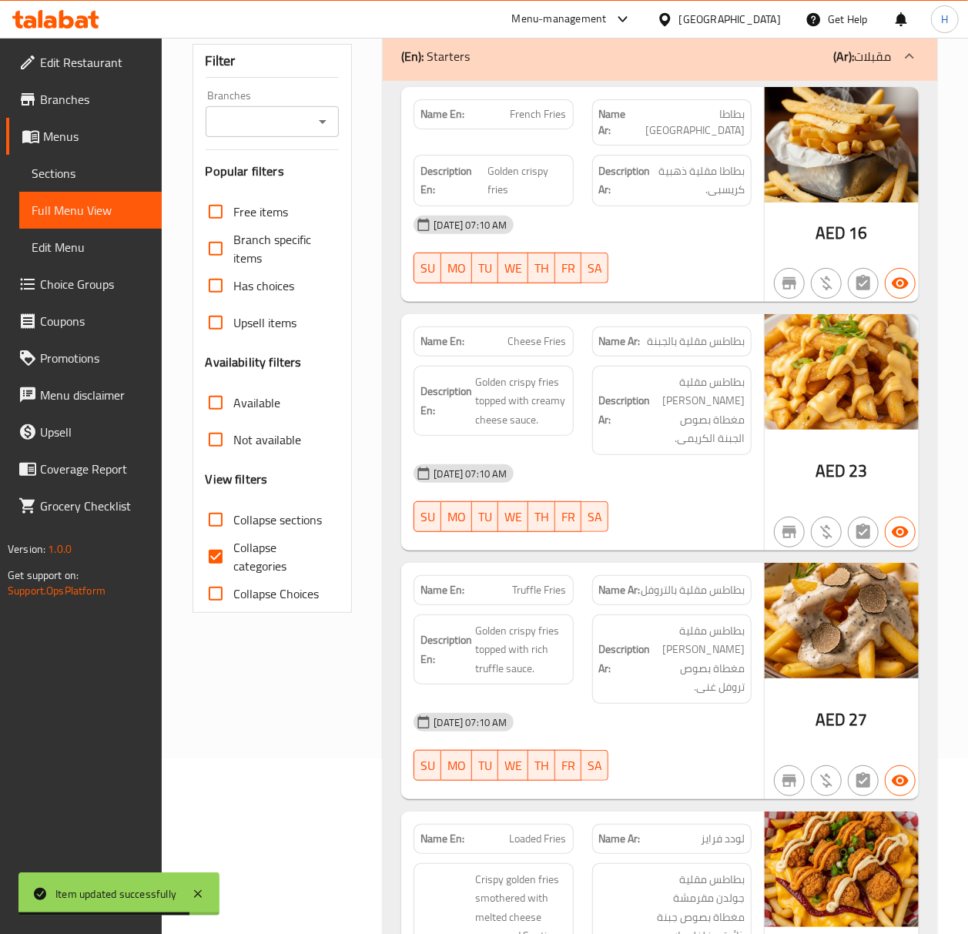
click at [222, 555] on input "Collapse categories" at bounding box center [215, 557] width 37 height 37
checkbox input "false"
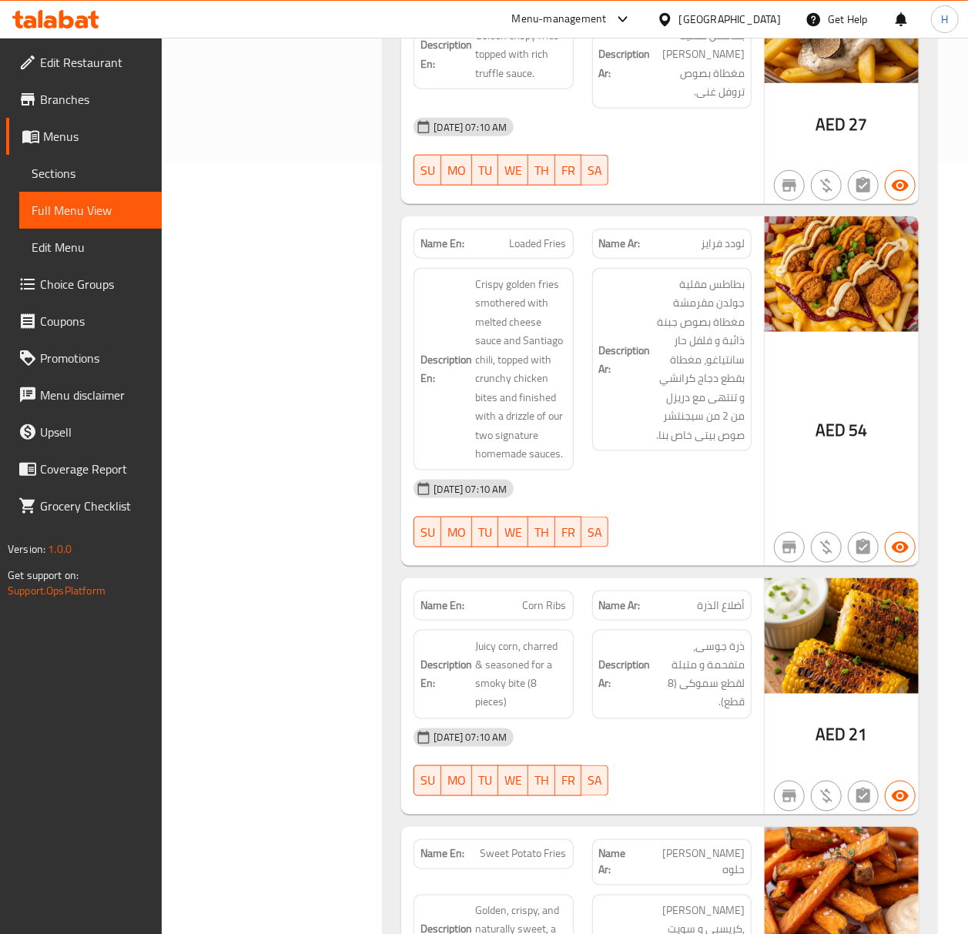
scroll to position [792, 0]
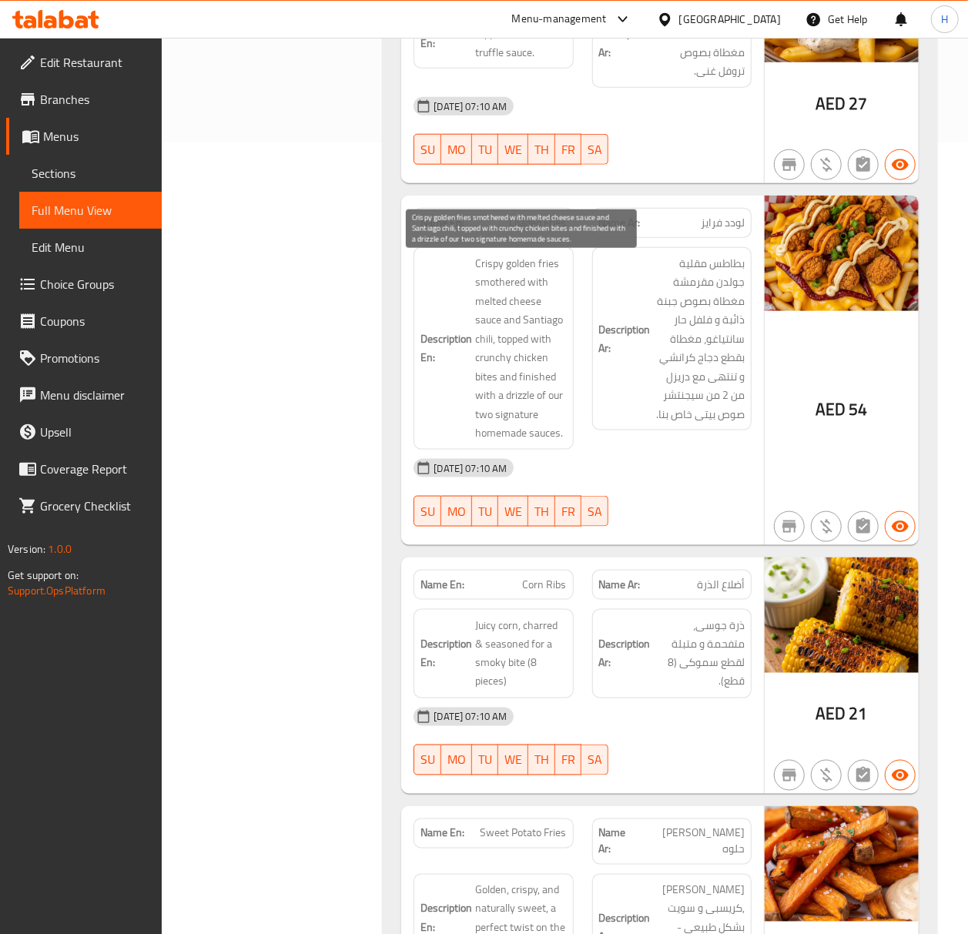
click at [478, 420] on span "Crispy golden fries smothered with melted cheese sauce and Santiago chili, topp…" at bounding box center [520, 348] width 91 height 189
drag, startPoint x: 553, startPoint y: 404, endPoint x: 562, endPoint y: 445, distance: 40.9
click at [562, 443] on span "Crispy golden fries smothered with melted cheese sauce and Santiago chili, topp…" at bounding box center [520, 348] width 91 height 189
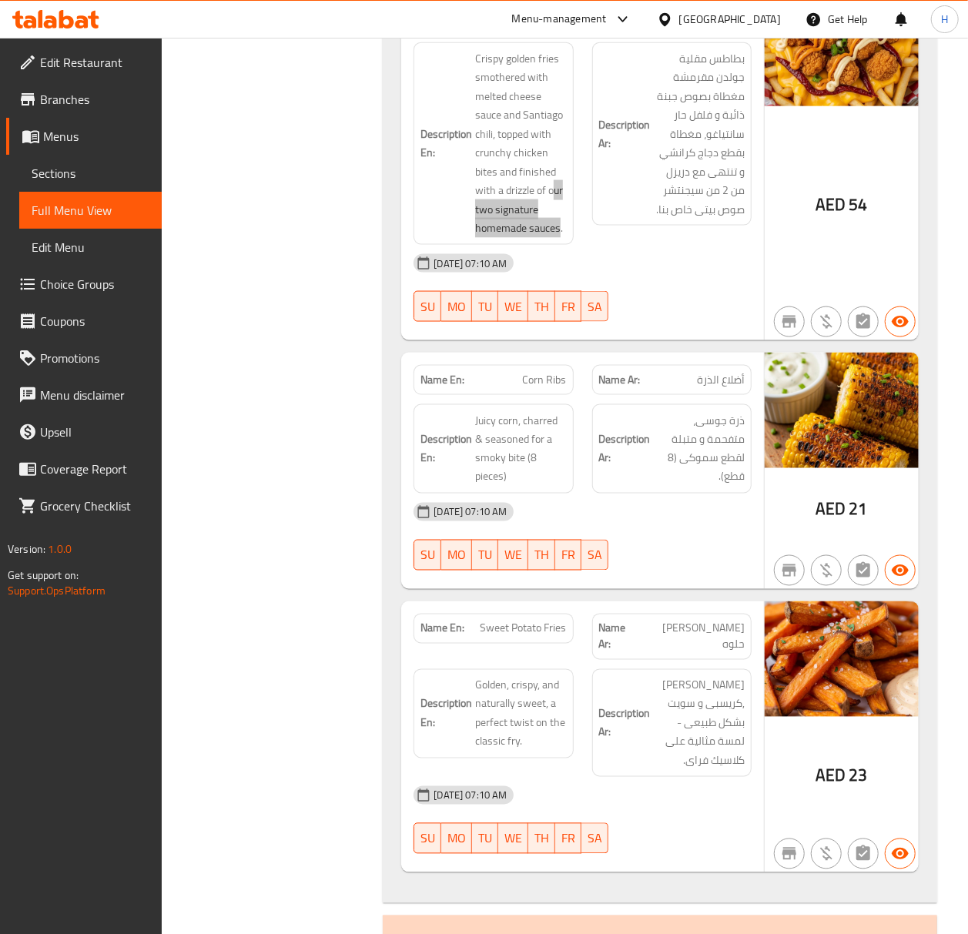
scroll to position [1100, 0]
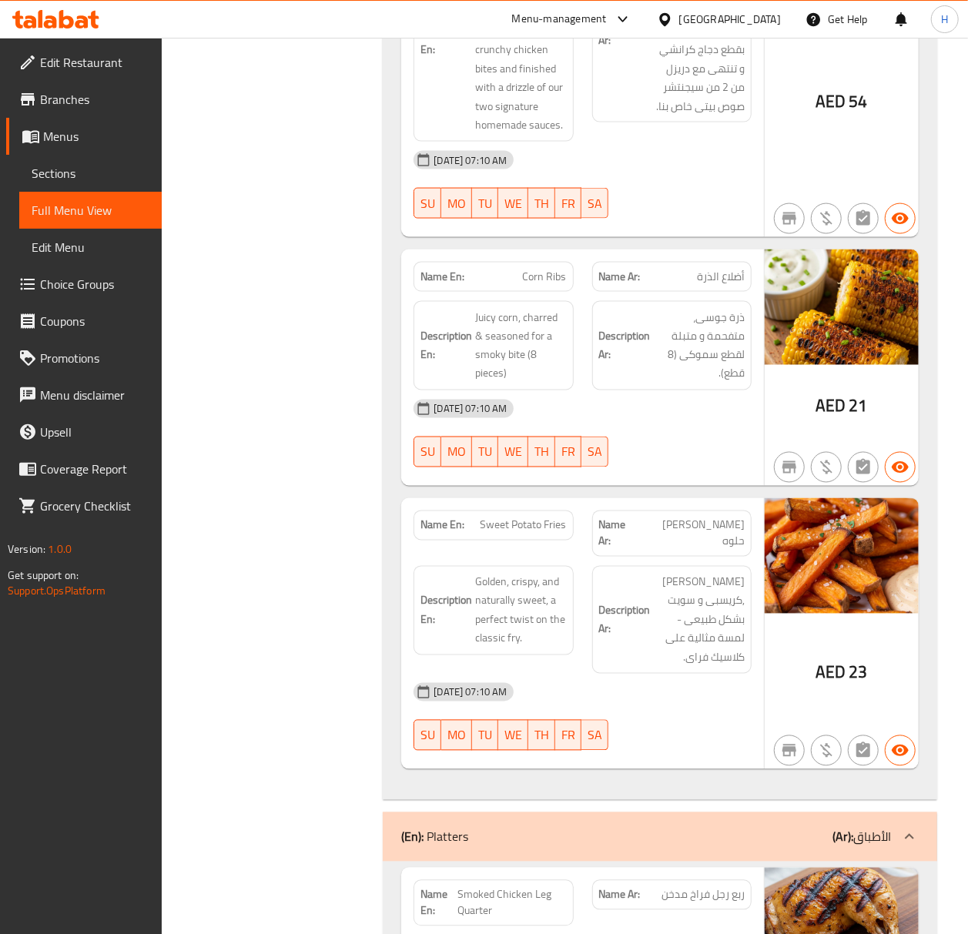
click at [522, 534] on span "Sweet Potato Fries" at bounding box center [524, 526] width 86 height 16
copy span "Sweet Potato Fries"
click at [669, 531] on span "فرايز بطاطس حلوه" at bounding box center [692, 534] width 105 height 32
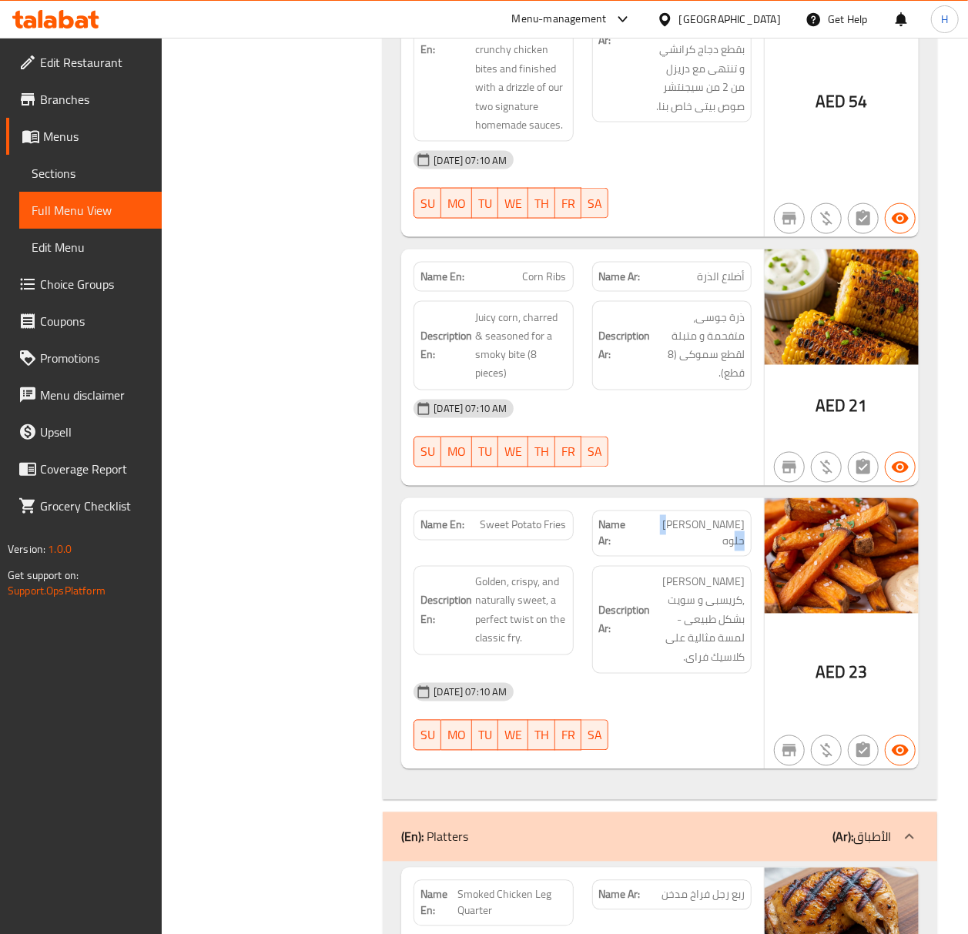
click at [669, 531] on span "فرايز بطاطس حلوه" at bounding box center [692, 534] width 105 height 32
copy span "فرايز بطاطس حلوه"
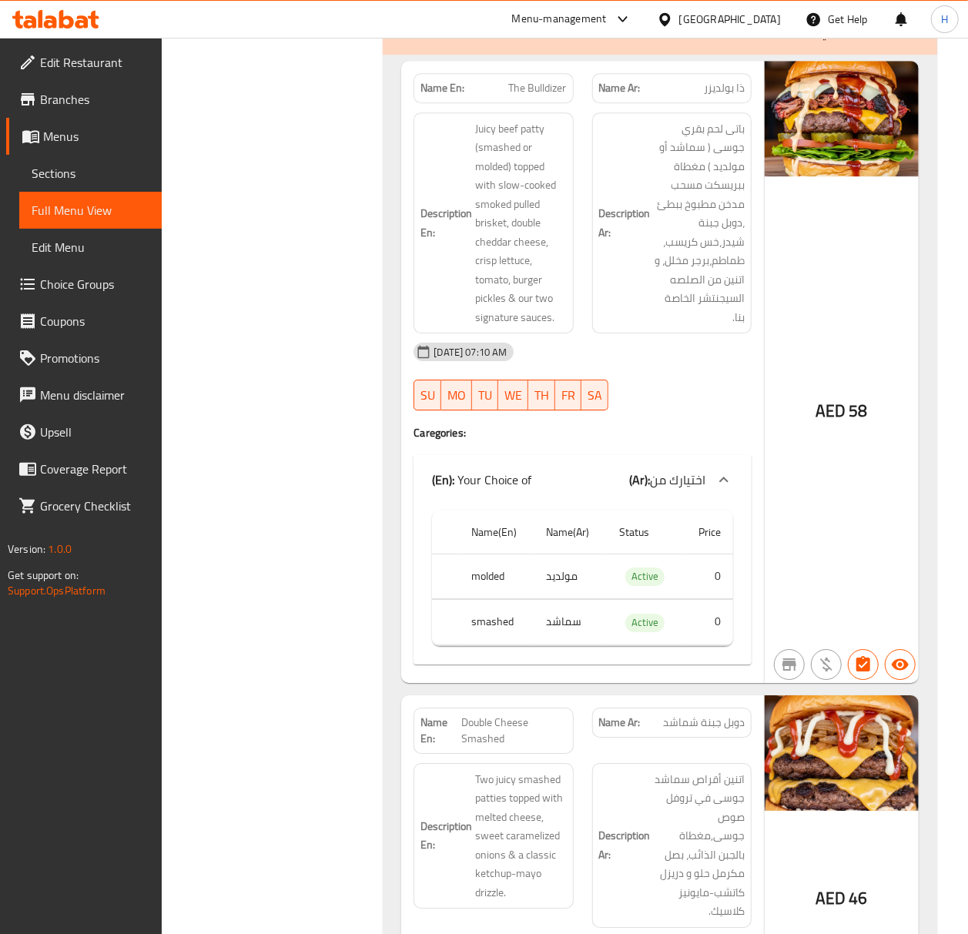
scroll to position [2230, 0]
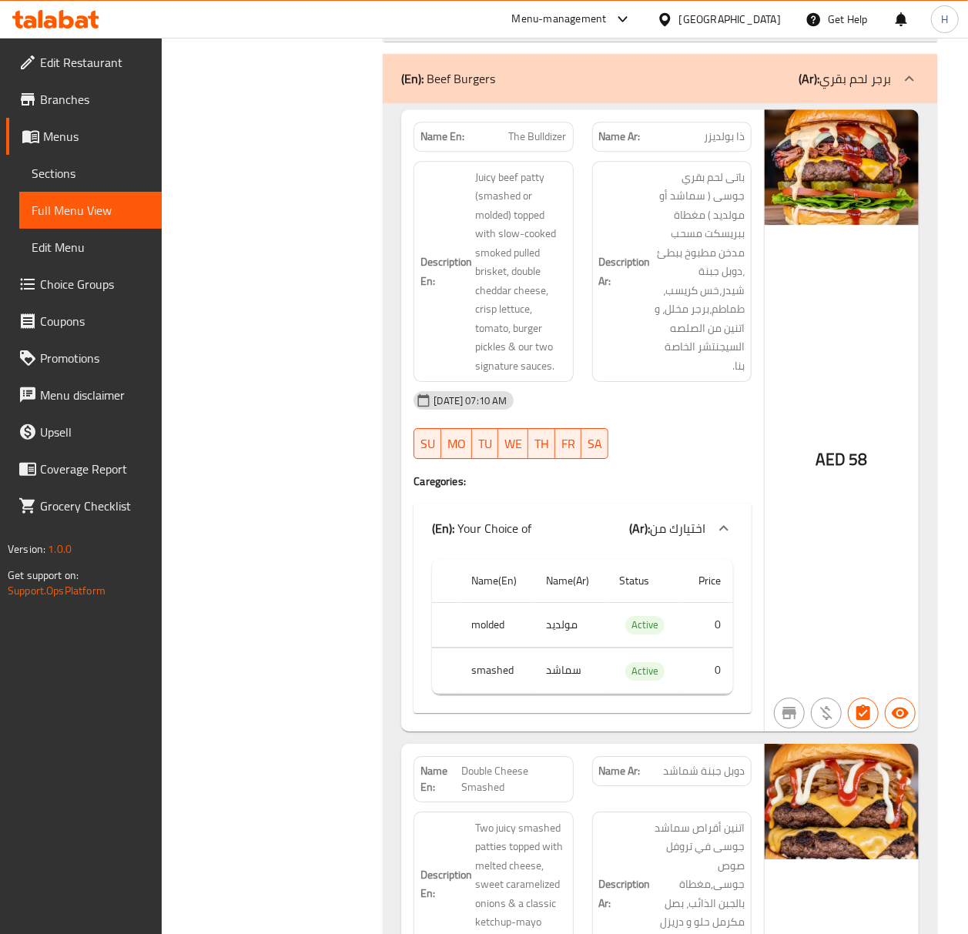
click at [541, 129] on span "The Bulldizer" at bounding box center [538, 137] width 58 height 16
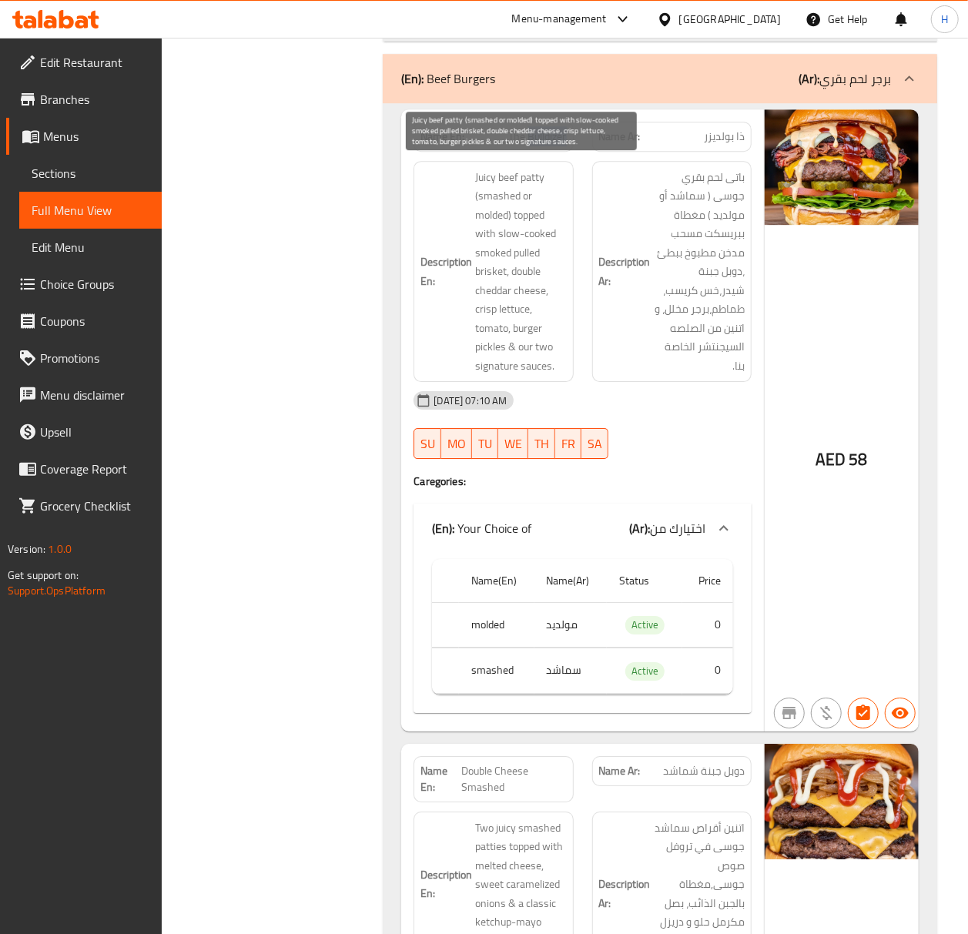
copy span "Bulldizer"
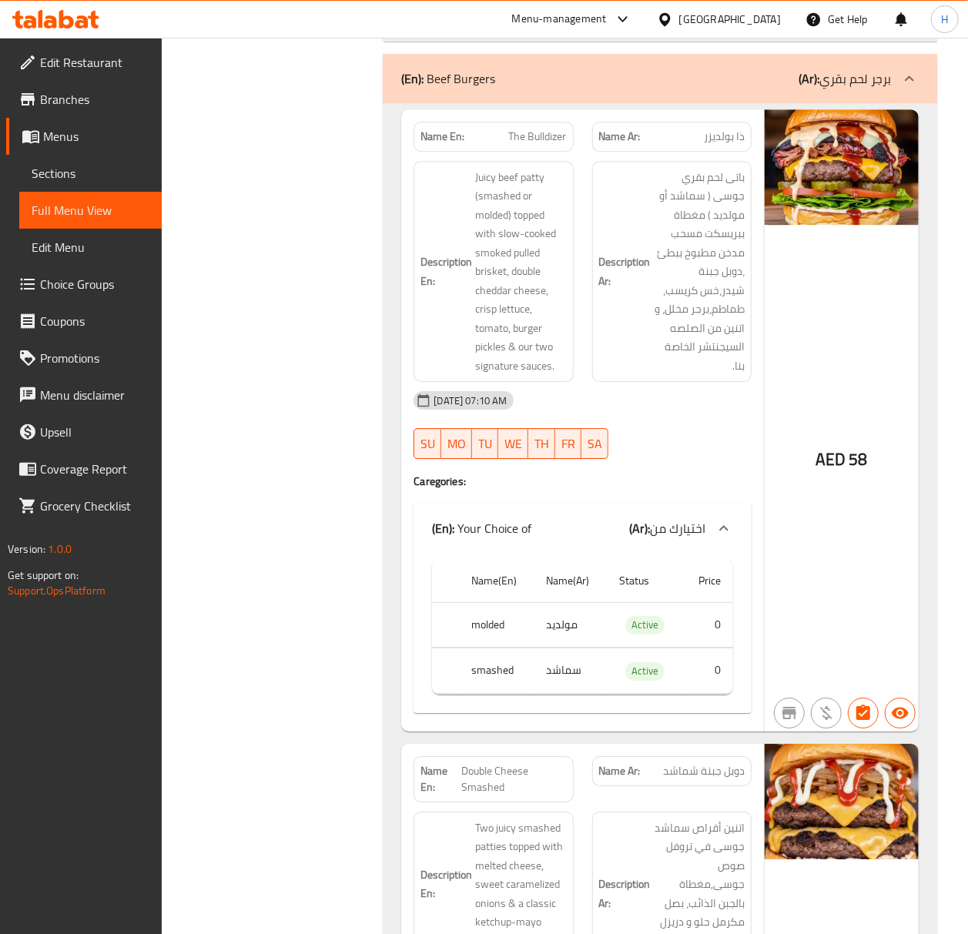
click at [525, 130] on span "The Bulldizer" at bounding box center [538, 137] width 58 height 16
copy span "The Bulldizer"
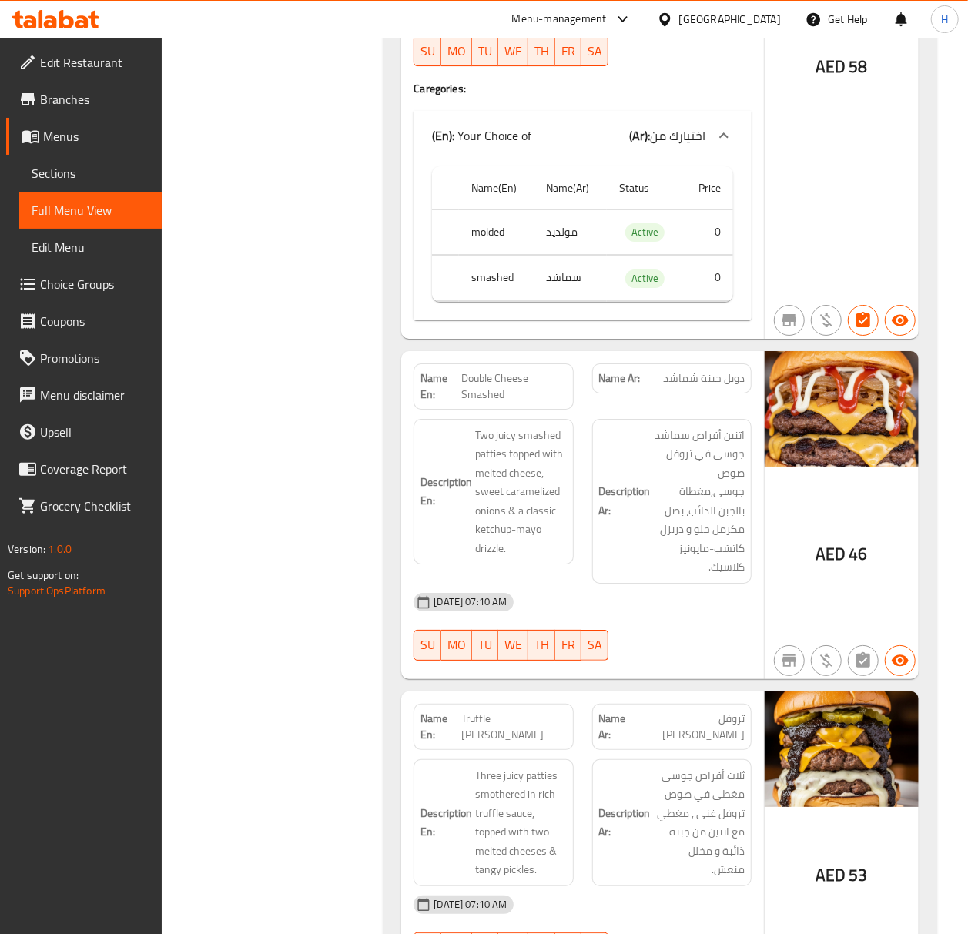
scroll to position [2641, 0]
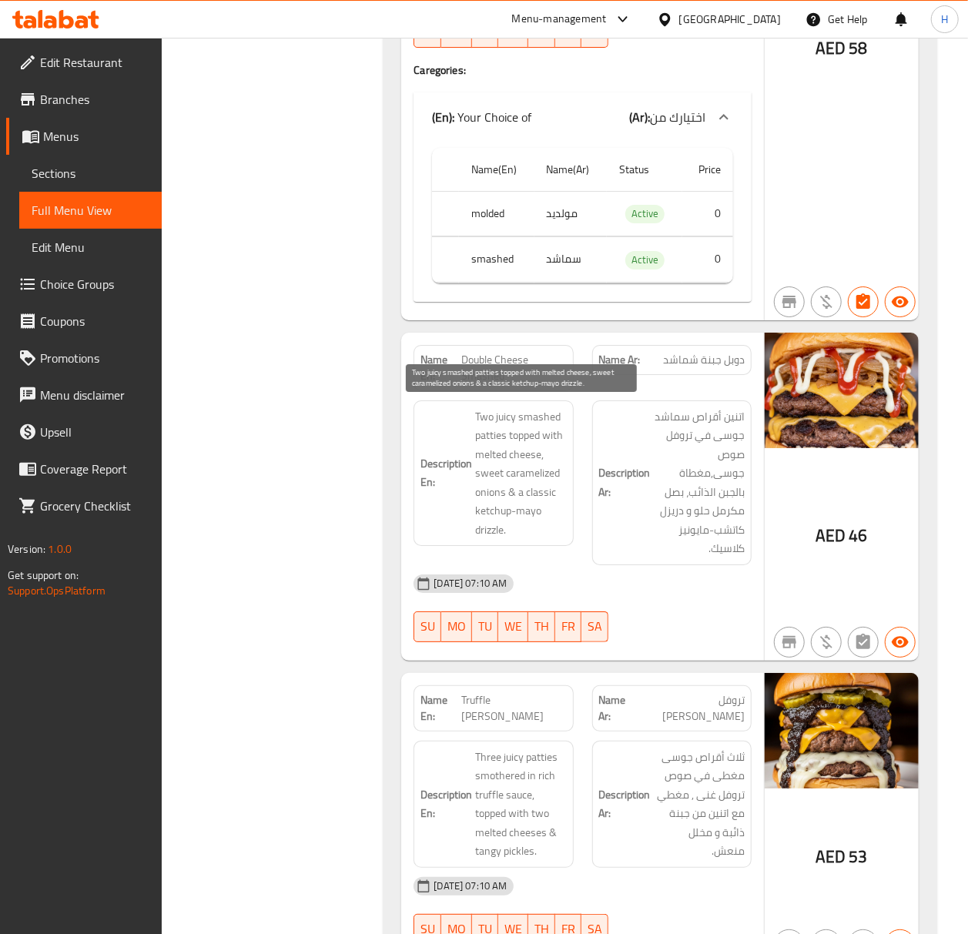
click at [509, 427] on span "Two juicy smashed patties topped with melted cheese, sweet caramelized onions &…" at bounding box center [520, 474] width 91 height 133
click at [493, 430] on span "Two juicy smashed patties topped with melted cheese, sweet caramelized onions &…" at bounding box center [520, 474] width 91 height 133
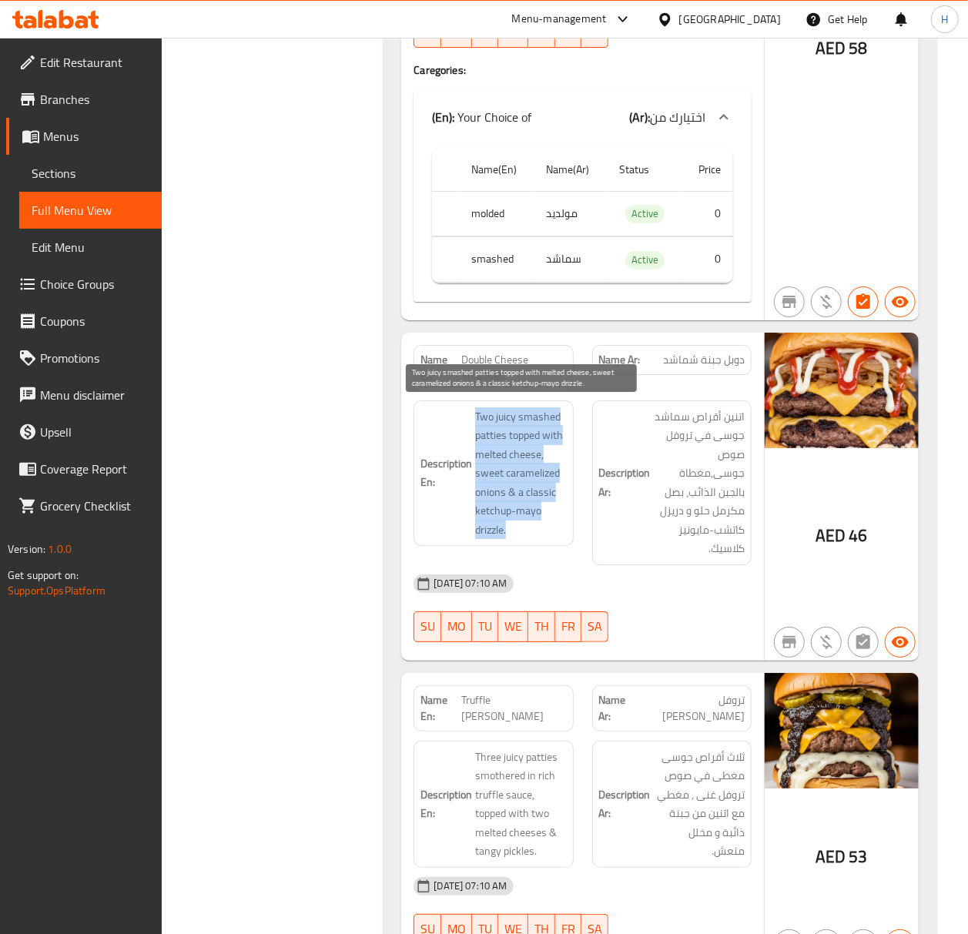
click at [490, 430] on span "Two juicy smashed patties topped with melted cheese, sweet caramelized onions &…" at bounding box center [520, 474] width 91 height 133
click at [513, 432] on span "Two juicy smashed patties topped with melted cheese, sweet caramelized onions &…" at bounding box center [520, 474] width 91 height 133
copy span "topped"
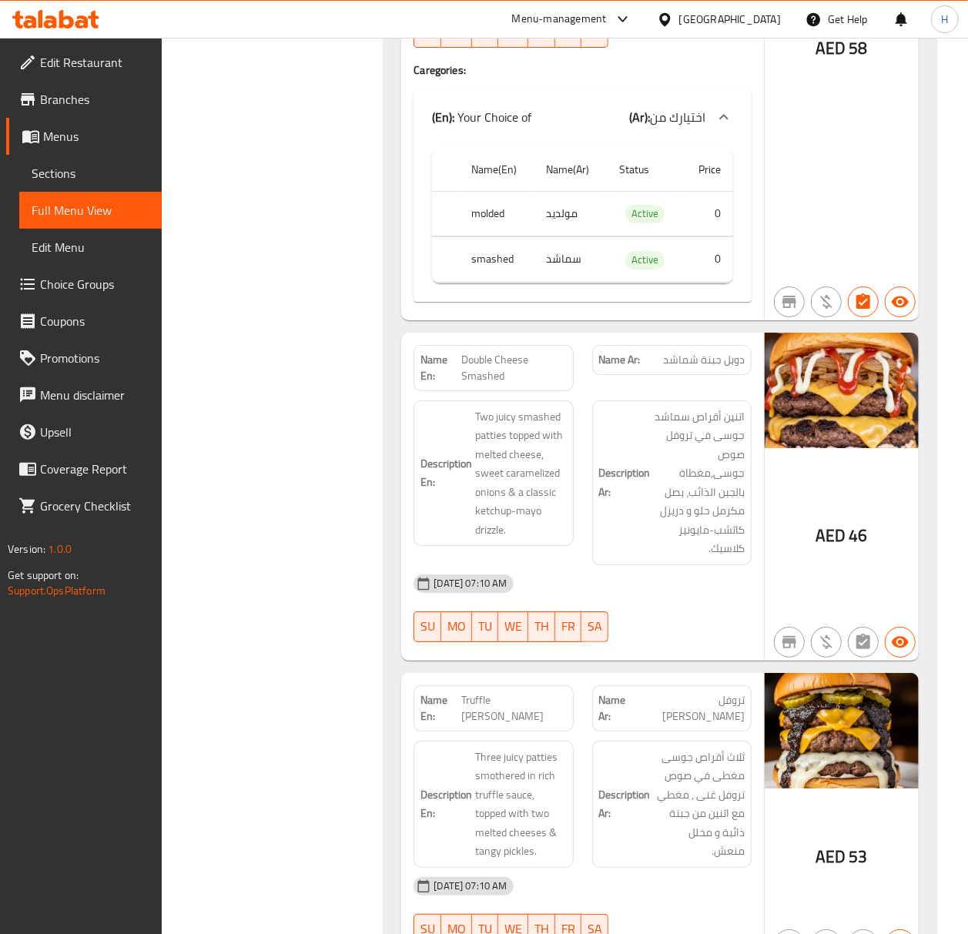
click at [492, 367] on span "Double Cheese Smashed" at bounding box center [514, 368] width 105 height 32
copy span "Double Cheese Smashed"
click at [508, 359] on span "Double Cheese Smashed" at bounding box center [514, 368] width 105 height 32
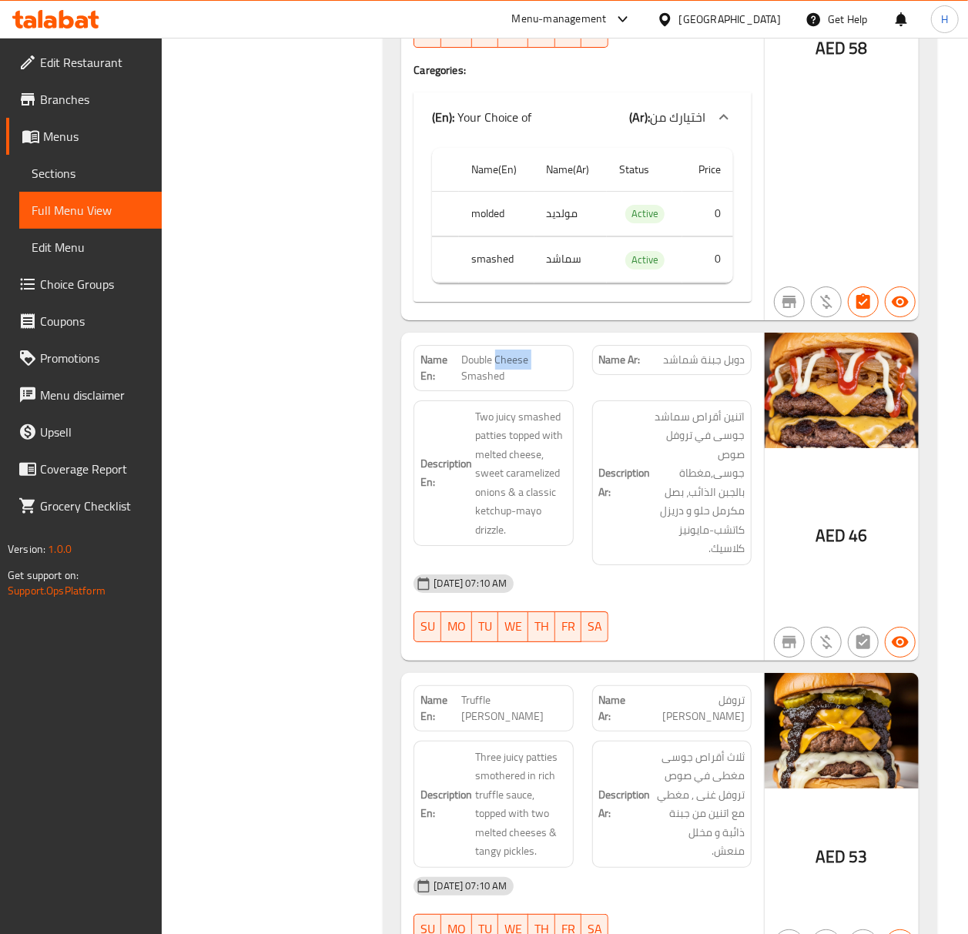
click at [508, 359] on span "Double Cheese Smashed" at bounding box center [514, 368] width 105 height 32
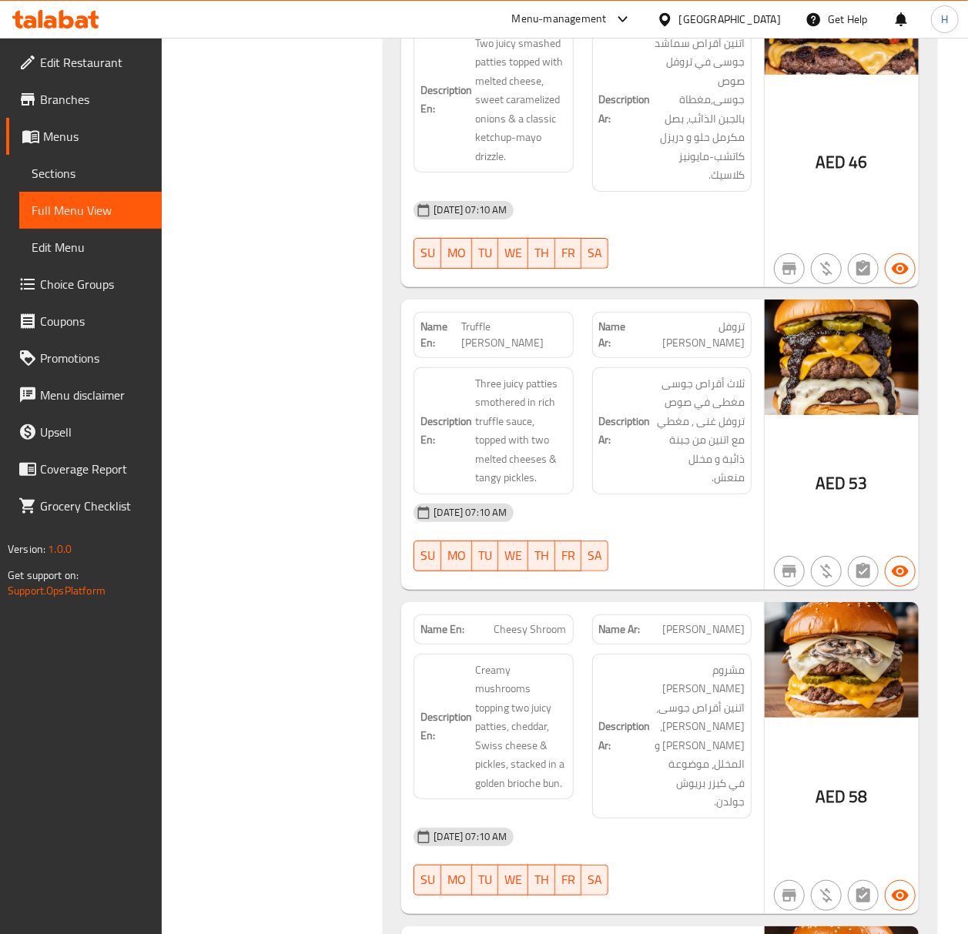
scroll to position [3052, 0]
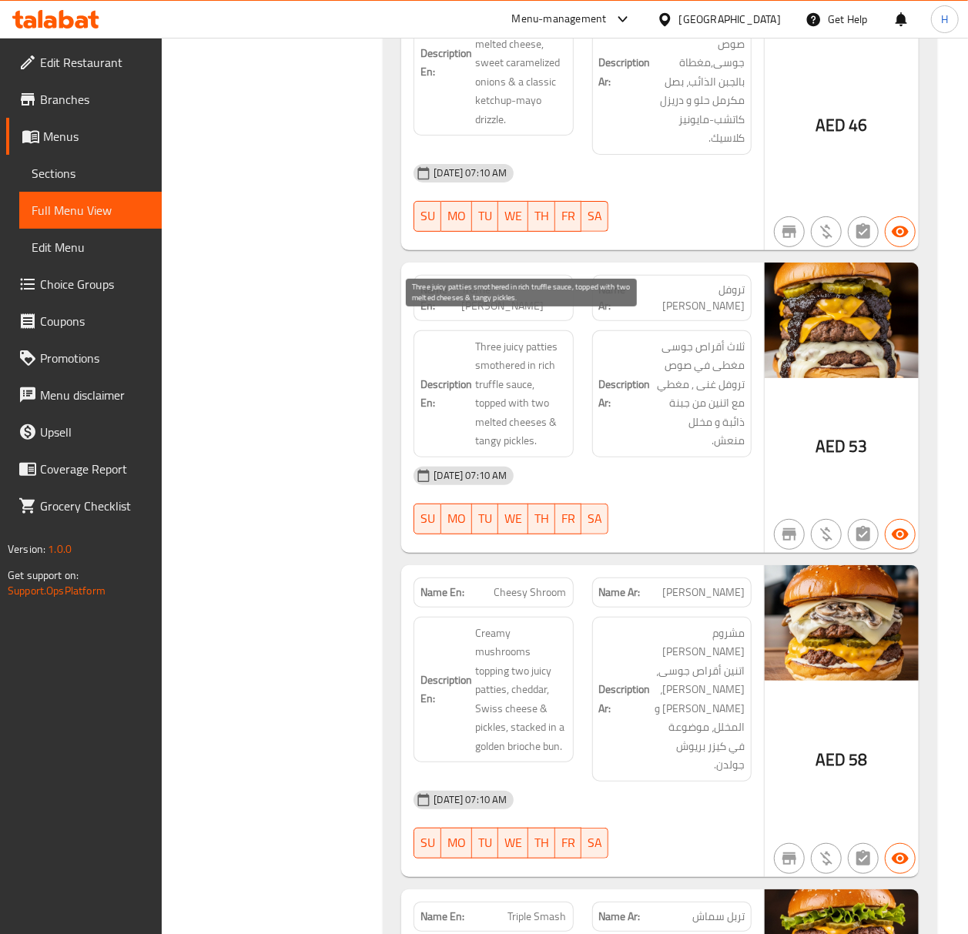
click at [499, 344] on span "Three juicy patties smothered in rich truffle sauce, topped with two melted che…" at bounding box center [520, 393] width 91 height 113
copy span "smothered"
click at [553, 282] on span "Truffle Sultan Burger" at bounding box center [514, 298] width 106 height 32
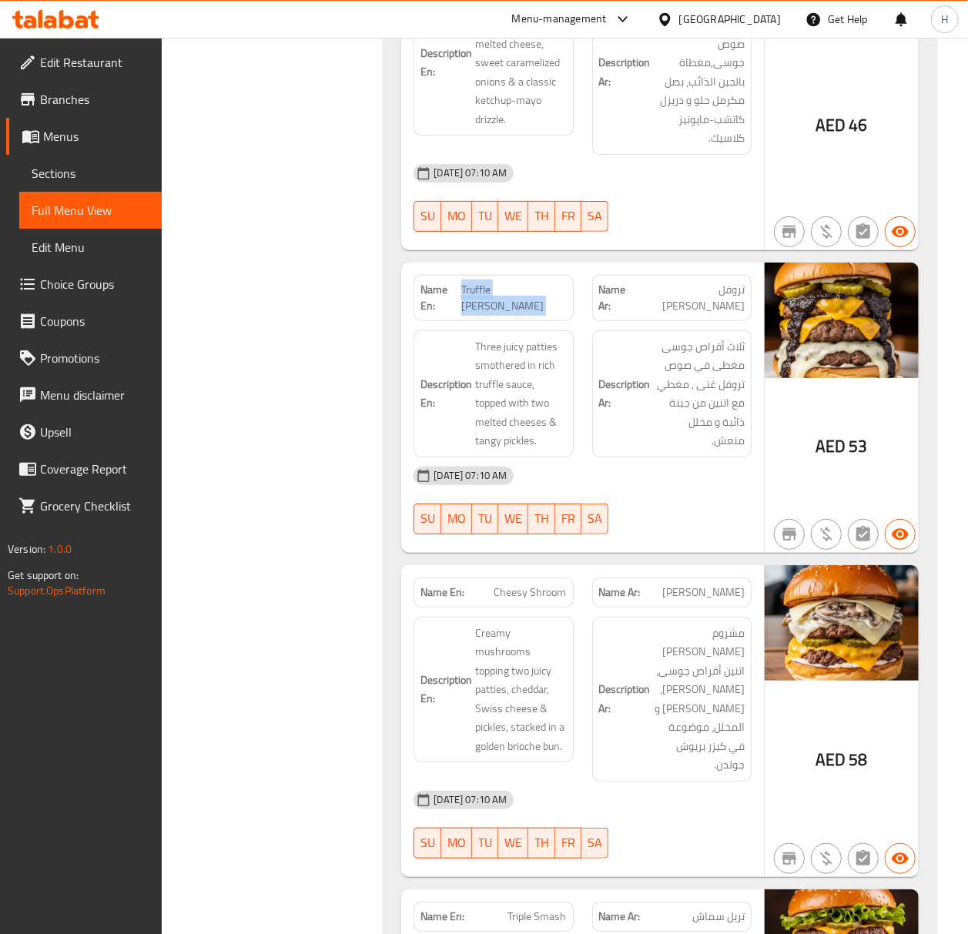
click at [553, 282] on span "Truffle Sultan Burger" at bounding box center [514, 298] width 106 height 32
copy span "Truffle Sultan Burger"
click at [545, 585] on span "Cheesy Shroom" at bounding box center [531, 593] width 72 height 16
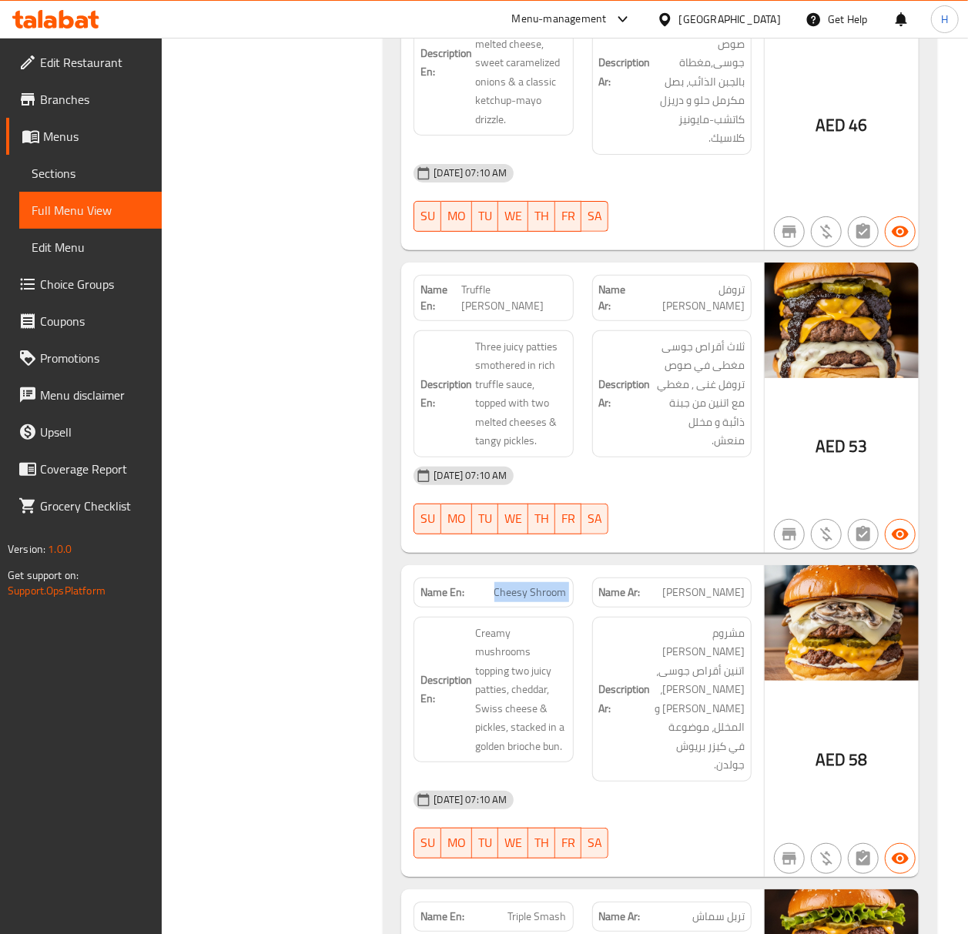
click at [539, 585] on span "Cheesy Shroom" at bounding box center [531, 593] width 72 height 16
click at [538, 585] on span "Cheesy Shroom" at bounding box center [531, 593] width 72 height 16
click at [355, 555] on div "Filter Branches Branches Popular filters Free items Branch specific items Has c…" at bounding box center [278, 75] width 191 height 5859
click at [539, 585] on span "Cheesy Shroom" at bounding box center [531, 593] width 72 height 16
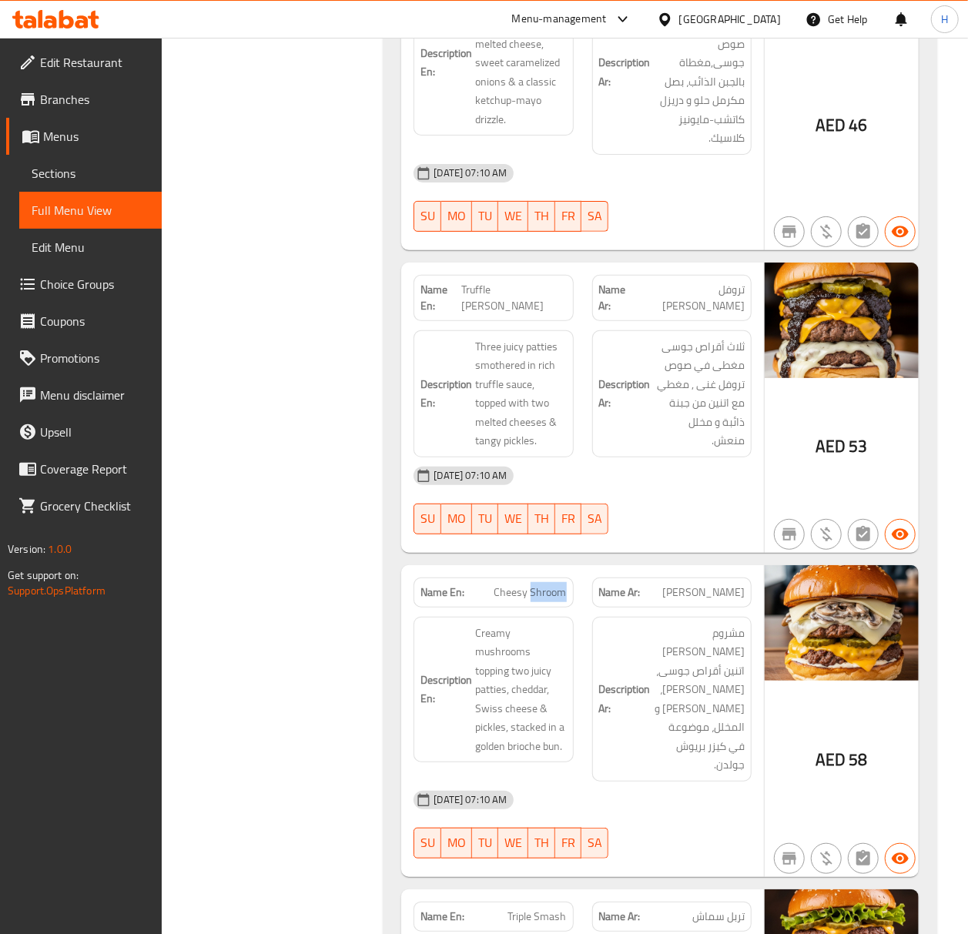
click at [539, 585] on span "Cheesy Shroom" at bounding box center [531, 593] width 72 height 16
copy span "Cheesy Shroom"
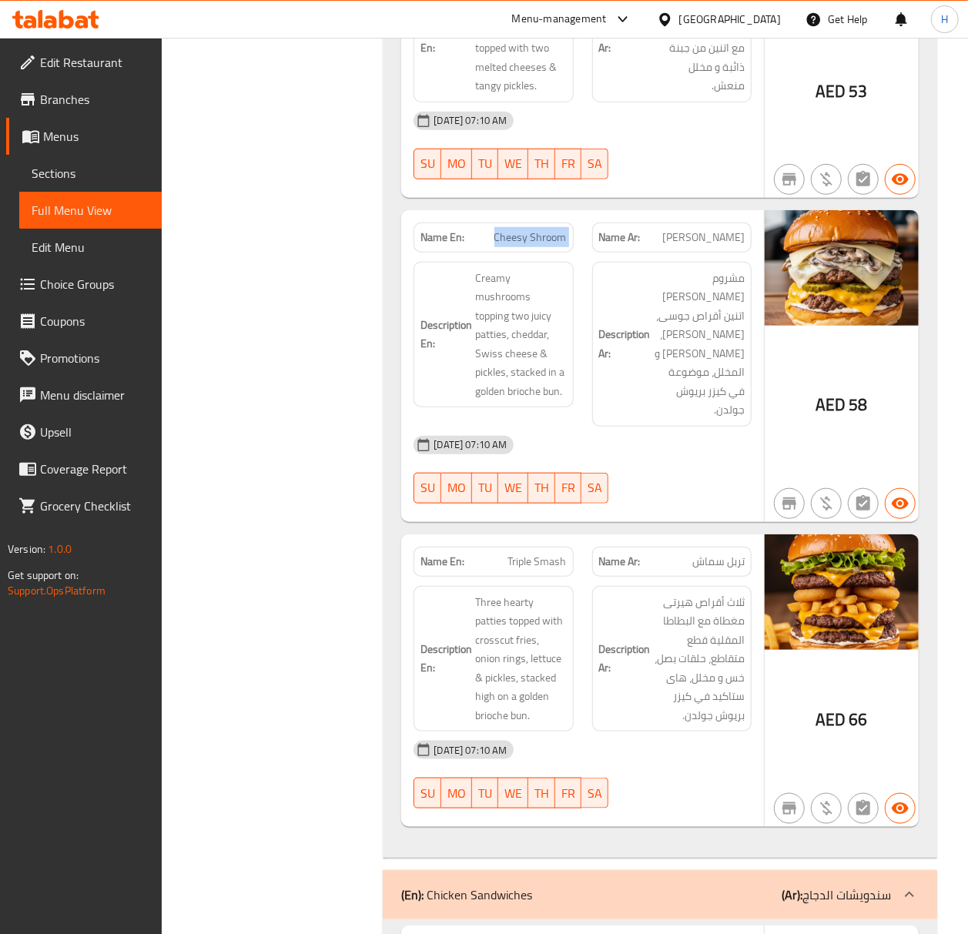
scroll to position [3462, 0]
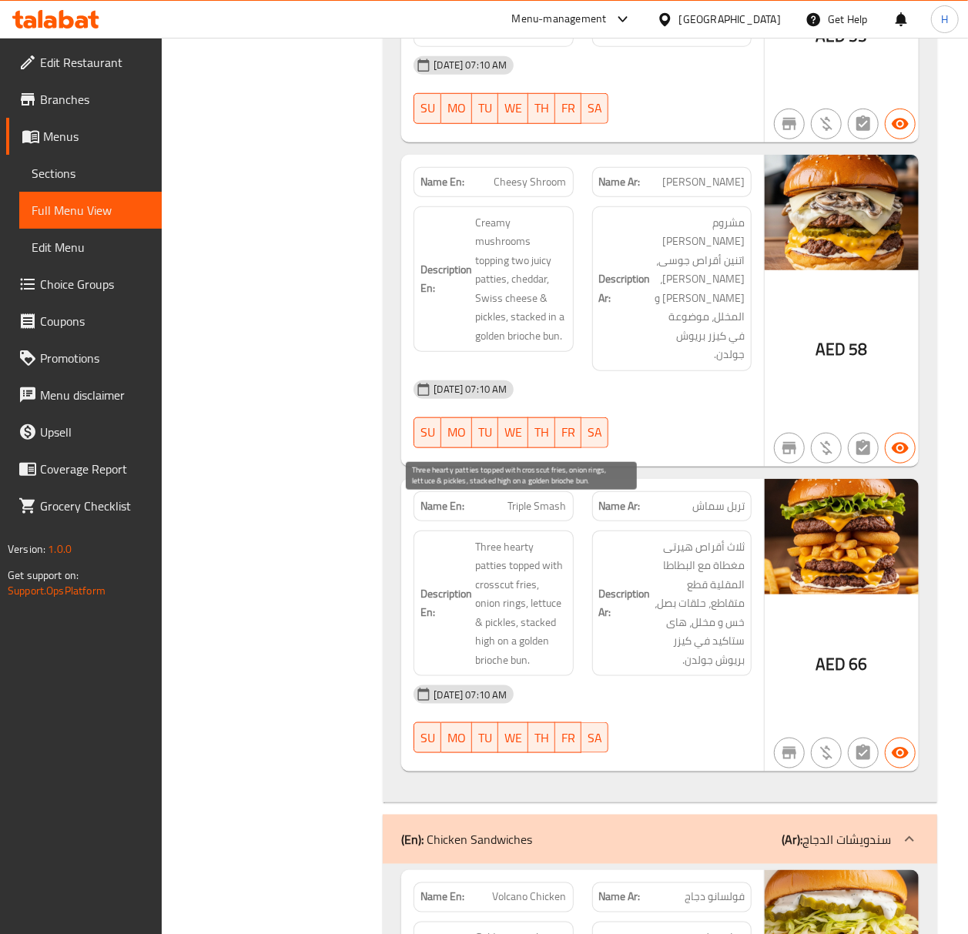
click at [495, 545] on span "Three hearty patties topped with crosscut fries, onion rings, lettuce & pickles…" at bounding box center [520, 604] width 91 height 133
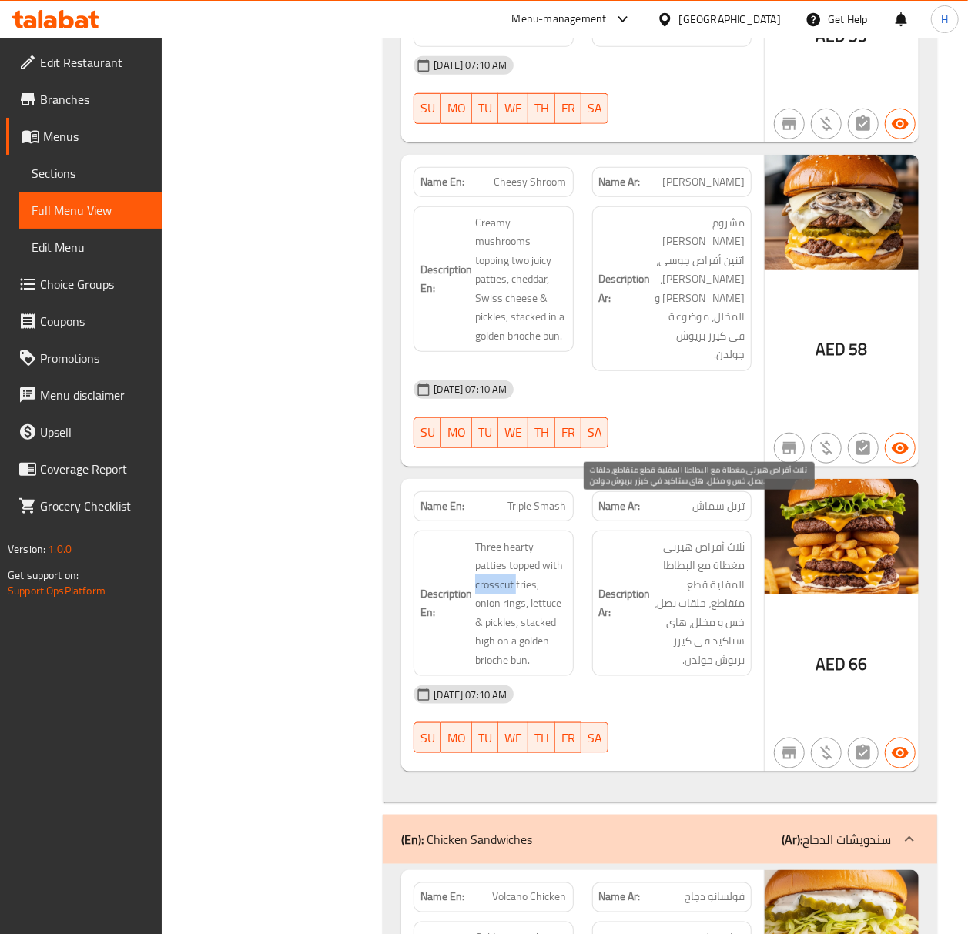
copy span "crosscut"
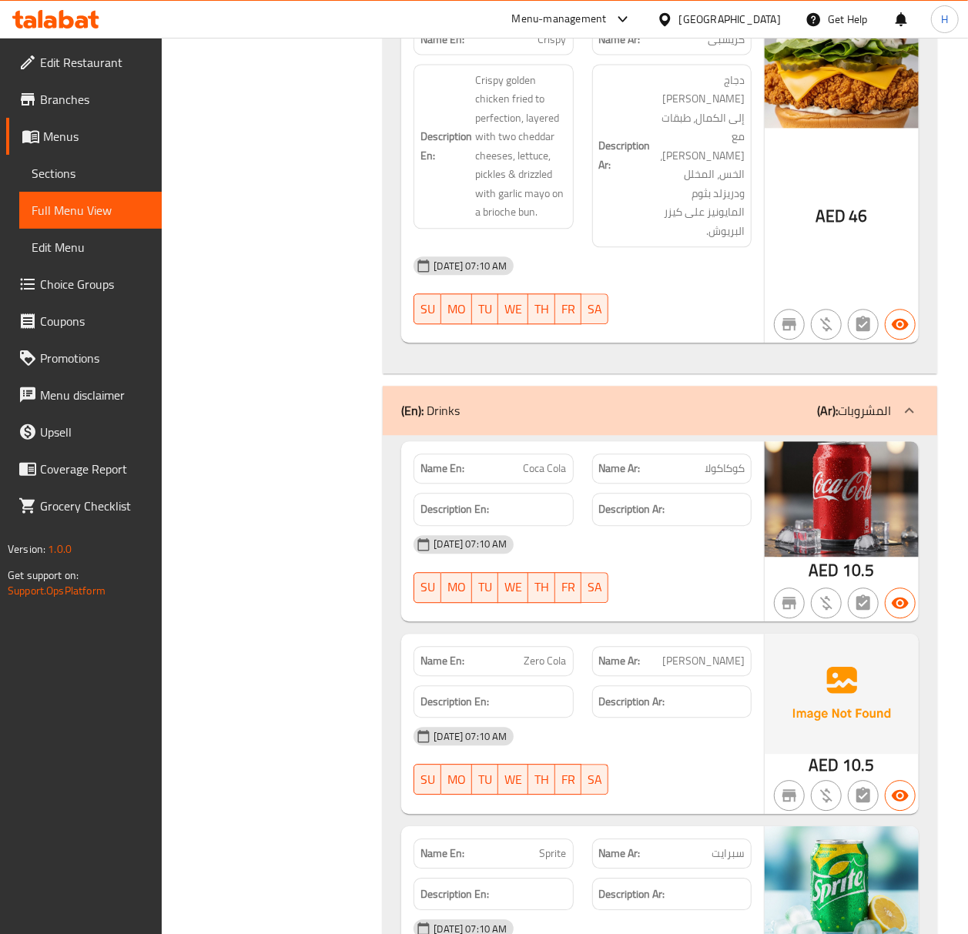
scroll to position [4695, 0]
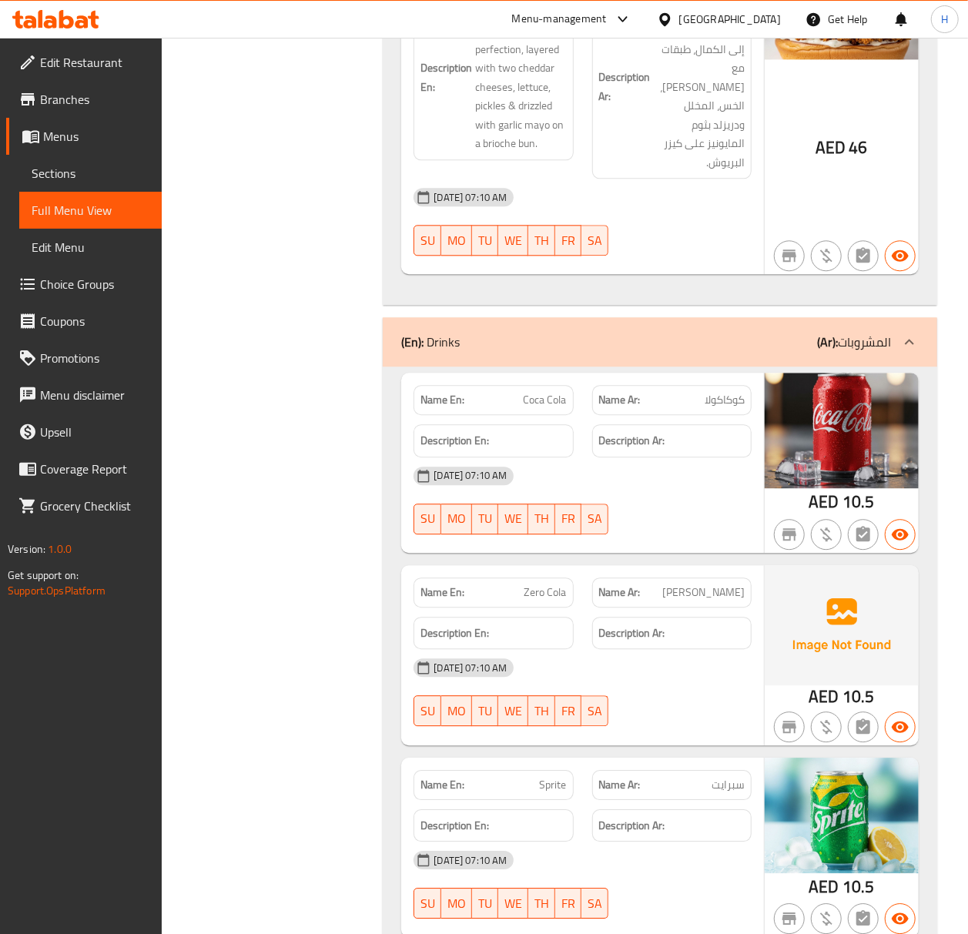
click at [549, 392] on span "Coca Cola" at bounding box center [545, 400] width 43 height 16
click at [536, 585] on span "Zero Cola" at bounding box center [546, 593] width 42 height 16
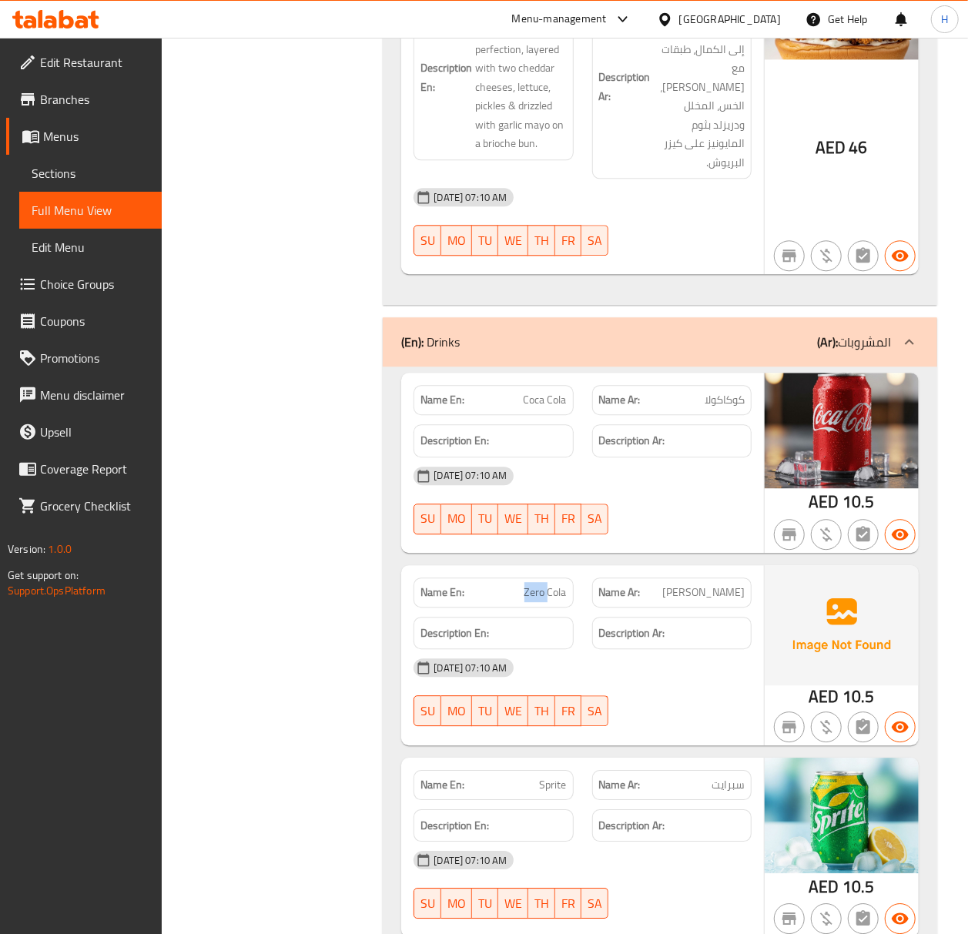
click at [536, 585] on span "Zero Cola" at bounding box center [546, 593] width 42 height 16
click at [549, 585] on span "Zero Cola" at bounding box center [546, 593] width 42 height 16
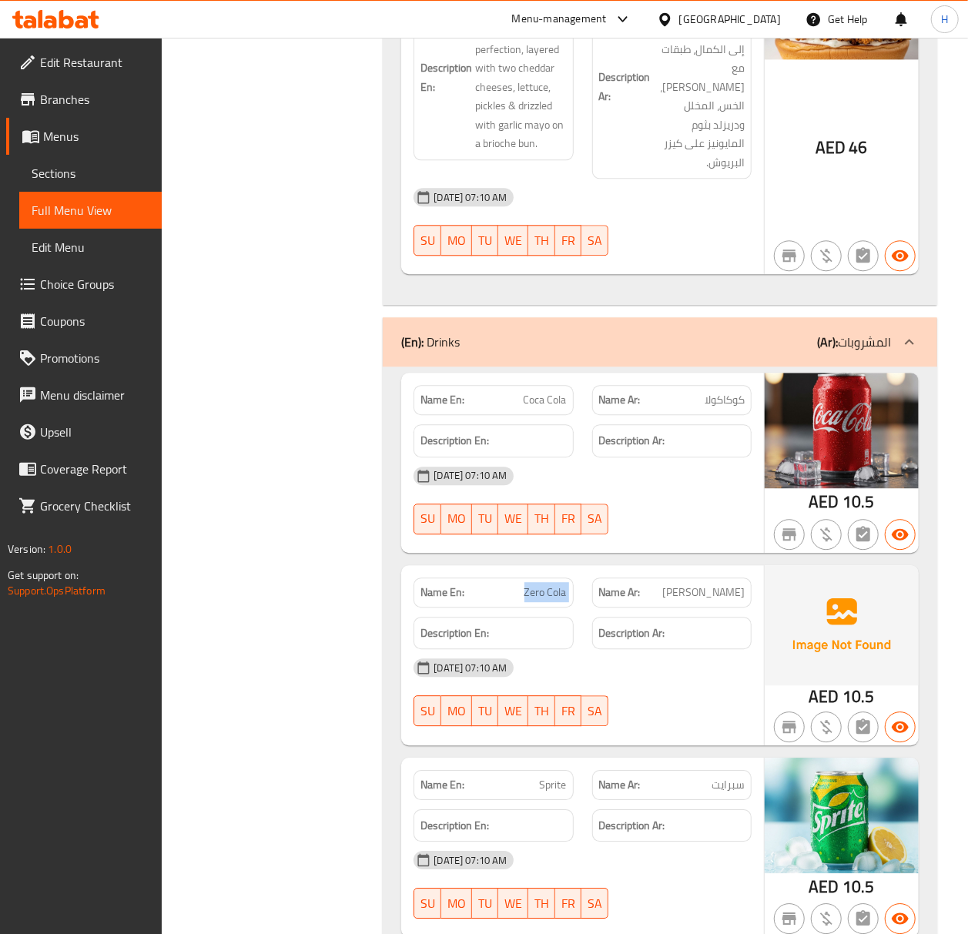
drag, startPoint x: 14, startPoint y: 243, endPoint x: 549, endPoint y: 544, distance: 614.0
click at [549, 585] on span "Zero Cola" at bounding box center [546, 593] width 42 height 16
click at [553, 777] on span "Sprite" at bounding box center [553, 785] width 27 height 16
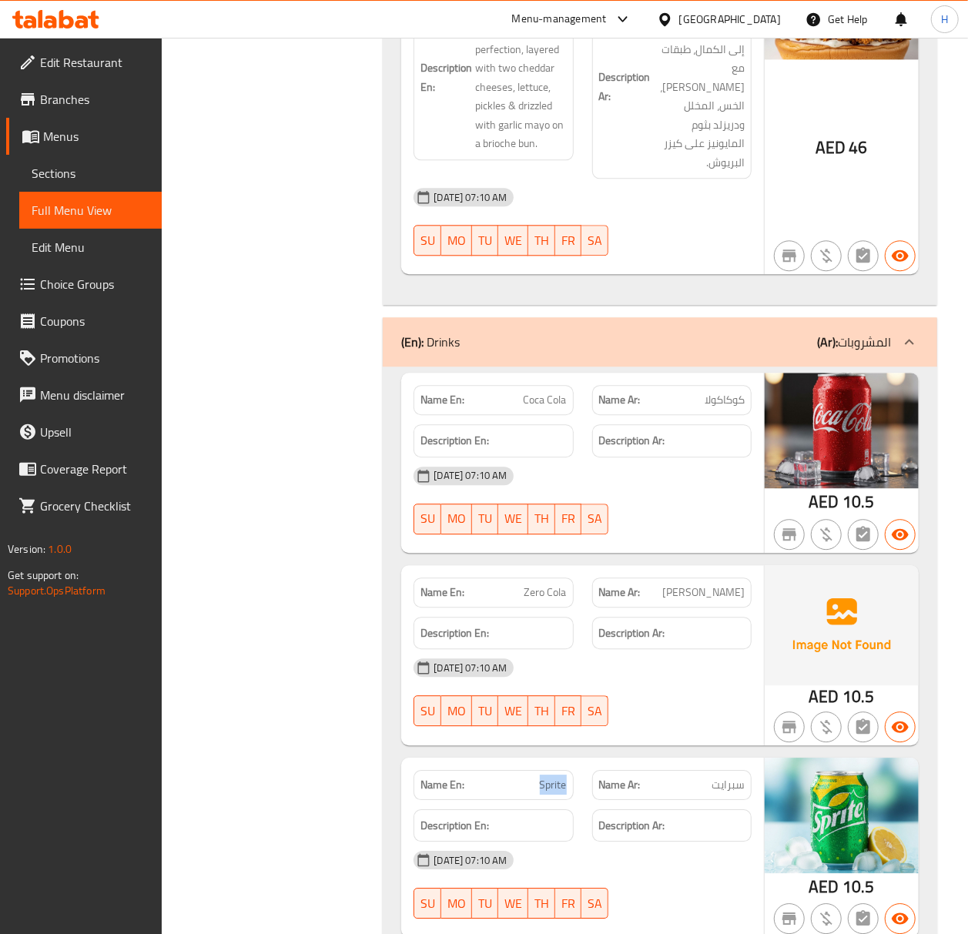
click at [553, 777] on span "Sprite" at bounding box center [553, 785] width 27 height 16
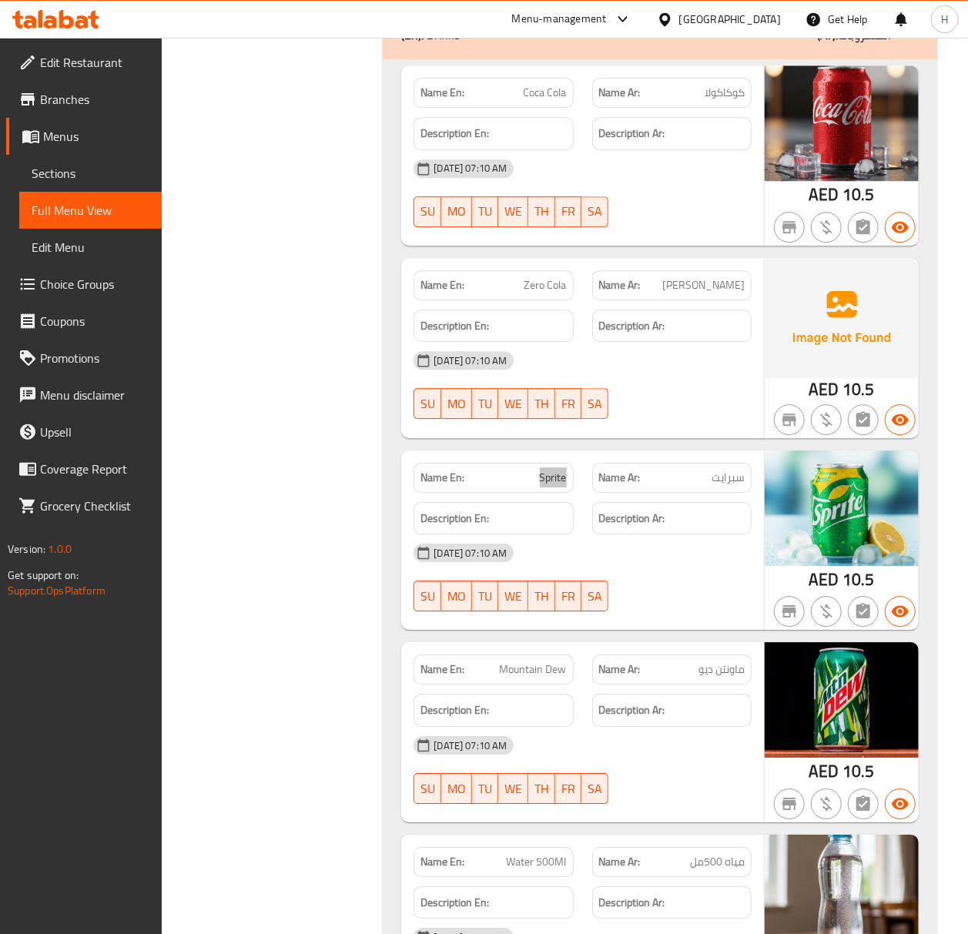
scroll to position [5003, 0]
click at [552, 661] on span "Mountain Dew" at bounding box center [533, 669] width 67 height 16
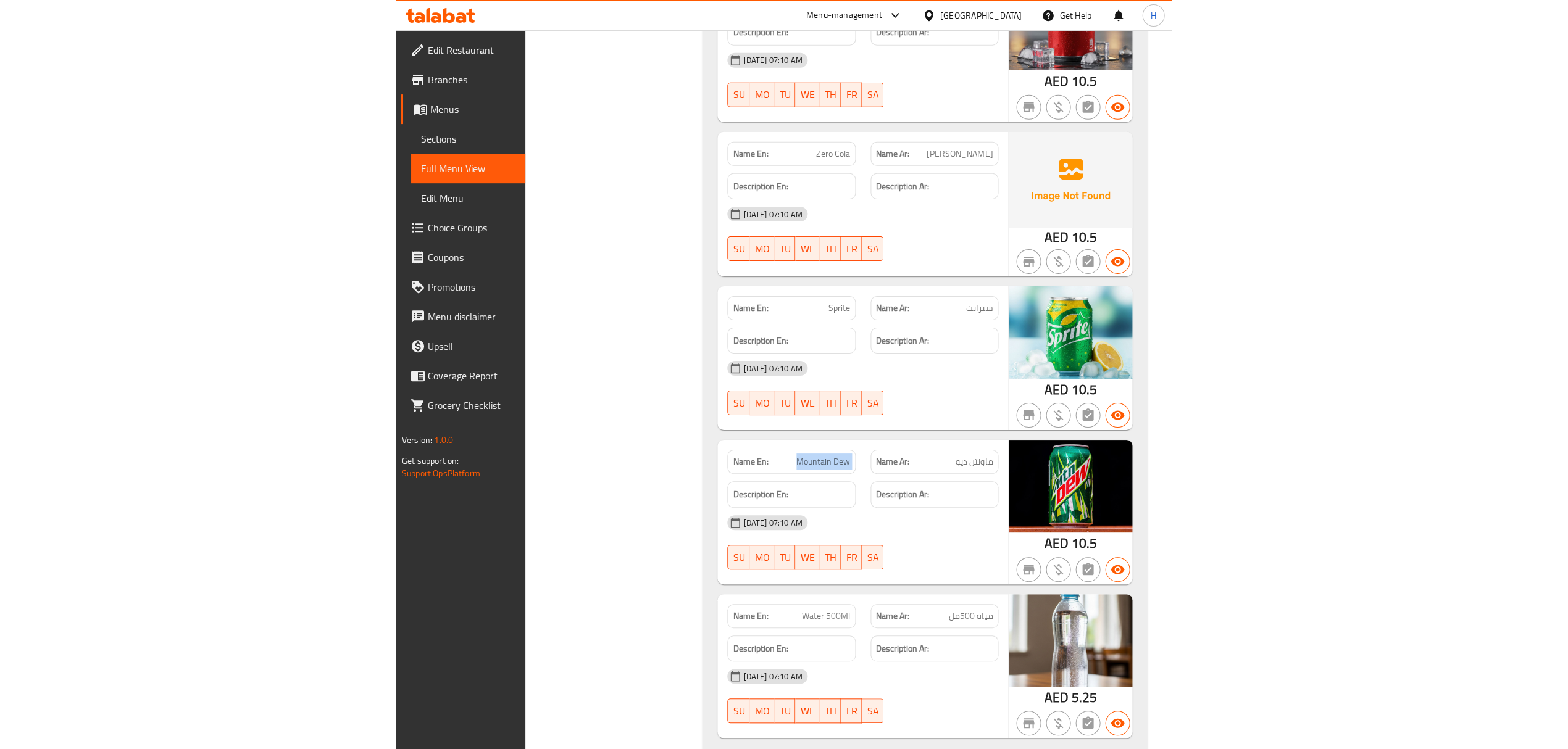
scroll to position [3779, 0]
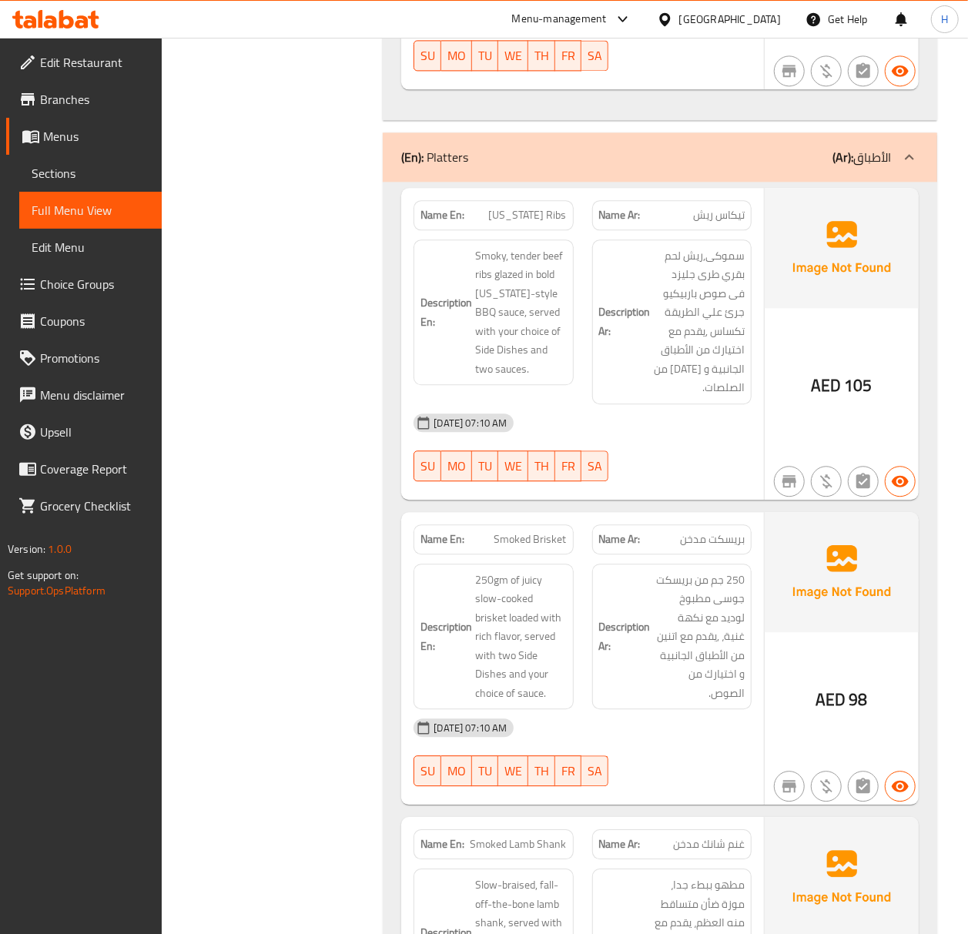
scroll to position [2793, 0]
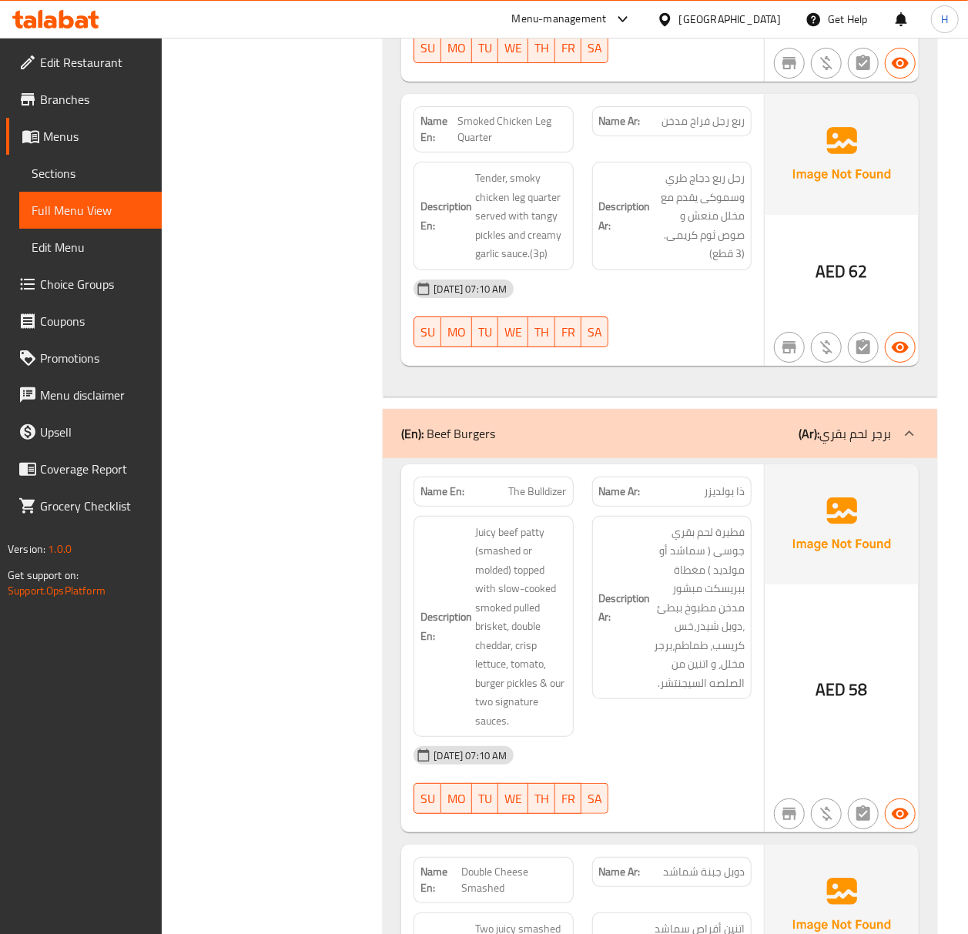
click at [237, 577] on div "Filter Branches Branches Popular filters Free items Branch specific items Has c…" at bounding box center [278, 668] width 191 height 6527
click at [786, 473] on img at bounding box center [842, 525] width 154 height 120
click at [106, 284] on span "Choice Groups" at bounding box center [94, 284] width 109 height 18
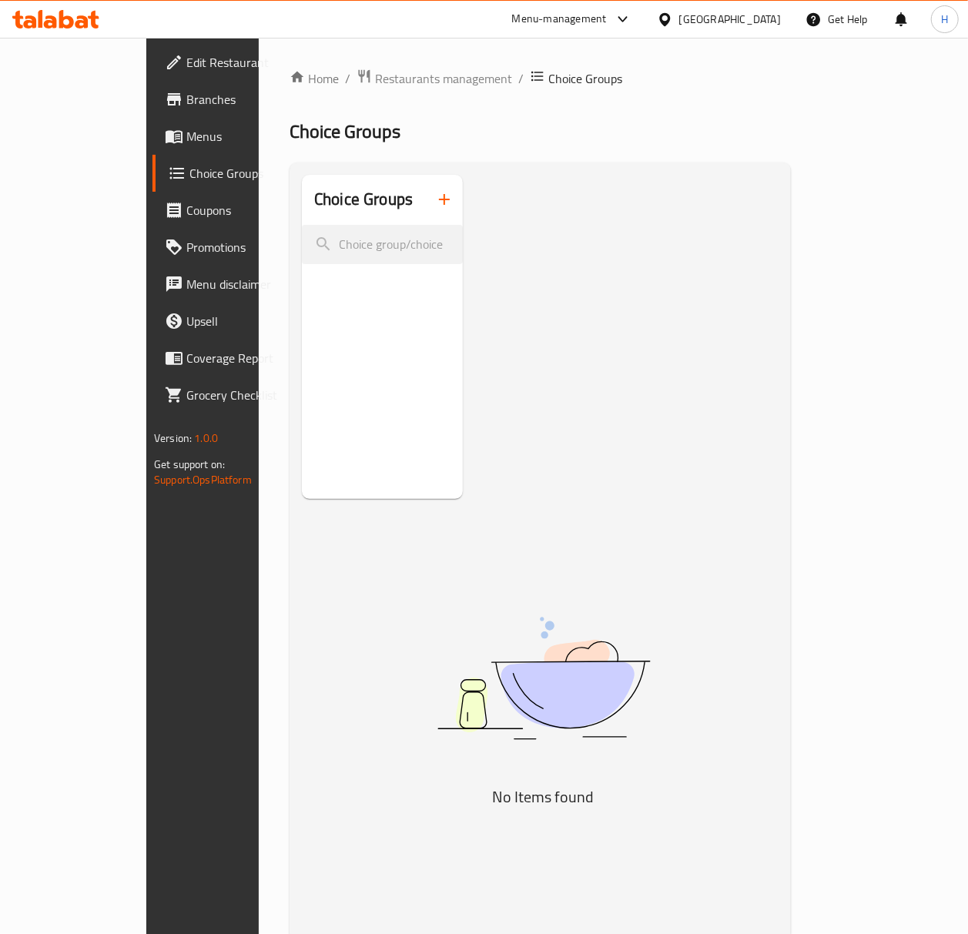
click at [435, 197] on icon "button" at bounding box center [444, 199] width 18 height 18
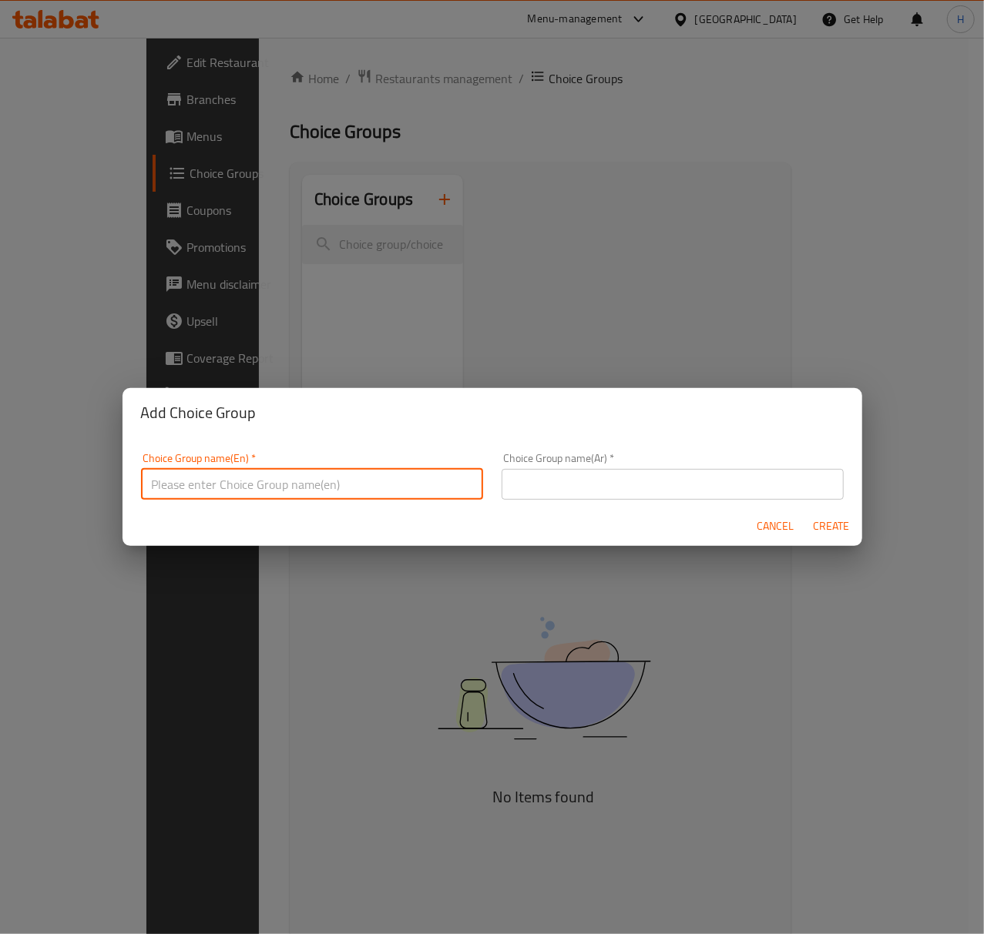
click at [284, 473] on input "text" at bounding box center [312, 484] width 342 height 31
type input "Your Choice of"
drag, startPoint x: 614, startPoint y: 484, endPoint x: 623, endPoint y: 485, distance: 9.3
click at [614, 482] on input "text" at bounding box center [673, 484] width 342 height 31
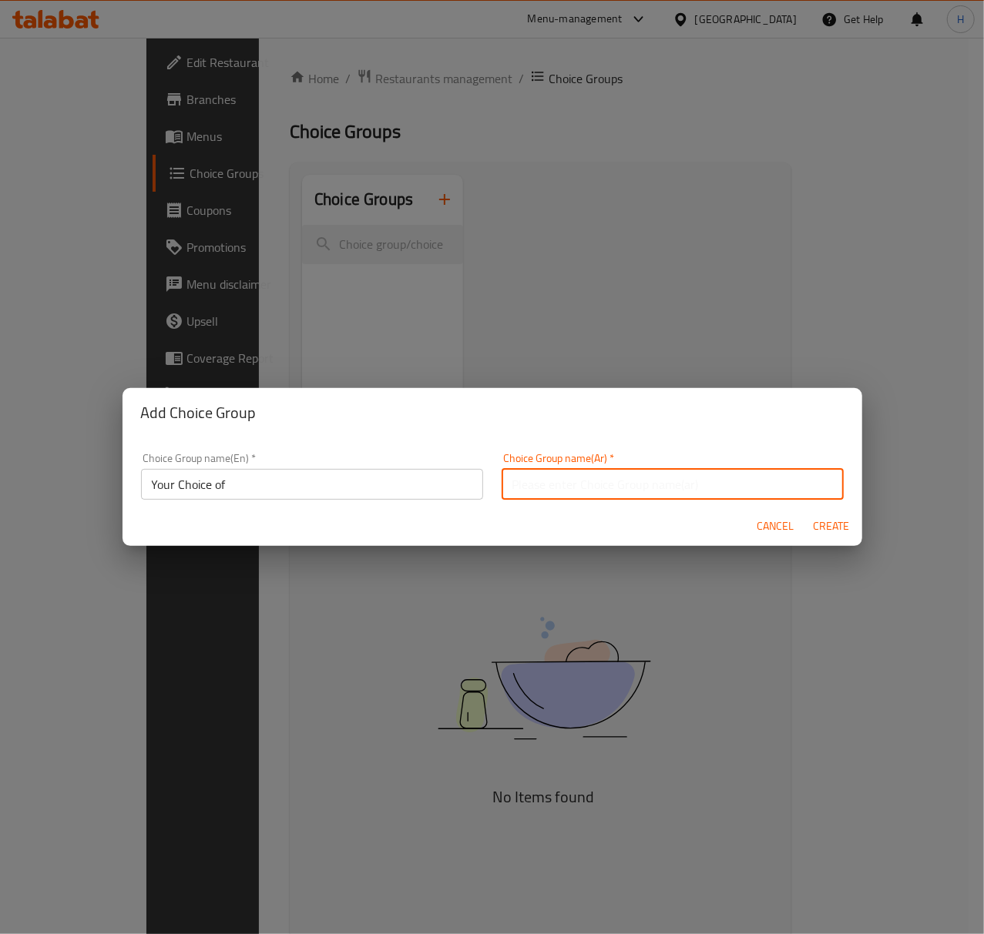
type input "اختيارك من"
click at [824, 533] on span "Create" at bounding box center [831, 526] width 37 height 19
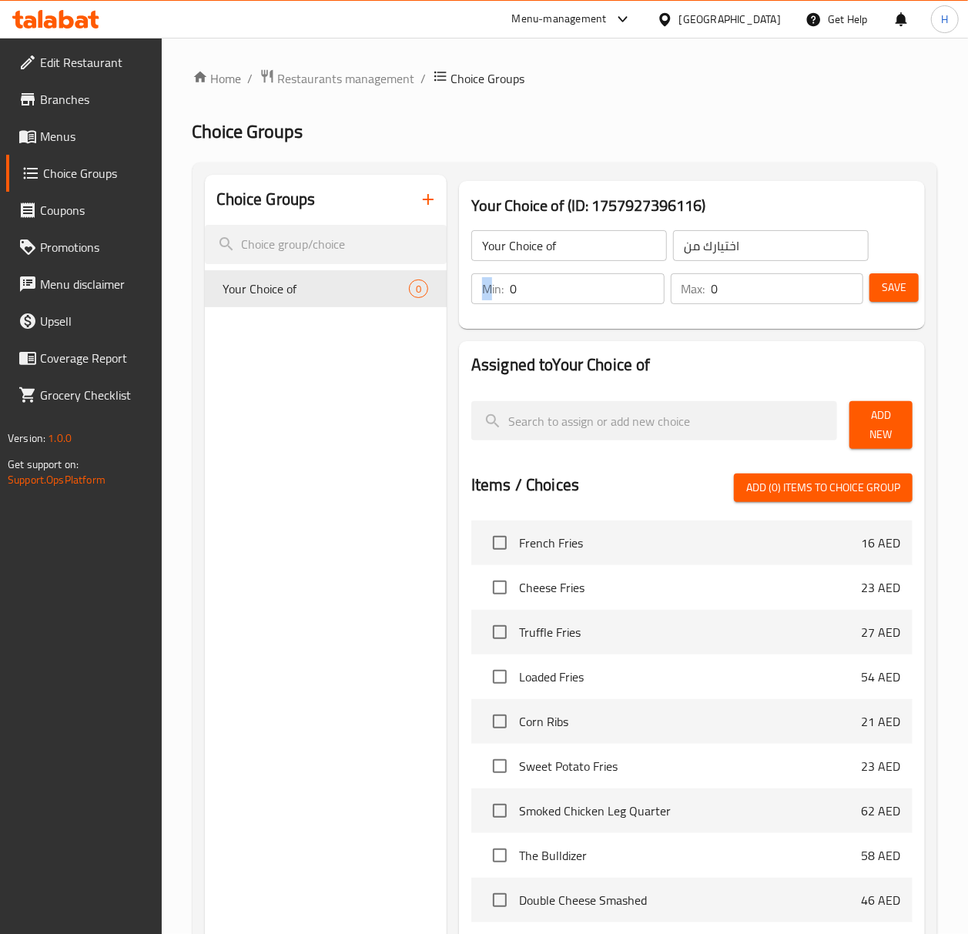
click at [482, 287] on p "Min:" at bounding box center [493, 289] width 22 height 18
drag, startPoint x: 519, startPoint y: 290, endPoint x: 503, endPoint y: 290, distance: 16.2
click at [503, 290] on div "Min: 0 ​" at bounding box center [567, 288] width 193 height 31
type input "1"
drag, startPoint x: 737, startPoint y: 287, endPoint x: 704, endPoint y: 287, distance: 33.1
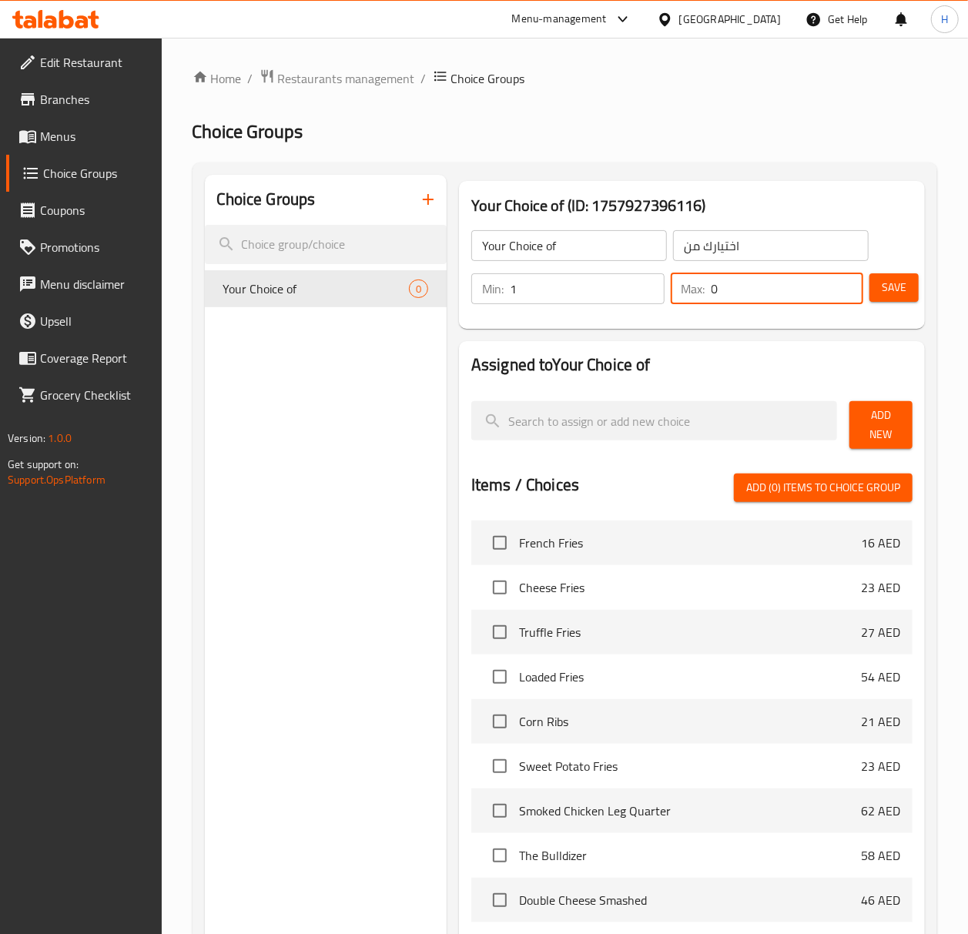
click at [704, 287] on div "Max: 0 ​" at bounding box center [767, 288] width 193 height 31
type input "1"
click at [891, 296] on span "Save" at bounding box center [894, 287] width 25 height 19
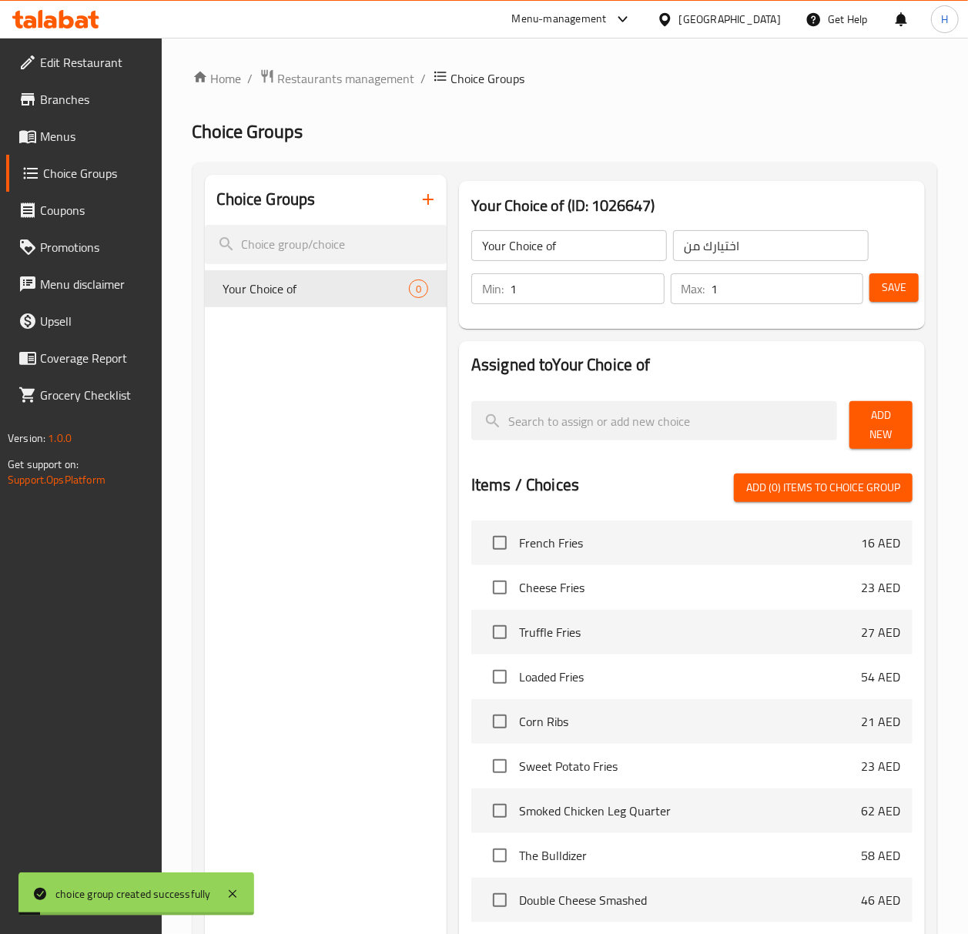
click at [866, 441] on span "Add New" at bounding box center [881, 425] width 39 height 39
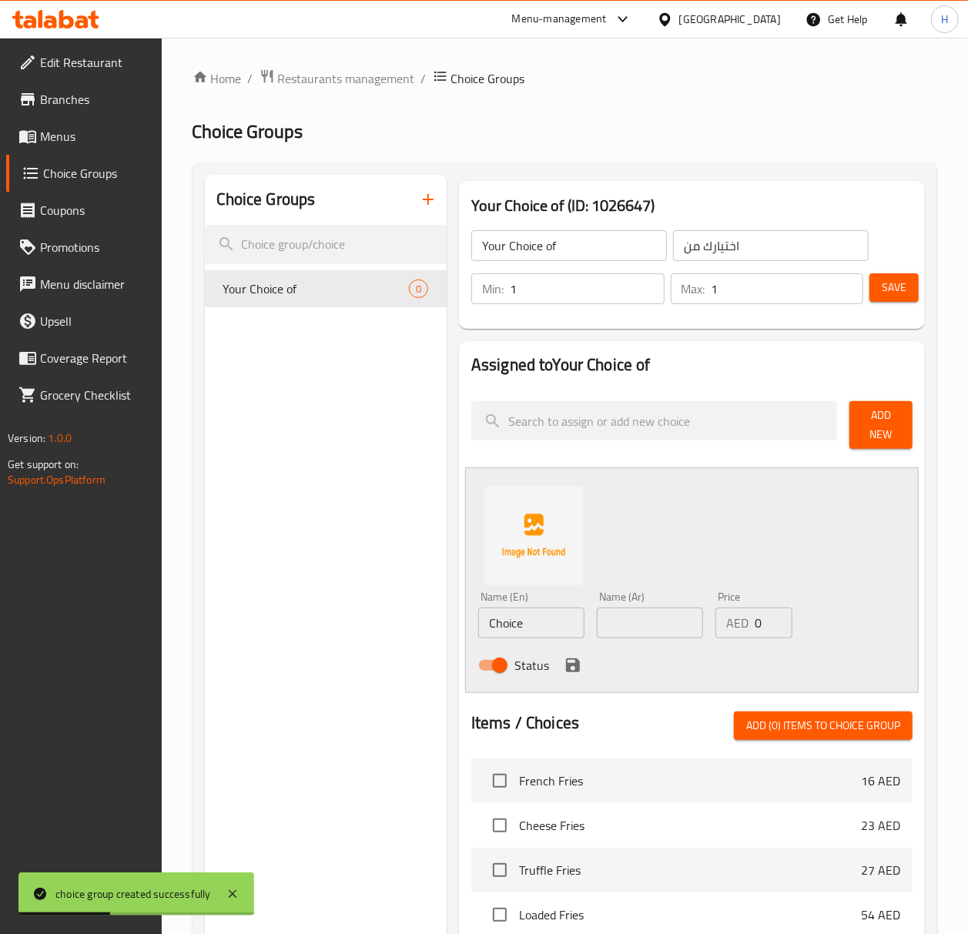
click at [519, 626] on input "Choice" at bounding box center [531, 623] width 106 height 31
paste input "مولديد"
type input "مولديد"
click at [659, 632] on input "text" at bounding box center [650, 623] width 106 height 31
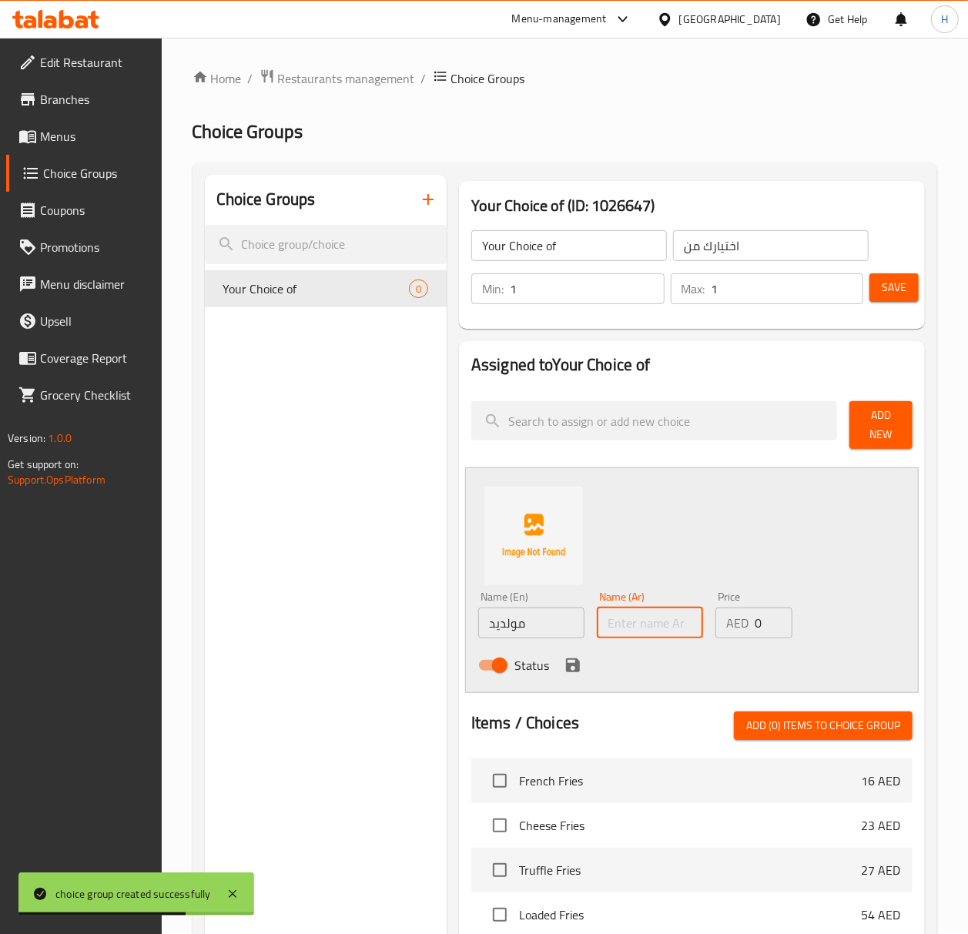
paste input "مولديد"
type input "مولديد"
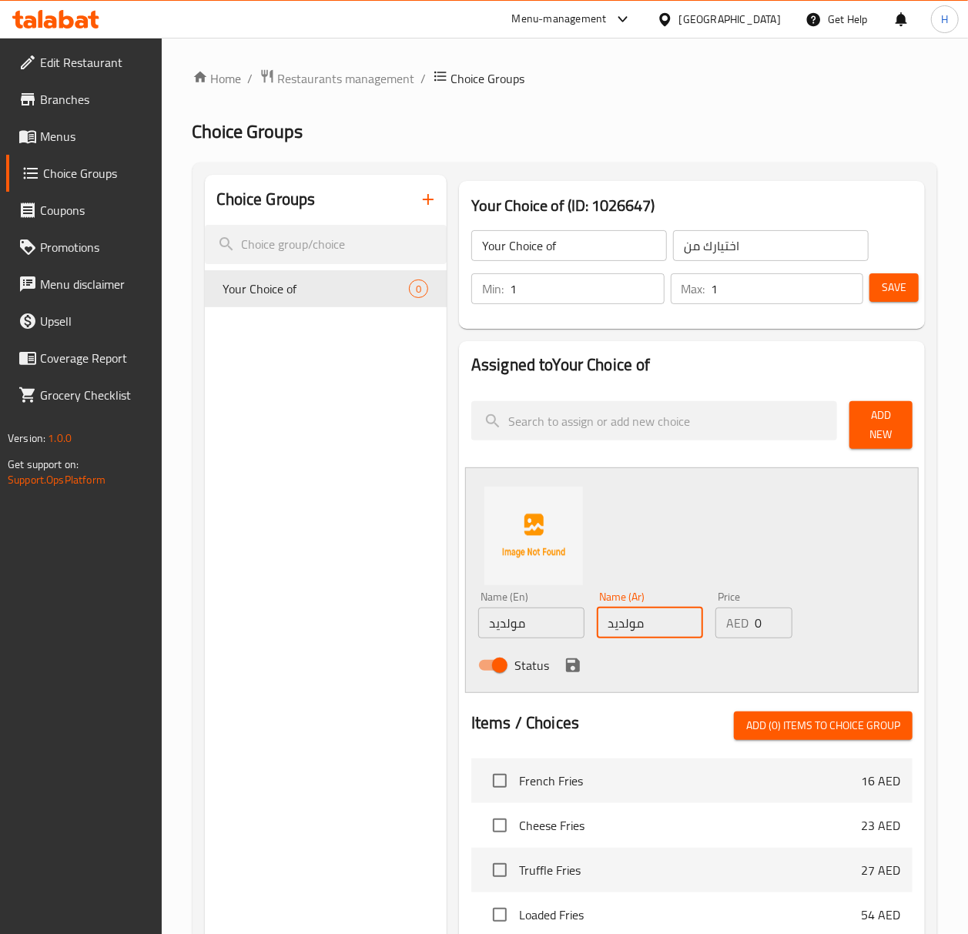
click at [510, 624] on input "مولديد" at bounding box center [531, 623] width 106 height 31
paste input "molded"
type input "molded"
click at [570, 666] on icon "save" at bounding box center [573, 666] width 14 height 14
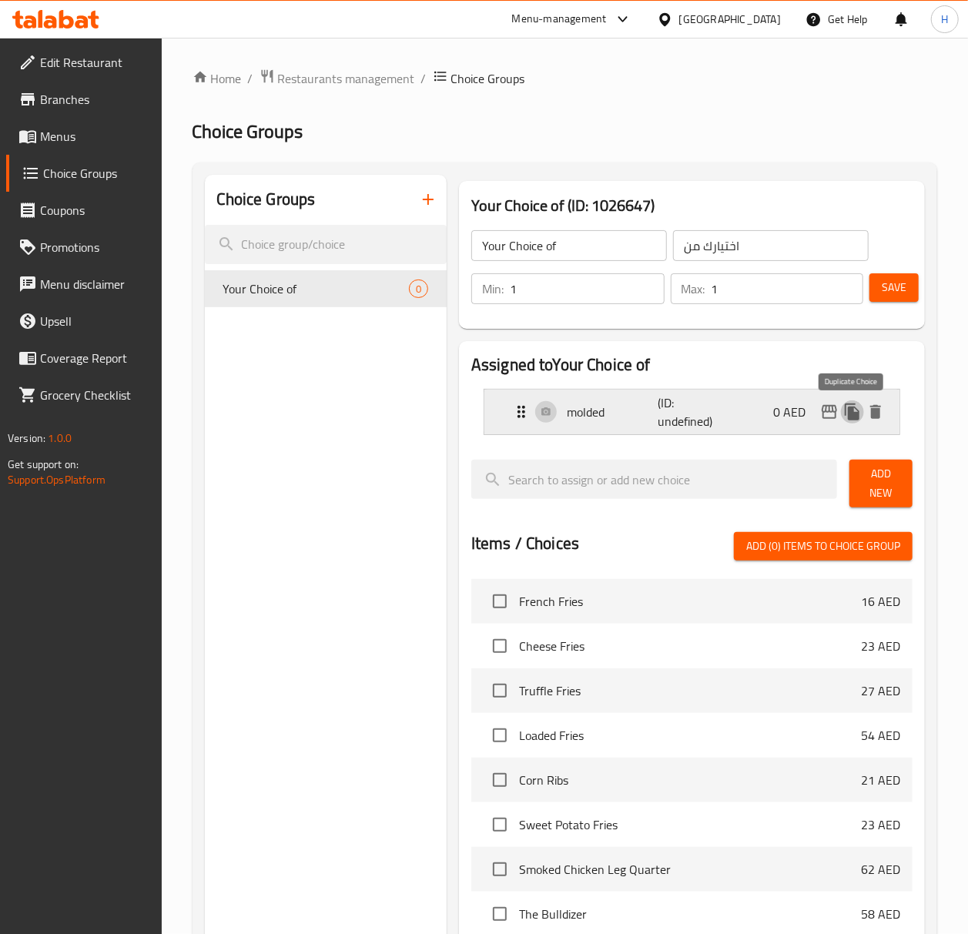
click at [851, 419] on icon "duplicate" at bounding box center [852, 412] width 15 height 17
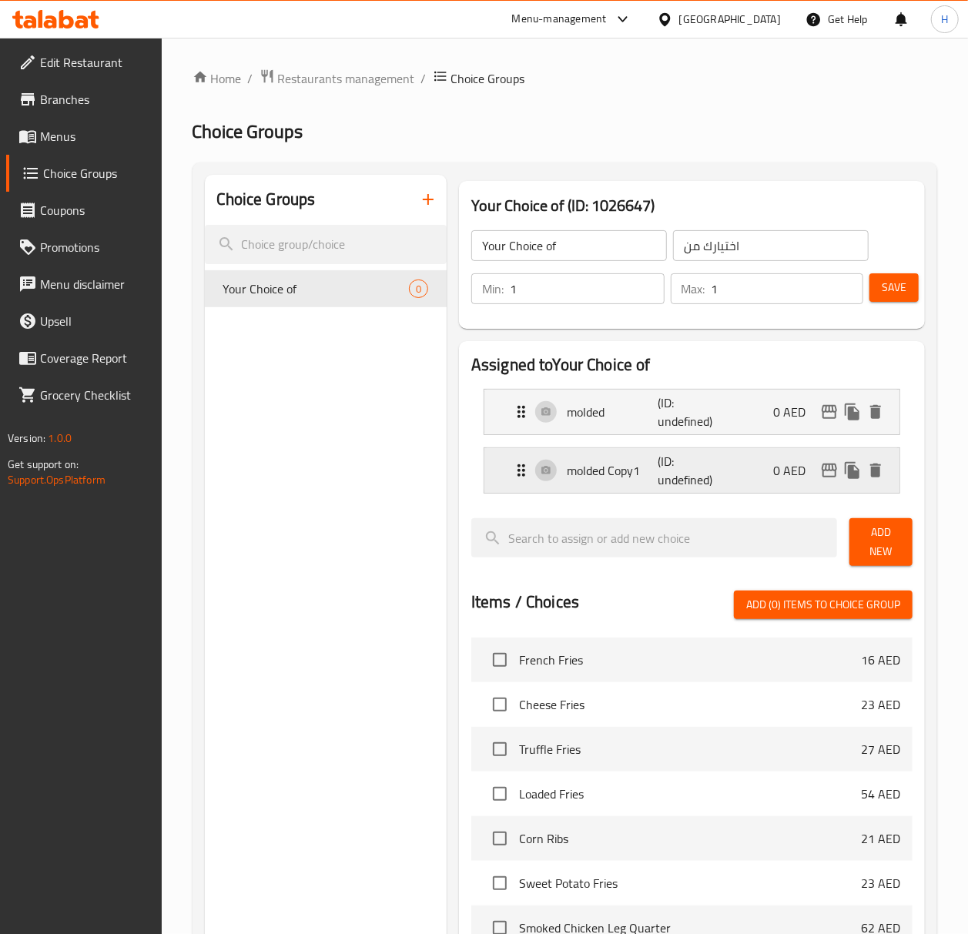
click at [706, 470] on p "(ID: undefined)" at bounding box center [688, 470] width 61 height 37
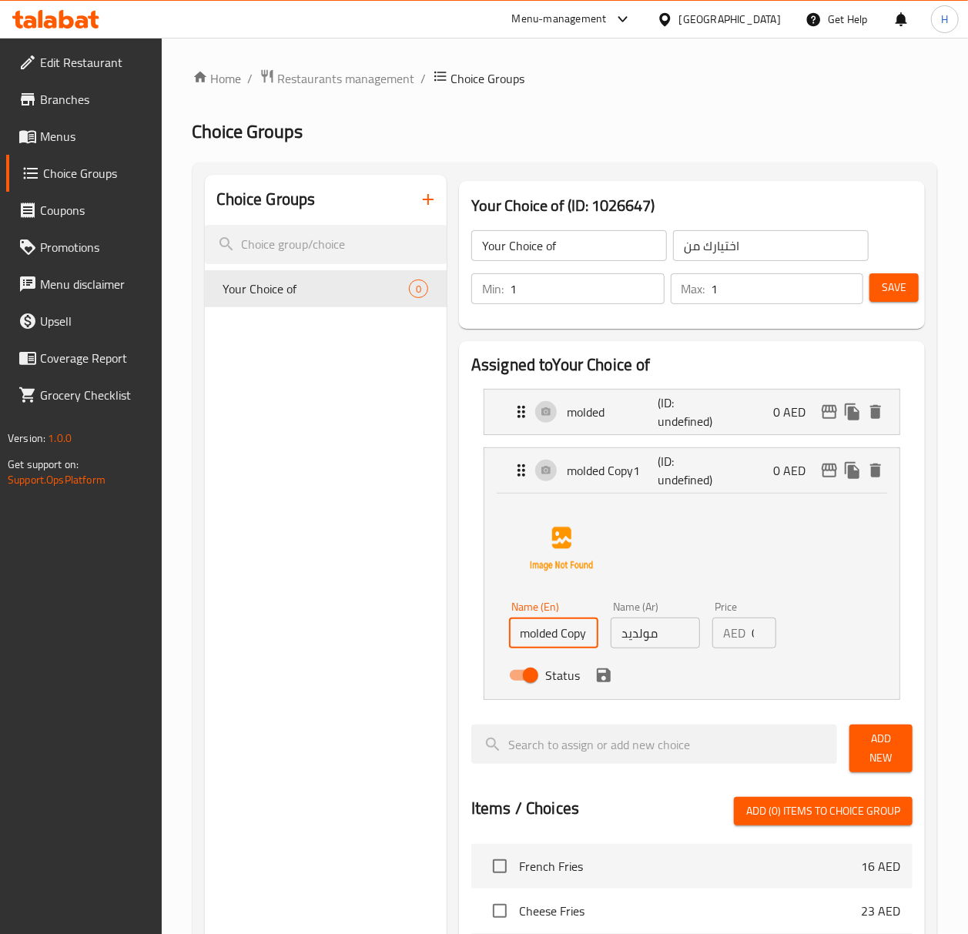
click at [552, 636] on input "molded Copy1" at bounding box center [553, 633] width 89 height 31
paste input "smashed"
type input "smashed"
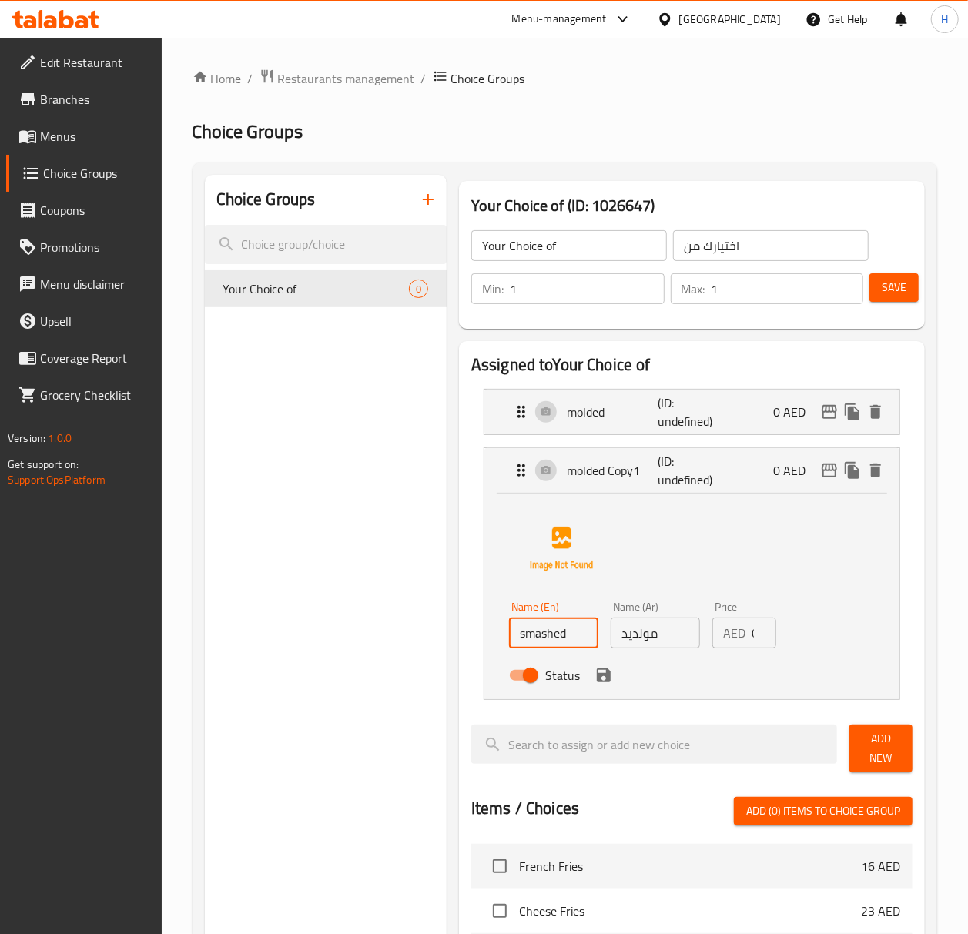
click at [641, 636] on input "مولديد" at bounding box center [655, 633] width 89 height 31
paste input "سماش"
click at [605, 681] on icon "save" at bounding box center [604, 675] width 18 height 18
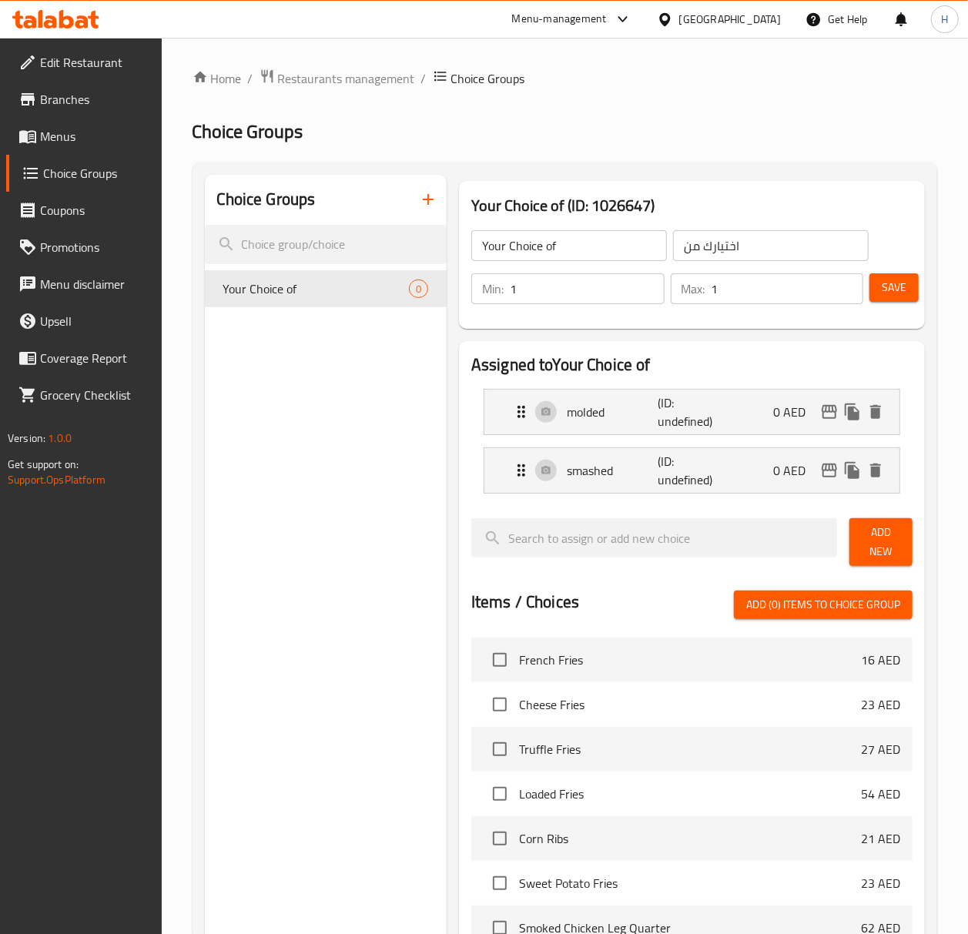
type input "سماشد"
click at [891, 291] on span "Save" at bounding box center [894, 287] width 25 height 19
drag, startPoint x: 72, startPoint y: 143, endPoint x: 146, endPoint y: 155, distance: 75.7
click at [72, 143] on span "Menus" at bounding box center [94, 136] width 109 height 18
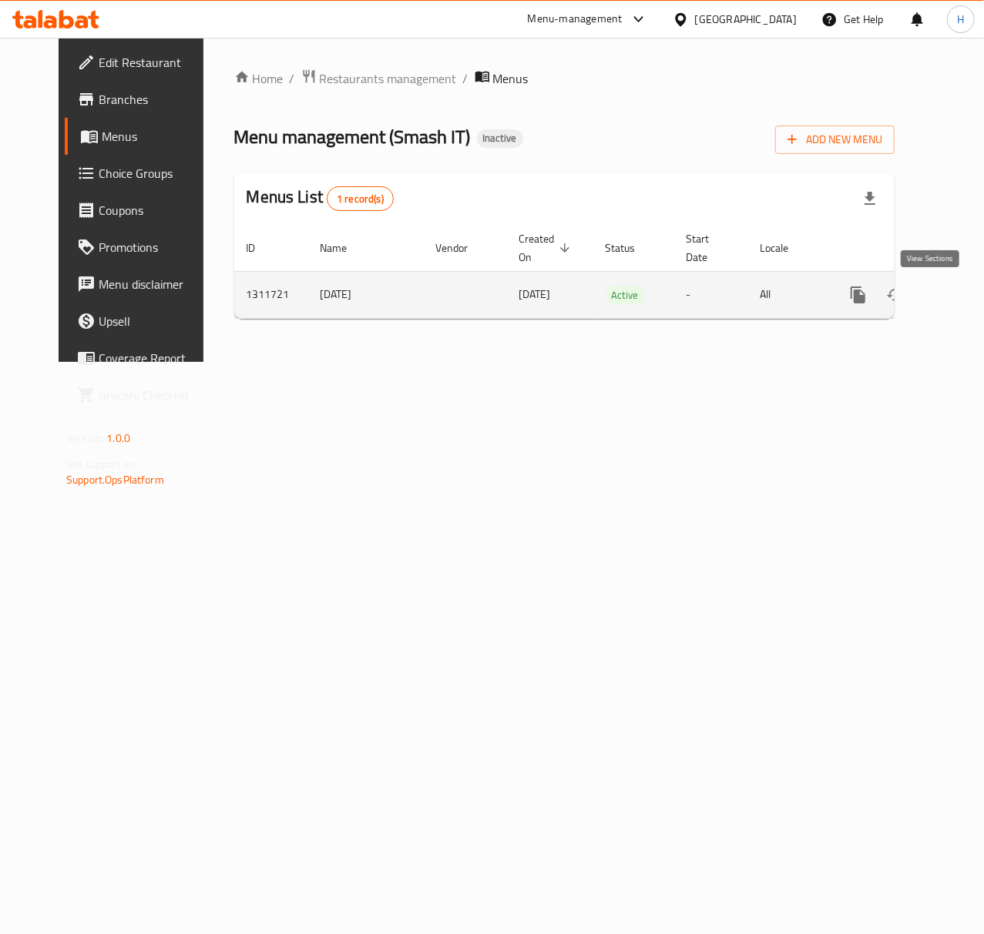
click at [960, 299] on icon "enhanced table" at bounding box center [969, 295] width 18 height 18
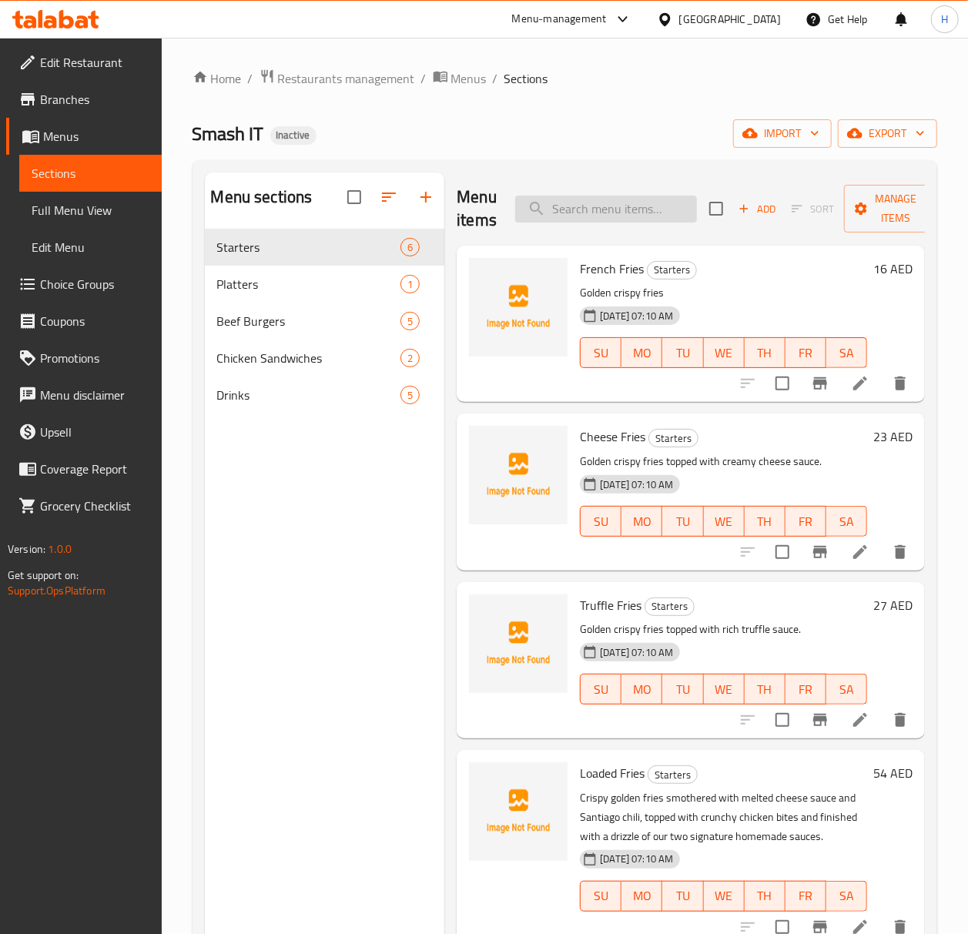
click at [613, 206] on input "search" at bounding box center [606, 209] width 182 height 27
paste input "The Bulldizer"
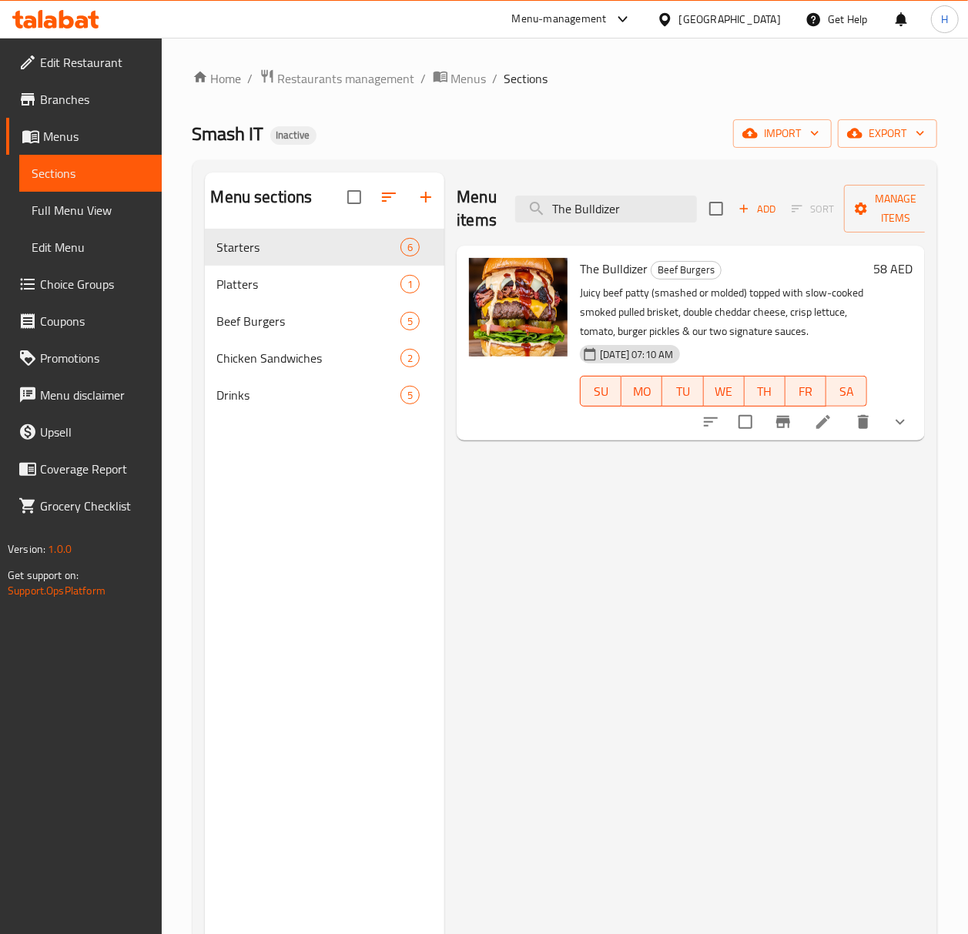
type input "The Bulldizer"
click at [818, 418] on icon at bounding box center [823, 422] width 18 height 18
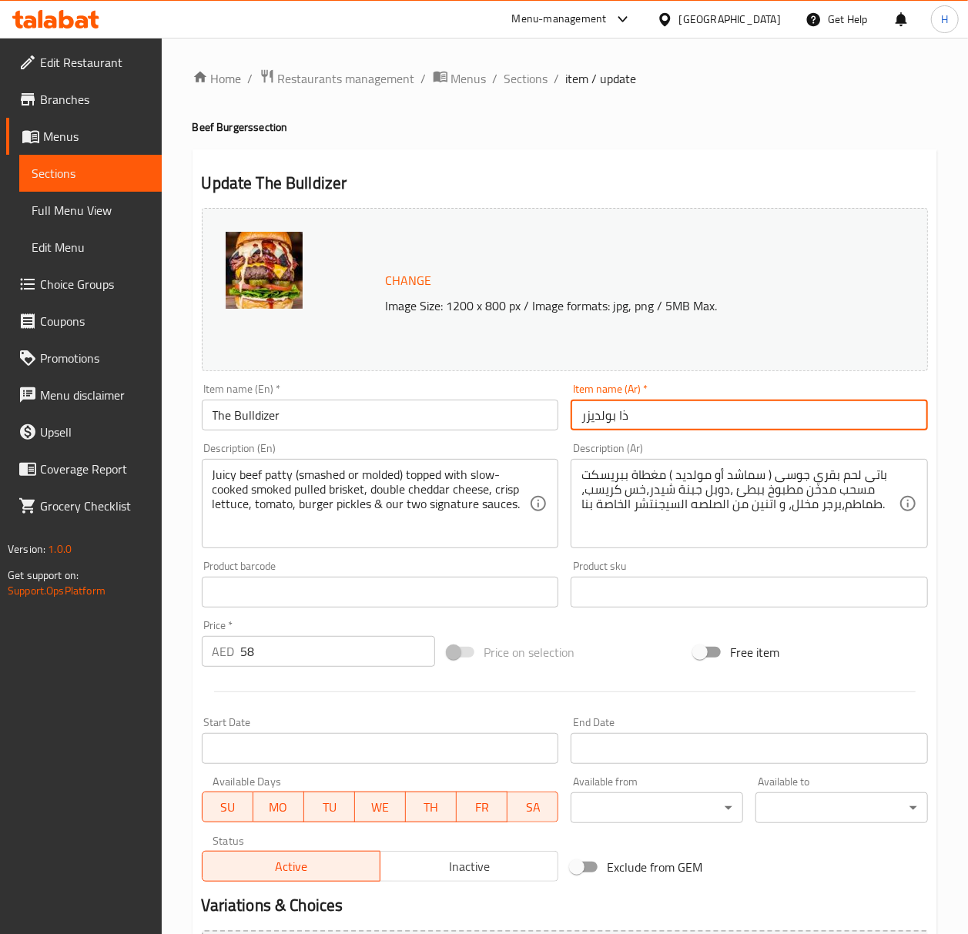
drag, startPoint x: 595, startPoint y: 419, endPoint x: 561, endPoint y: 420, distance: 33.9
click at [561, 420] on div "Change Image Size: 1200 x 800 px / Image formats: jpg, png / 5MB Max. Item name…" at bounding box center [565, 545] width 739 height 686
type input "ذا بولدوزر"
click at [371, 422] on input "The Bulldizer" at bounding box center [380, 415] width 357 height 31
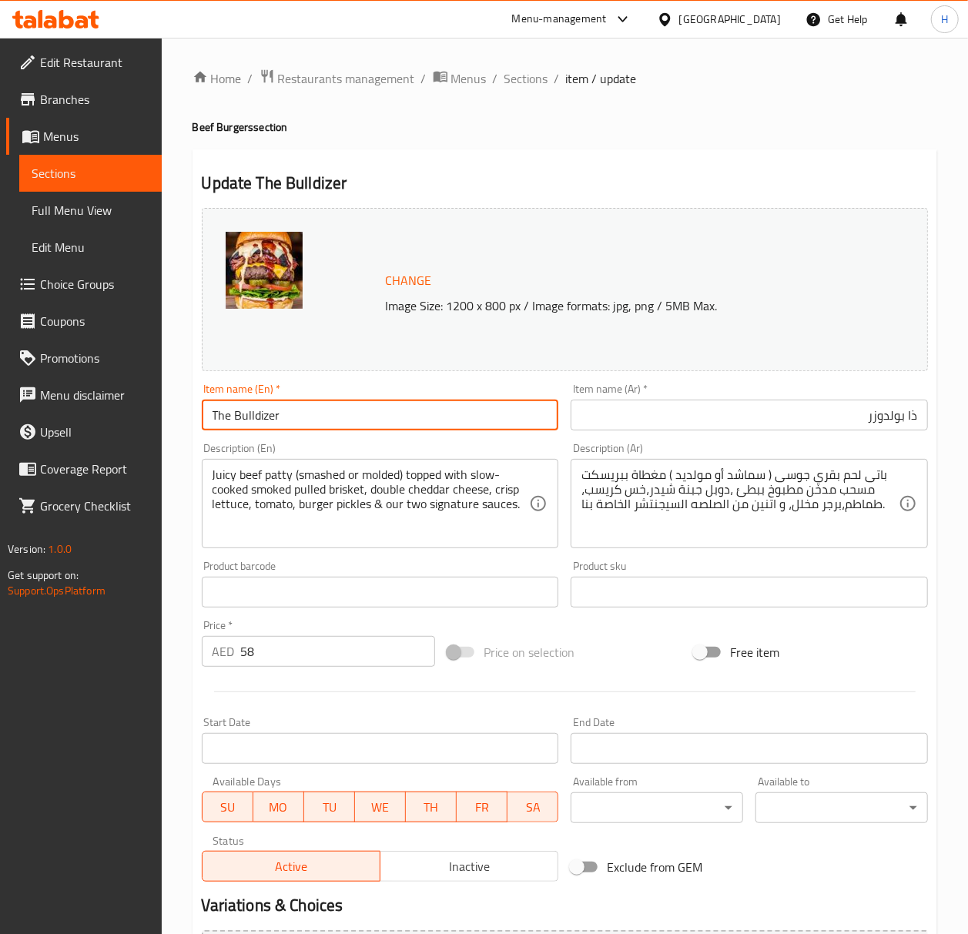
click at [371, 422] on input "The Bulldizer" at bounding box center [380, 415] width 357 height 31
click at [889, 420] on input "ذا بولدوزر" at bounding box center [749, 415] width 357 height 31
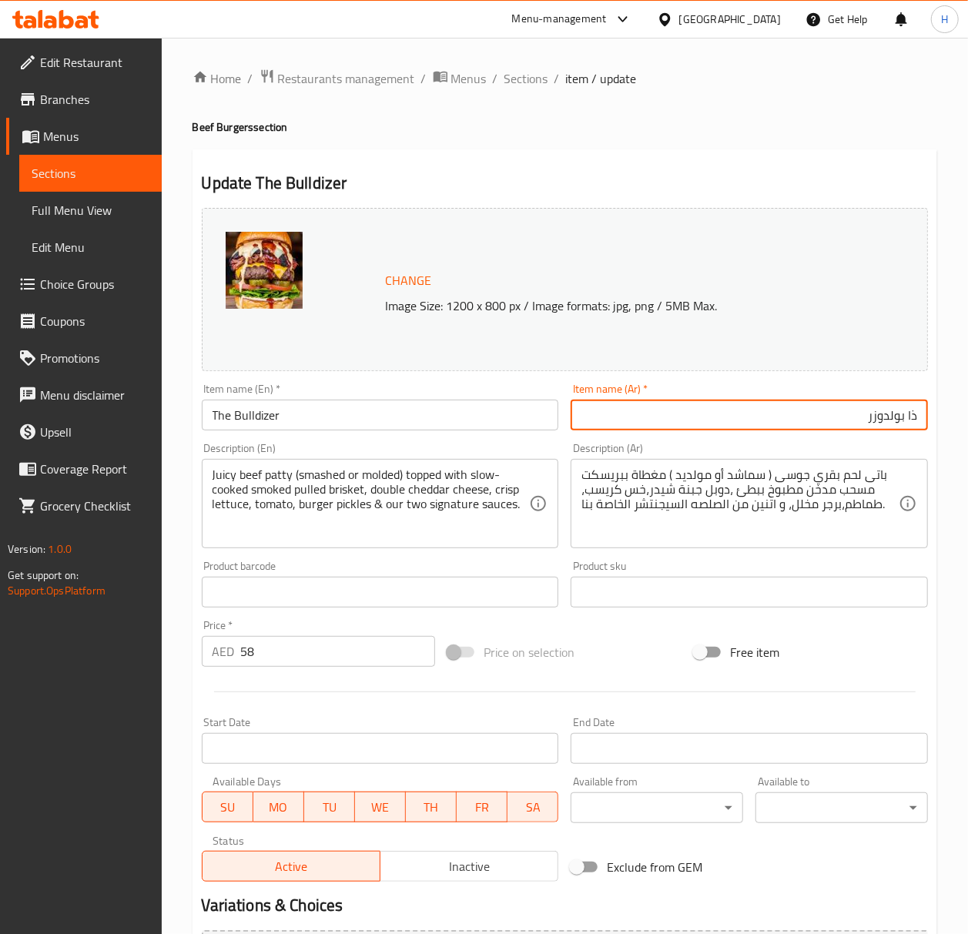
click at [889, 420] on input "ذا بولدوزر" at bounding box center [749, 415] width 357 height 31
click at [888, 420] on input "ذا بولدوزر" at bounding box center [749, 415] width 357 height 31
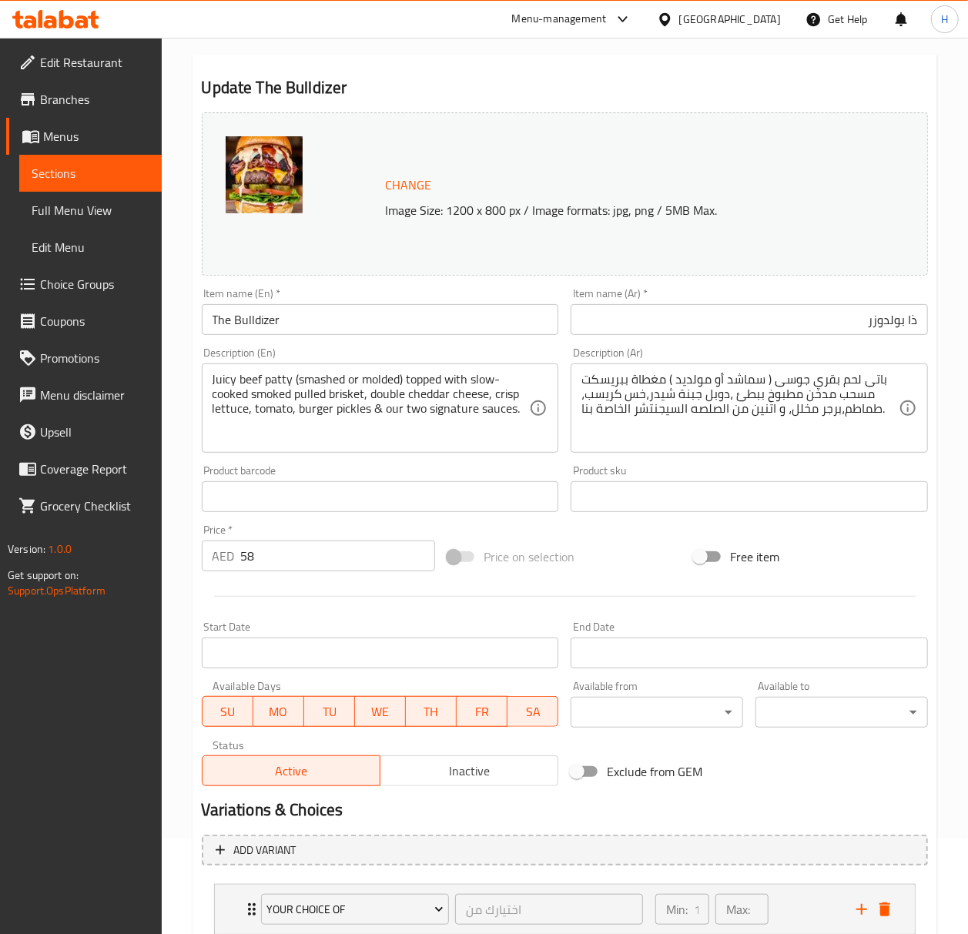
scroll to position [202, 0]
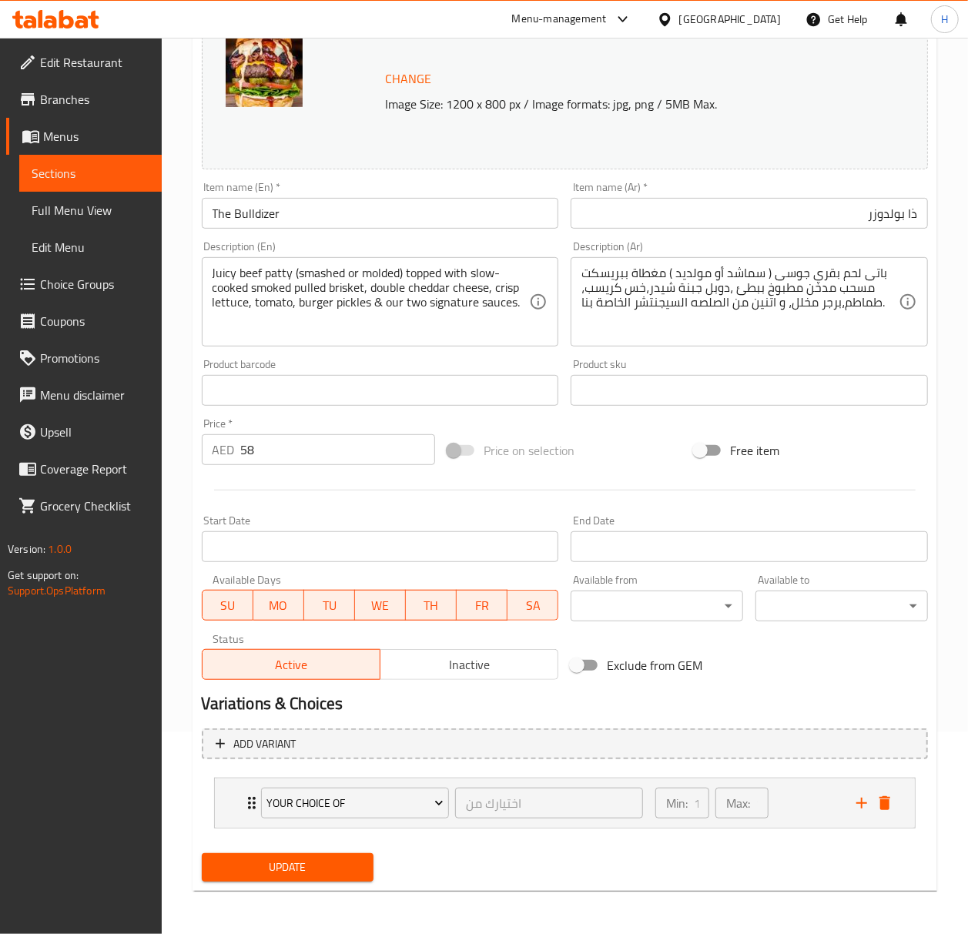
drag, startPoint x: 337, startPoint y: 869, endPoint x: 445, endPoint y: 792, distance: 132.5
click at [337, 869] on span "Update" at bounding box center [288, 867] width 148 height 19
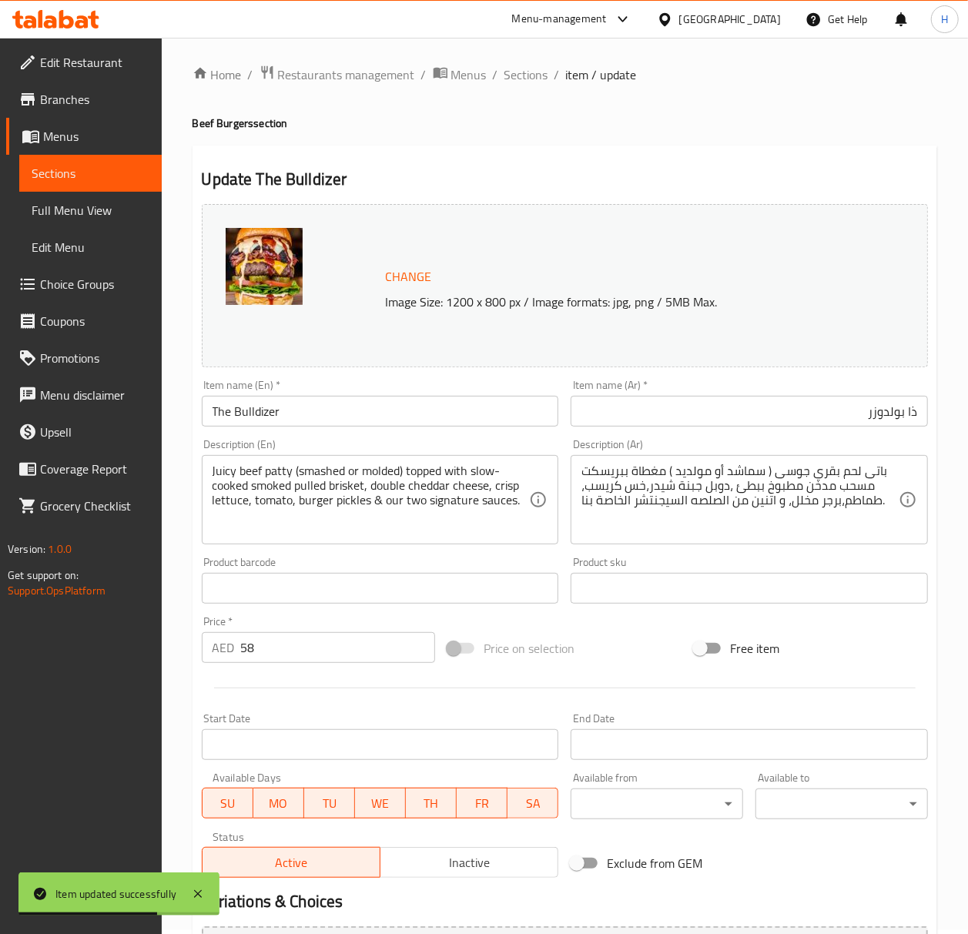
scroll to position [0, 0]
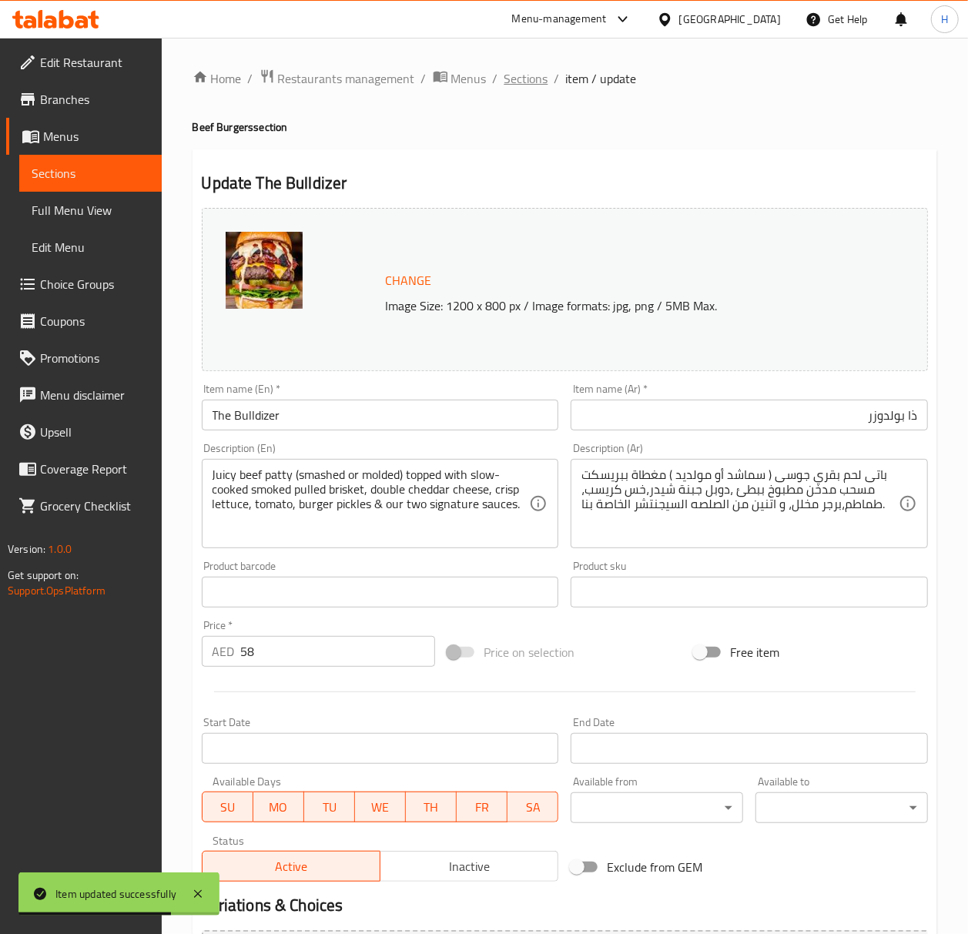
click at [539, 81] on span "Sections" at bounding box center [527, 78] width 44 height 18
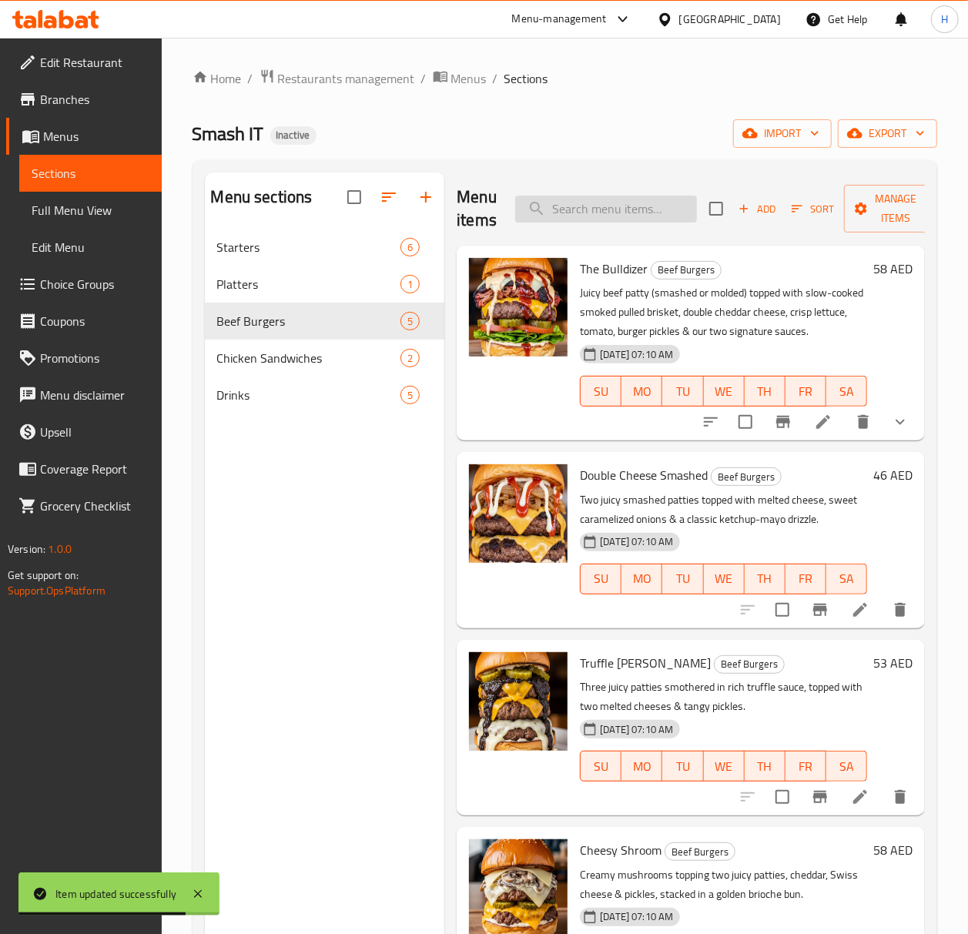
click at [644, 200] on input "search" at bounding box center [606, 209] width 182 height 27
paste input "Double Cheese Smashed"
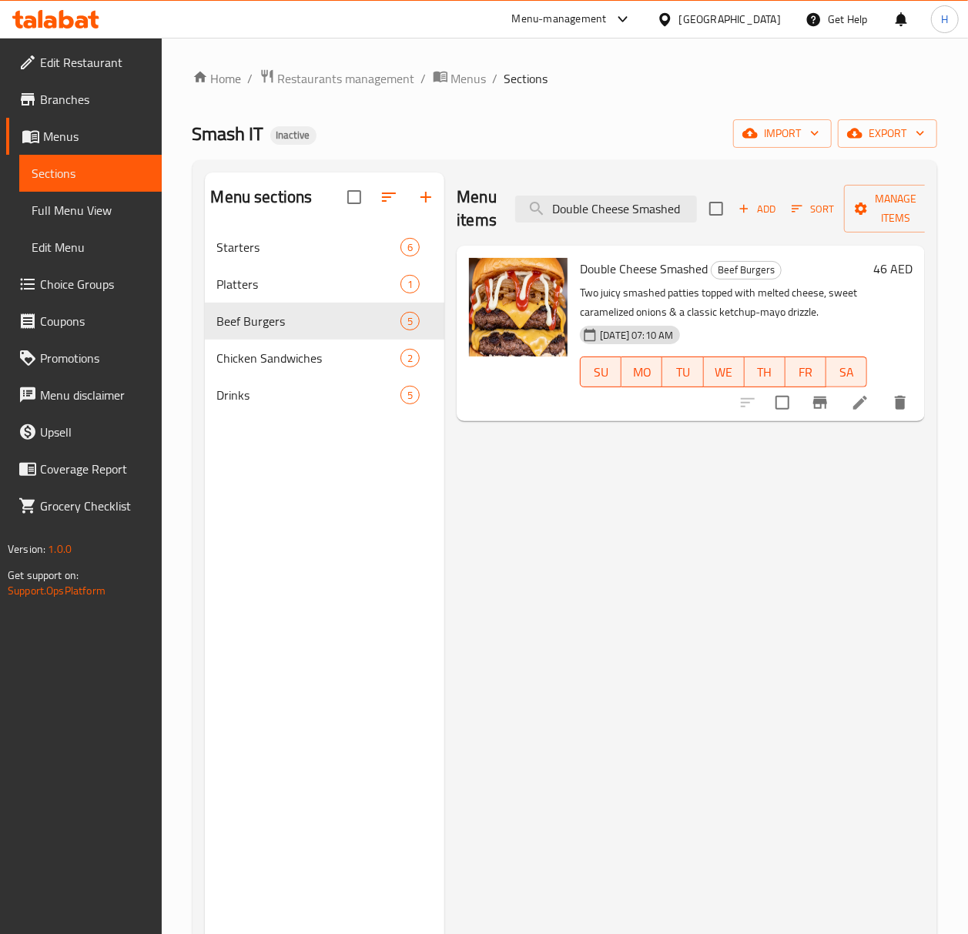
type input "Double Cheese Smashed"
click at [861, 414] on li at bounding box center [860, 403] width 43 height 28
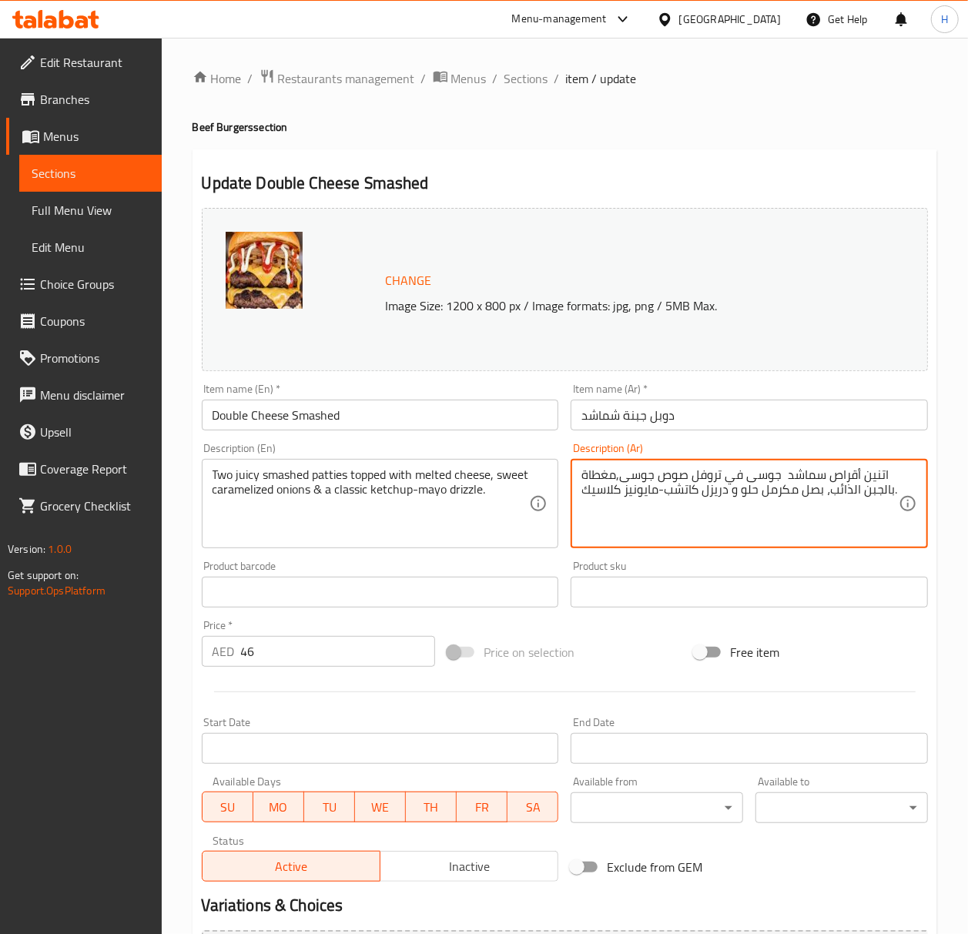
drag, startPoint x: 743, startPoint y: 475, endPoint x: 691, endPoint y: 476, distance: 51.6
click at [757, 481] on textarea "اتنين أقراص سماشد جوسى في تروفل صوص جوسى,مغطاة بالجبن الذائب، بصل مكرمل حلو و د…" at bounding box center [740, 504] width 317 height 73
drag, startPoint x: 750, startPoint y: 475, endPoint x: 690, endPoint y: 476, distance: 59.3
click at [690, 476] on textarea "اتنين أقراص سماشد جوسى في تروفل صوص جوسى,مغطاة بالجبن الذائب، بصل مكرمل حلو و د…" at bounding box center [740, 504] width 317 height 73
drag, startPoint x: 729, startPoint y: 472, endPoint x: 658, endPoint y: 472, distance: 70.9
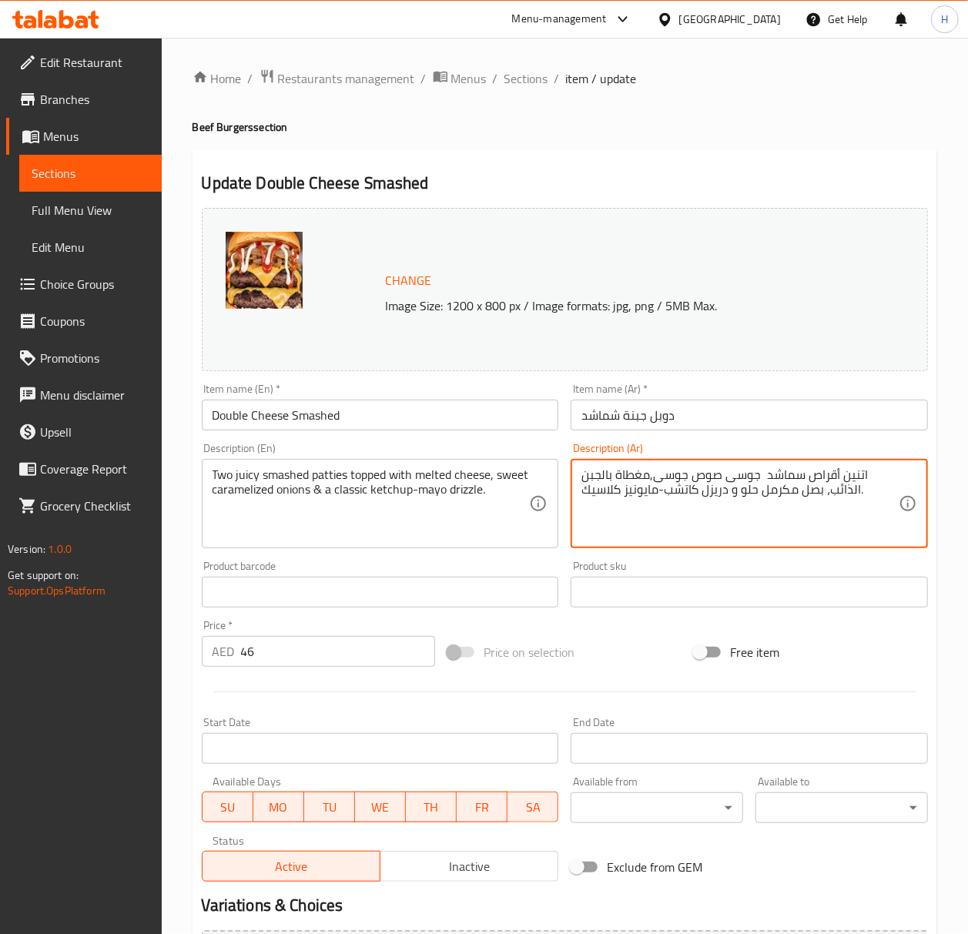
click at [658, 472] on textarea "اتنين أقراص سماشد جوسى صوص جوسى,مغطاة بالجبن الذائب، بصل مكرمل حلو و دريزل كاتش…" at bounding box center [740, 504] width 317 height 73
type textarea "اتنين أقراص سماشد جوسى,مغطاة بالجبن الذائب، بصل مكرمل حلو و دريزل كاتشب-مايونيز…"
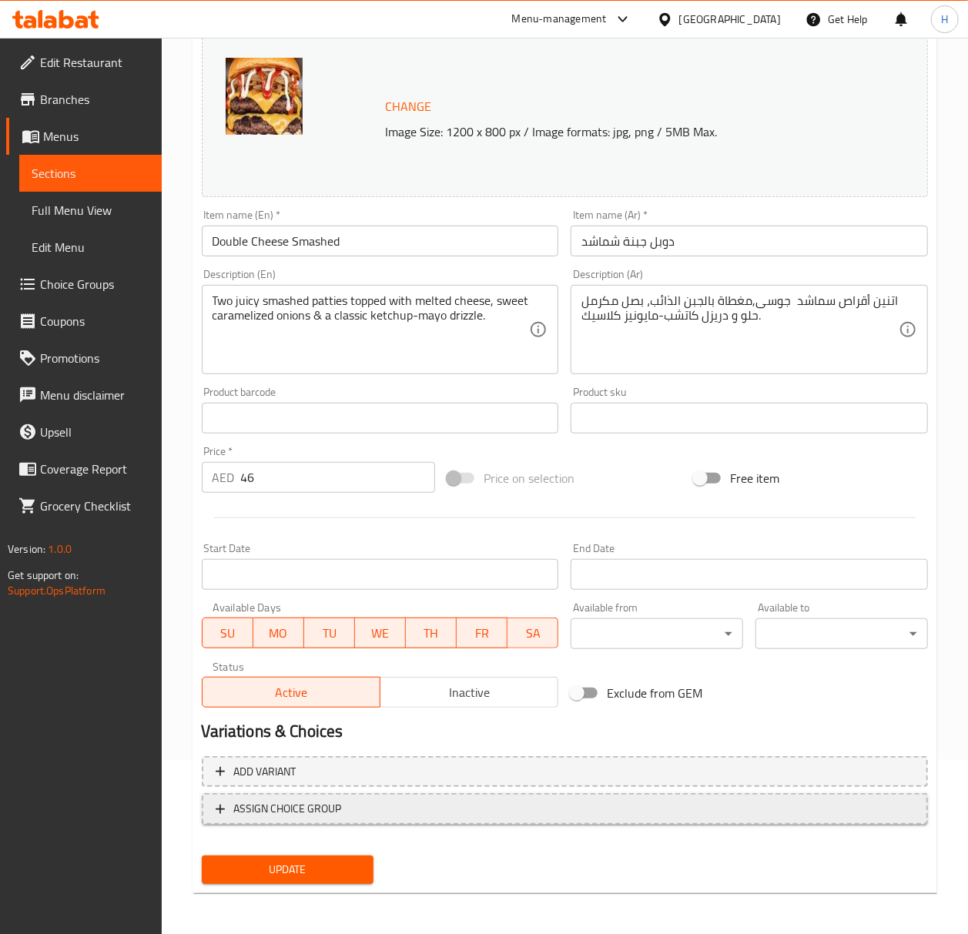
scroll to position [176, 0]
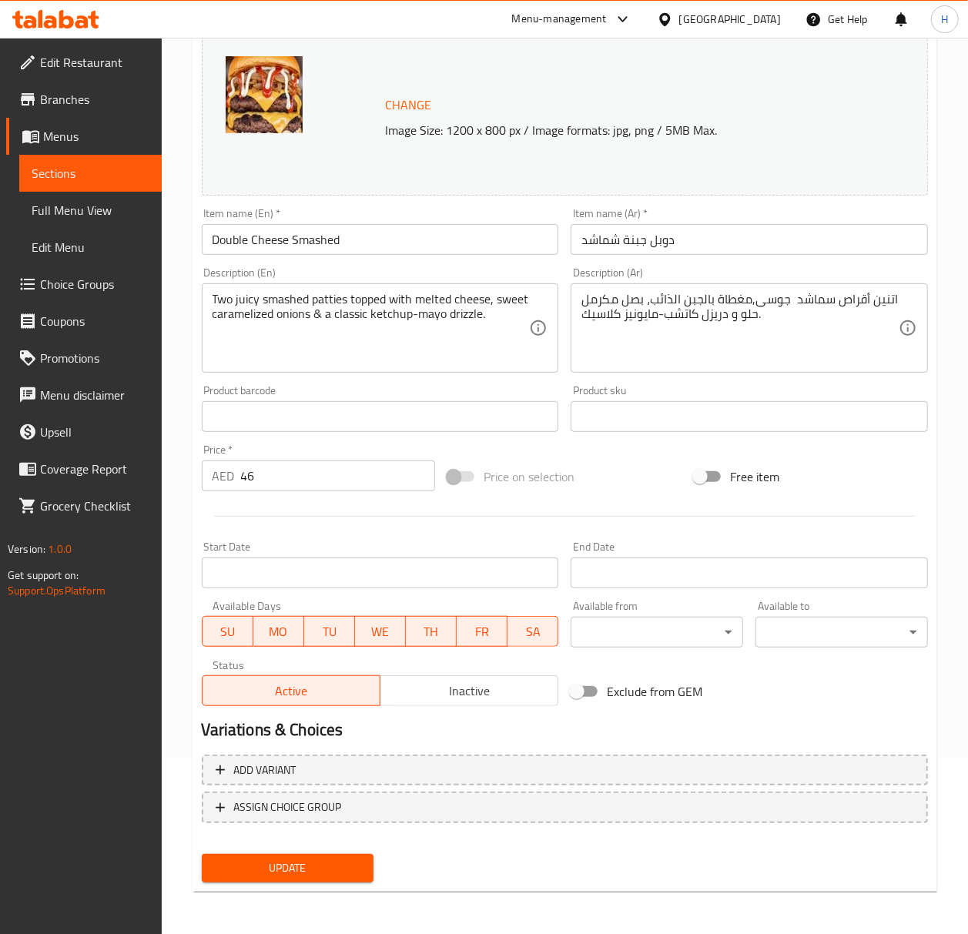
drag, startPoint x: 285, startPoint y: 871, endPoint x: 327, endPoint y: 871, distance: 41.6
click at [285, 871] on span "Update" at bounding box center [288, 868] width 148 height 19
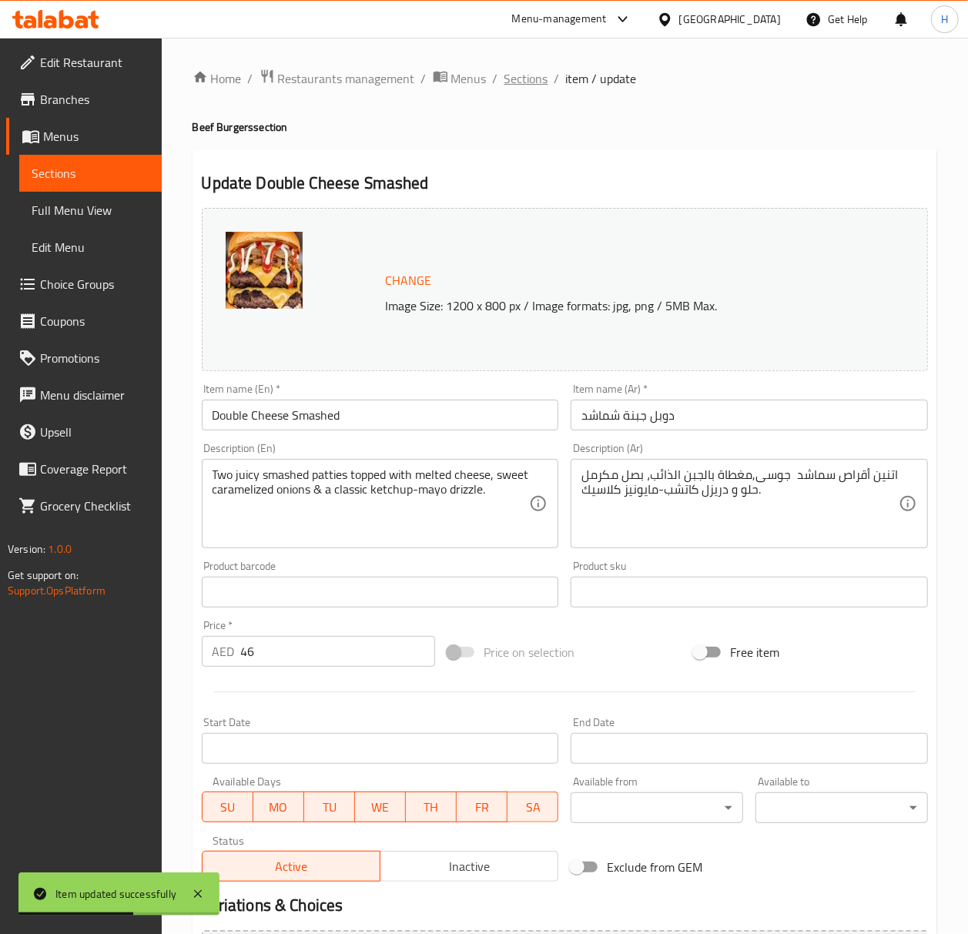
click at [534, 82] on span "Sections" at bounding box center [527, 78] width 44 height 18
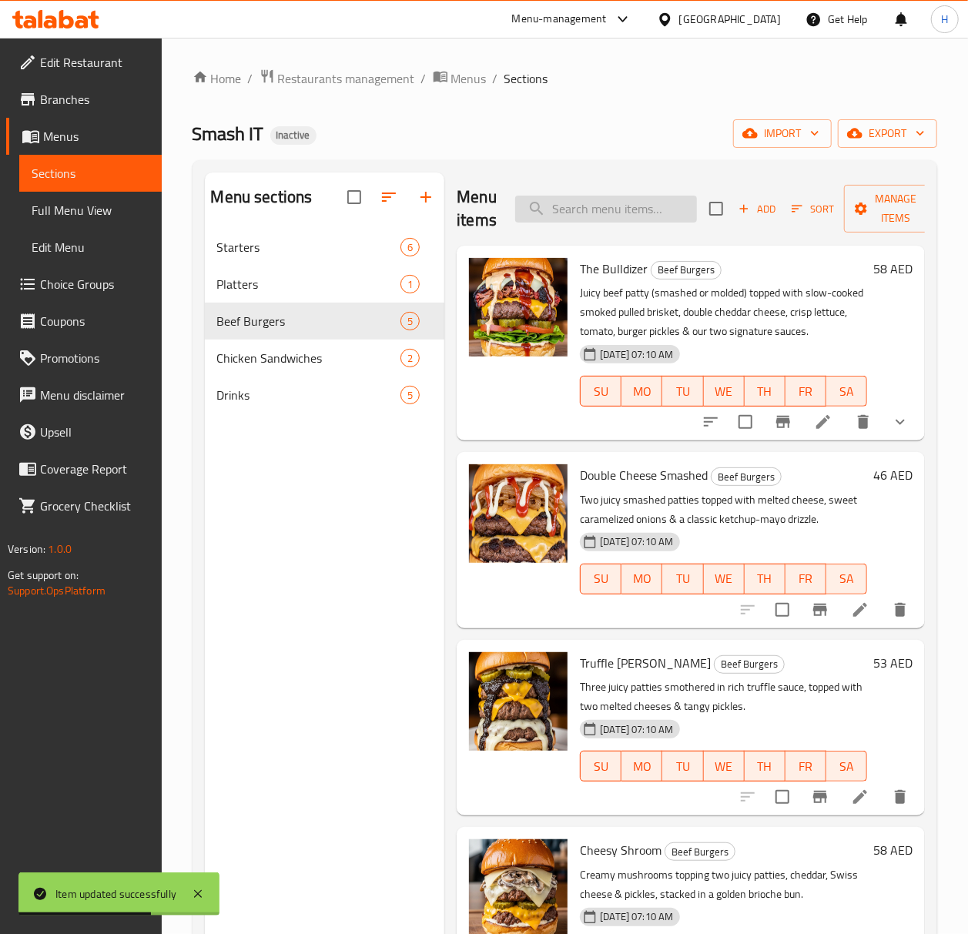
click at [569, 207] on input "search" at bounding box center [606, 209] width 182 height 27
paste input "Truffle Sultan Burger"
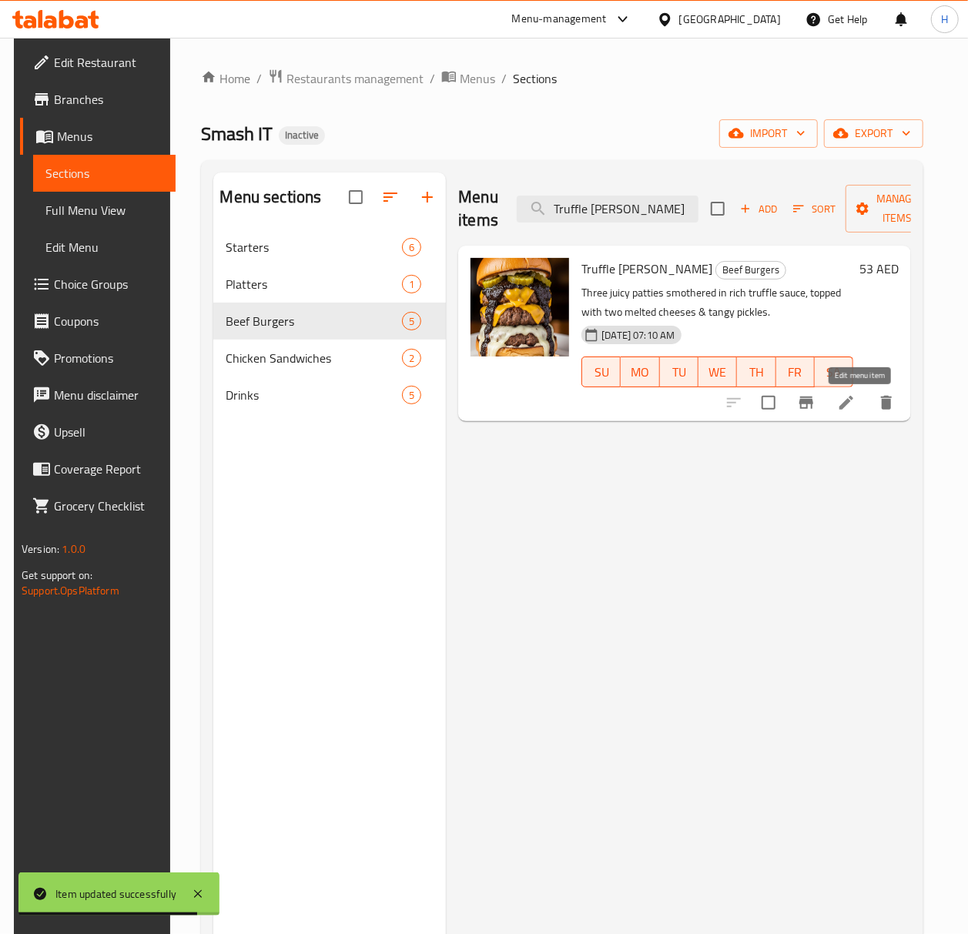
type input "Truffle Sultan Burger"
click at [854, 404] on icon at bounding box center [847, 403] width 14 height 14
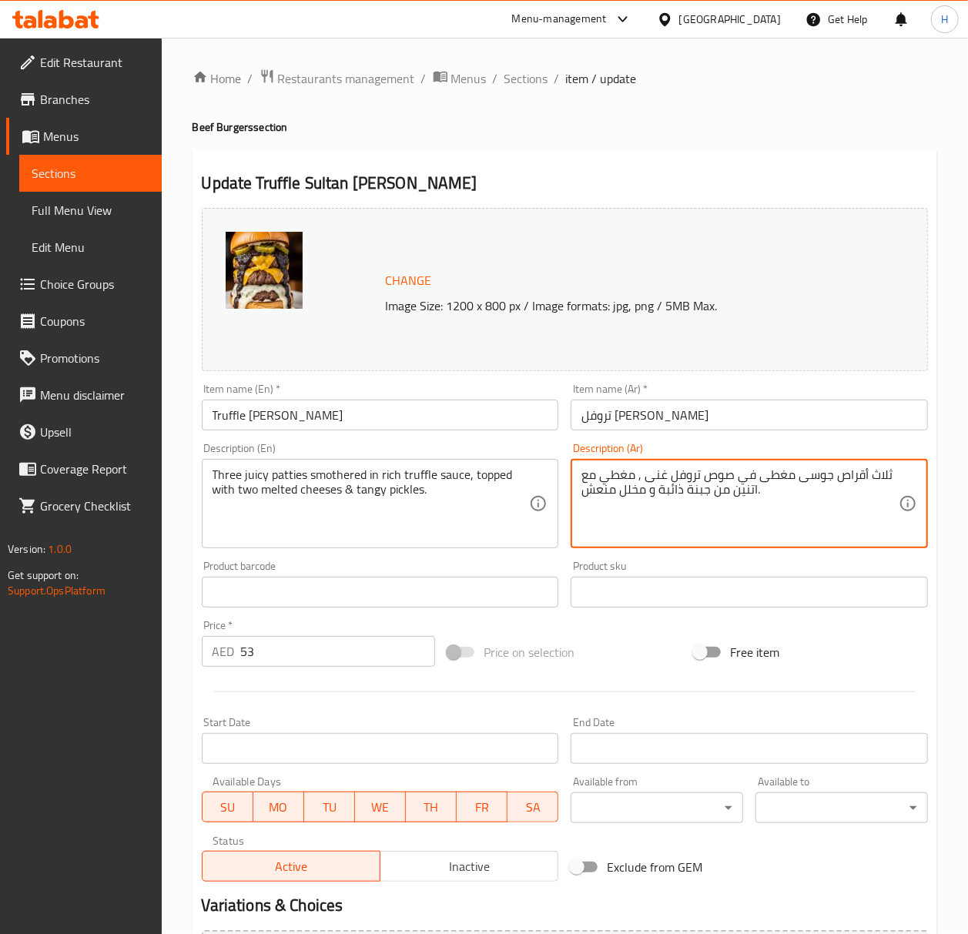
click at [851, 471] on textarea "ثلاث أقراص جوسى مغطى في صوص تروفل غنى , مغطي مع اتنين من جبنة ذائبة و مخلل منعش." at bounding box center [740, 504] width 317 height 73
paste textarea "قطع"
click at [774, 482] on textarea "ثلاث قطع جوسى مغطى في صوص تروفل غنى , مغطي مع اتنين من جبنة ذائبة و مخلل منعش." at bounding box center [740, 504] width 317 height 73
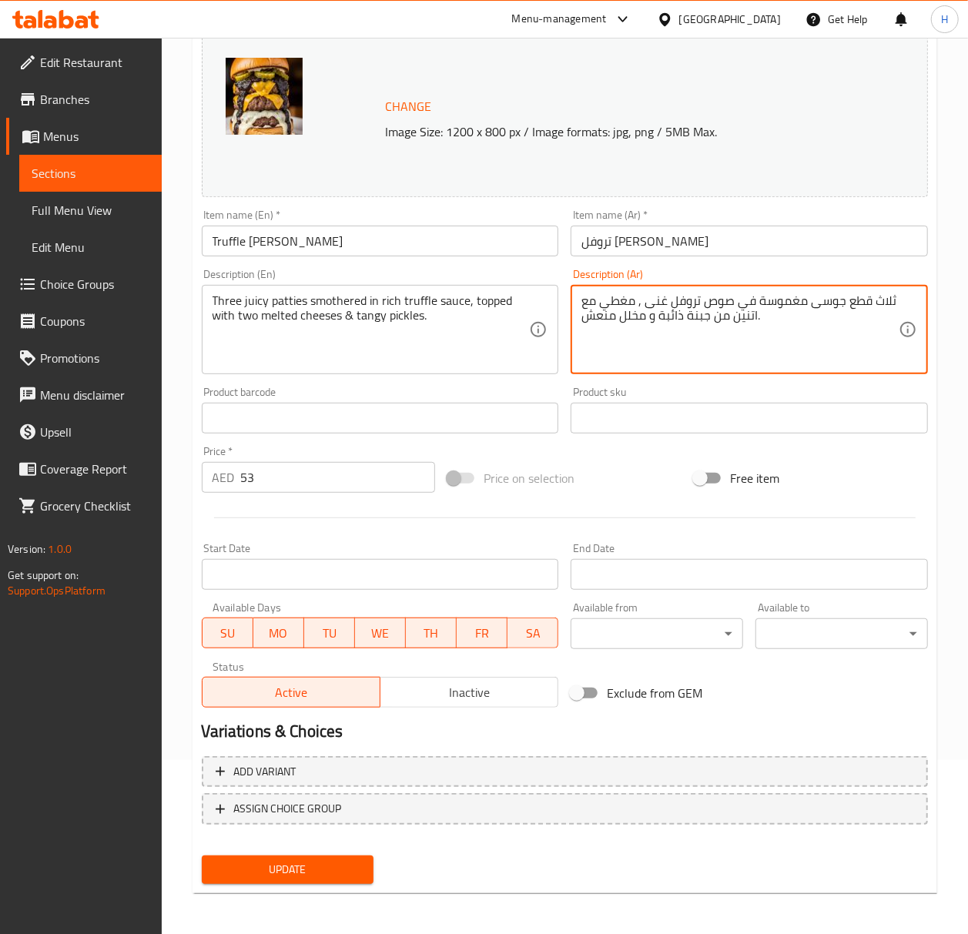
scroll to position [176, 0]
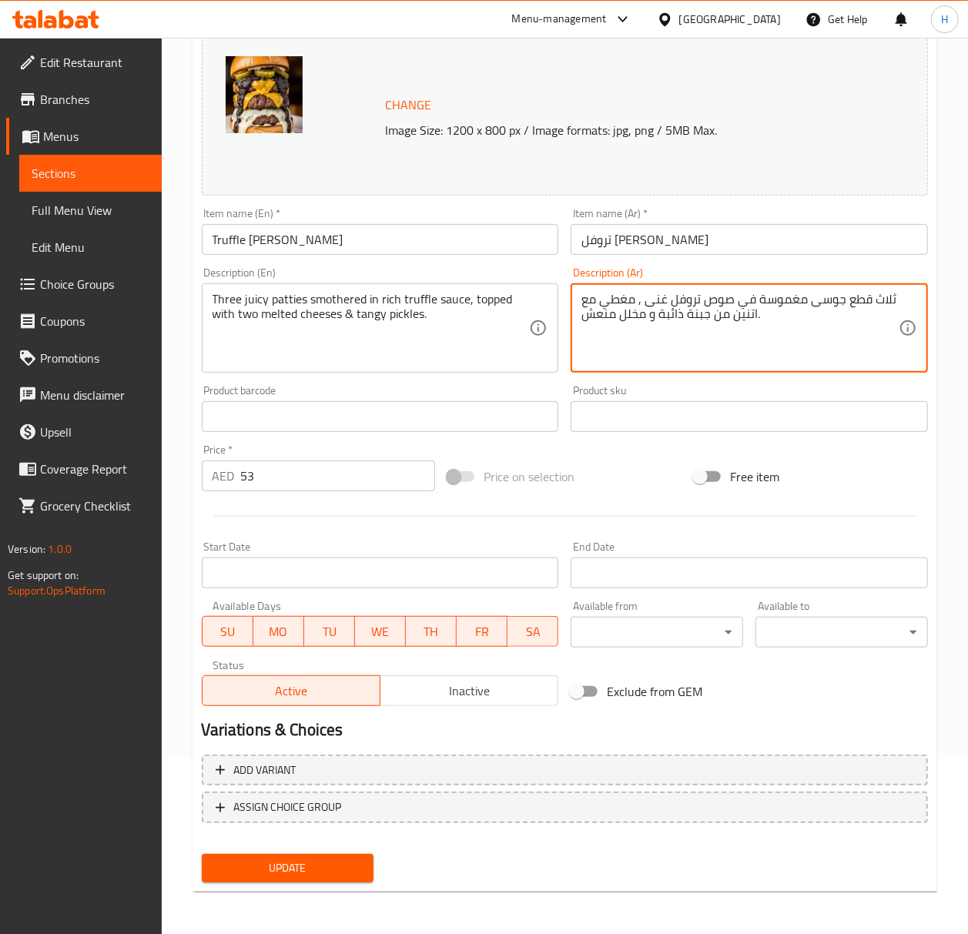
type textarea "ثلاث قطع جوسى مغموسة في صوص تروفل غنى , مغطي مع اتنين من جبنة ذائبة و مخلل منعش."
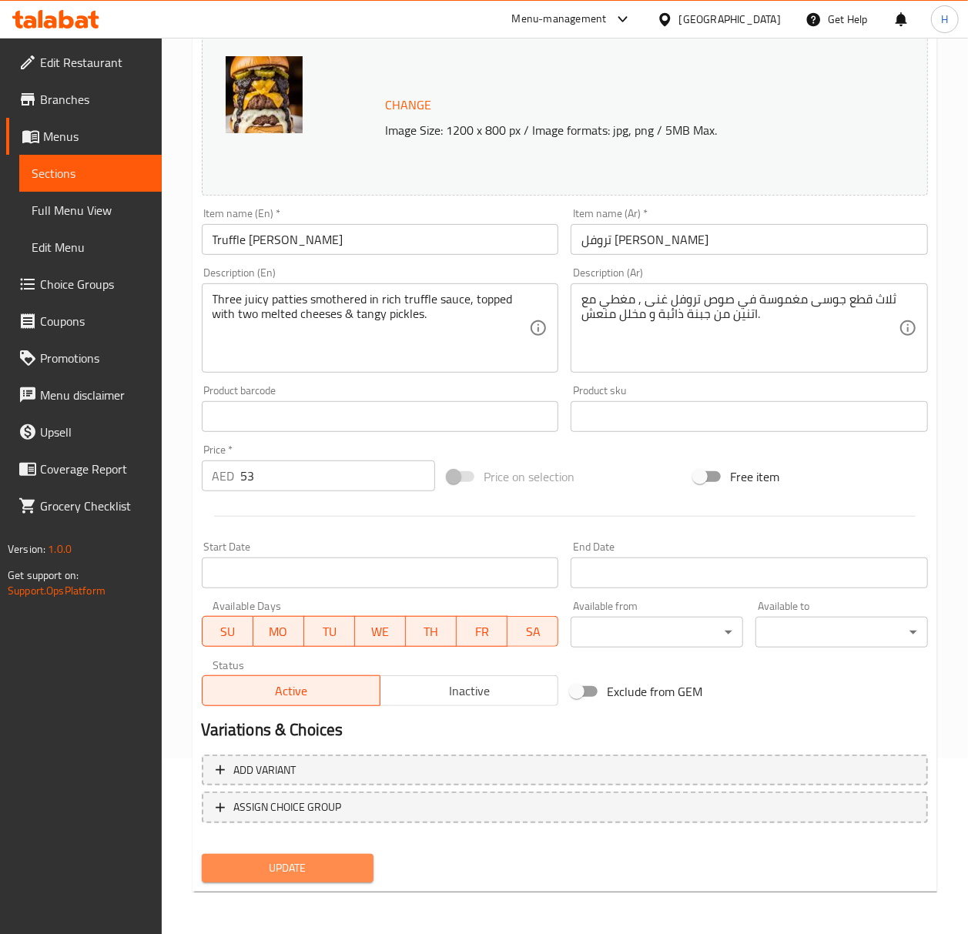
click at [324, 871] on span "Update" at bounding box center [288, 868] width 148 height 19
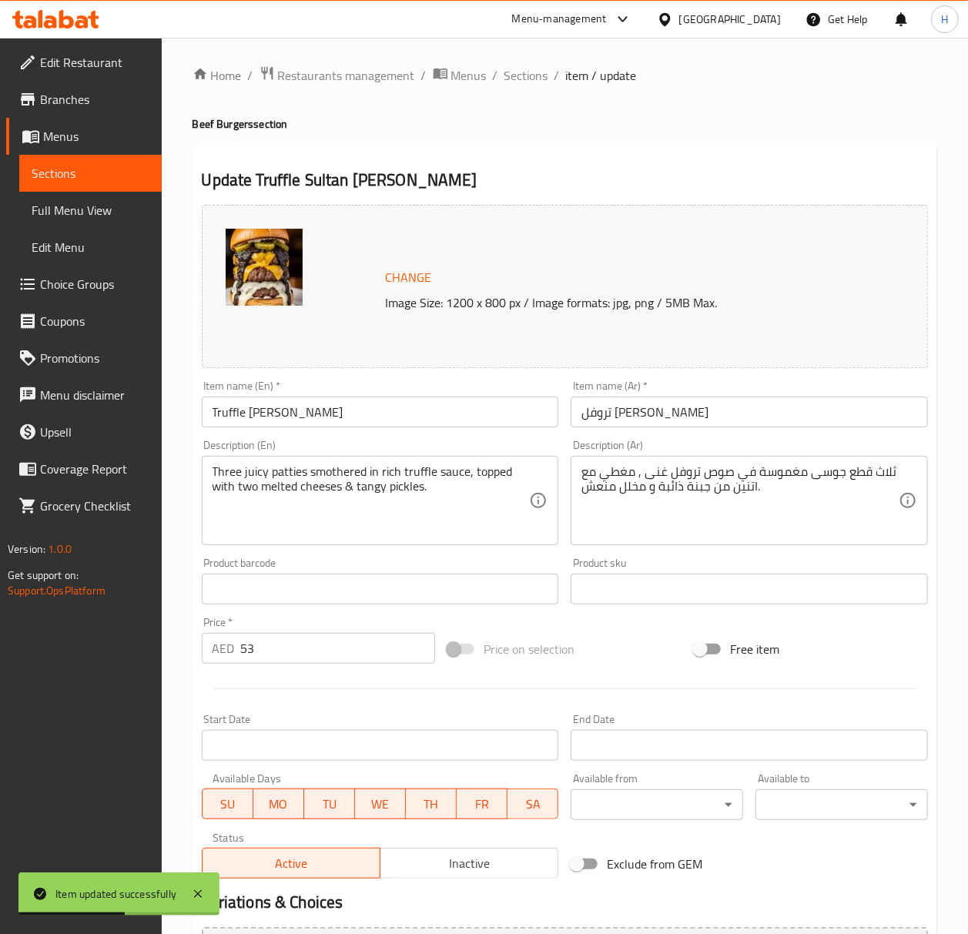
scroll to position [0, 0]
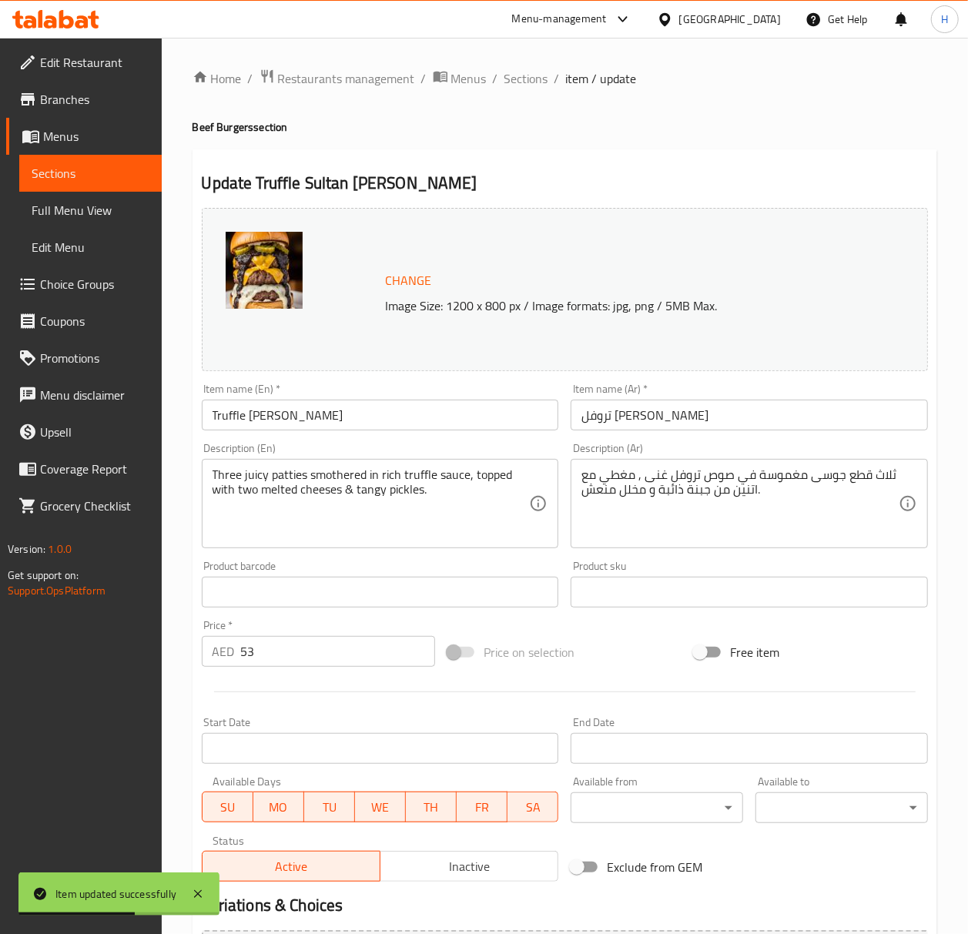
drag, startPoint x: 535, startPoint y: 89, endPoint x: 531, endPoint y: 103, distance: 14.4
click at [535, 88] on span "Sections" at bounding box center [527, 78] width 44 height 18
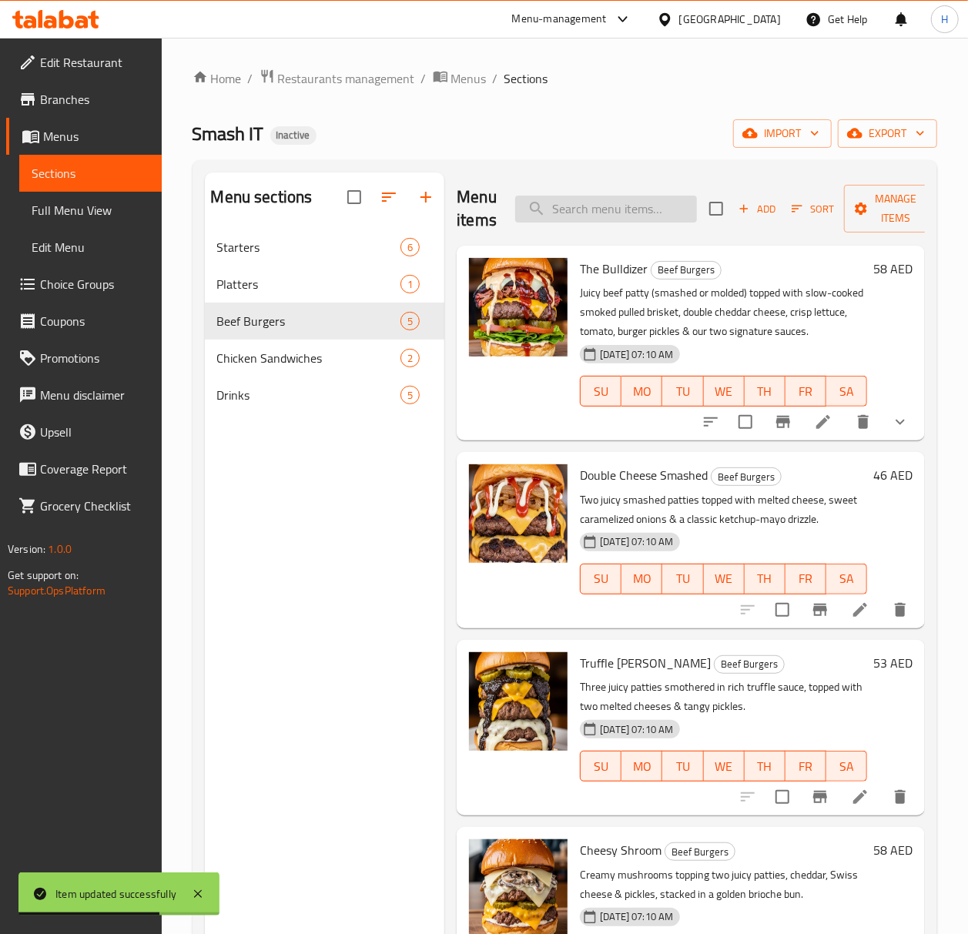
click at [556, 205] on input "search" at bounding box center [606, 209] width 182 height 27
paste input "قطع"
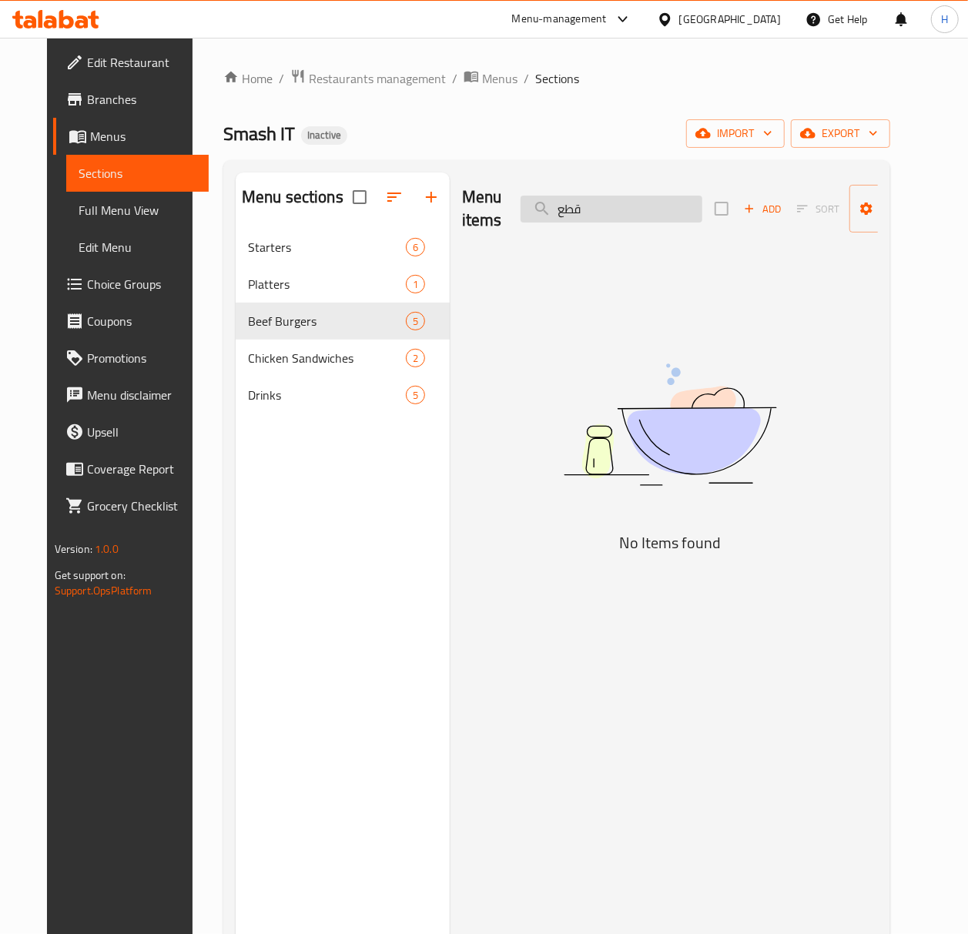
click at [569, 210] on input "قطع" at bounding box center [612, 209] width 182 height 27
paste input "Cheesy Shroom"
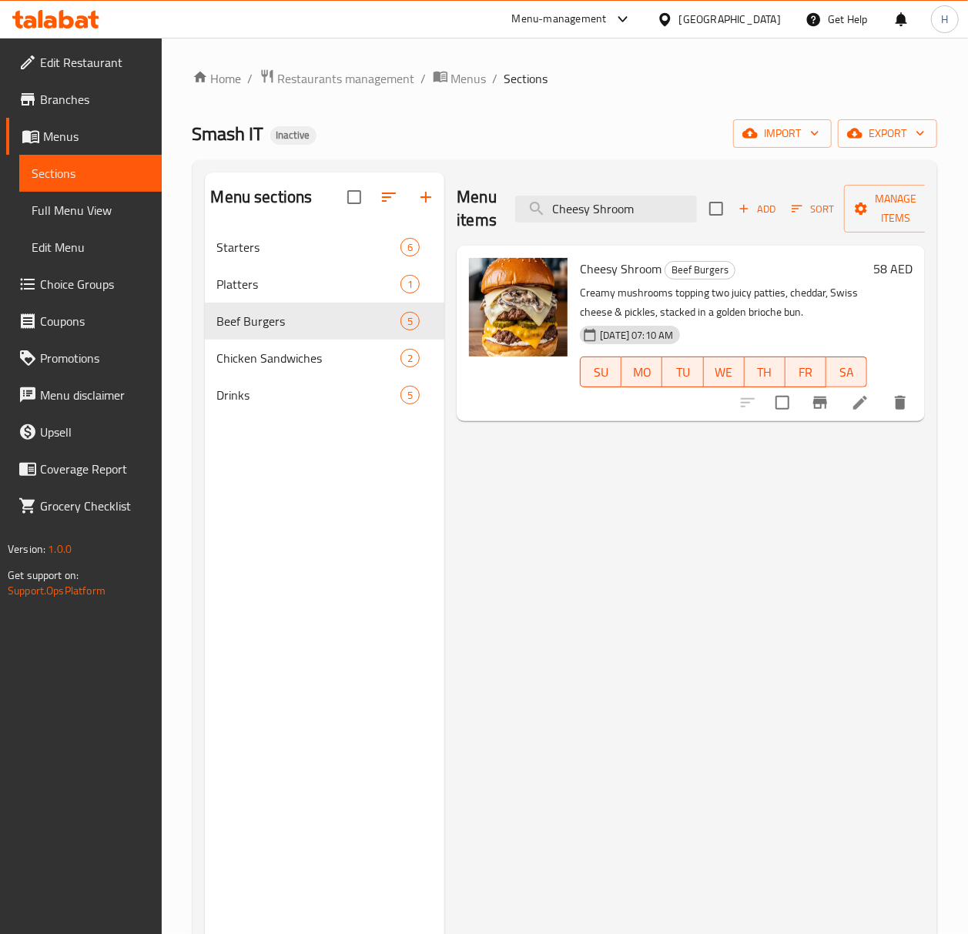
type input "Cheesy Shroom"
click at [861, 411] on icon at bounding box center [860, 403] width 18 height 18
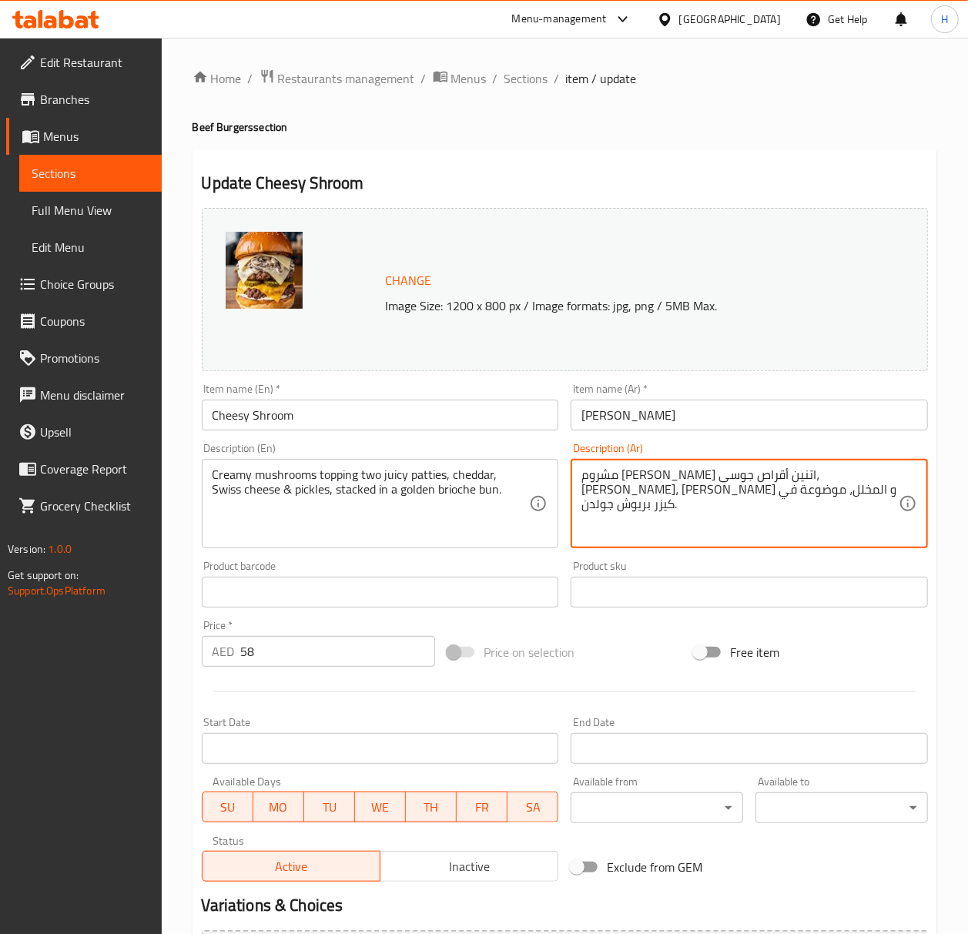
click at [734, 475] on textarea "مشروم كريمي توبينج اتنين أقراص جوسى، شيدر، جبن سويسري و المخلل، موضوعة في كيزر …" at bounding box center [740, 504] width 317 height 73
type textarea "مشروم كريمي توبينج اتنين قطع جوسى، شيدر، جبن سويسري و المخلل، موضوعة في كيزر بر…"
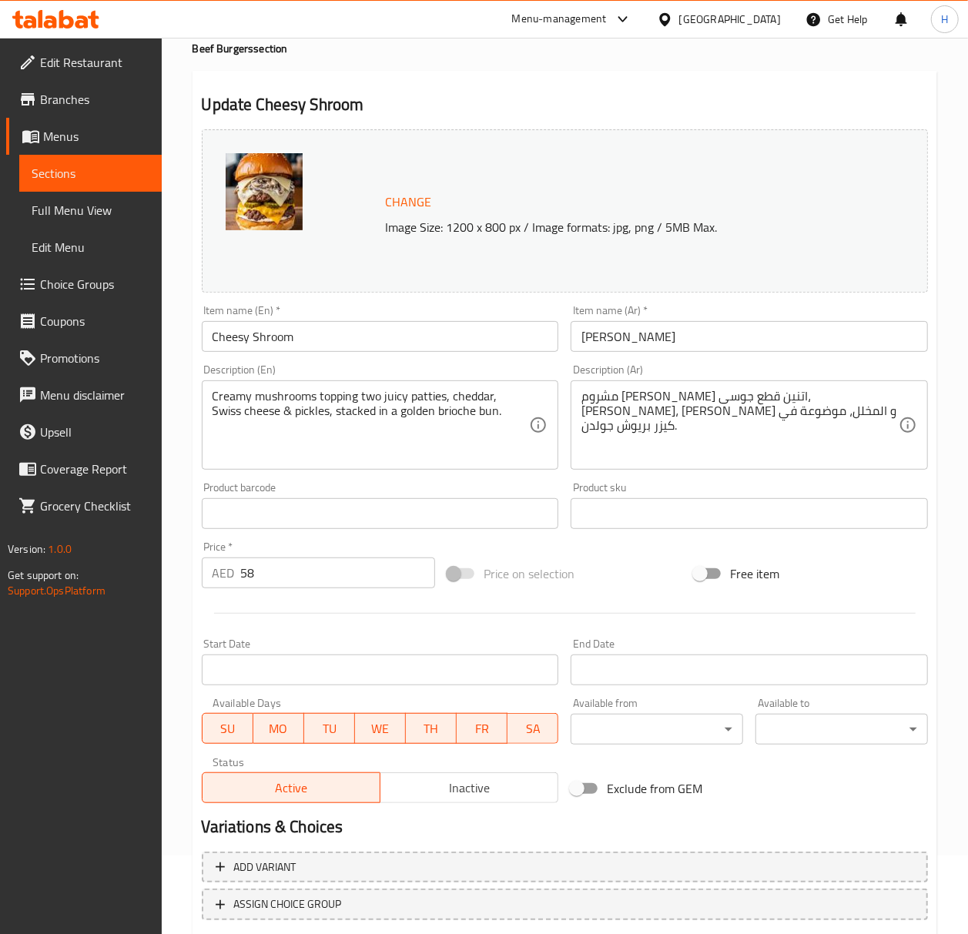
scroll to position [176, 0]
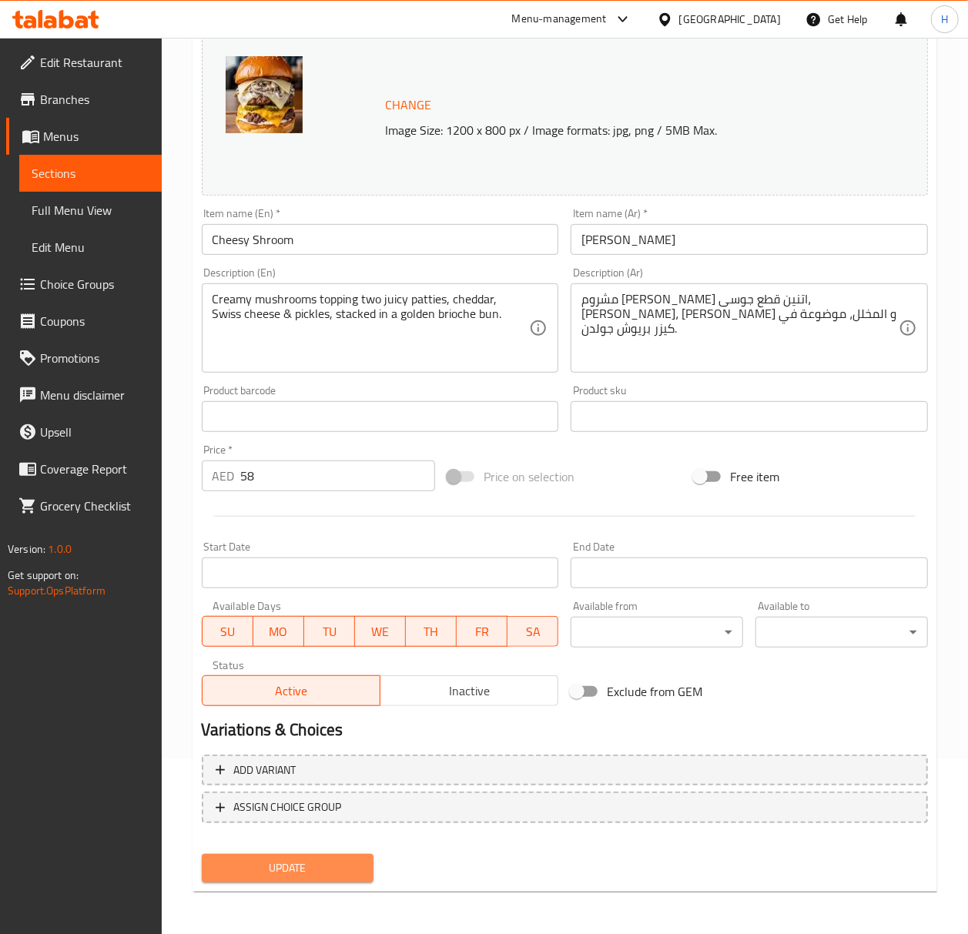
click at [285, 873] on span "Update" at bounding box center [288, 868] width 148 height 19
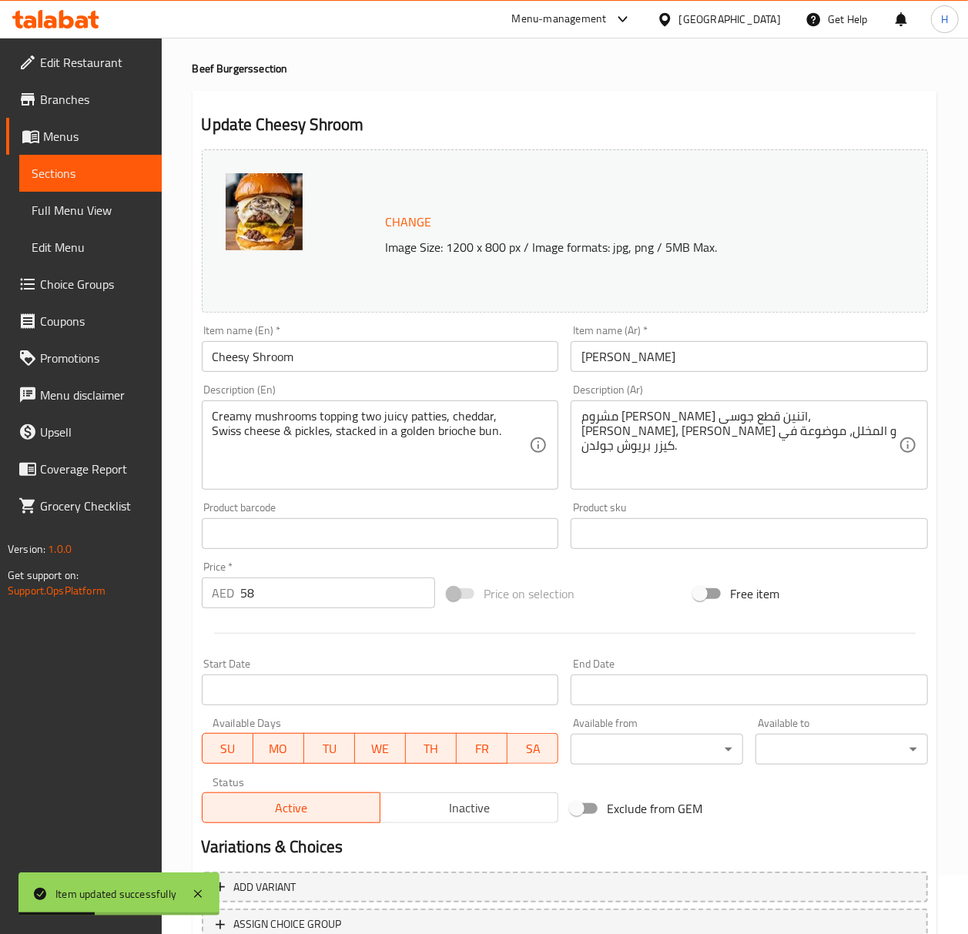
scroll to position [0, 0]
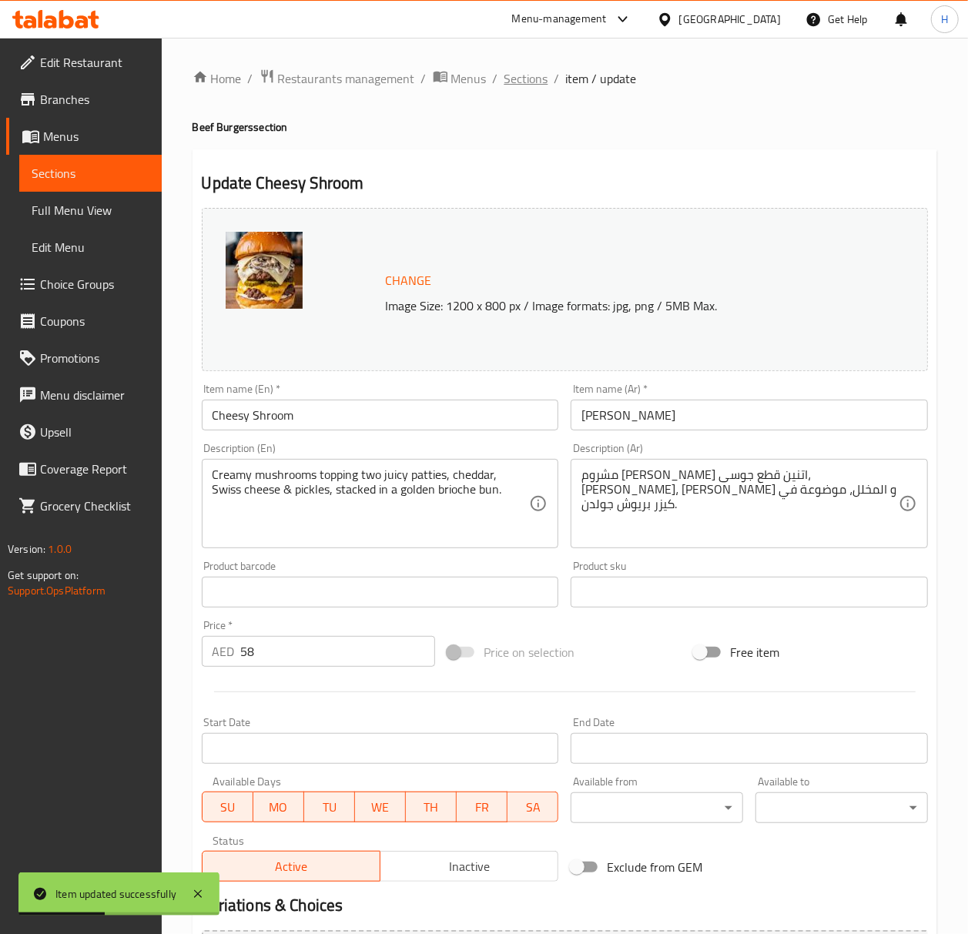
click at [512, 75] on span "Sections" at bounding box center [527, 78] width 44 height 18
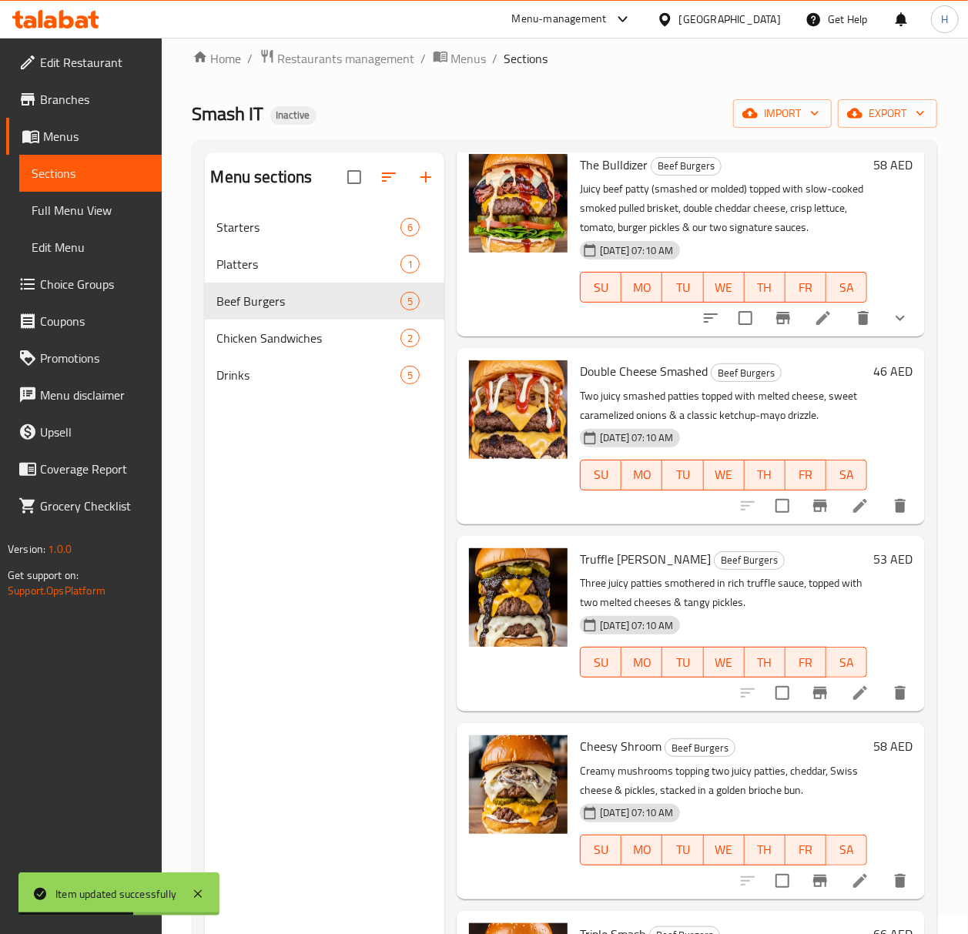
scroll to position [216, 0]
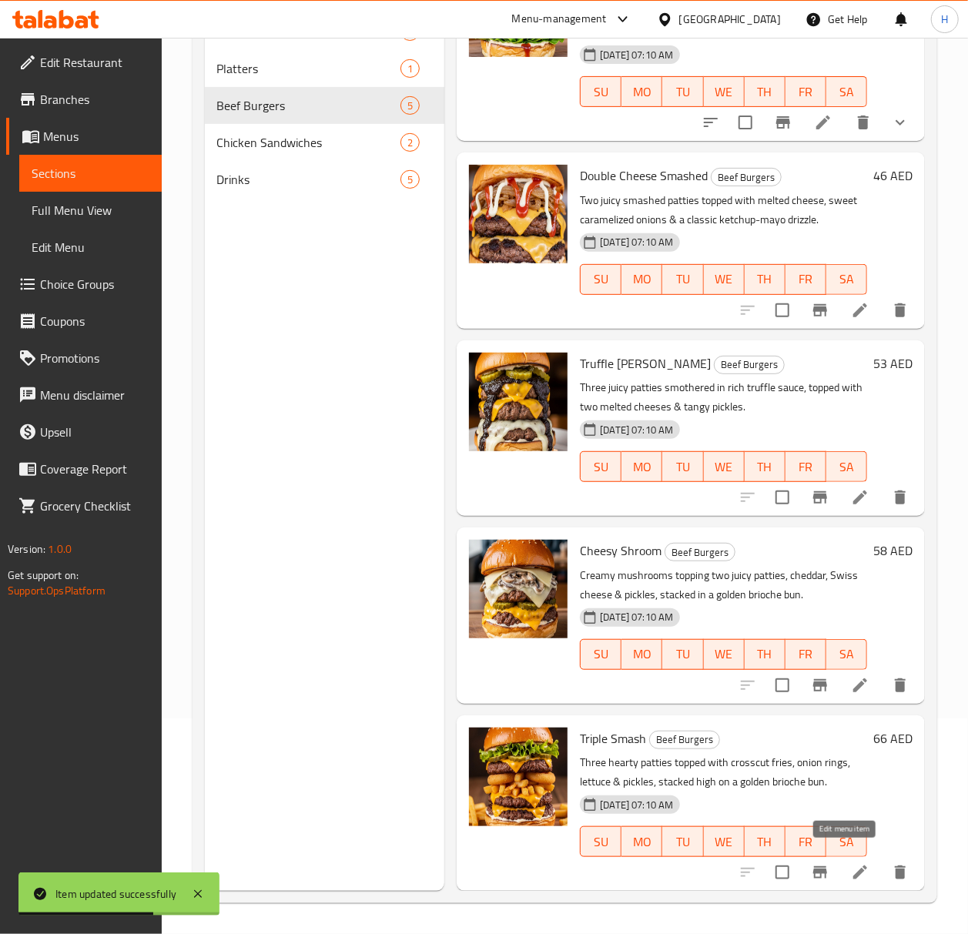
click at [851, 864] on icon at bounding box center [860, 873] width 18 height 18
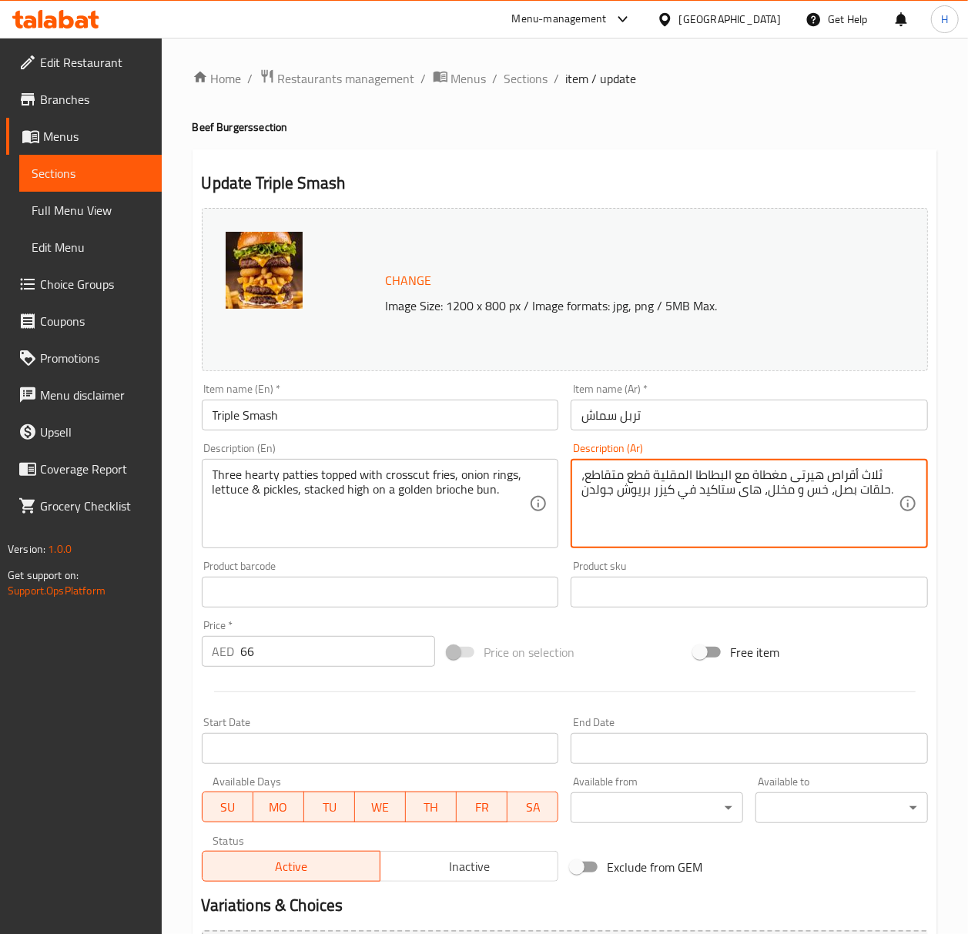
click at [650, 475] on textarea "ثلاث أقراص هيرتى مغطاة مع البطاطا المقلية قطع متقاطع، حلقات بصل، خس و مخلل، هاى…" at bounding box center [740, 504] width 317 height 73
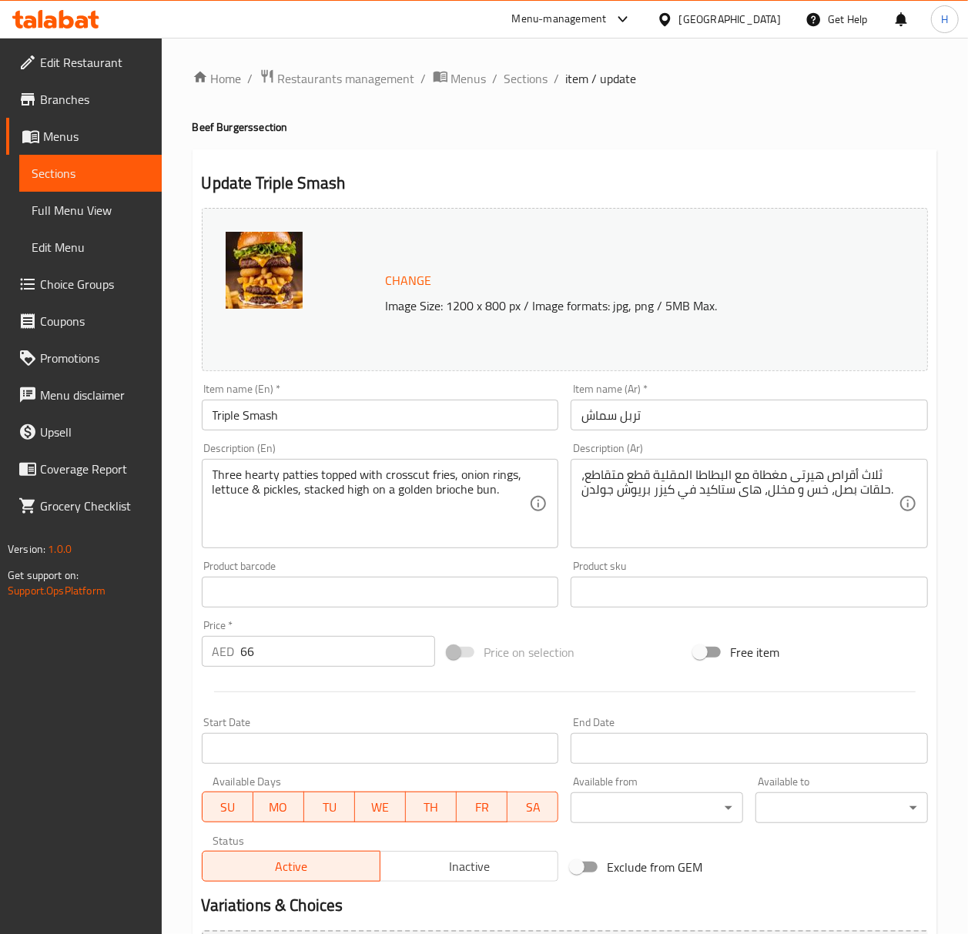
click at [854, 470] on textarea "ثلاث أقراص هيرتى مغطاة مع البطاطا المقلية قطع متقاطع، حلقات بصل، خس و مخلل، هاى…" at bounding box center [740, 504] width 317 height 73
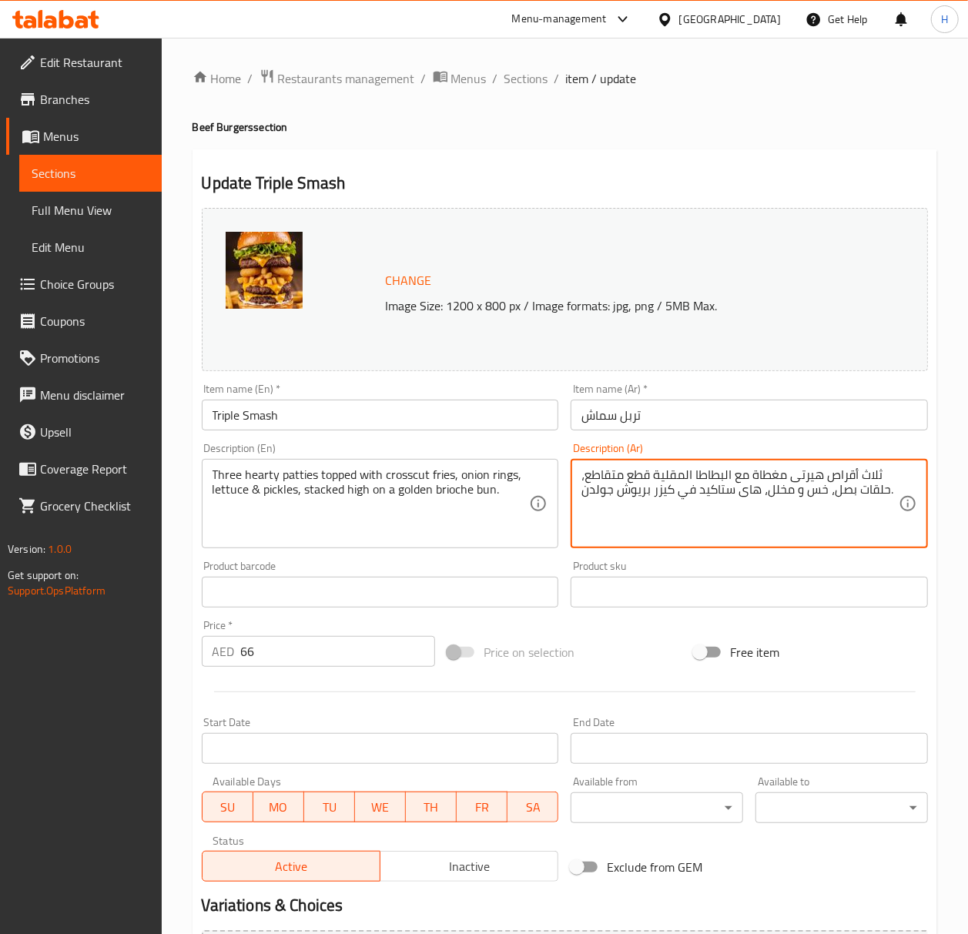
click at [854, 470] on textarea "ثلاث أقراص هيرتى مغطاة مع البطاطا المقلية قطع متقاطع، حلقات بصل، خس و مخلل، هاى…" at bounding box center [740, 504] width 317 height 73
paste textarea "قطع"
drag, startPoint x: 650, startPoint y: 473, endPoint x: 587, endPoint y: 476, distance: 63.2
click at [587, 476] on textarea "ثلاث قطع هيرتى مغطاة مع البطاطا المقلية قطع متقاطع، حلقات بصل، خس و مخلل، هاى س…" at bounding box center [740, 504] width 317 height 73
paste textarea "كروس كات"
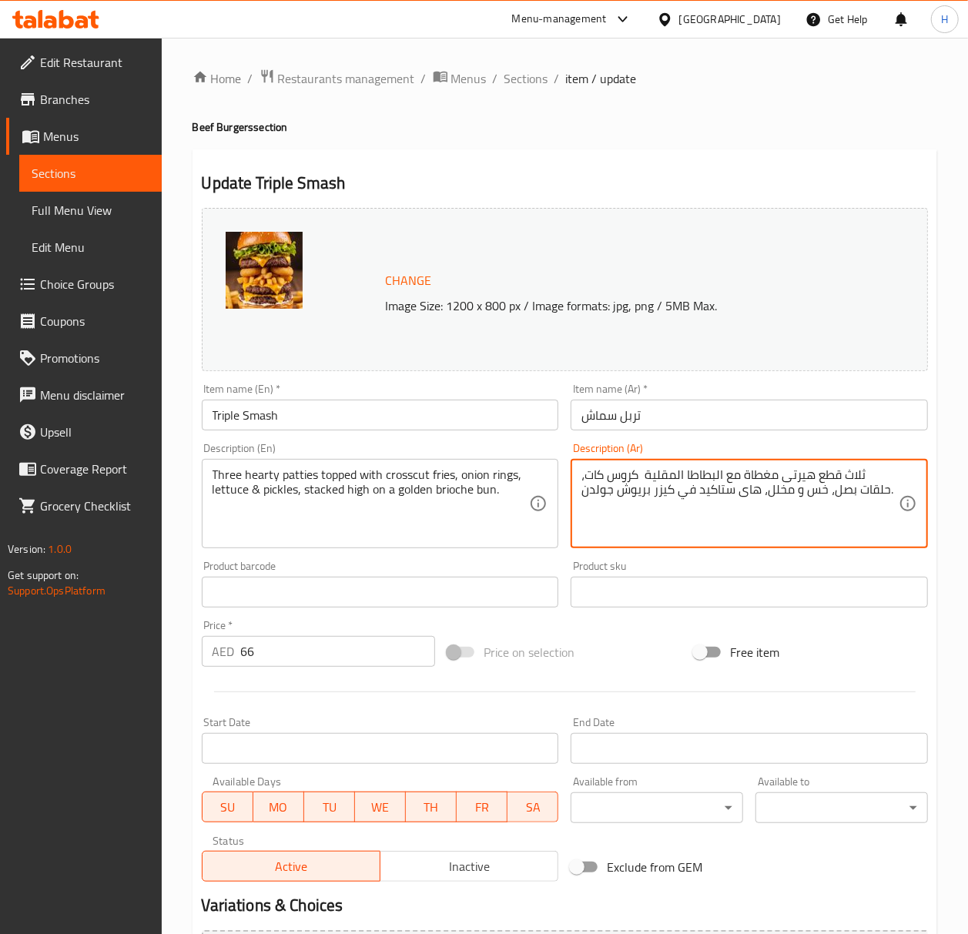
click at [747, 494] on textarea "ثلاث قطع هيرتى مغطاة مع البطاطا المقلية كروس كات، حلقات بصل، خس و مخلل، هاى ستا…" at bounding box center [740, 504] width 317 height 73
click at [719, 494] on textarea "ثلاث قطع هيرتى مغطاة مع البطاطا المقلية كروس كات، حلقات بصل، خس و مخلل، ستاكيد …" at bounding box center [740, 504] width 317 height 73
paste textarea "كروس كات"
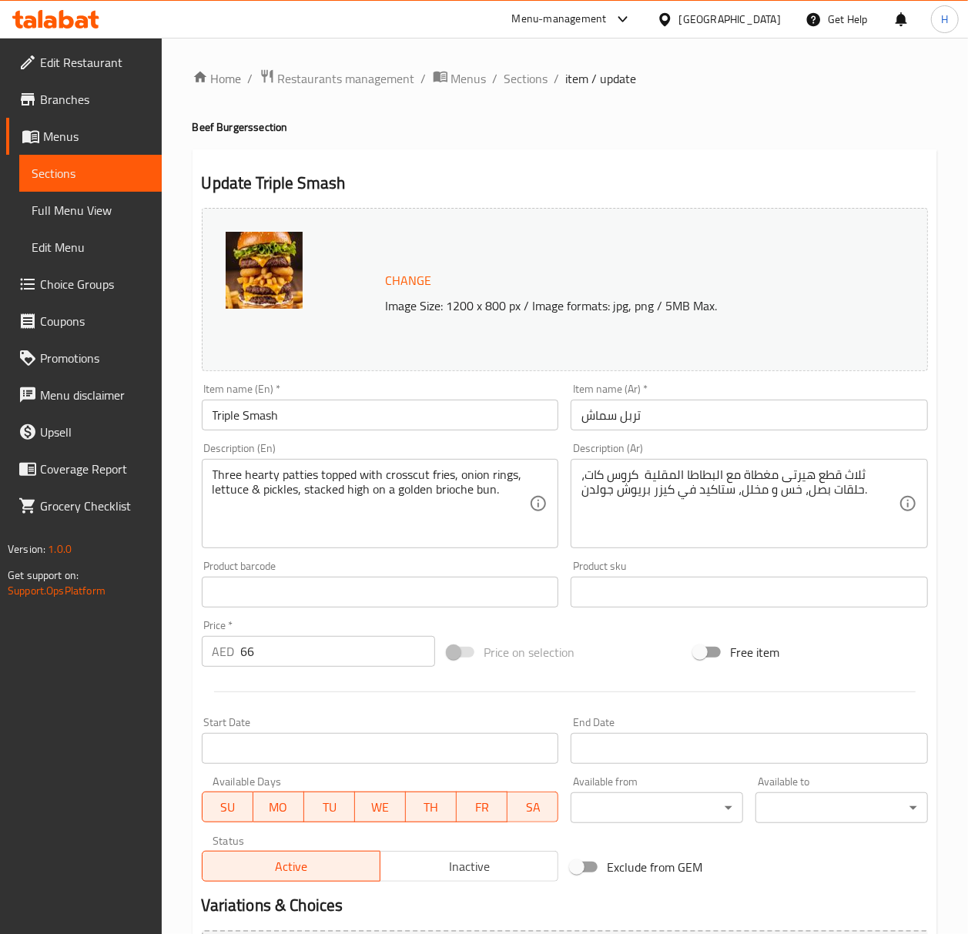
click at [725, 492] on textarea "ثلاث قطع هيرتى مغطاة مع البطاطا المقلية كروس كات، حلقات بصل، خس و مخلل، ستاكيد …" at bounding box center [740, 504] width 317 height 73
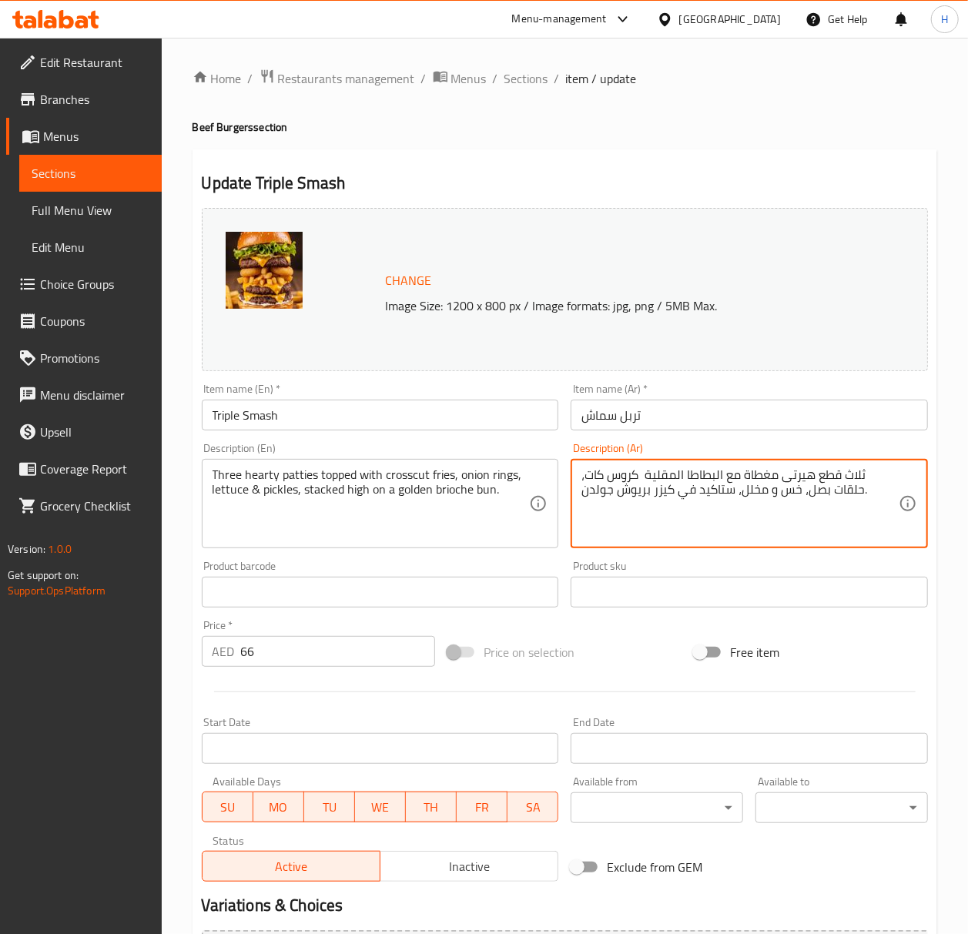
click at [724, 492] on textarea "ثلاث قطع هيرتى مغطاة مع البطاطا المقلية كروس كات، حلقات بصل، خس و مخلل، ستاكيد …" at bounding box center [740, 504] width 317 height 73
paste textarea "مكدسة"
click at [818, 476] on textarea "ثلاث قطع هيرتى مغطاة مع البطاطا المقلية كروس كات، حلقات بصل، خس و مخلل، مكدسة ف…" at bounding box center [740, 504] width 317 height 73
type textarea "ثلاث قطع لحم هيرتى مغطاة مع البطاطا المقلية كروس كات، حلقات بصل، خس و مخلل، مكد…"
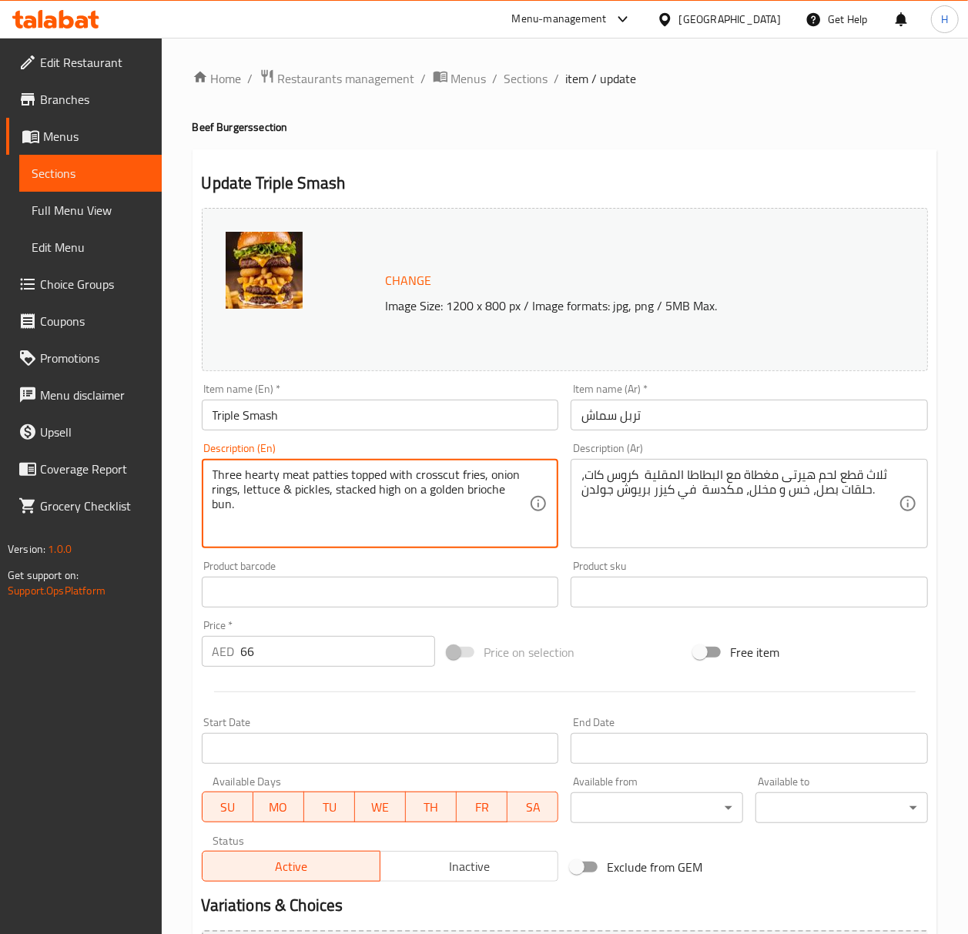
type textarea "Three hearty meat patties topped with crosscut fries, onion rings, lettuce & pi…"
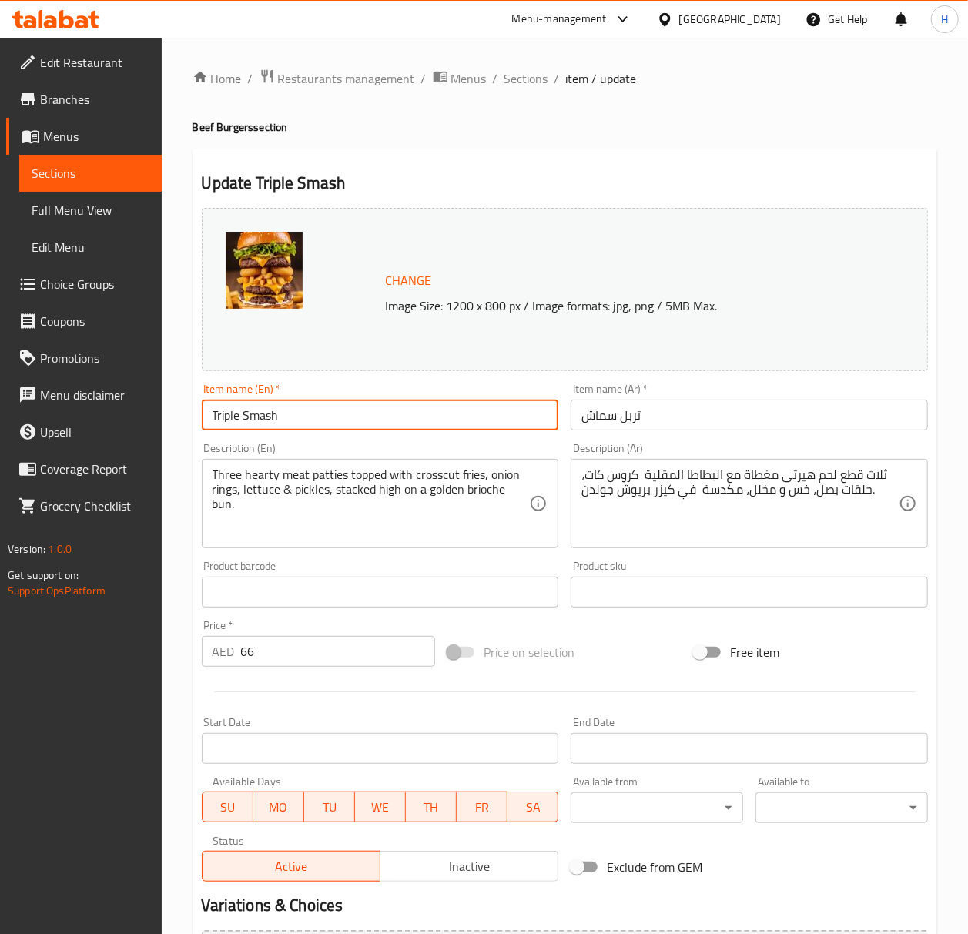
click at [282, 419] on input "Triple Smash" at bounding box center [380, 415] width 357 height 31
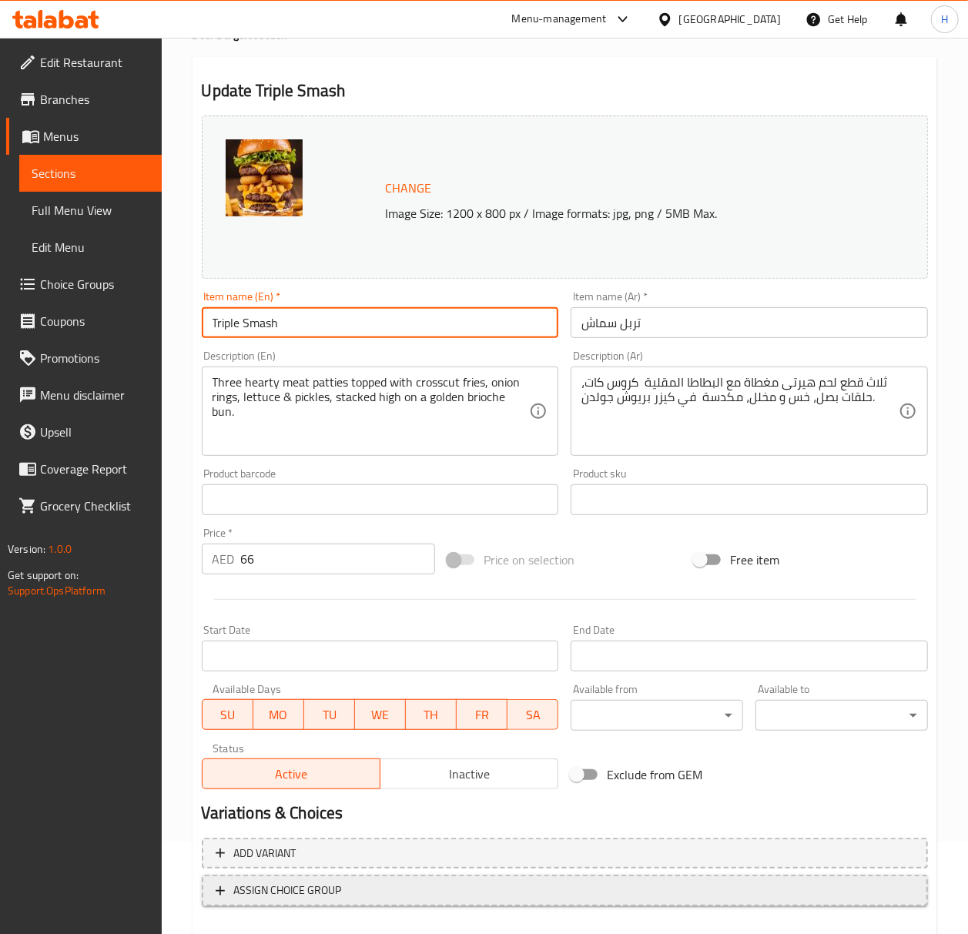
scroll to position [176, 0]
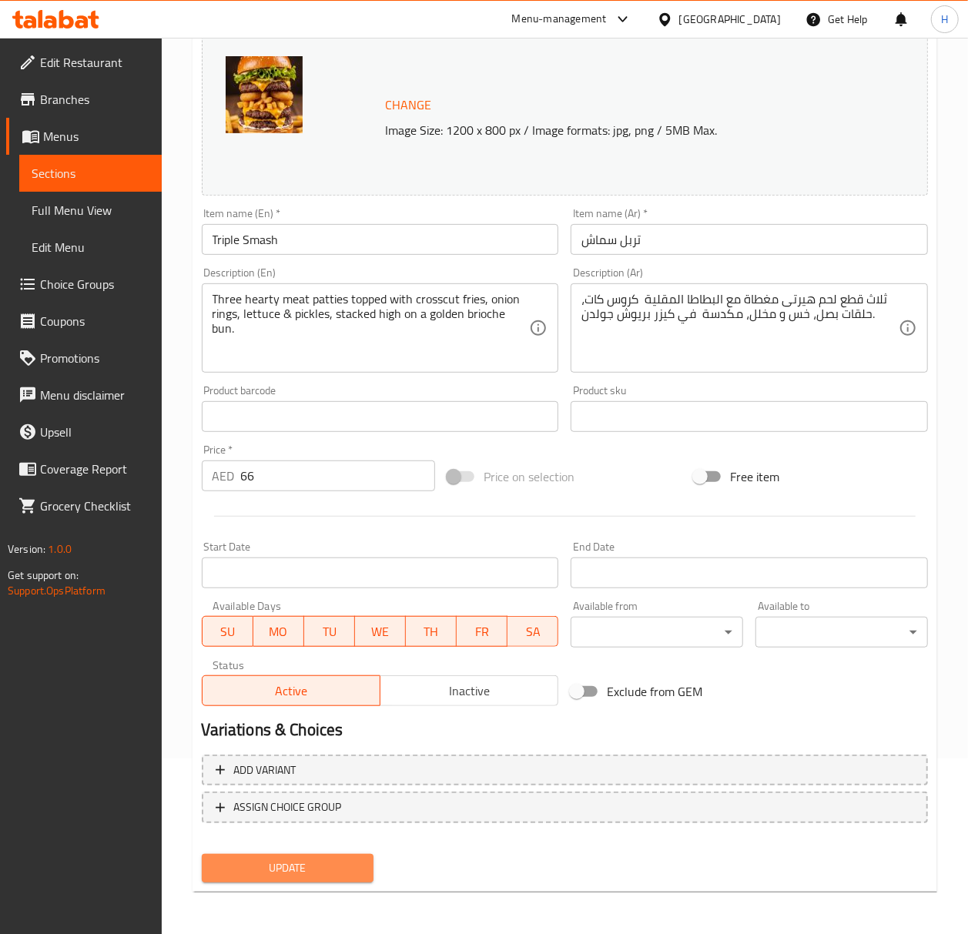
click at [285, 870] on span "Update" at bounding box center [288, 868] width 148 height 19
click at [334, 875] on span "Update" at bounding box center [288, 868] width 148 height 19
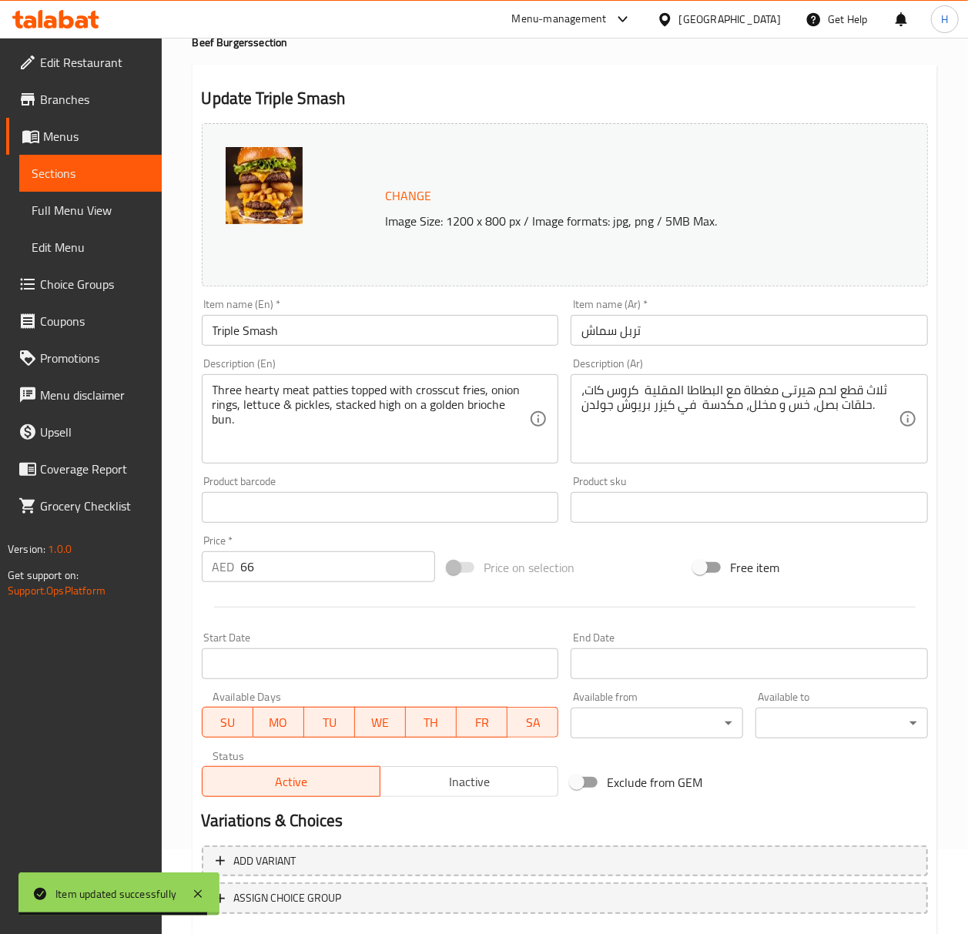
scroll to position [0, 0]
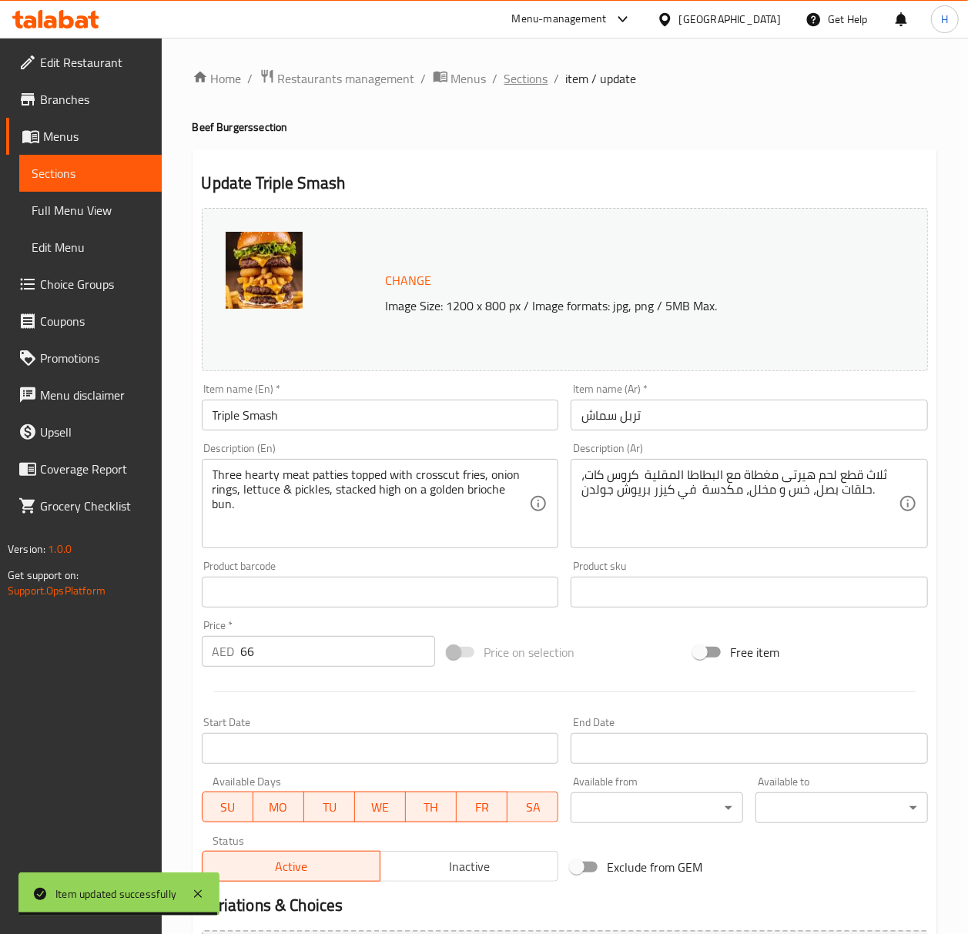
click at [522, 81] on span "Sections" at bounding box center [527, 78] width 44 height 18
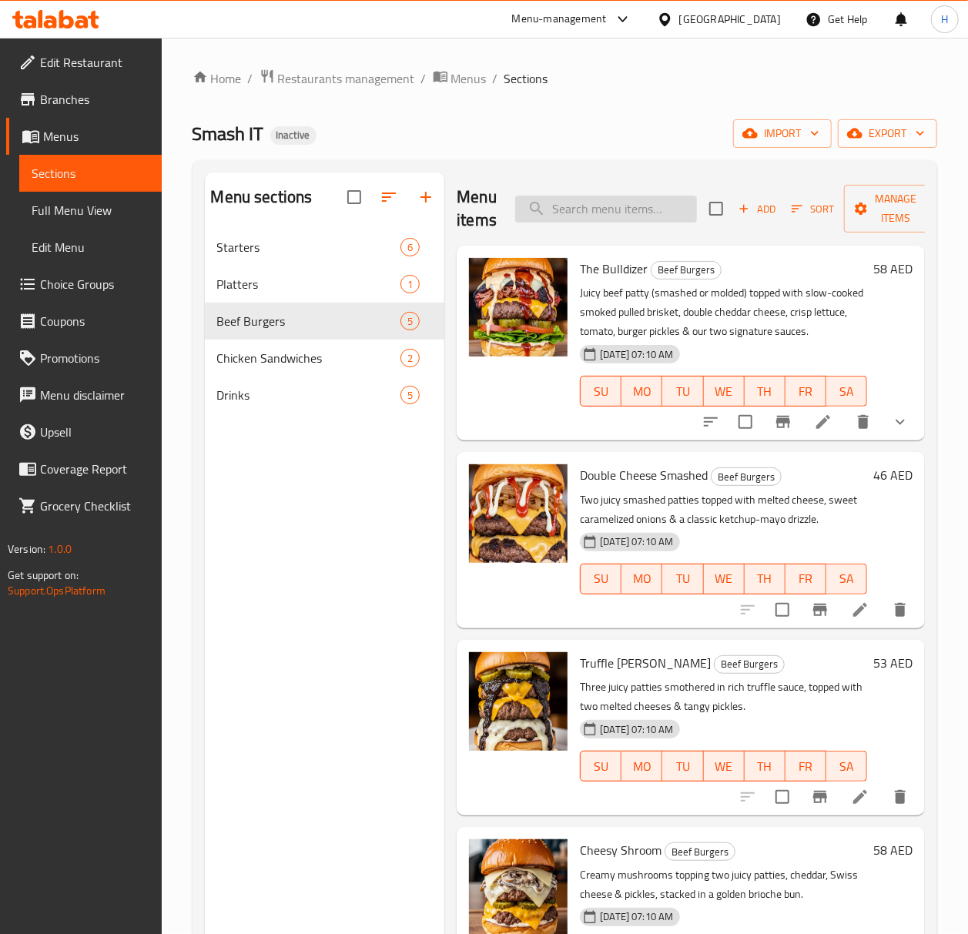
click at [587, 211] on input "search" at bounding box center [606, 209] width 182 height 27
paste input "Coca Cola"
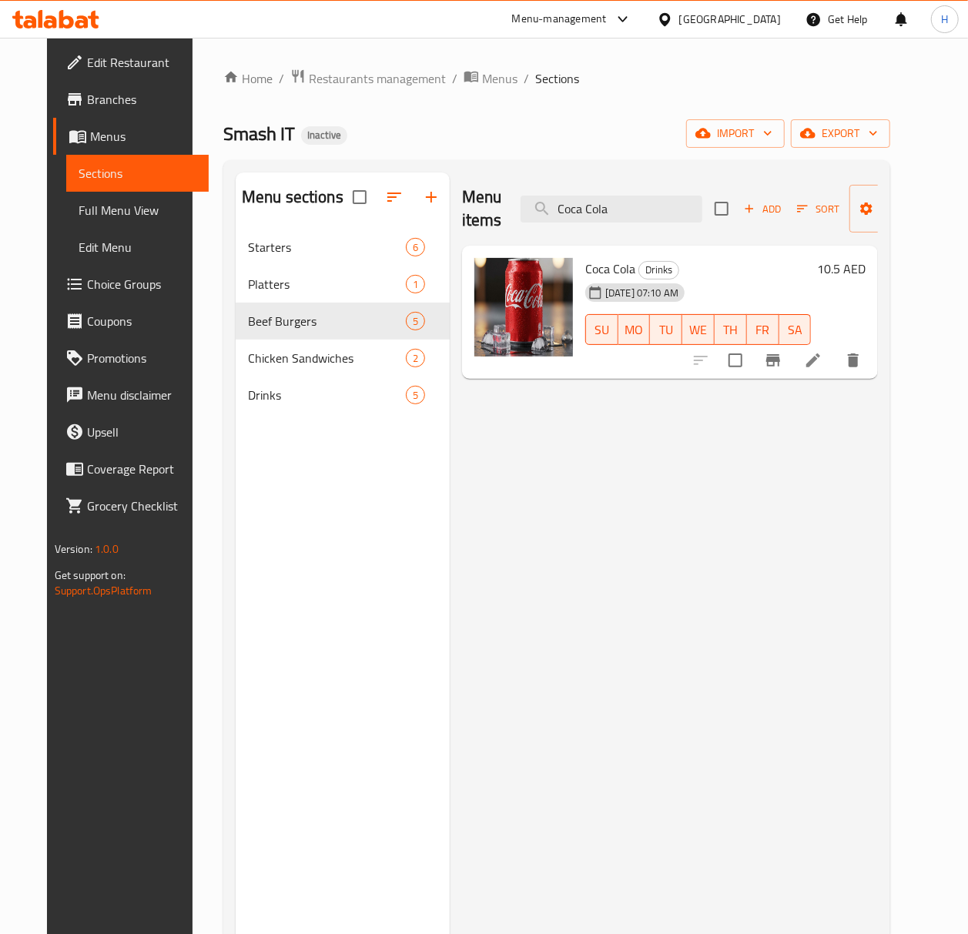
type input "Coca Cola"
click at [823, 365] on icon at bounding box center [813, 360] width 18 height 18
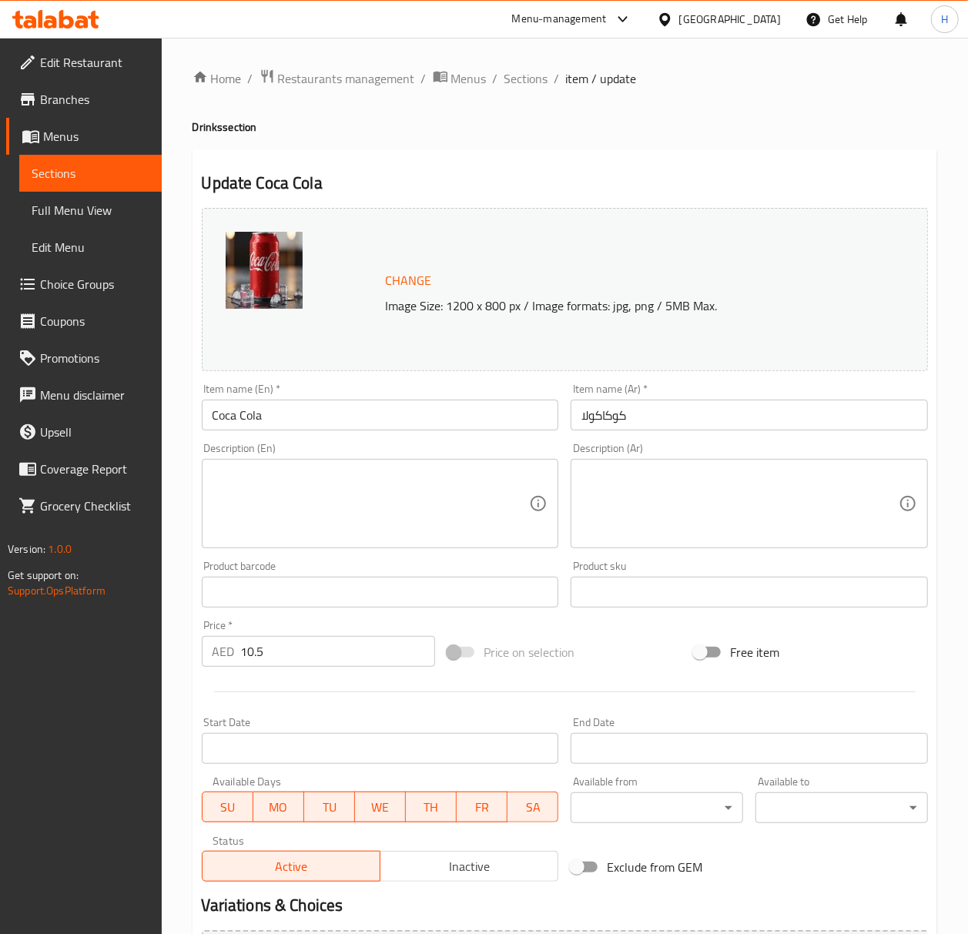
click at [237, 411] on input "Coca Cola" at bounding box center [380, 415] width 357 height 31
paste input "-Cola / Coke"
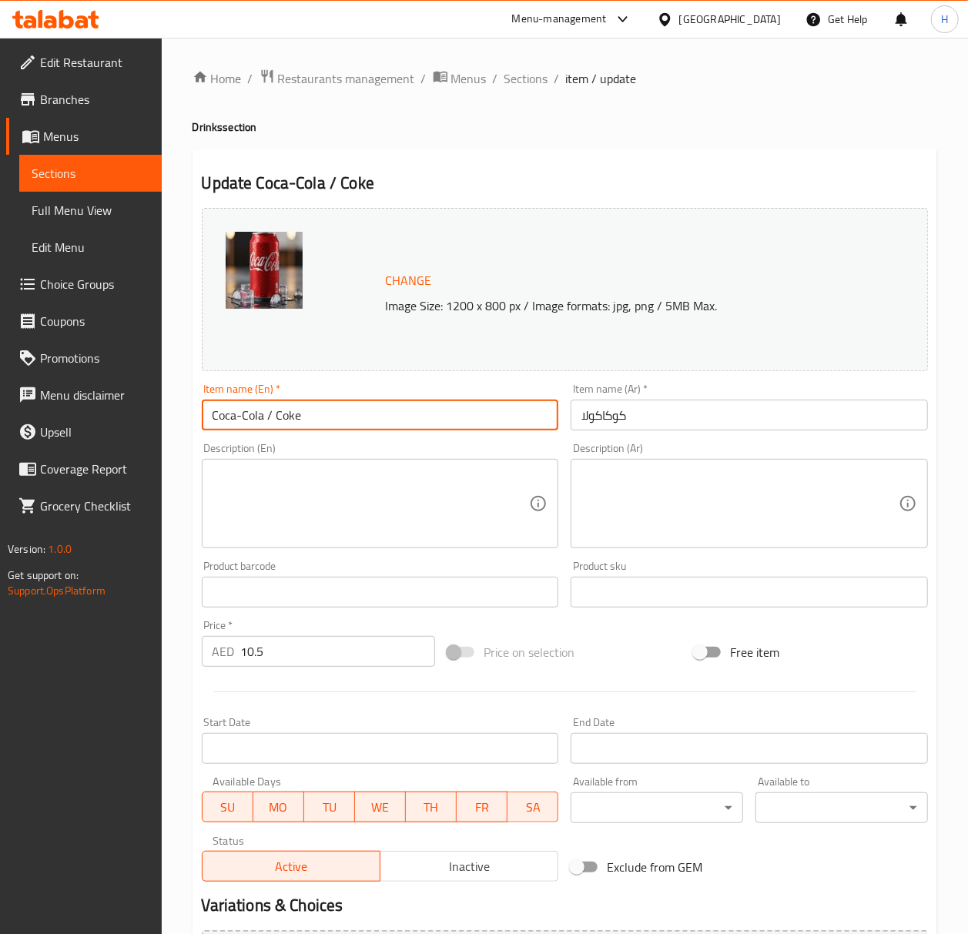
drag, startPoint x: 263, startPoint y: 418, endPoint x: 534, endPoint y: 438, distance: 271.1
click at [534, 438] on div "Change Image Size: 1200 x 800 px / Image formats: jpg, png / 5MB Max. Item name…" at bounding box center [565, 545] width 739 height 686
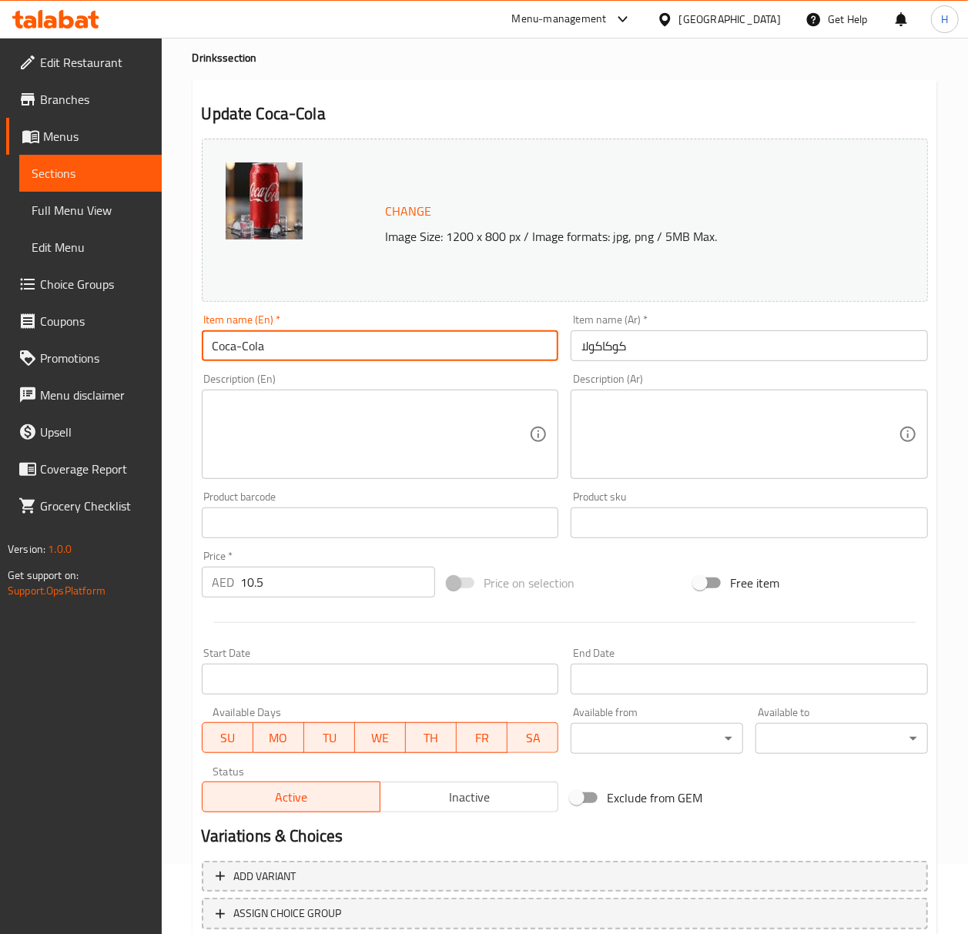
scroll to position [176, 0]
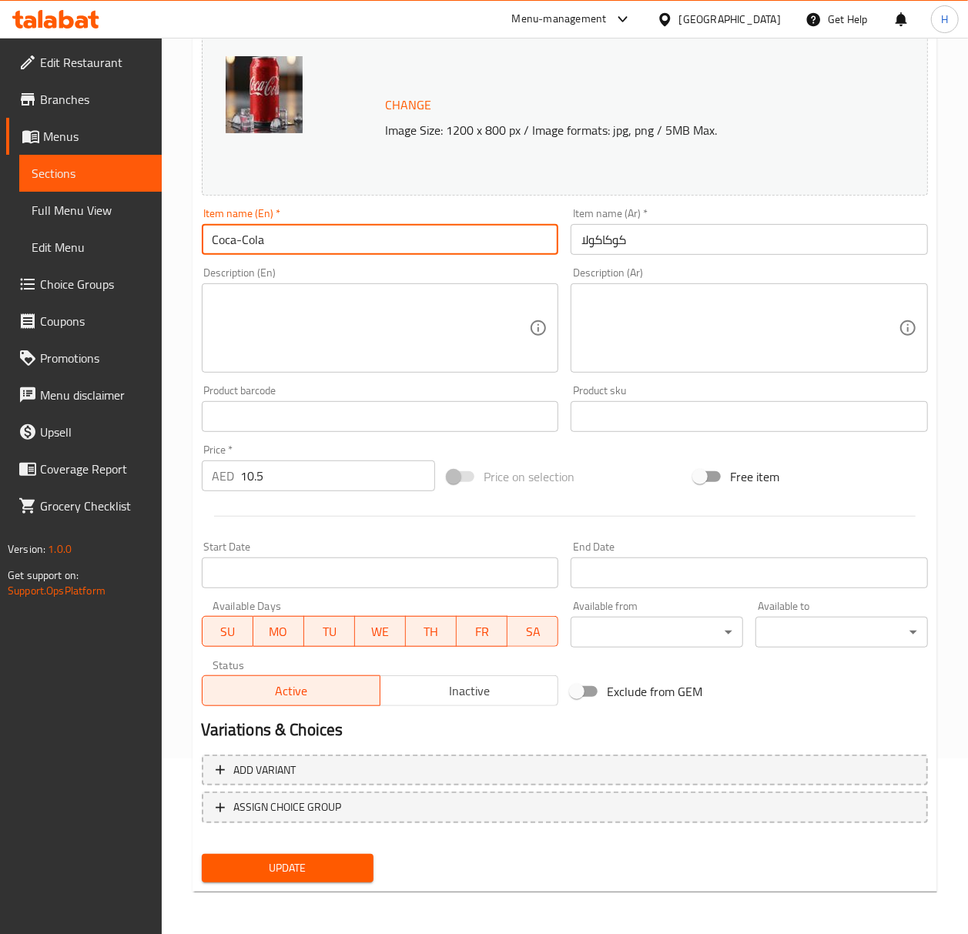
type input "Coca-Cola"
click at [277, 861] on span "Update" at bounding box center [288, 868] width 148 height 19
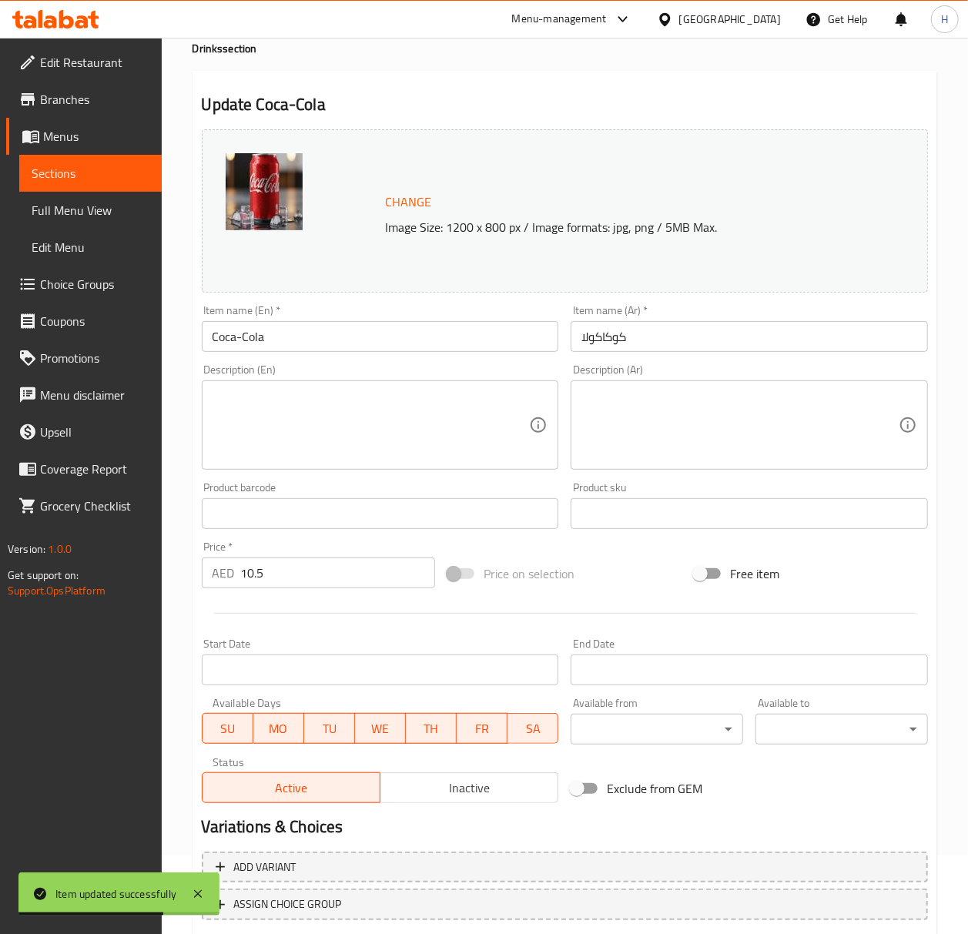
scroll to position [0, 0]
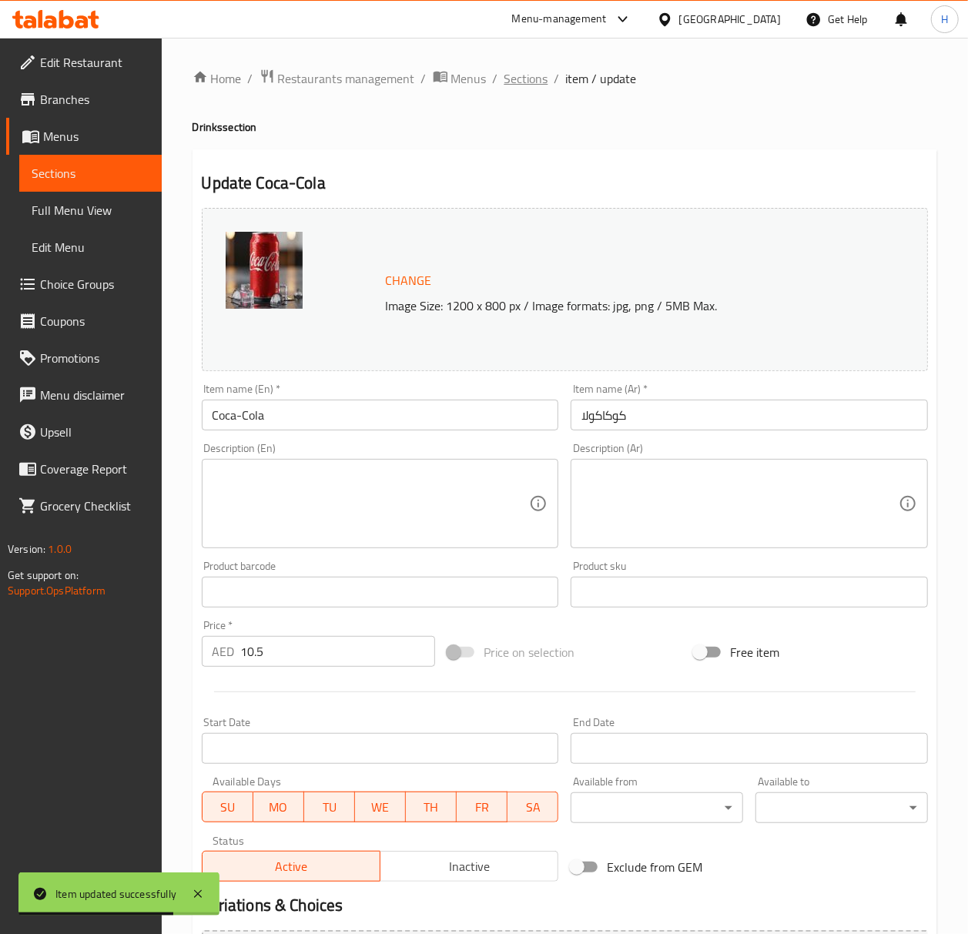
click at [525, 77] on span "Sections" at bounding box center [527, 78] width 44 height 18
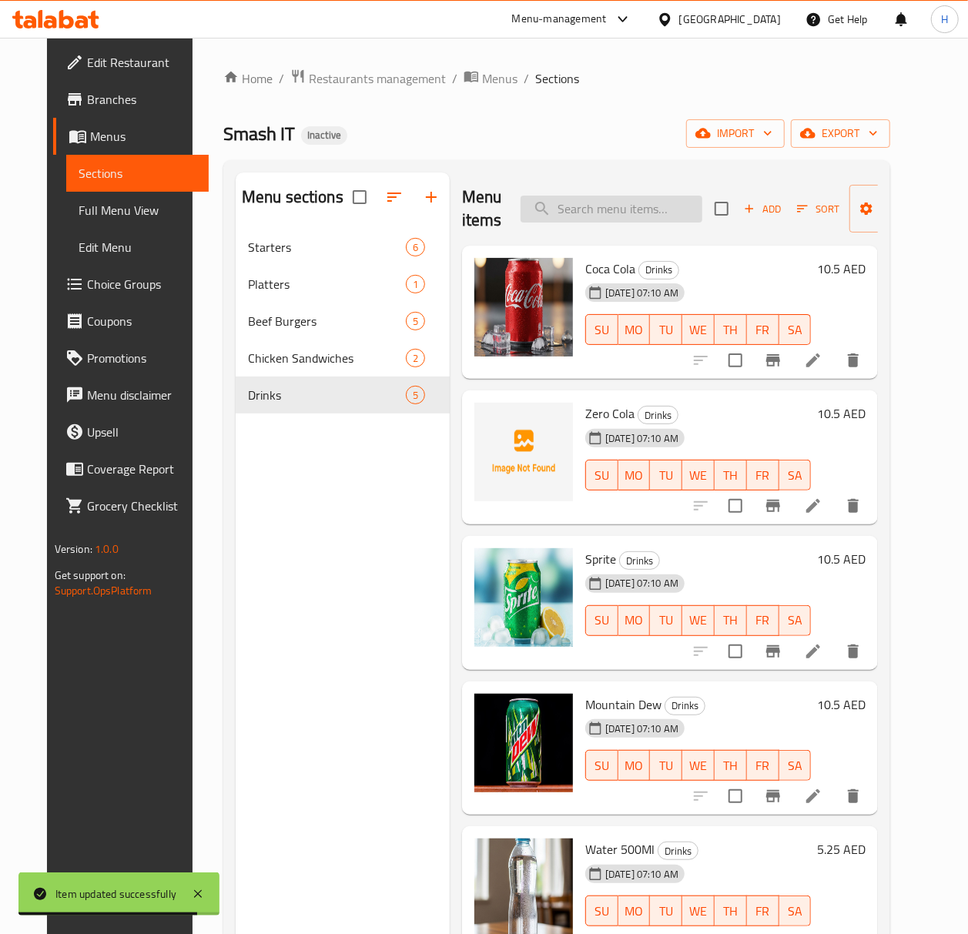
click at [565, 213] on input "search" at bounding box center [612, 209] width 182 height 27
paste input "Zero Cola"
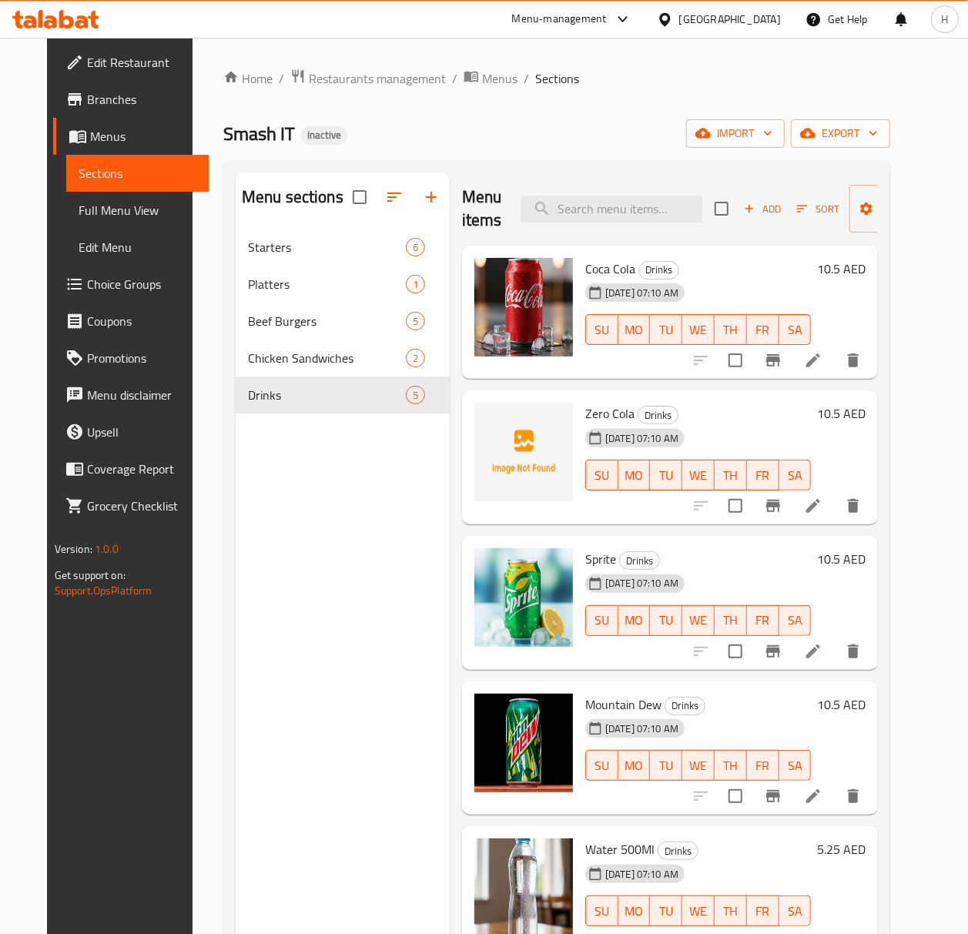
type input "Zero Cola"
click at [611, 463] on button "SU" at bounding box center [601, 475] width 33 height 31
click at [823, 512] on icon at bounding box center [813, 506] width 18 height 18
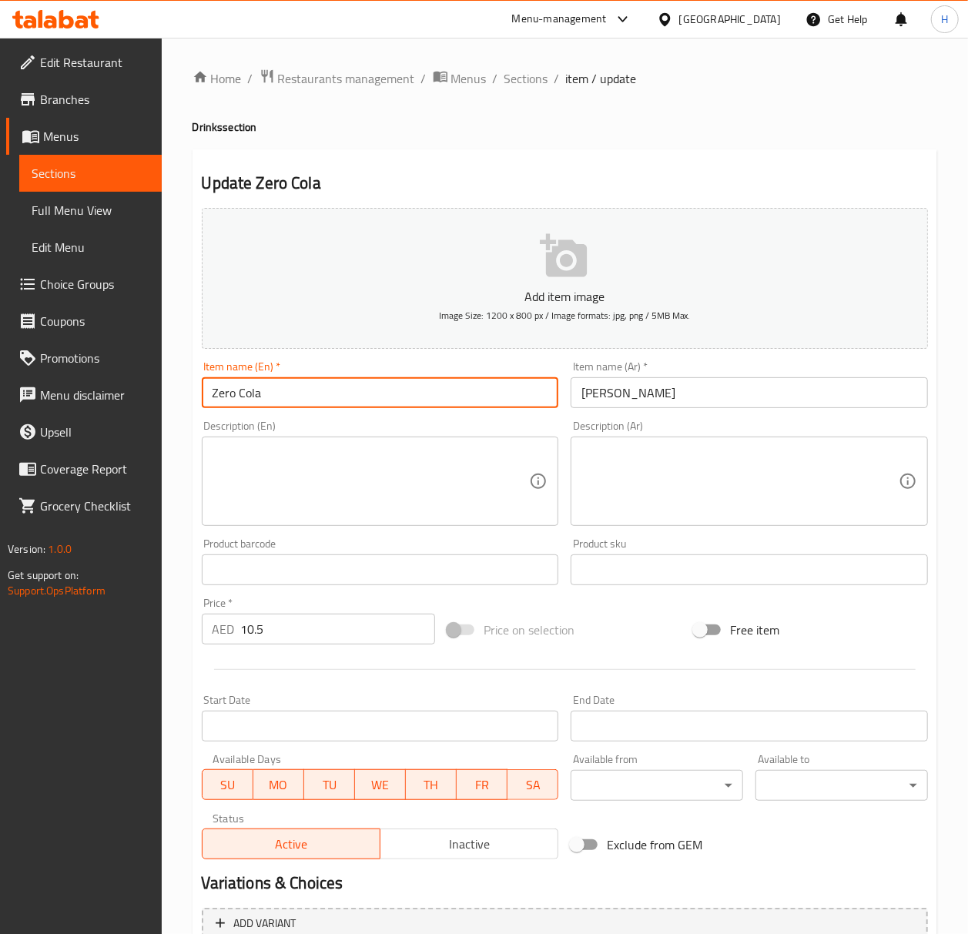
click at [257, 399] on input "Zero Cola" at bounding box center [380, 392] width 357 height 31
paste input "Coca-Cola Zero"
type input "Coca-Cola Zero"
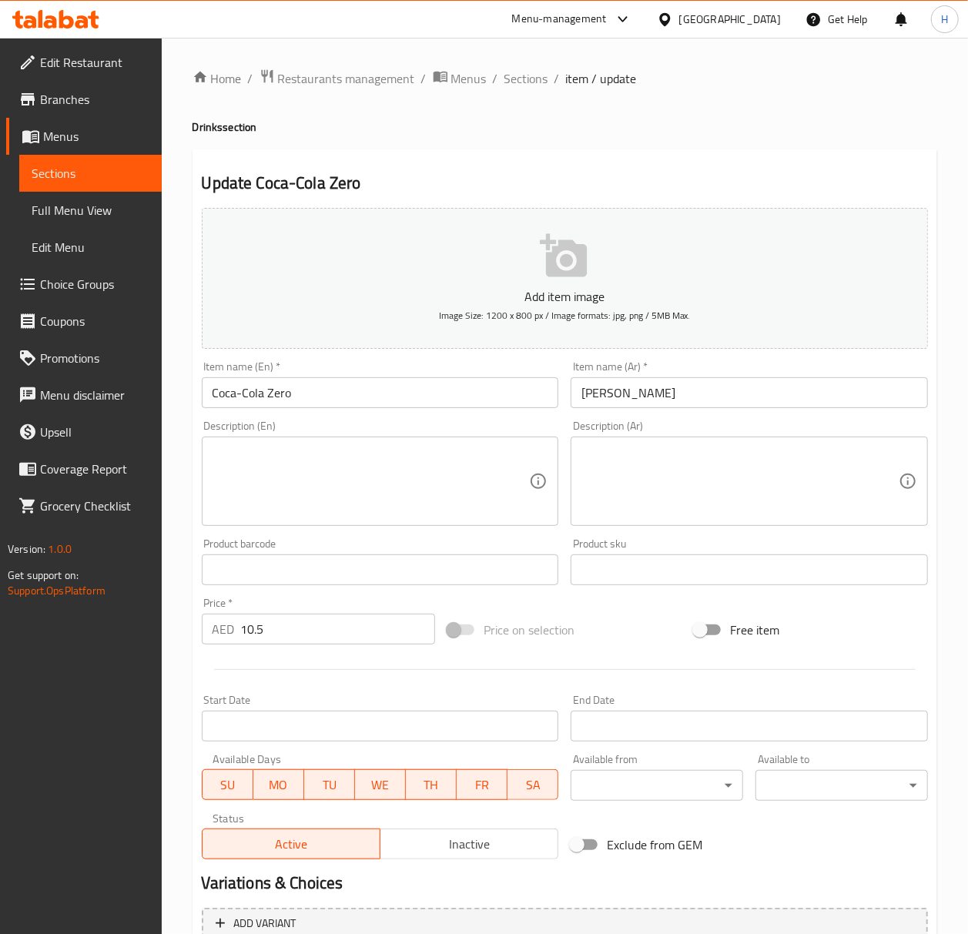
click at [615, 392] on input "كوكاكولا زيرو" at bounding box center [749, 392] width 357 height 31
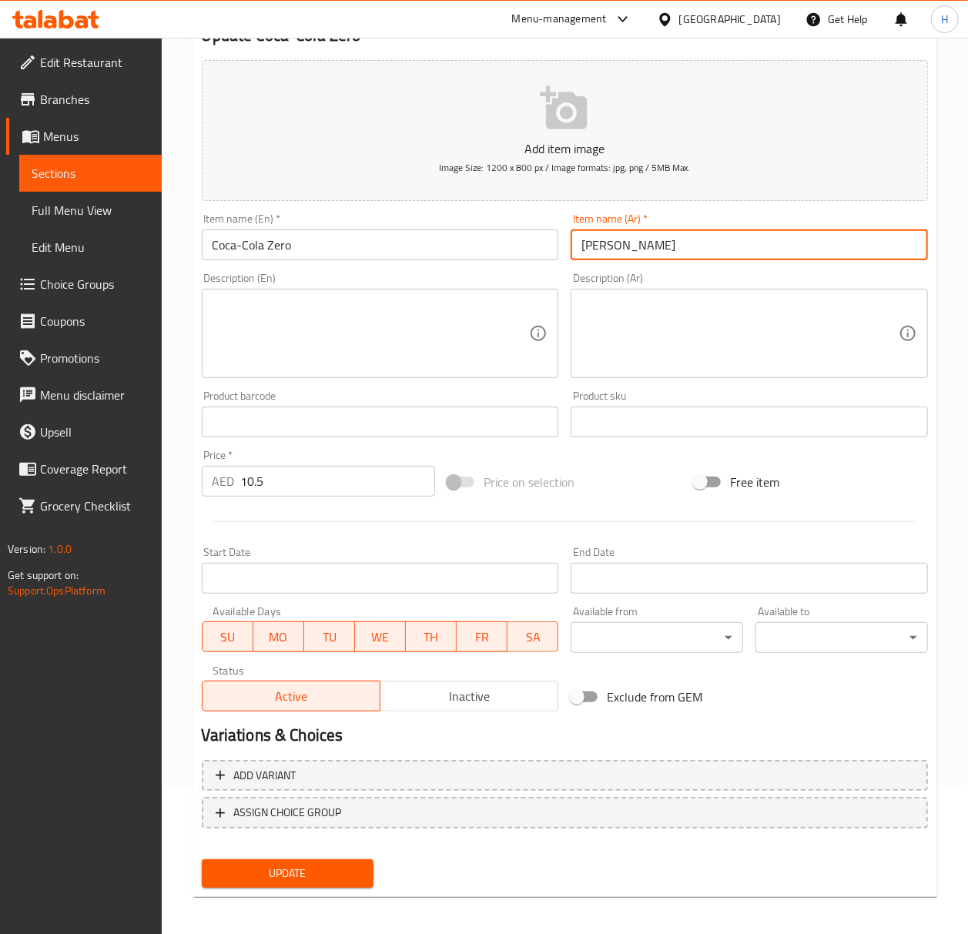
scroll to position [153, 0]
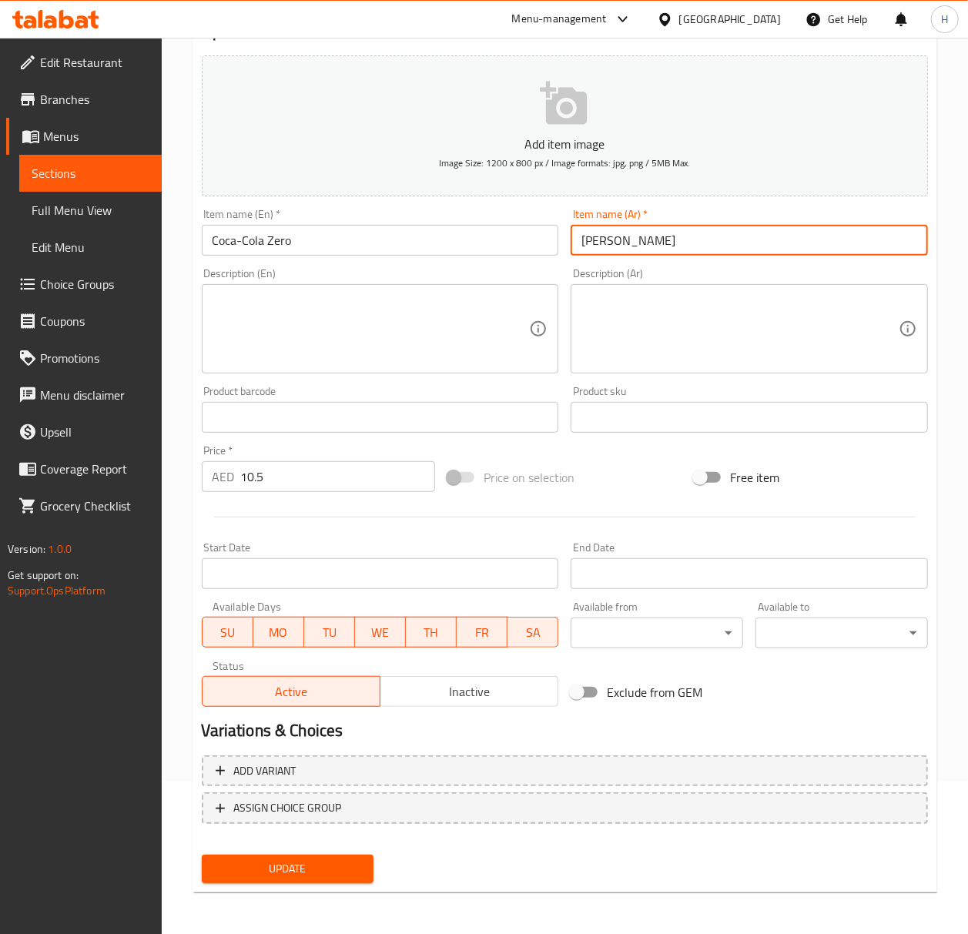
click at [272, 880] on button "Update" at bounding box center [288, 869] width 173 height 29
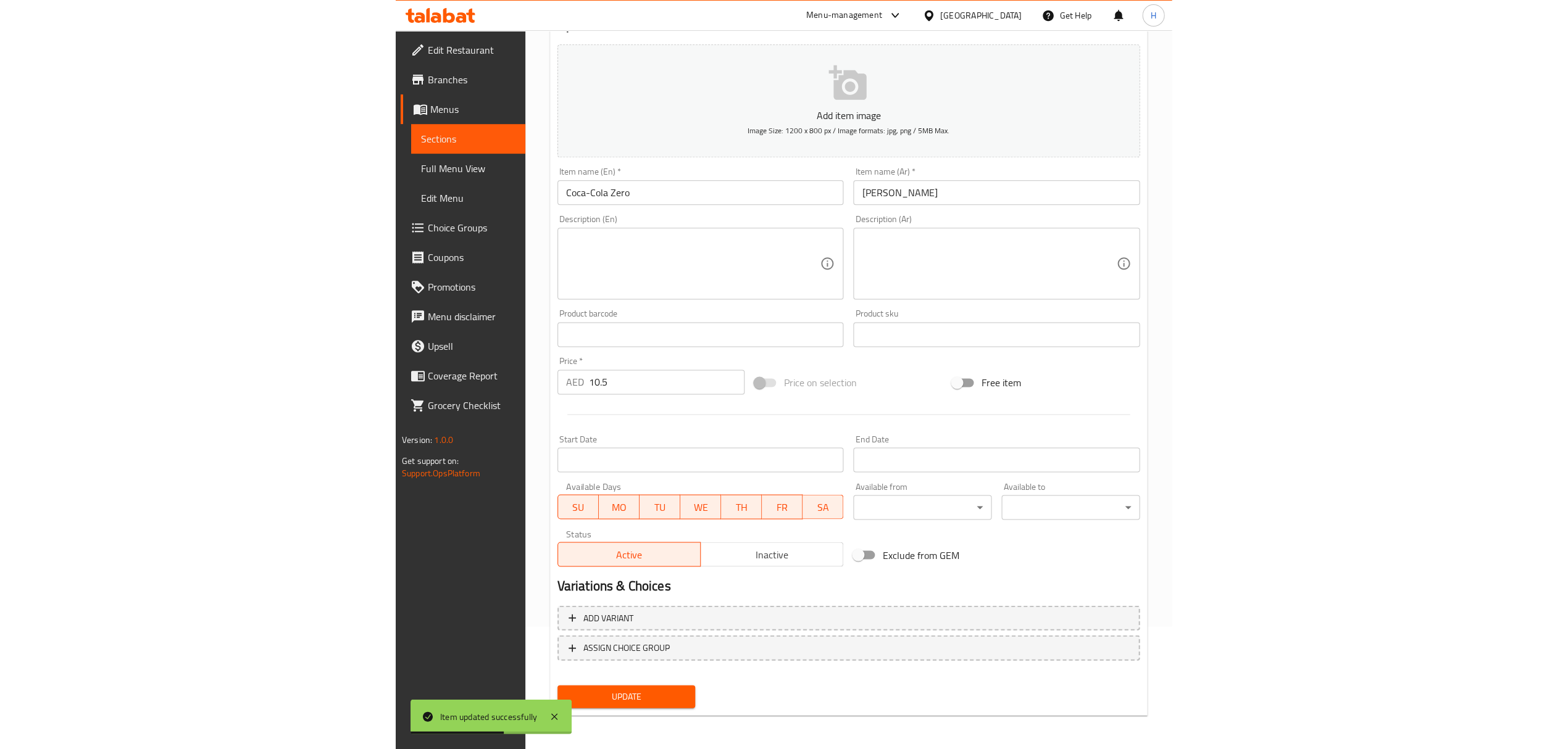
scroll to position [122, 0]
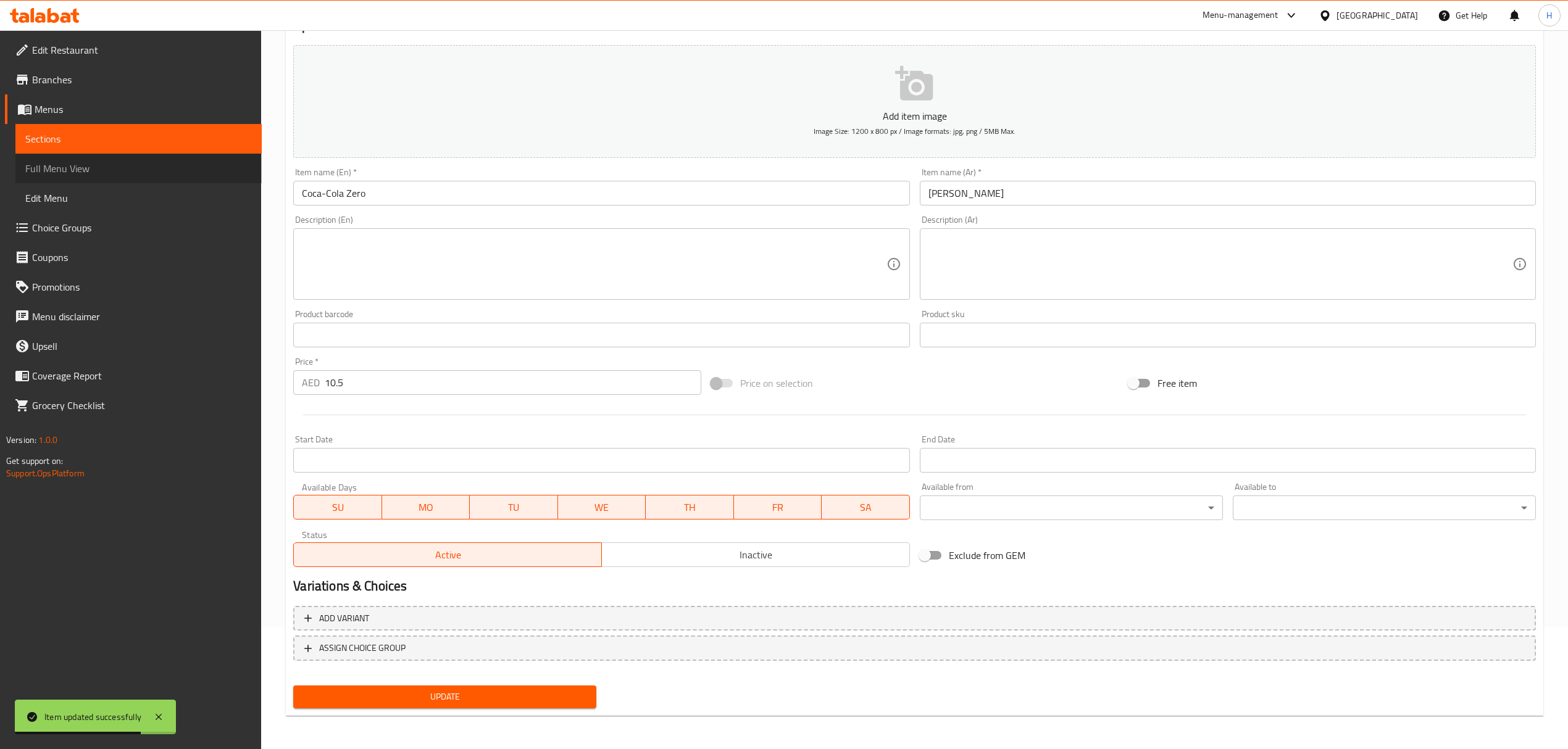
click at [127, 166] on span "Full Menu View" at bounding box center [139, 168] width 227 height 14
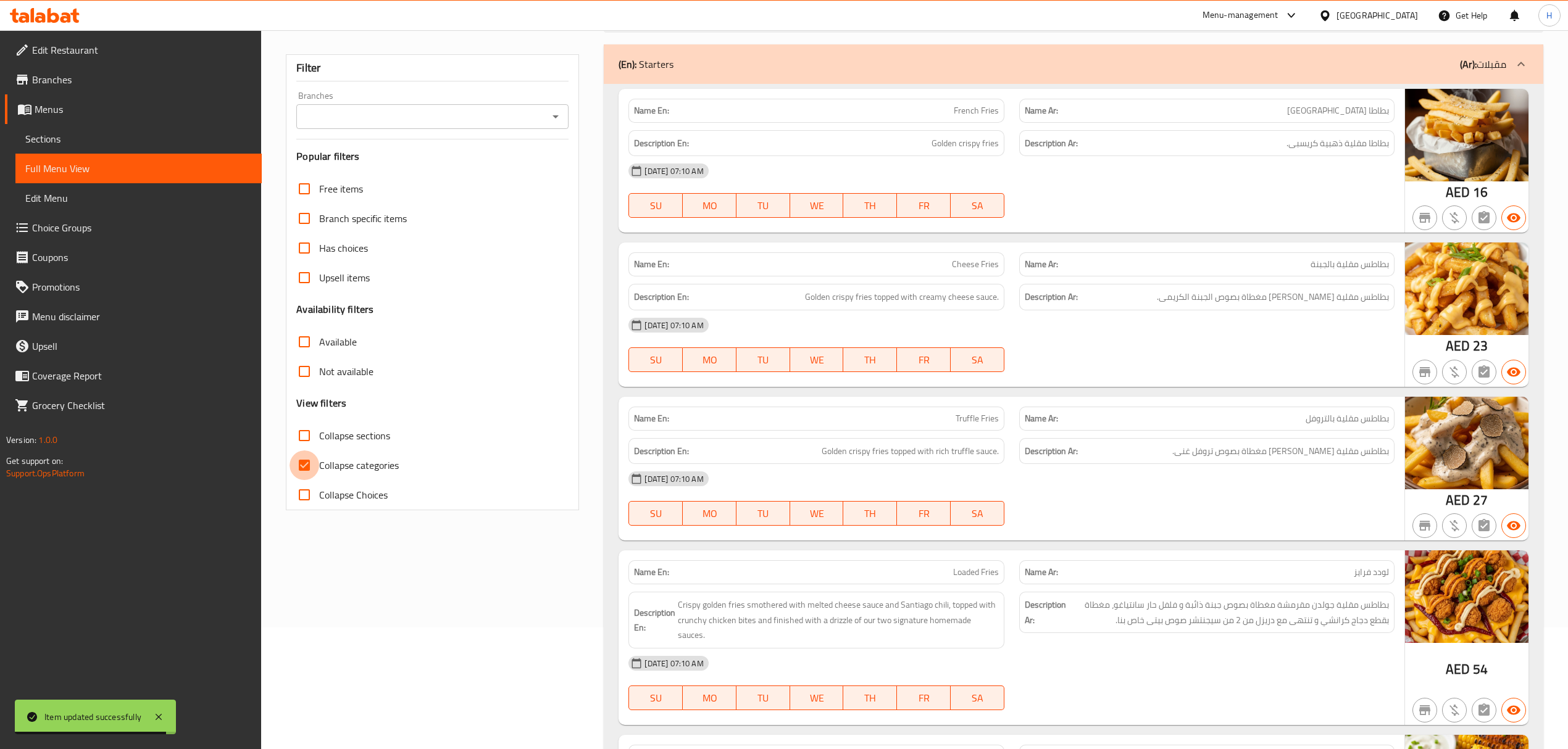
click at [297, 469] on input "Collapse categories" at bounding box center [304, 465] width 30 height 30
checkbox input "false"
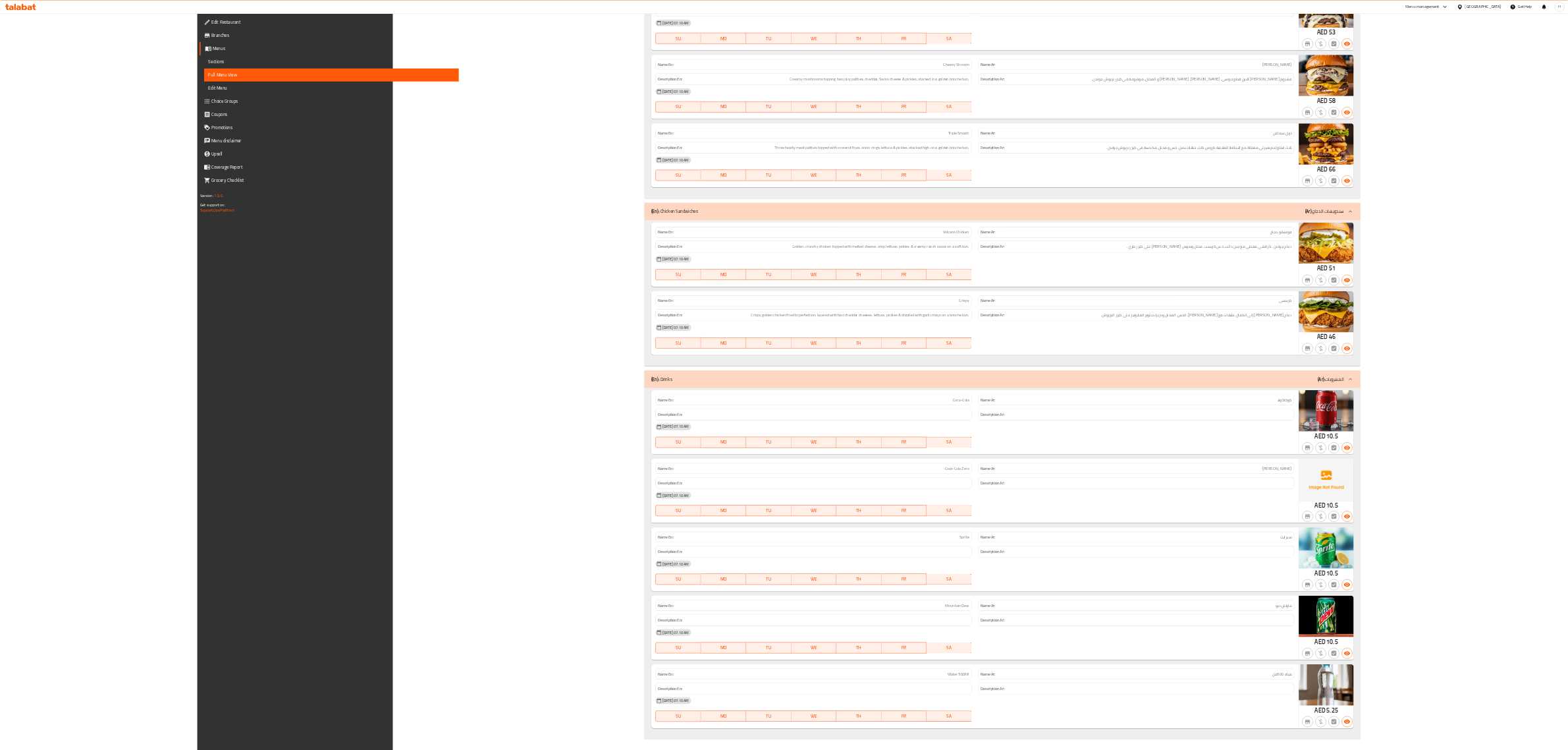
scroll to position [2208, 0]
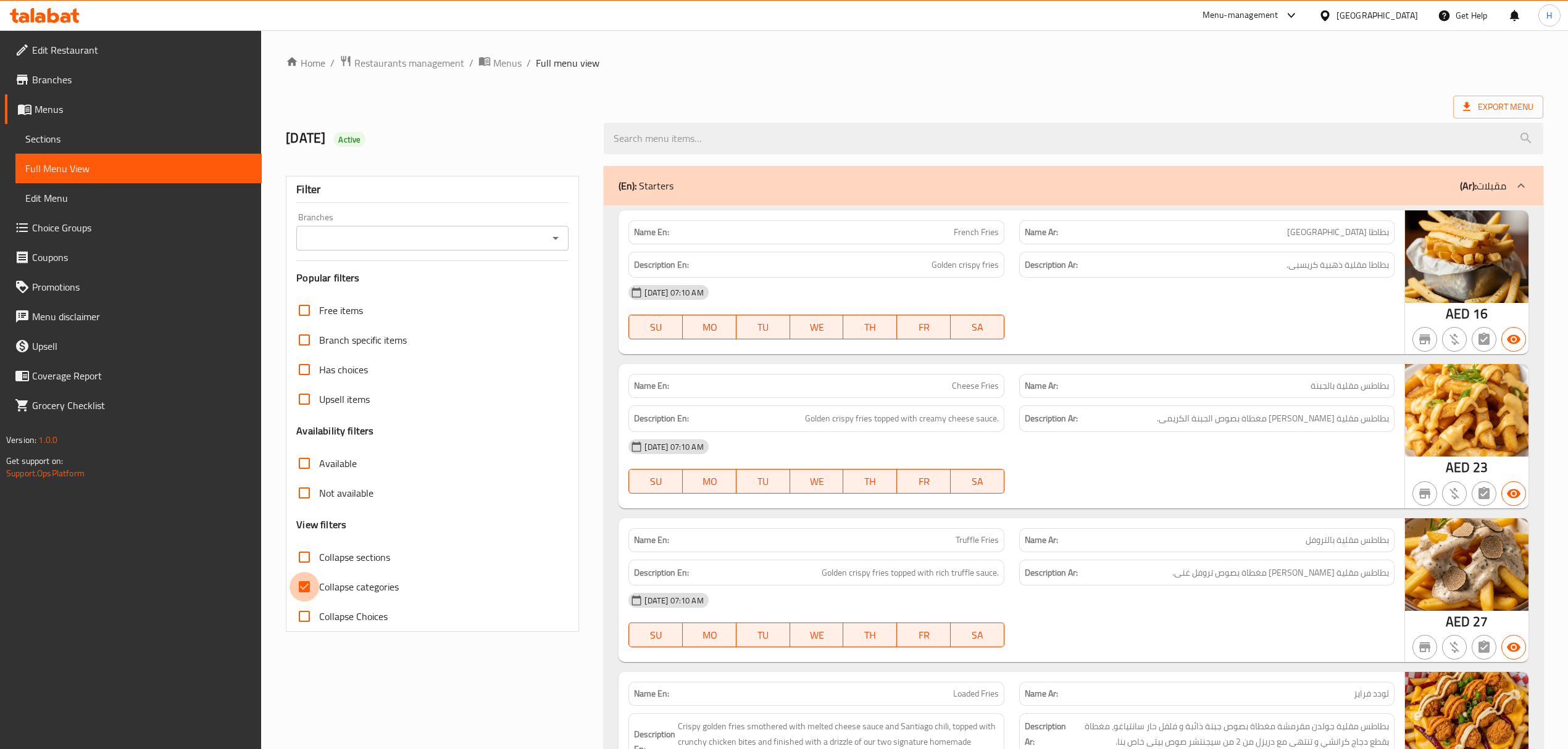
click at [309, 583] on input "Collapse categories" at bounding box center [304, 586] width 30 height 30
checkbox input "false"
click at [77, 52] on span "Edit Restaurant" at bounding box center [142, 50] width 220 height 14
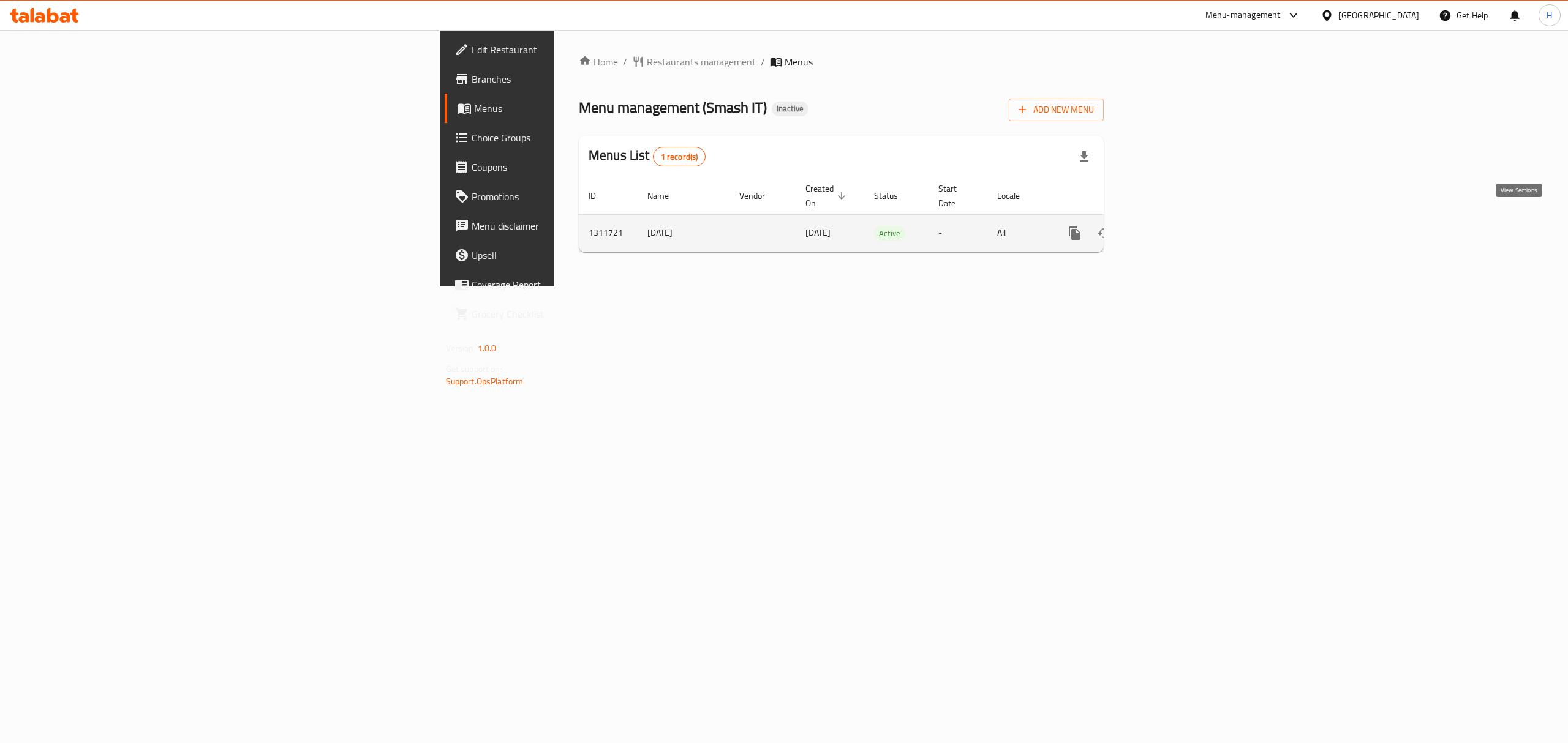
click at [1178, 228] on link "enhanced table" at bounding box center [1162, 233] width 29 height 29
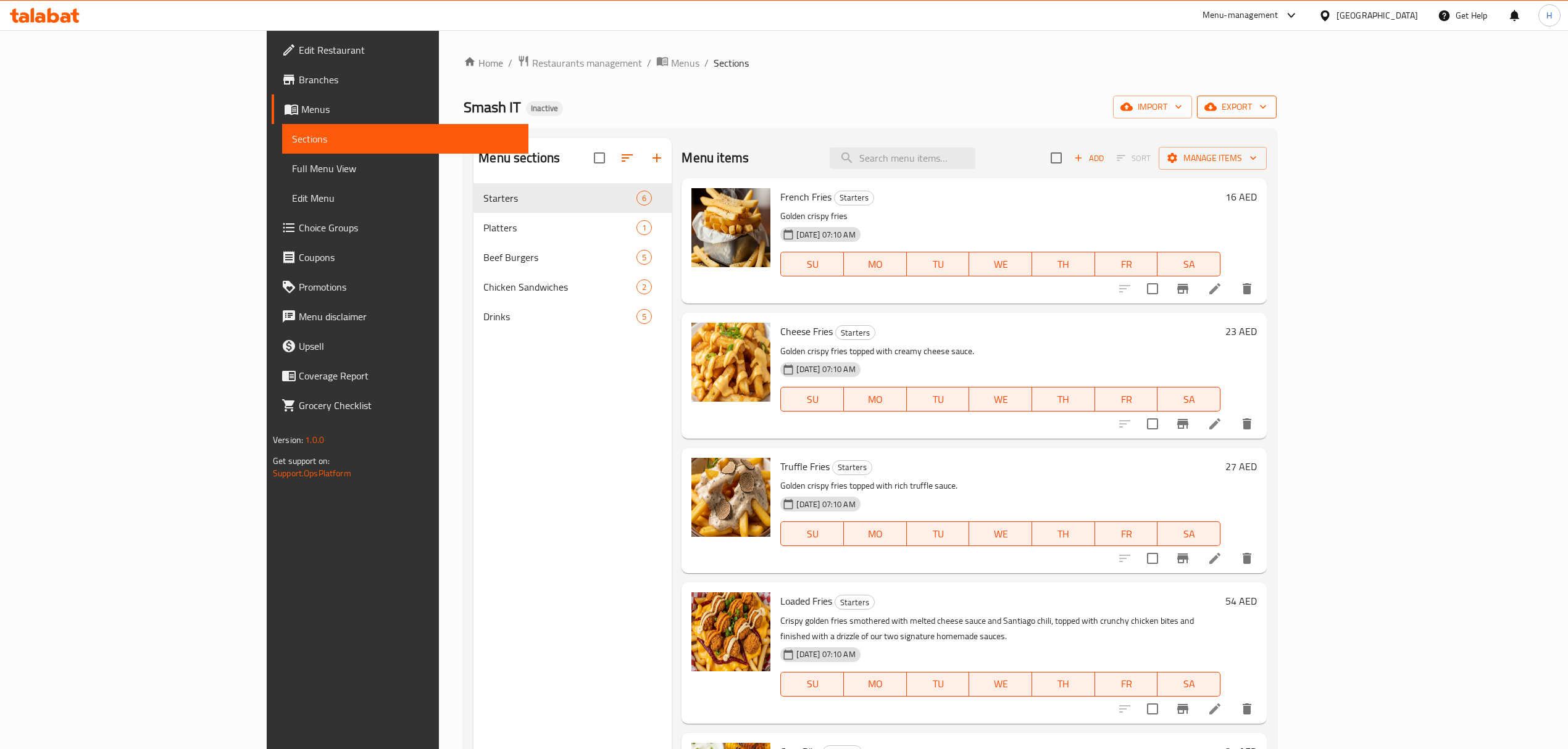
click at [1267, 110] on span "export" at bounding box center [1236, 107] width 60 height 15
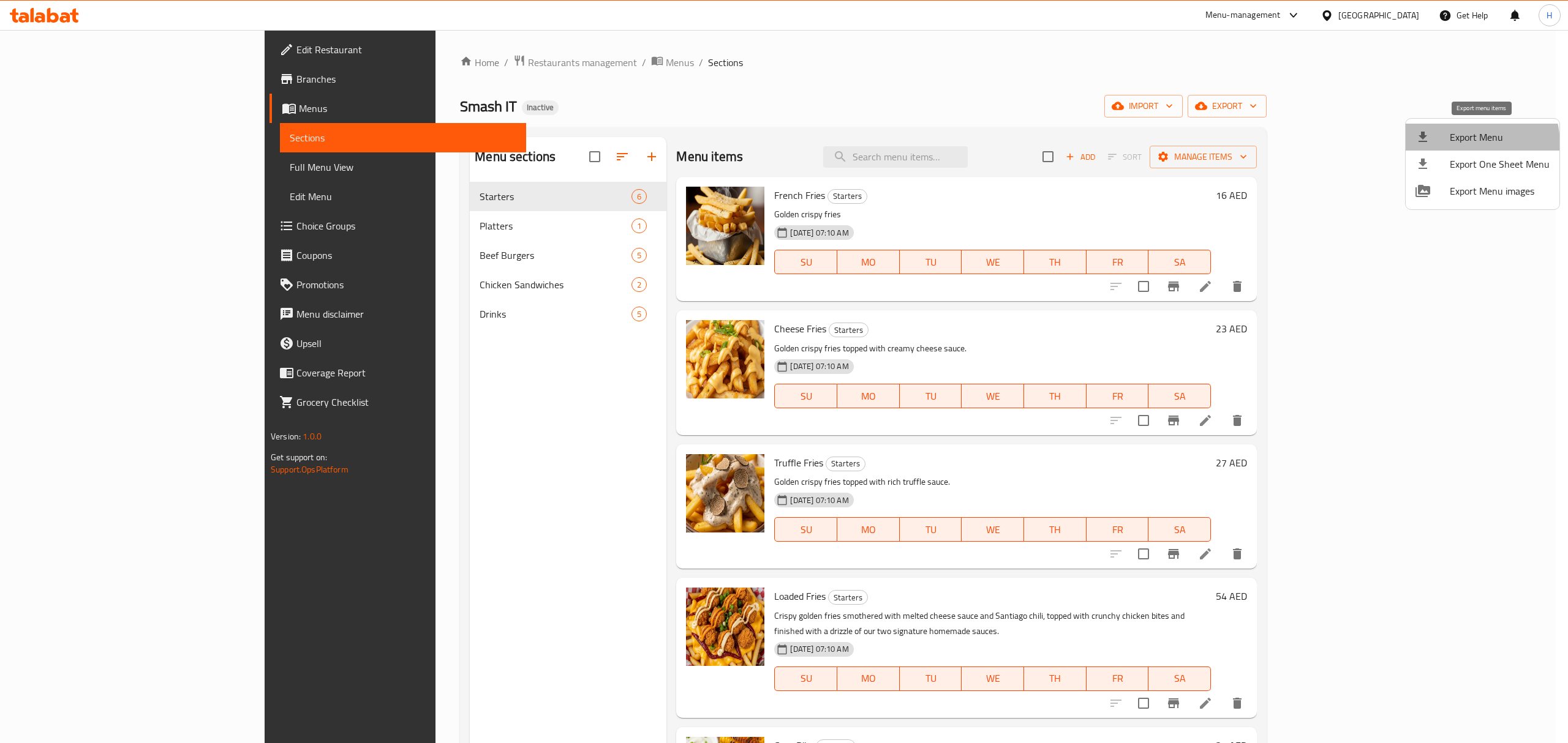
click at [1463, 145] on span "Export Menu" at bounding box center [1500, 137] width 100 height 14
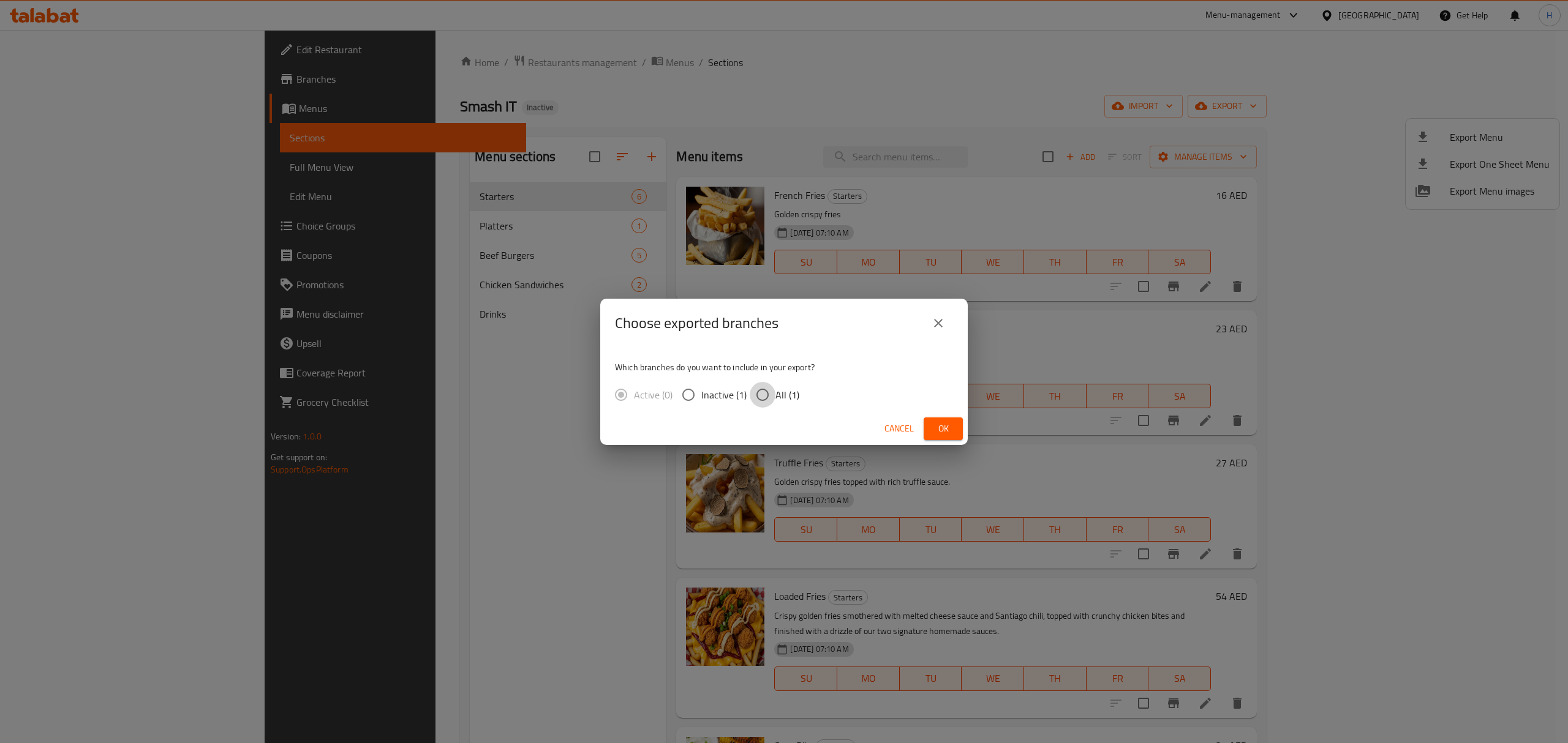
drag, startPoint x: 756, startPoint y: 396, endPoint x: 920, endPoint y: 428, distance: 167.1
click at [757, 398] on input "All (1)" at bounding box center [763, 395] width 25 height 25
radio input "true"
click at [933, 429] on span "Ok" at bounding box center [943, 428] width 20 height 15
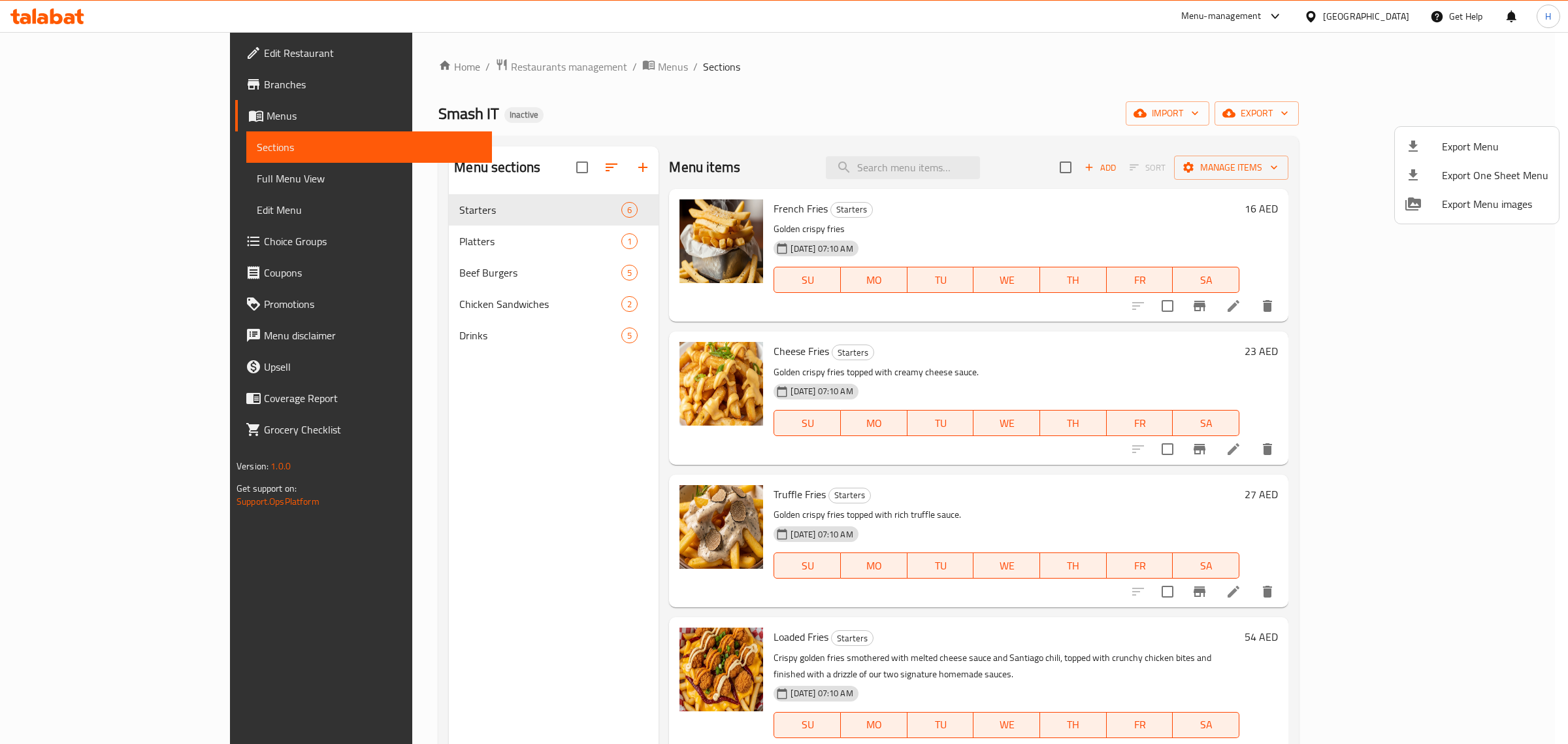
click at [457, 438] on div at bounding box center [784, 372] width 1568 height 744
